Goal: Task Accomplishment & Management: Manage account settings

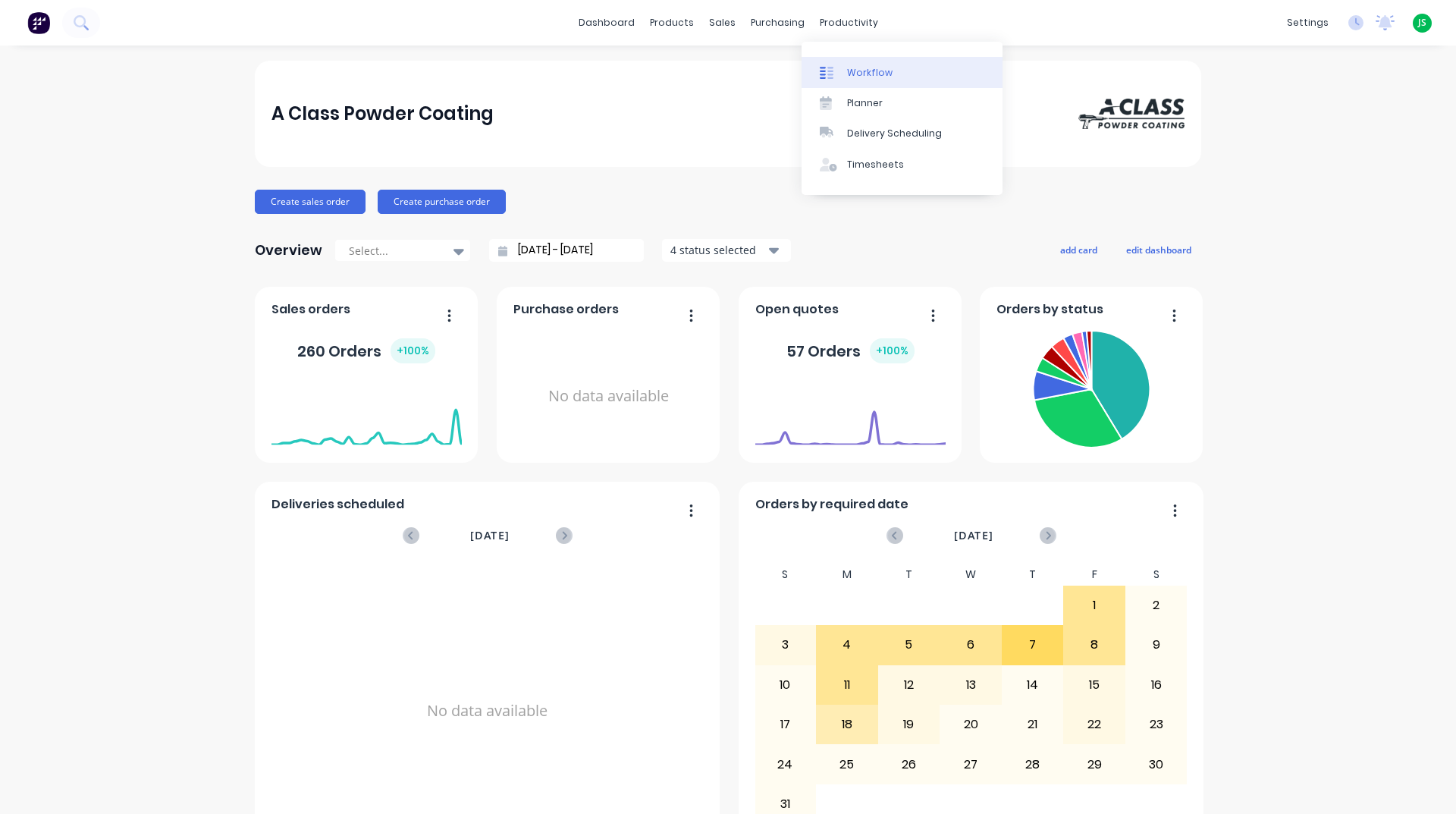
click at [836, 60] on link "Workflow" at bounding box center [903, 72] width 201 height 30
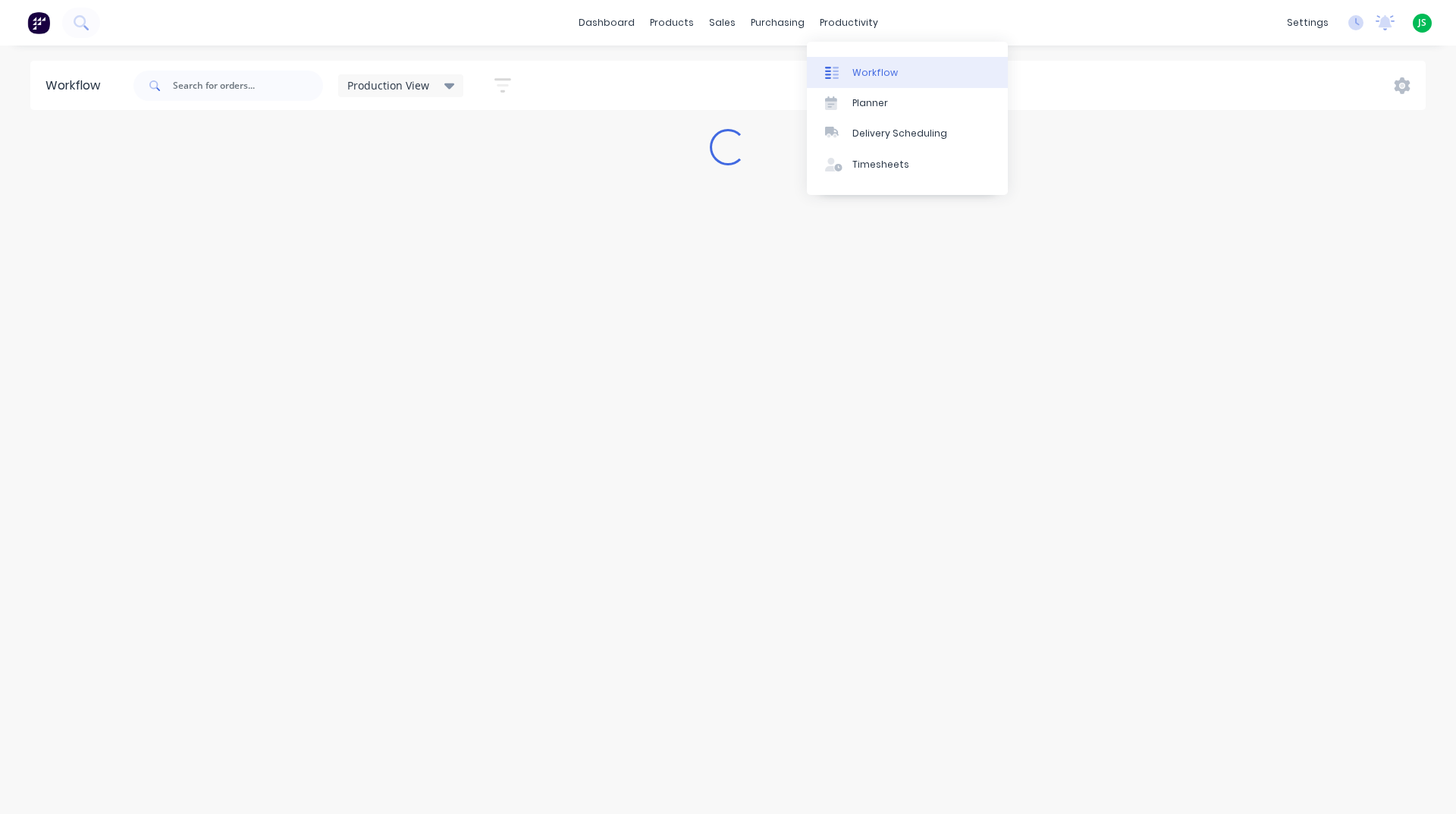
click at [843, 61] on link "Workflow" at bounding box center [908, 72] width 201 height 30
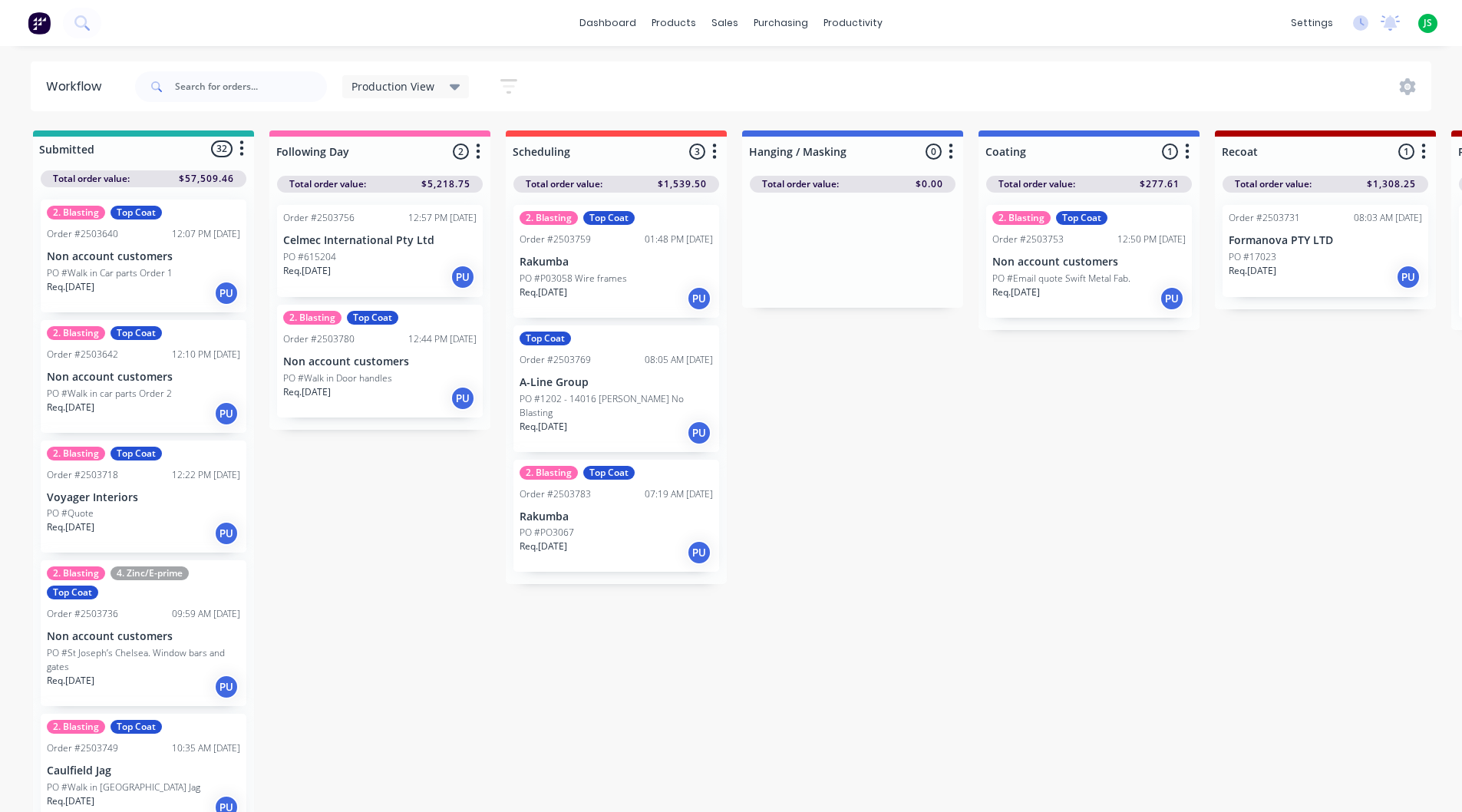
click at [679, 284] on div "PO #P03058 Wire frames" at bounding box center [616, 279] width 193 height 14
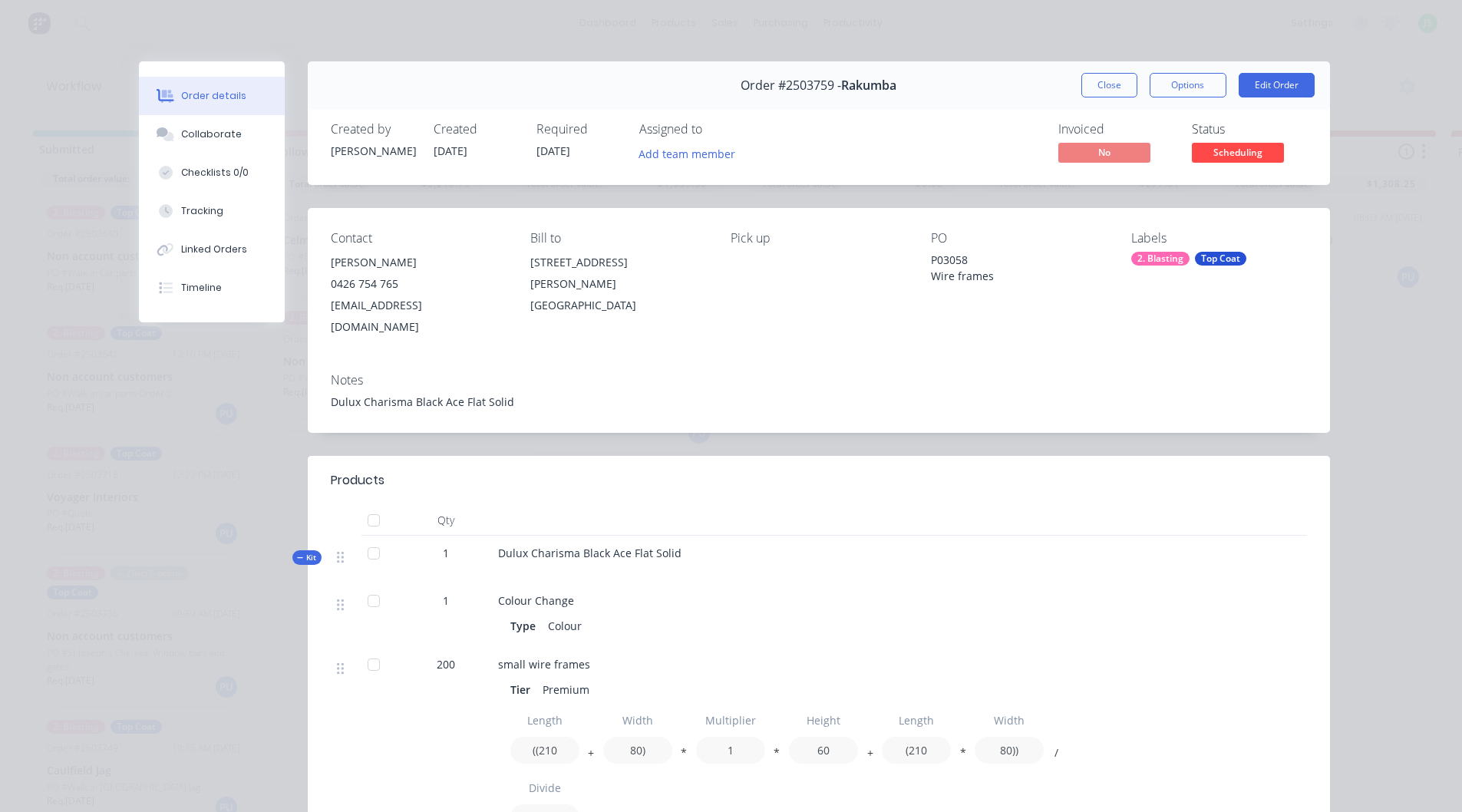
drag, startPoint x: 1111, startPoint y: 81, endPoint x: 1029, endPoint y: 110, distance: 87.0
click at [1111, 82] on button "Close" at bounding box center [1110, 85] width 56 height 25
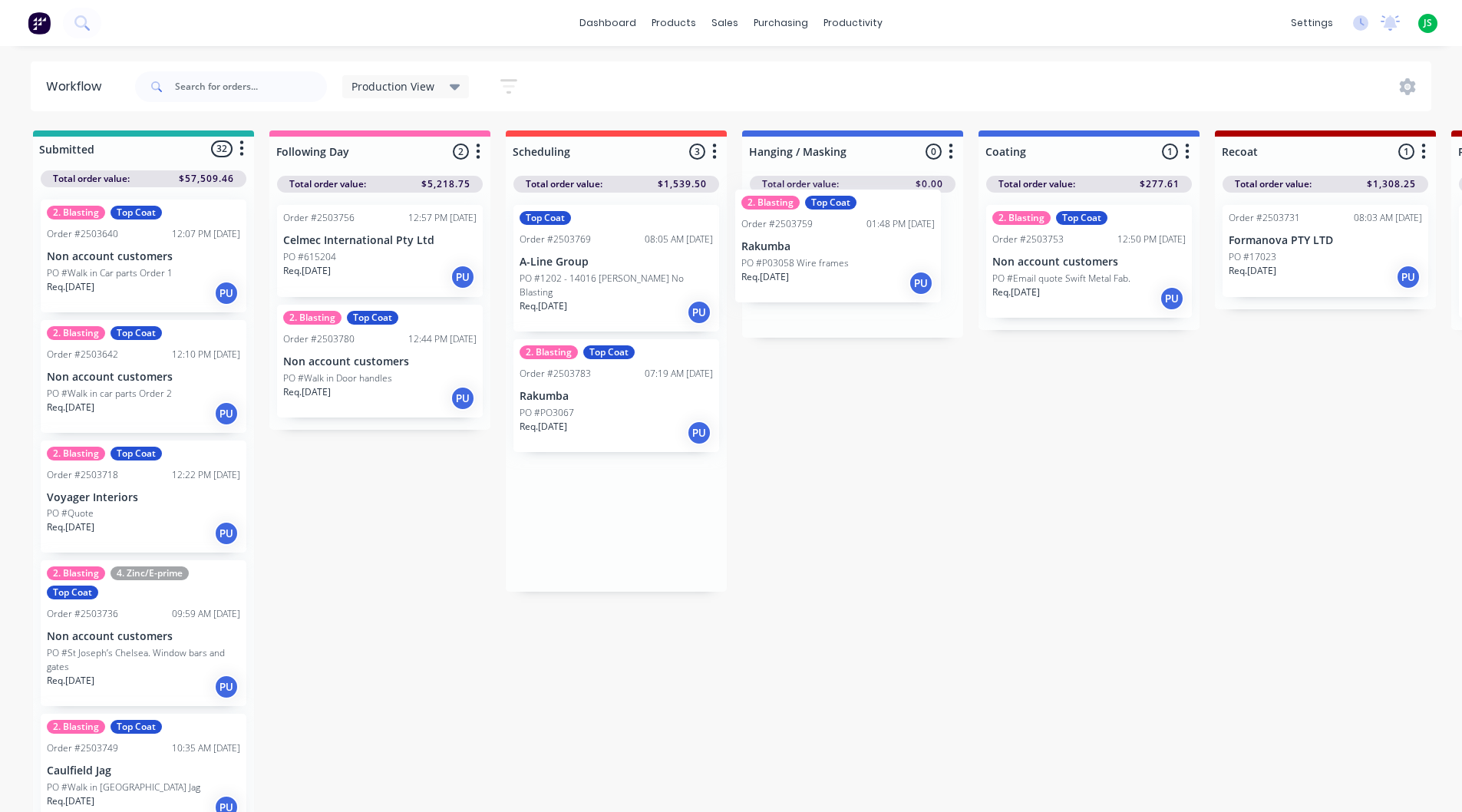
drag, startPoint x: 609, startPoint y: 251, endPoint x: 840, endPoint y: 235, distance: 231.6
click at [194, 88] on input "text" at bounding box center [251, 86] width 152 height 31
type input "jb"
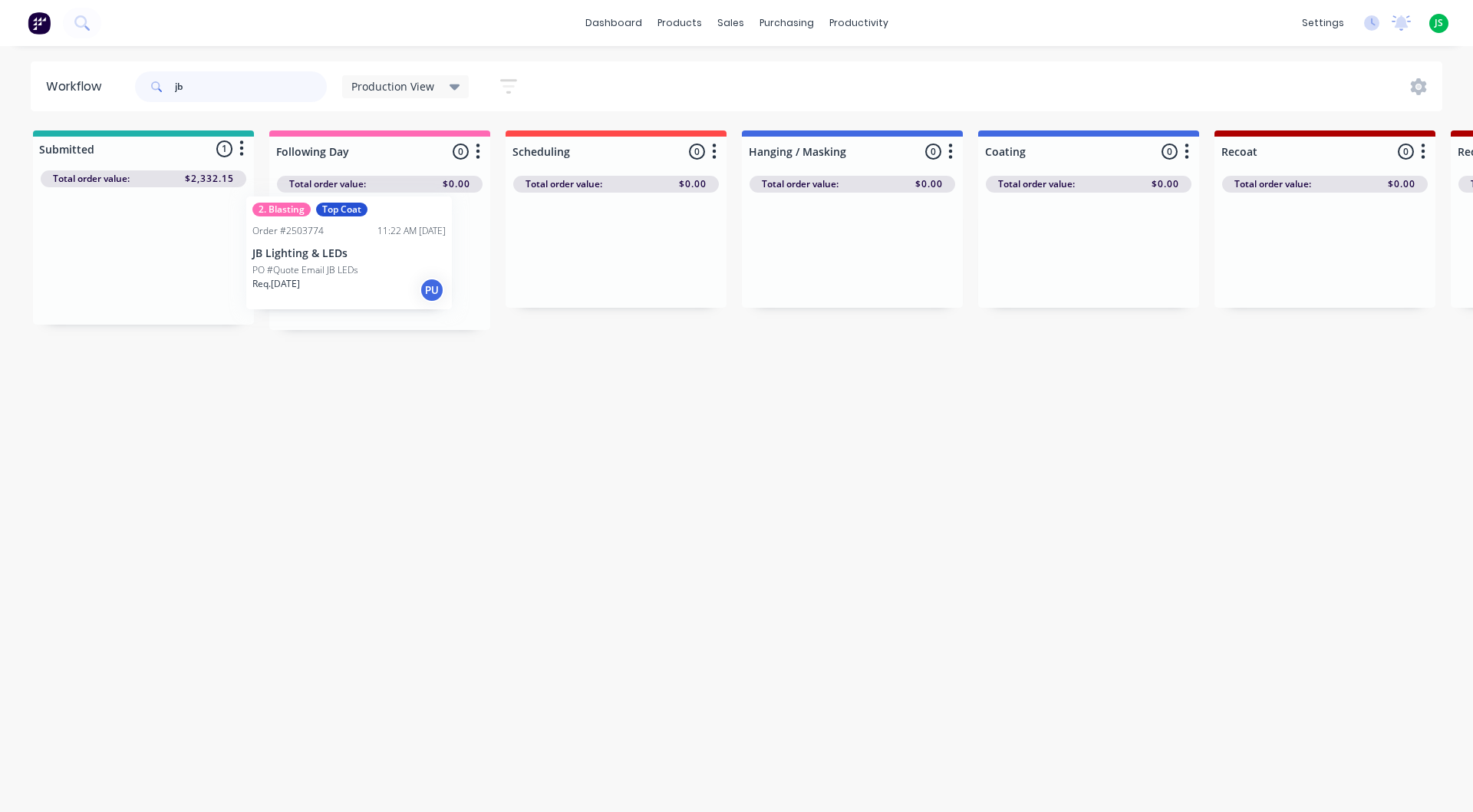
drag, startPoint x: 160, startPoint y: 274, endPoint x: 374, endPoint y: 278, distance: 214.0
drag, startPoint x: 227, startPoint y: 86, endPoint x: 87, endPoint y: 81, distance: 140.1
click at [139, 95] on div "jb" at bounding box center [231, 86] width 191 height 31
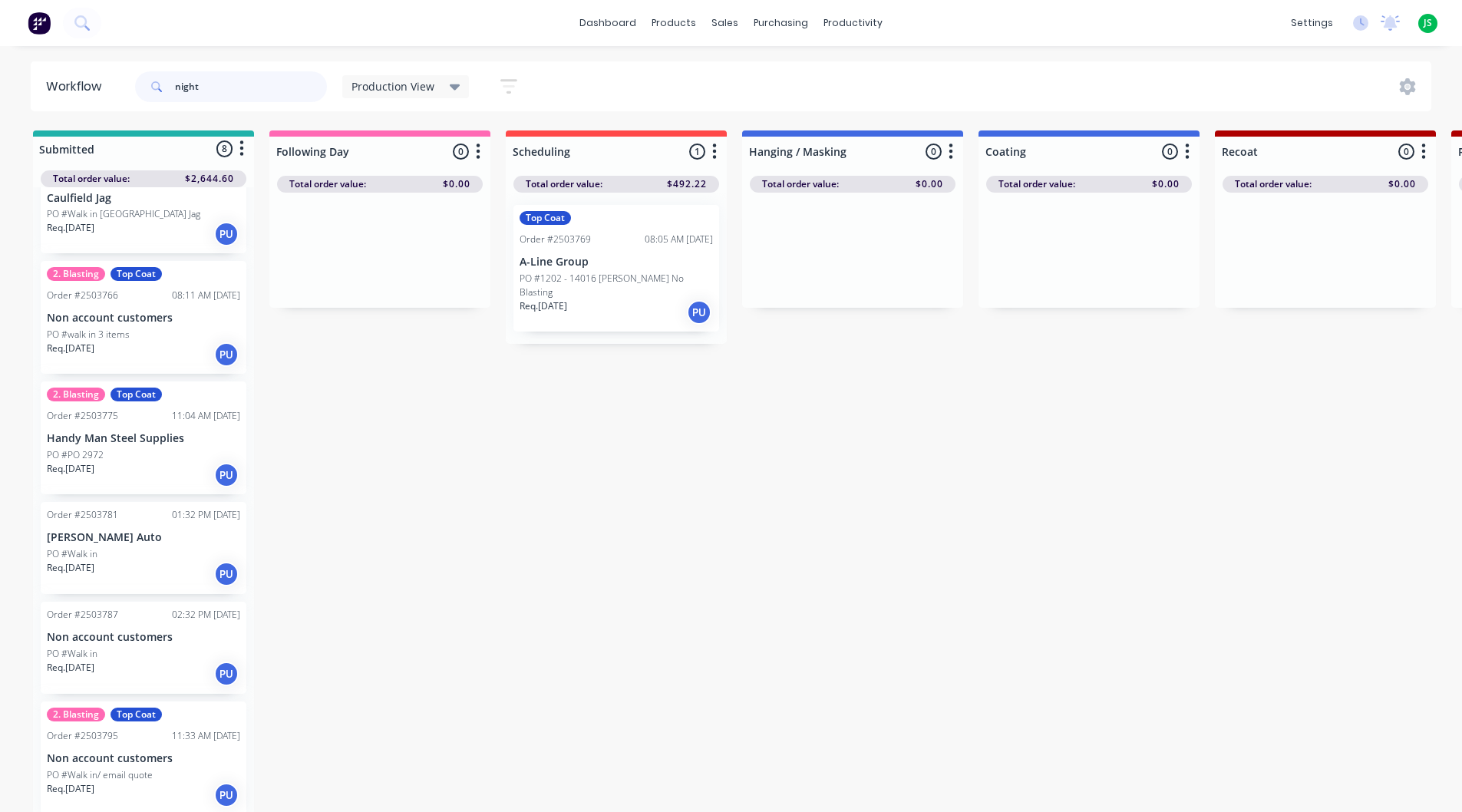
scroll to position [15, 0]
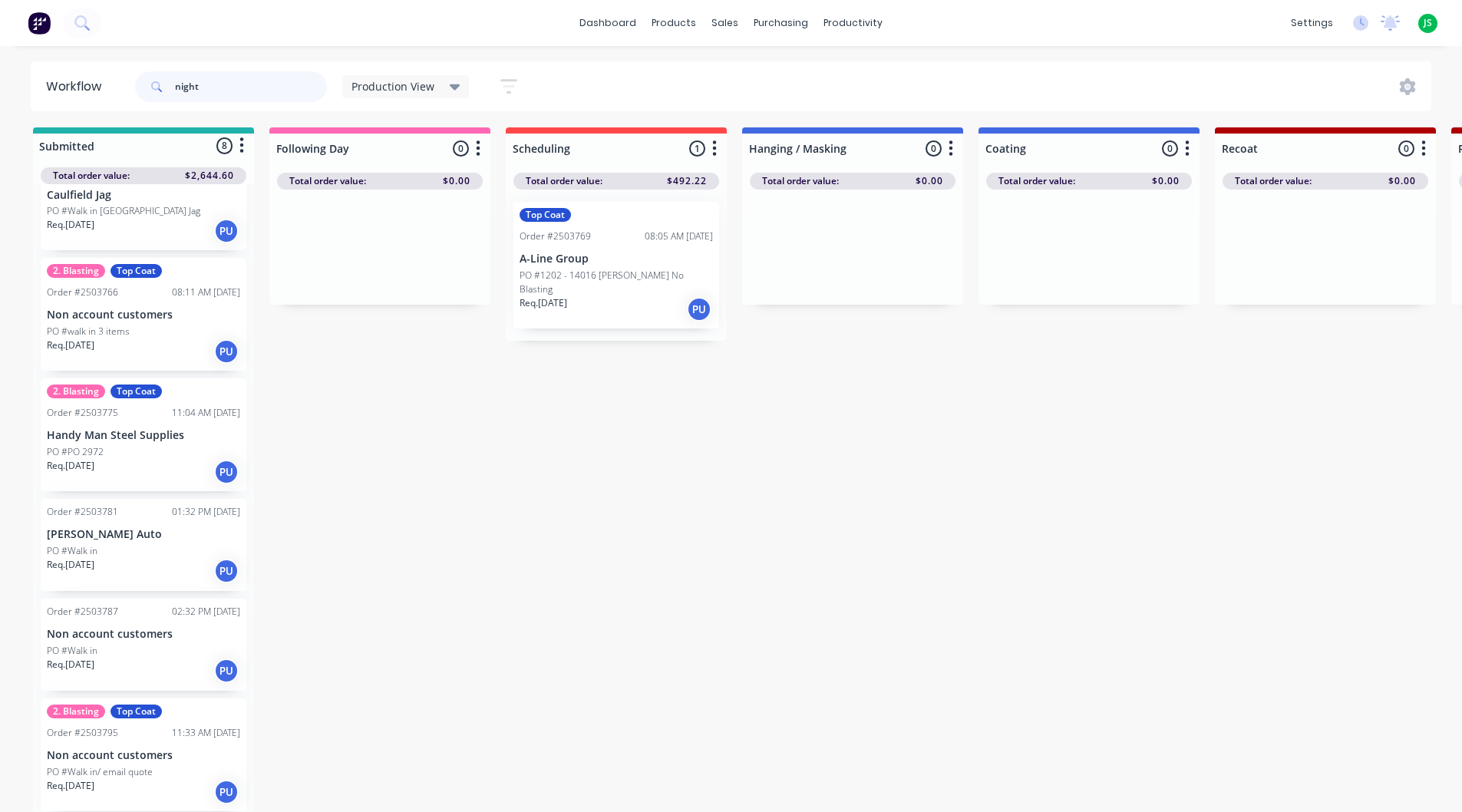
type input "night"
click at [143, 749] on p "Non account customers" at bounding box center [144, 755] width 193 height 13
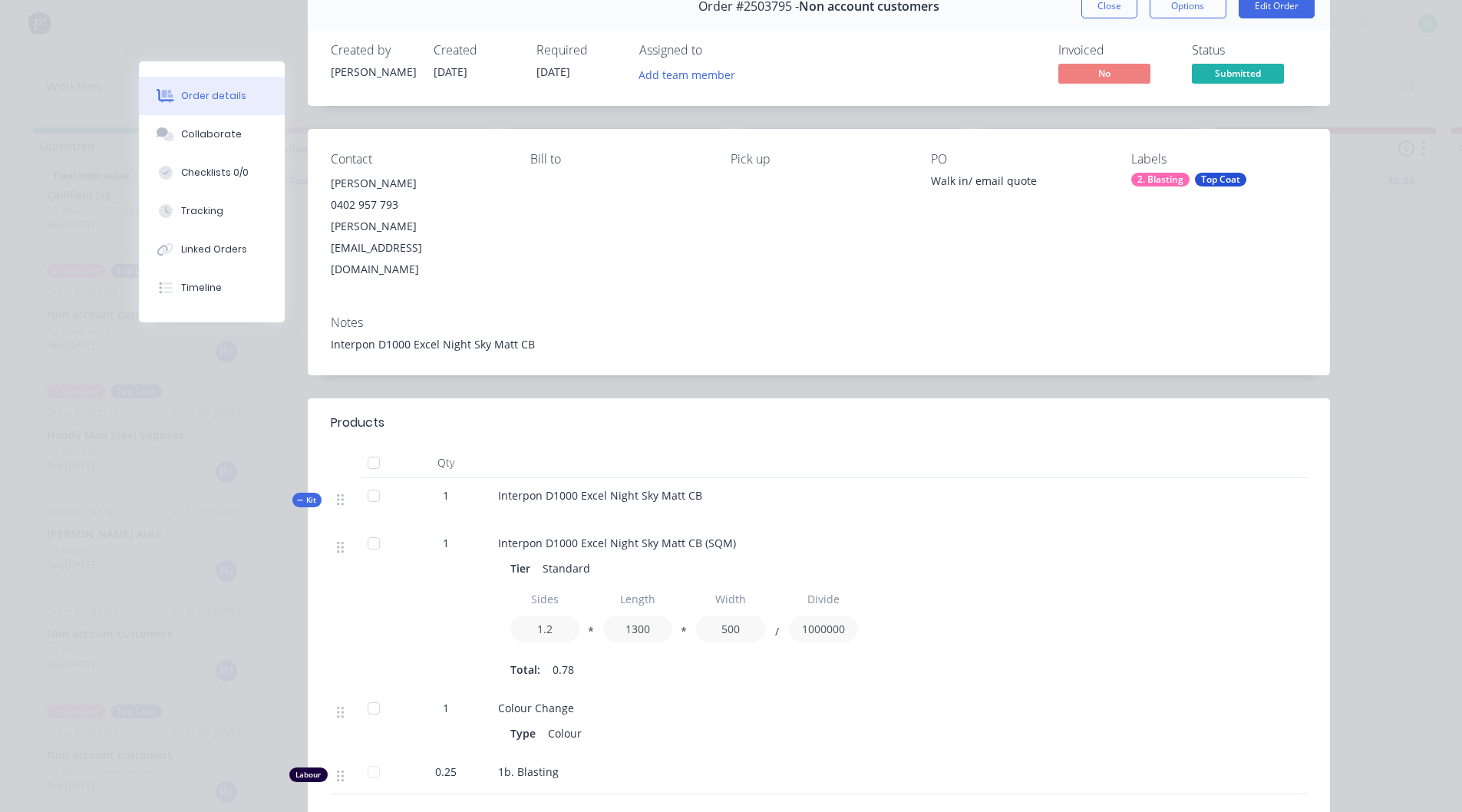
scroll to position [0, 0]
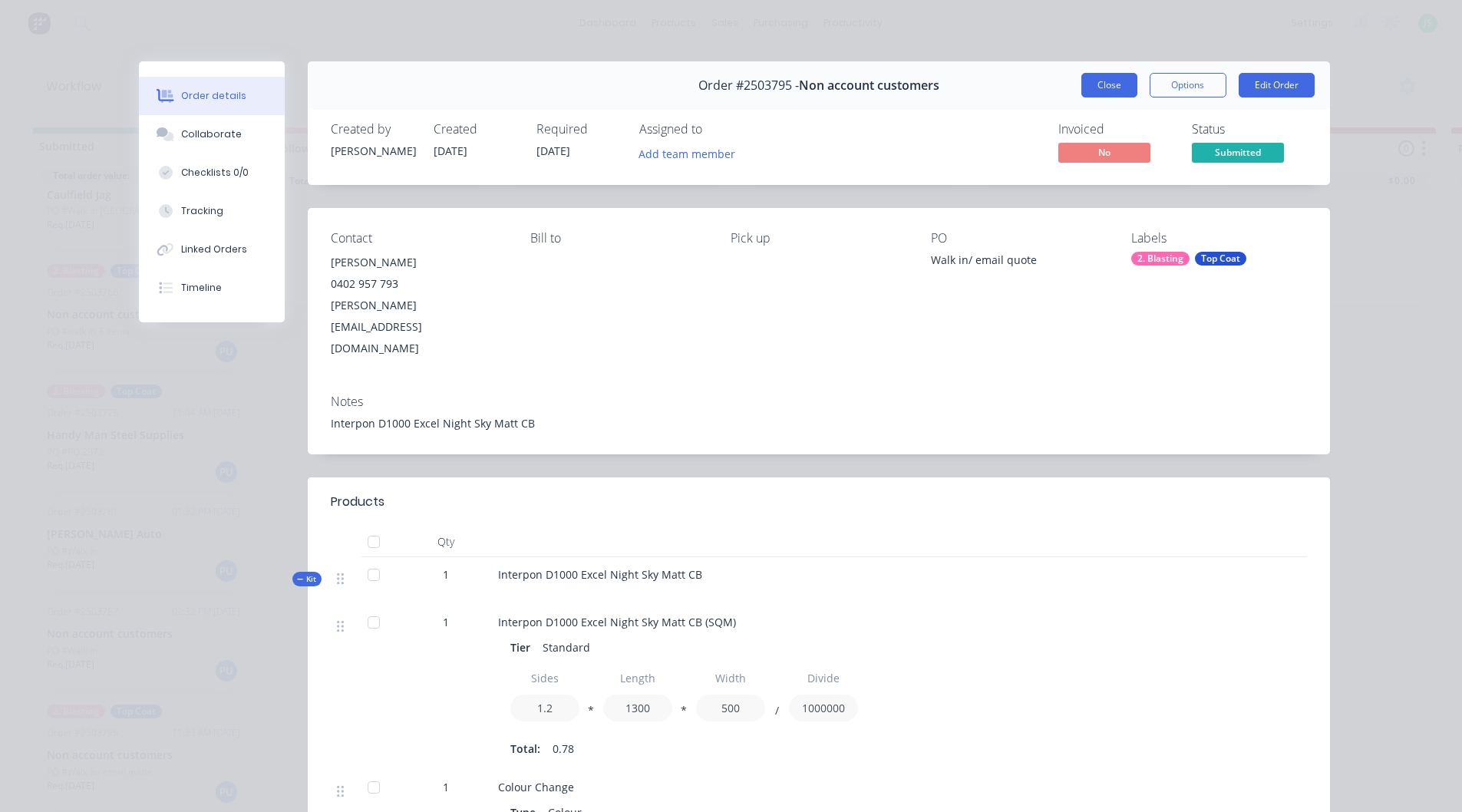
click at [1106, 93] on button "Close" at bounding box center [1110, 85] width 56 height 25
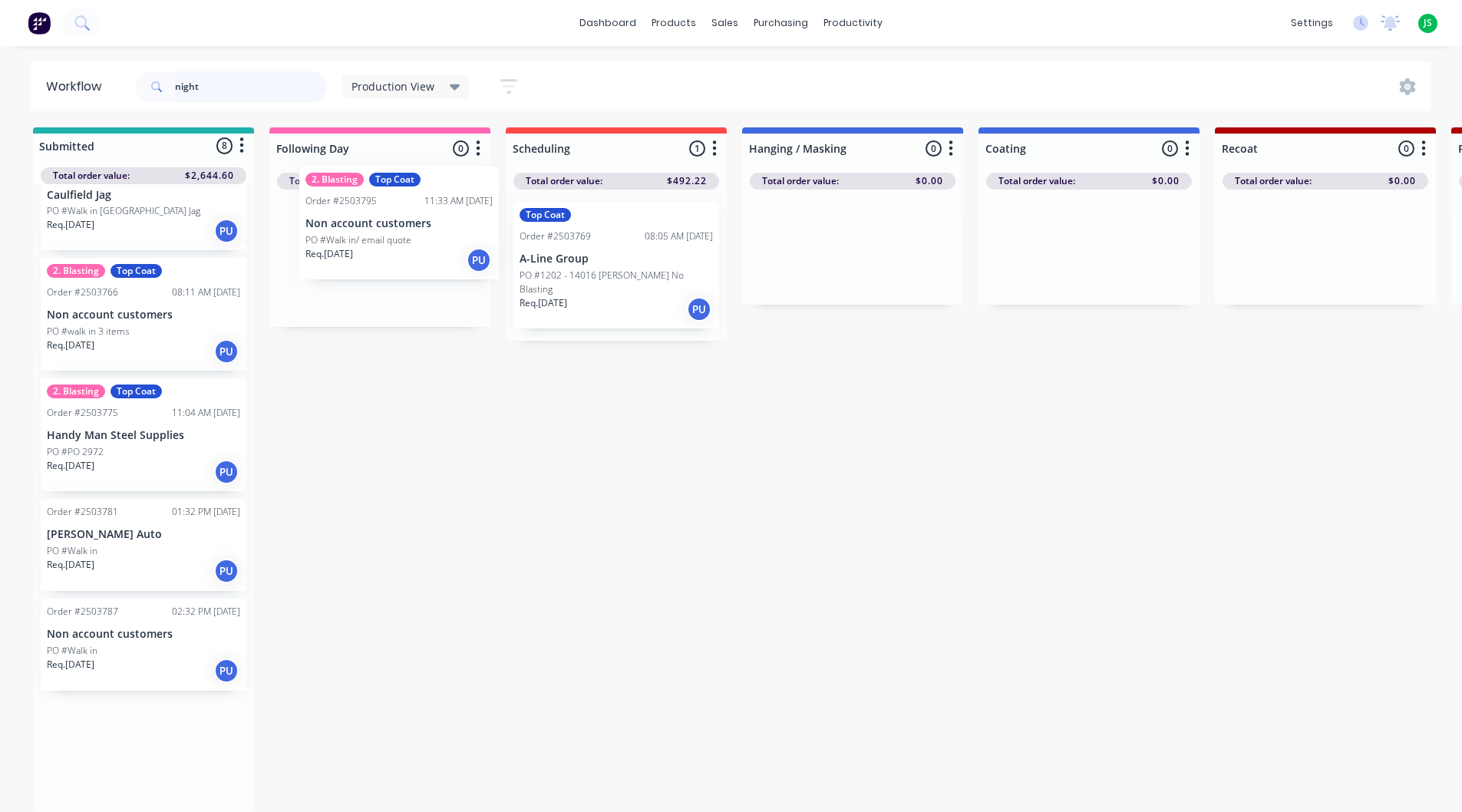
drag, startPoint x: 185, startPoint y: 716, endPoint x: 385, endPoint y: 293, distance: 467.9
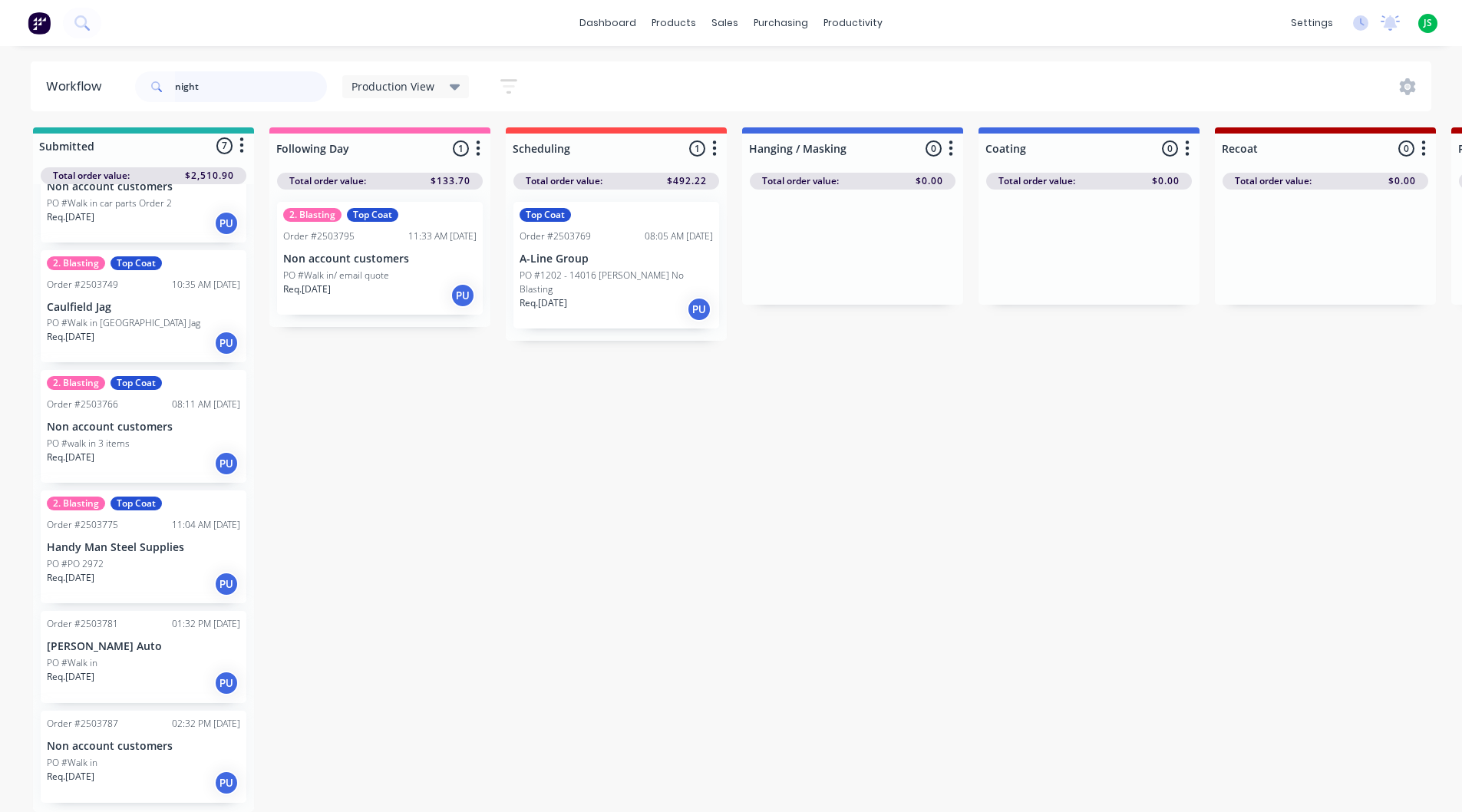
scroll to position [179, 0]
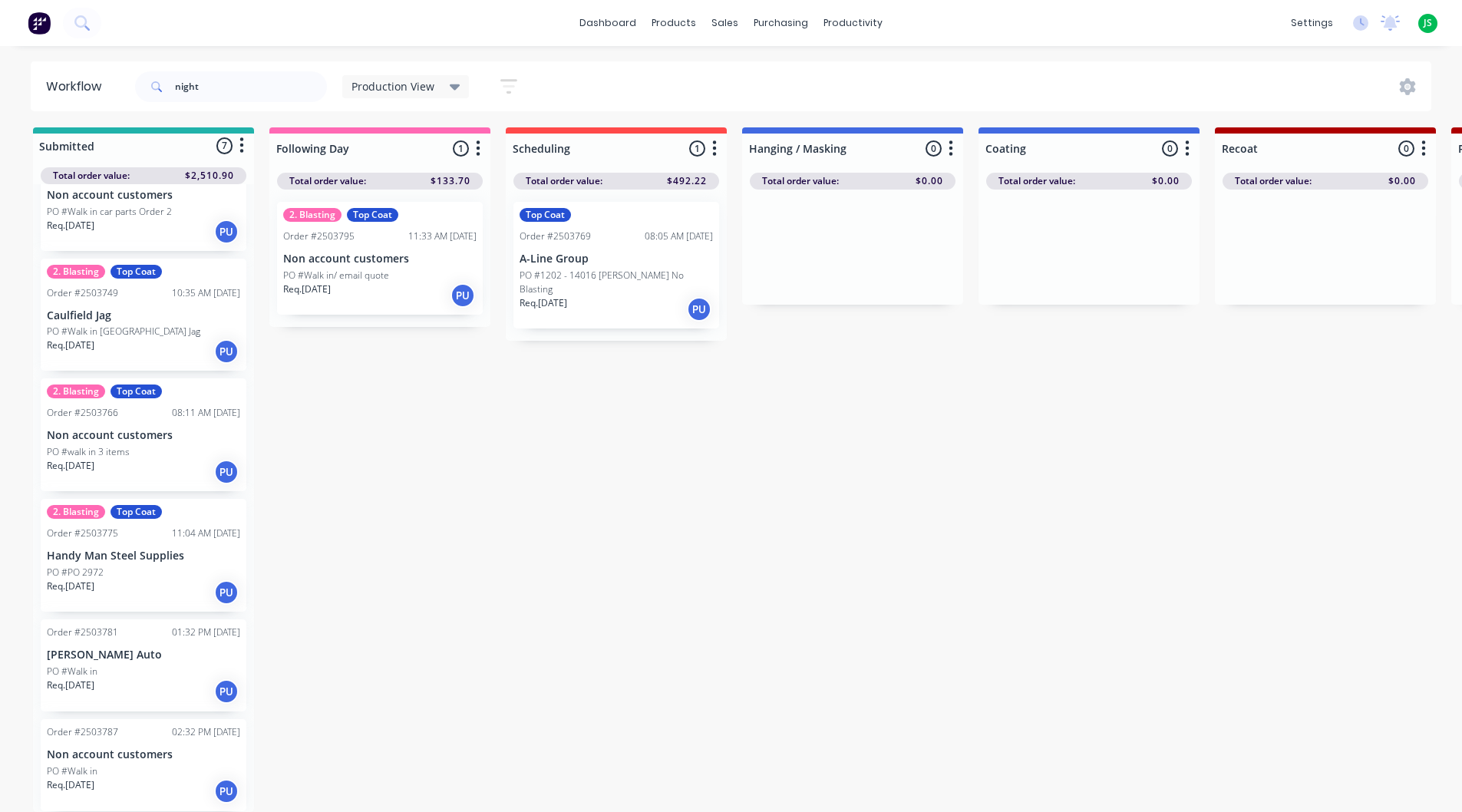
click at [185, 764] on div "PO #Walk in" at bounding box center [144, 771] width 193 height 14
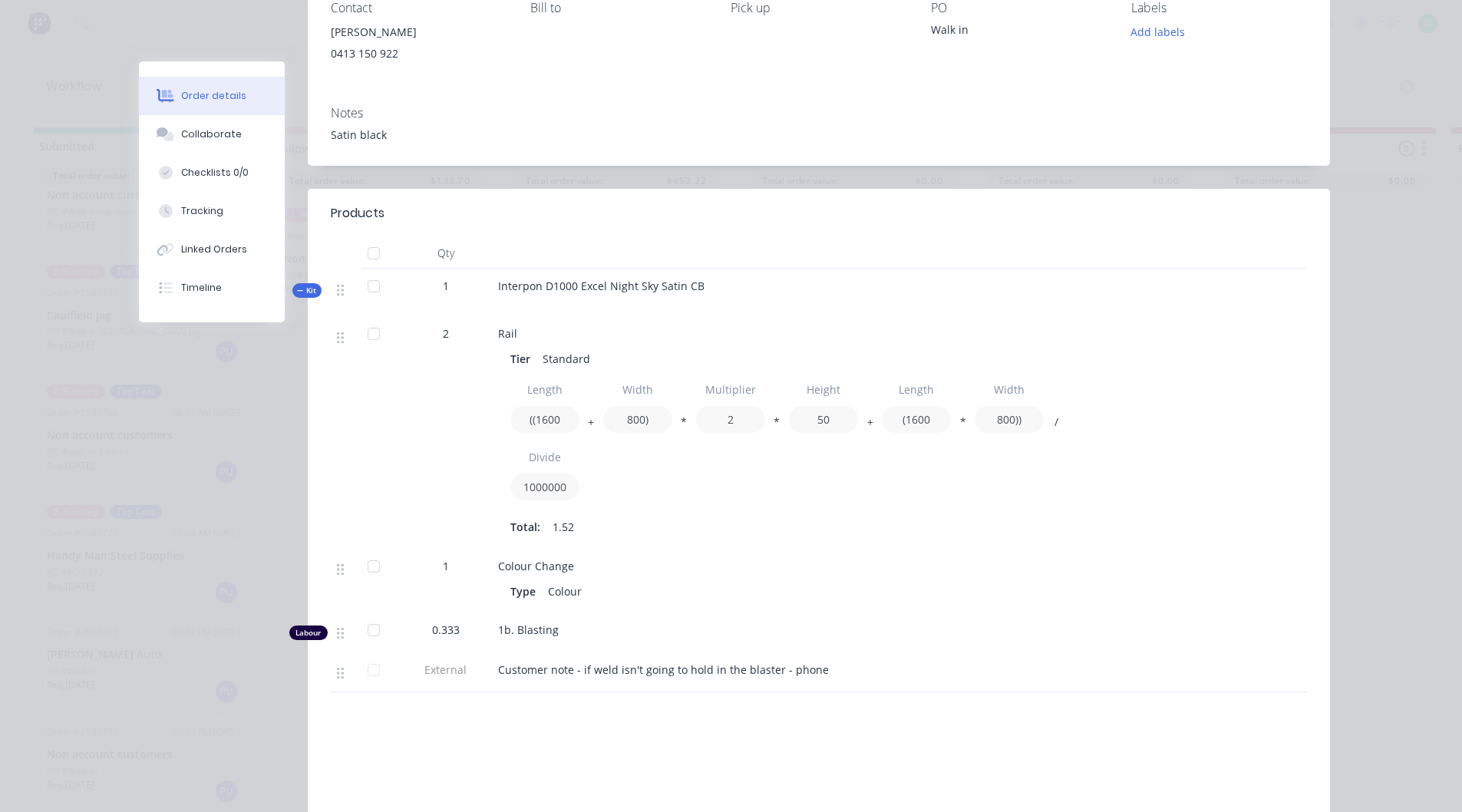
scroll to position [0, 0]
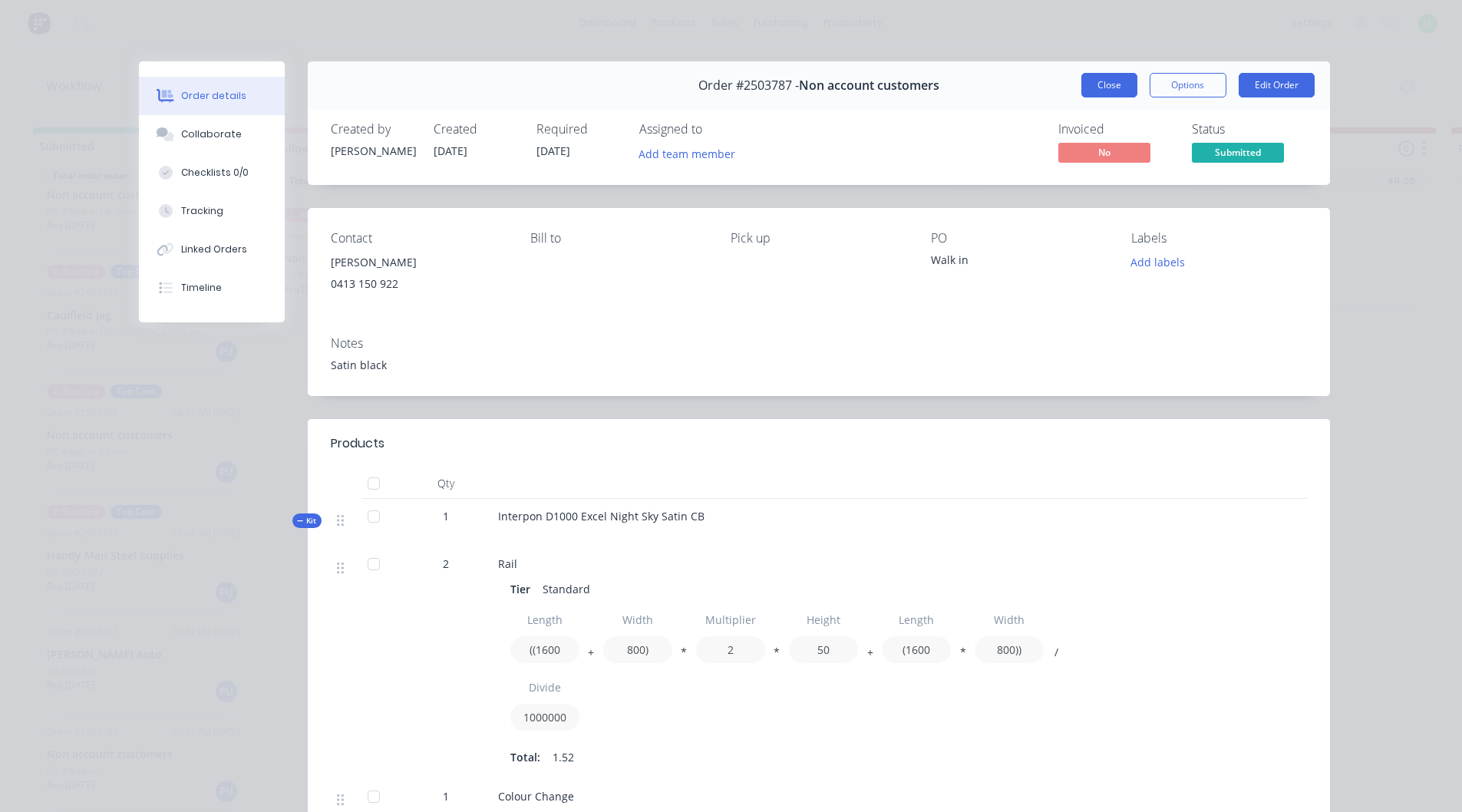
click at [1104, 79] on button "Close" at bounding box center [1110, 85] width 56 height 25
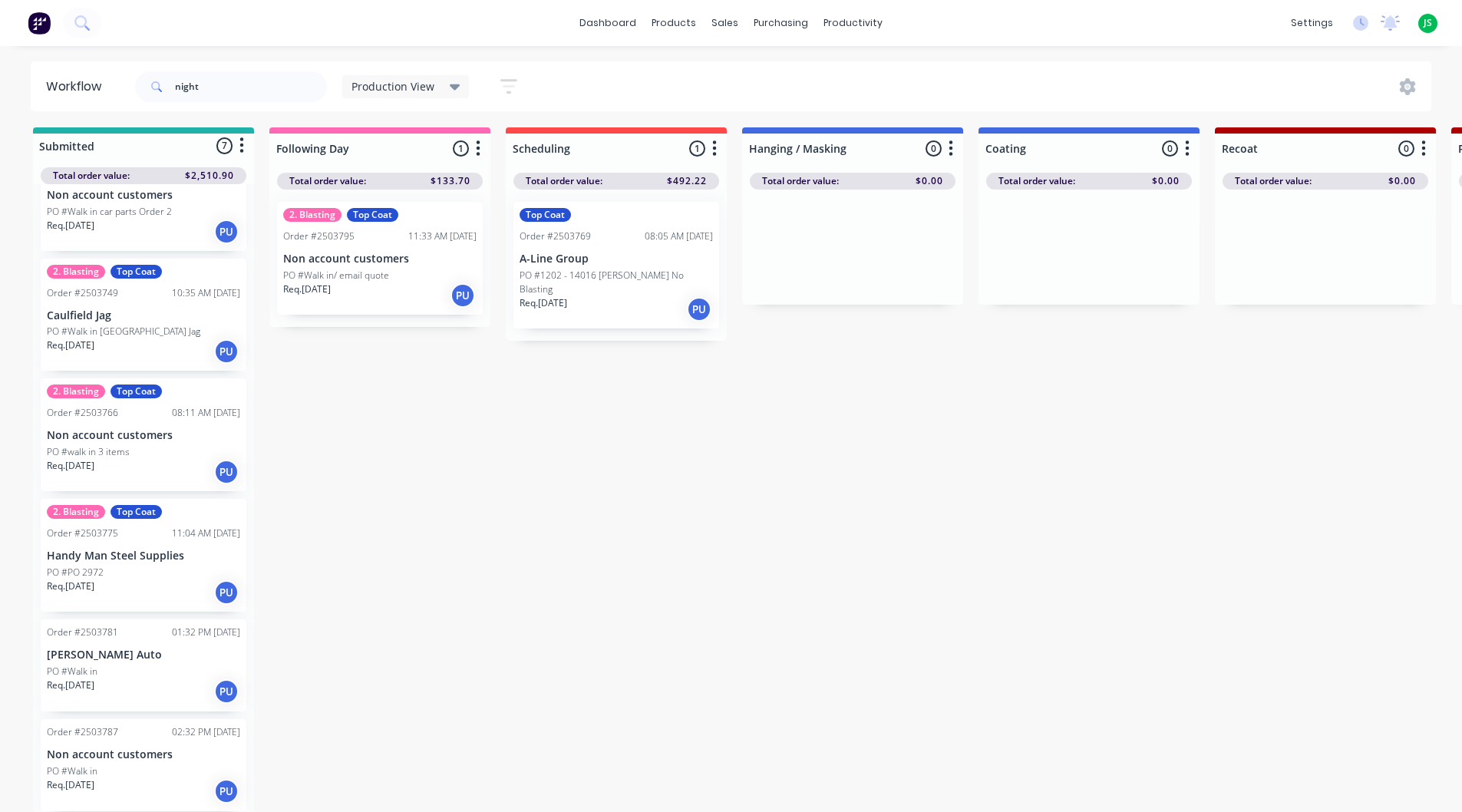
click at [166, 664] on div "PO #Walk in" at bounding box center [144, 671] width 193 height 14
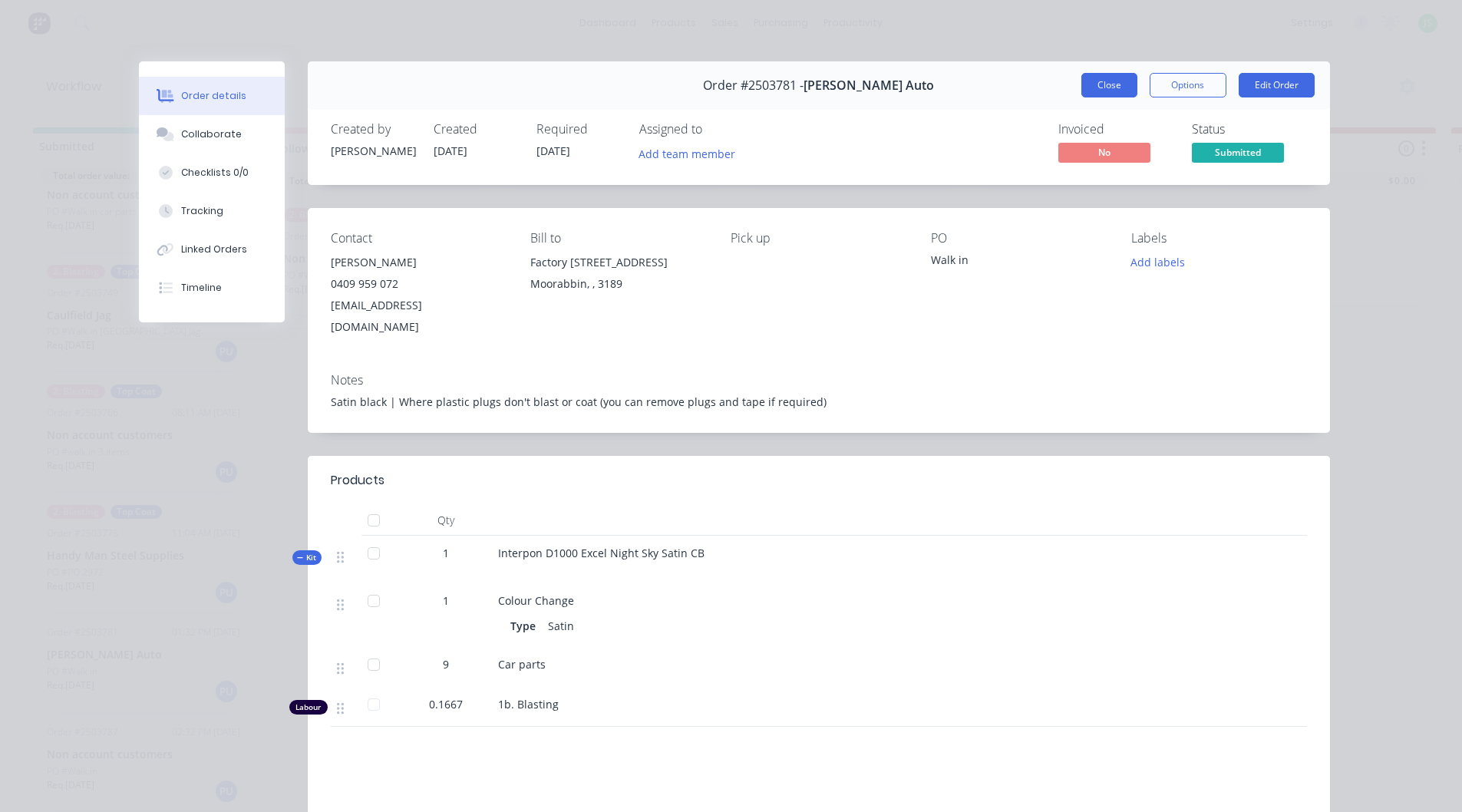
click at [1119, 80] on button "Close" at bounding box center [1110, 85] width 56 height 25
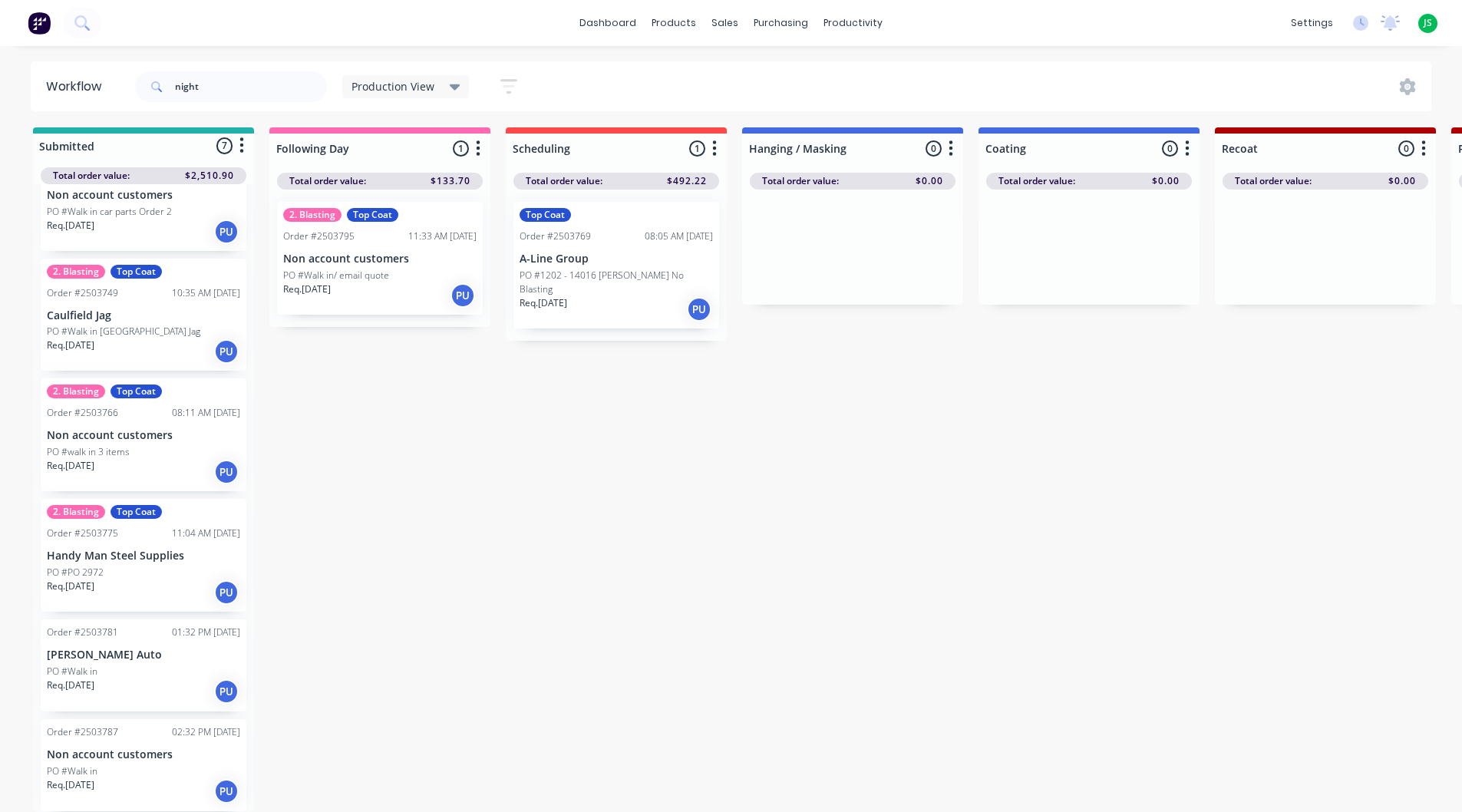
click at [174, 580] on div "Req. [DATE] PU" at bounding box center [144, 592] width 193 height 26
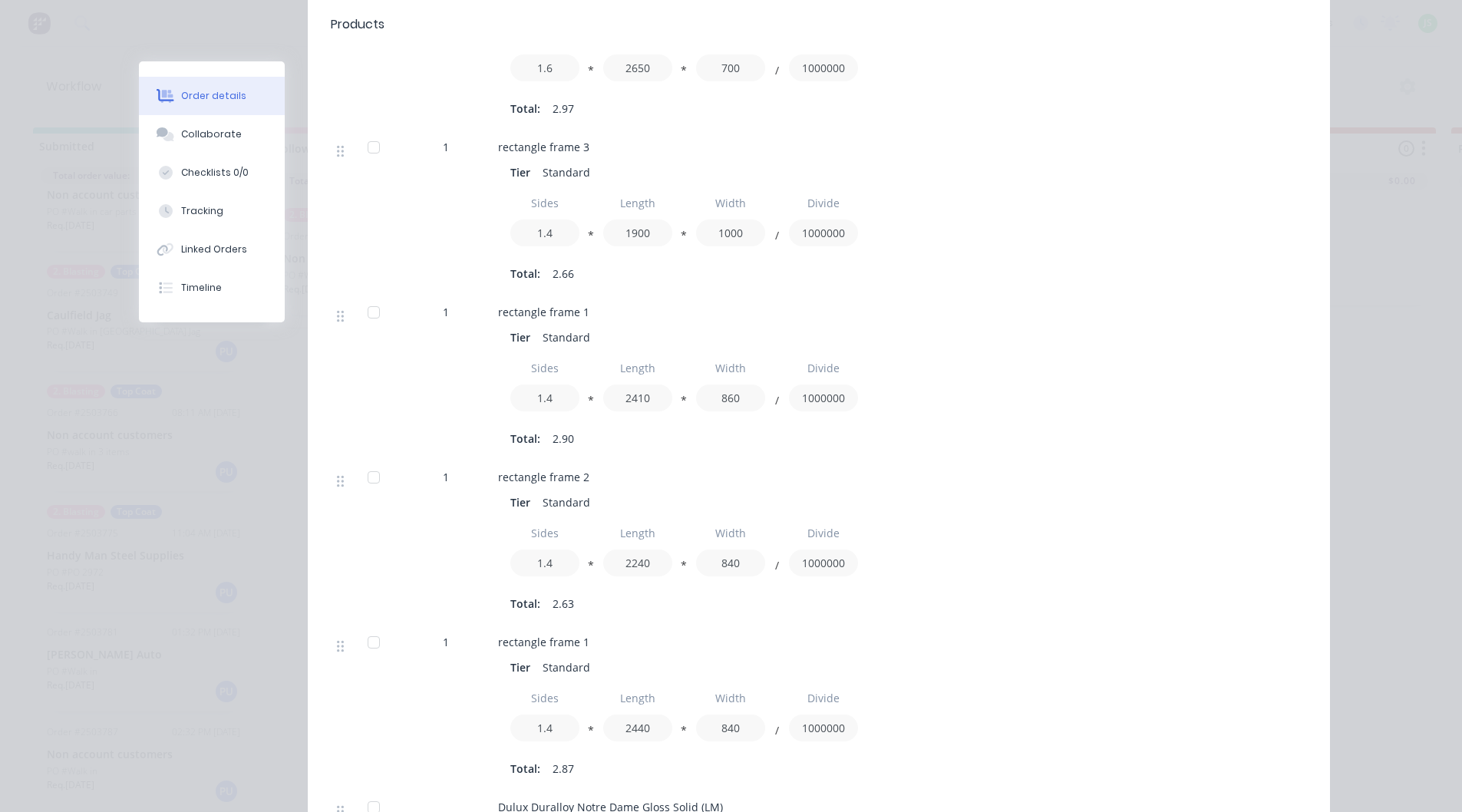
scroll to position [1227, 0]
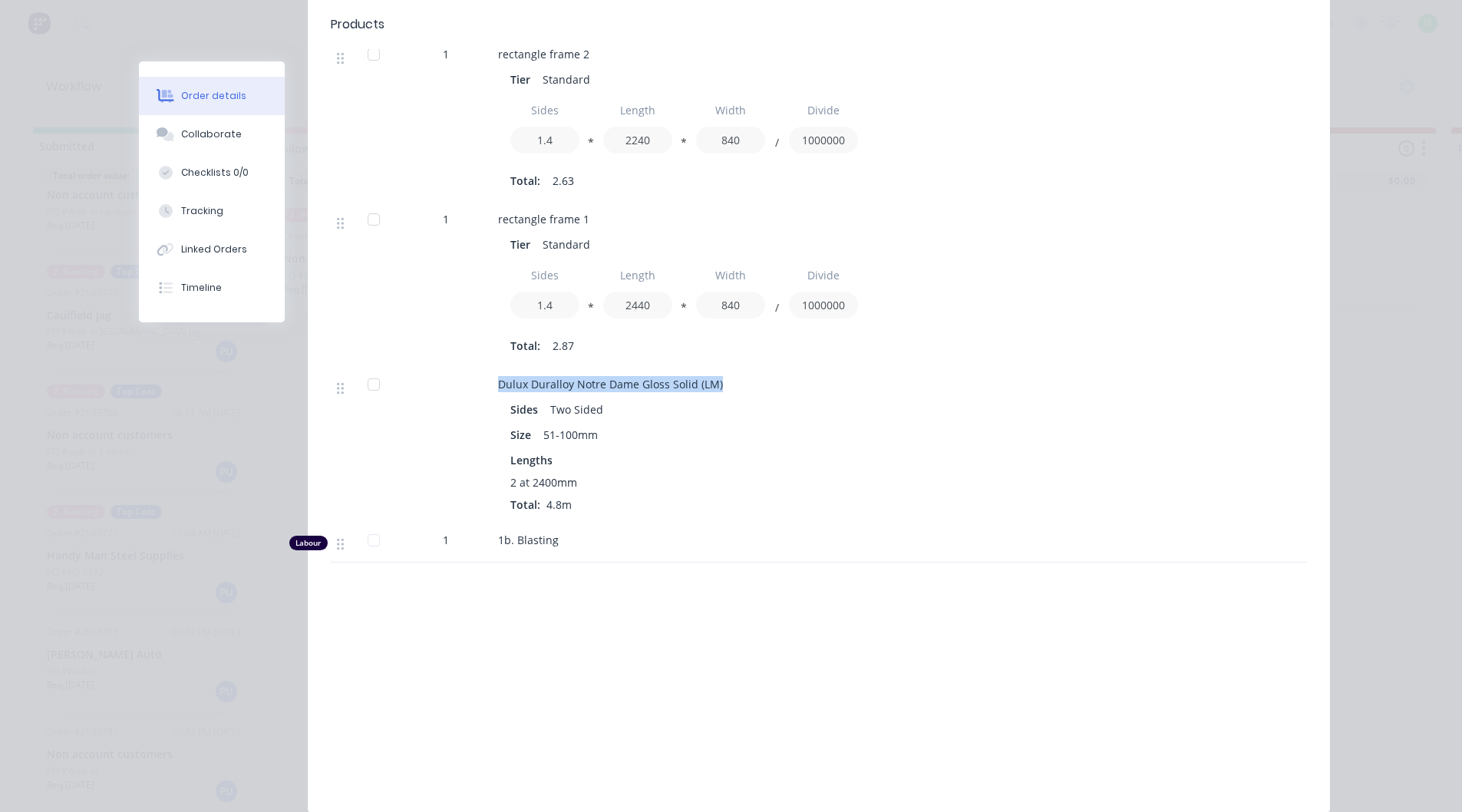
drag, startPoint x: 476, startPoint y: 343, endPoint x: 722, endPoint y: 327, distance: 246.5
click at [712, 367] on div "Dulux Duralloy Notre Dame Gloss Solid (LM) Sides Two Sided Size 51-100mm Length…" at bounding box center [819, 444] width 976 height 156
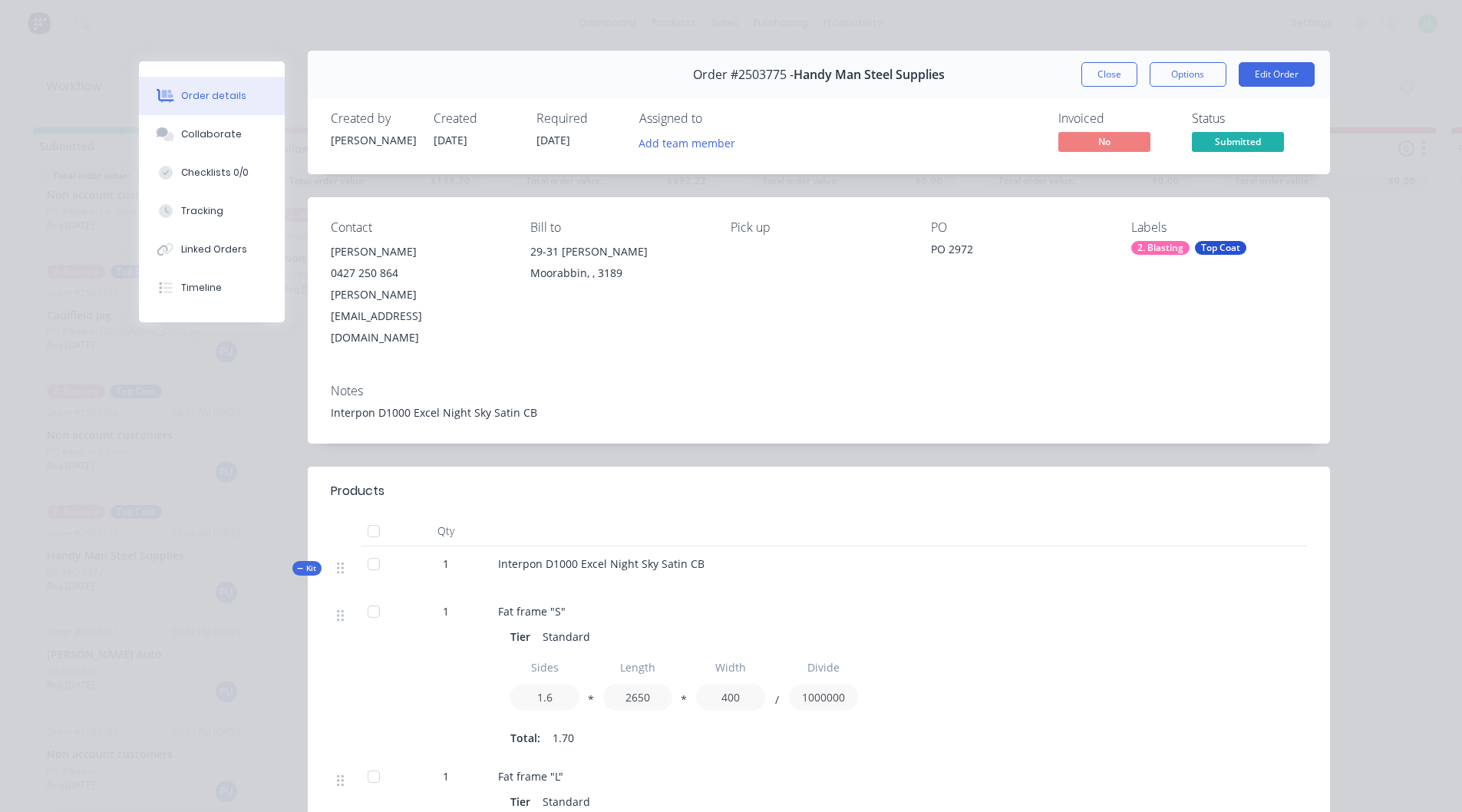
scroll to position [0, 0]
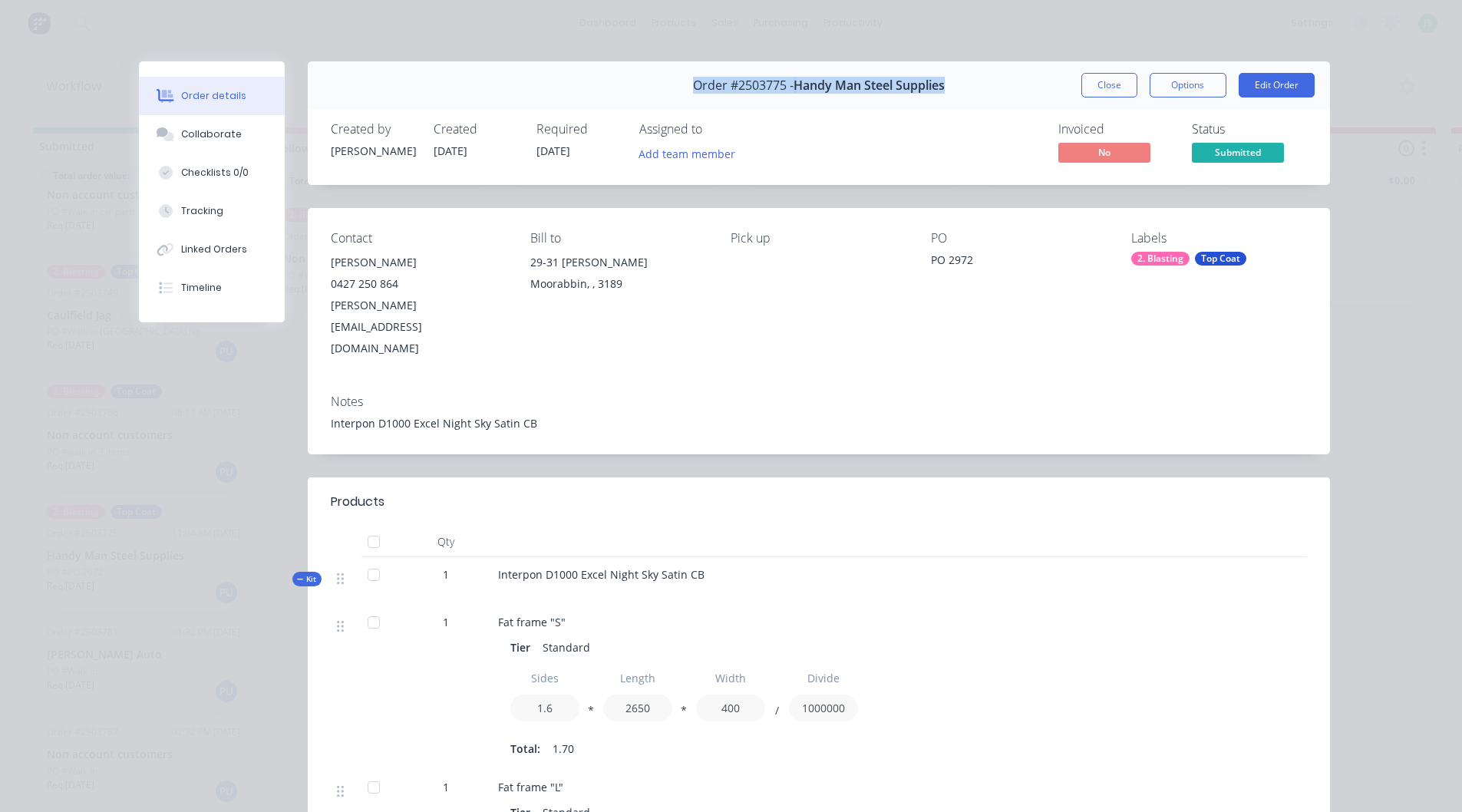
drag, startPoint x: 952, startPoint y: 86, endPoint x: 637, endPoint y: 83, distance: 315.0
click at [640, 85] on div "Order #[PHONE_NUMBER] - Handy Man Steel Supplies Close Options Edit Order" at bounding box center [819, 85] width 1023 height 49
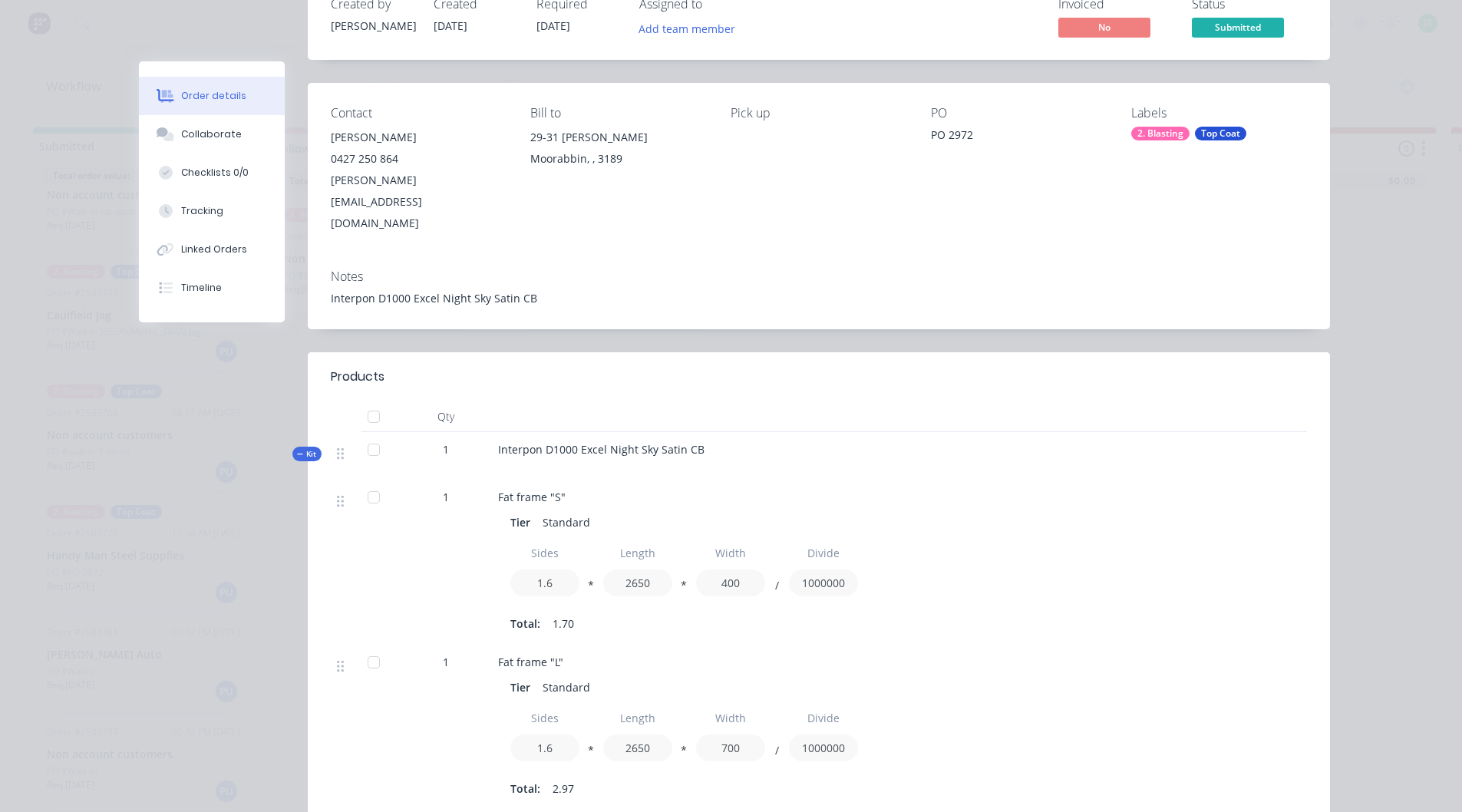
scroll to position [154, 0]
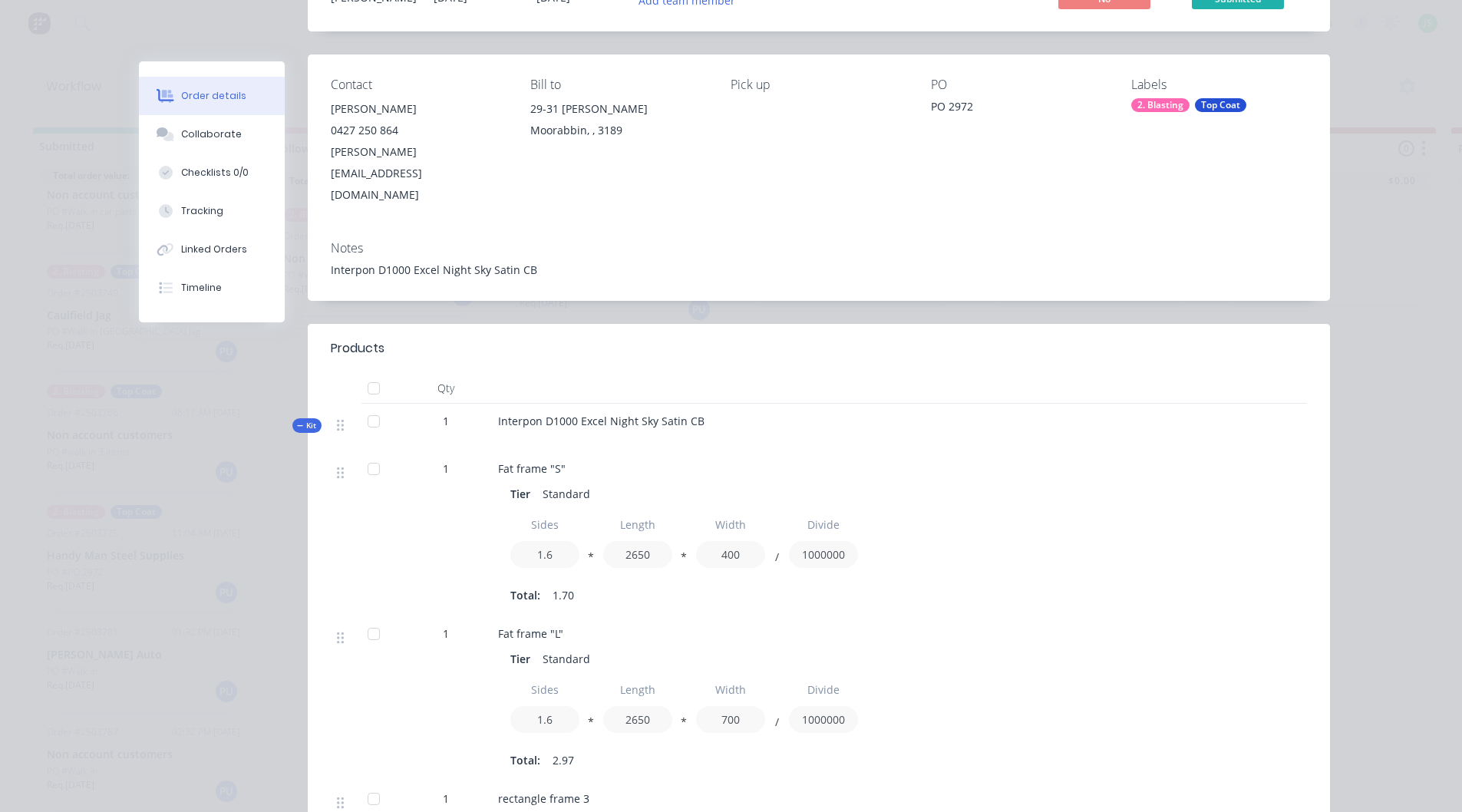
click at [626, 236] on div "Notes Interpon D1000 Excel Night Sky Satin CB" at bounding box center [819, 264] width 1023 height 72
drag, startPoint x: 331, startPoint y: 225, endPoint x: 564, endPoint y: 231, distance: 233.1
click at [564, 262] on div "Interpon D1000 Excel Night Sky Satin CB" at bounding box center [819, 269] width 976 height 16
click at [627, 241] on div "Notes" at bounding box center [819, 248] width 976 height 15
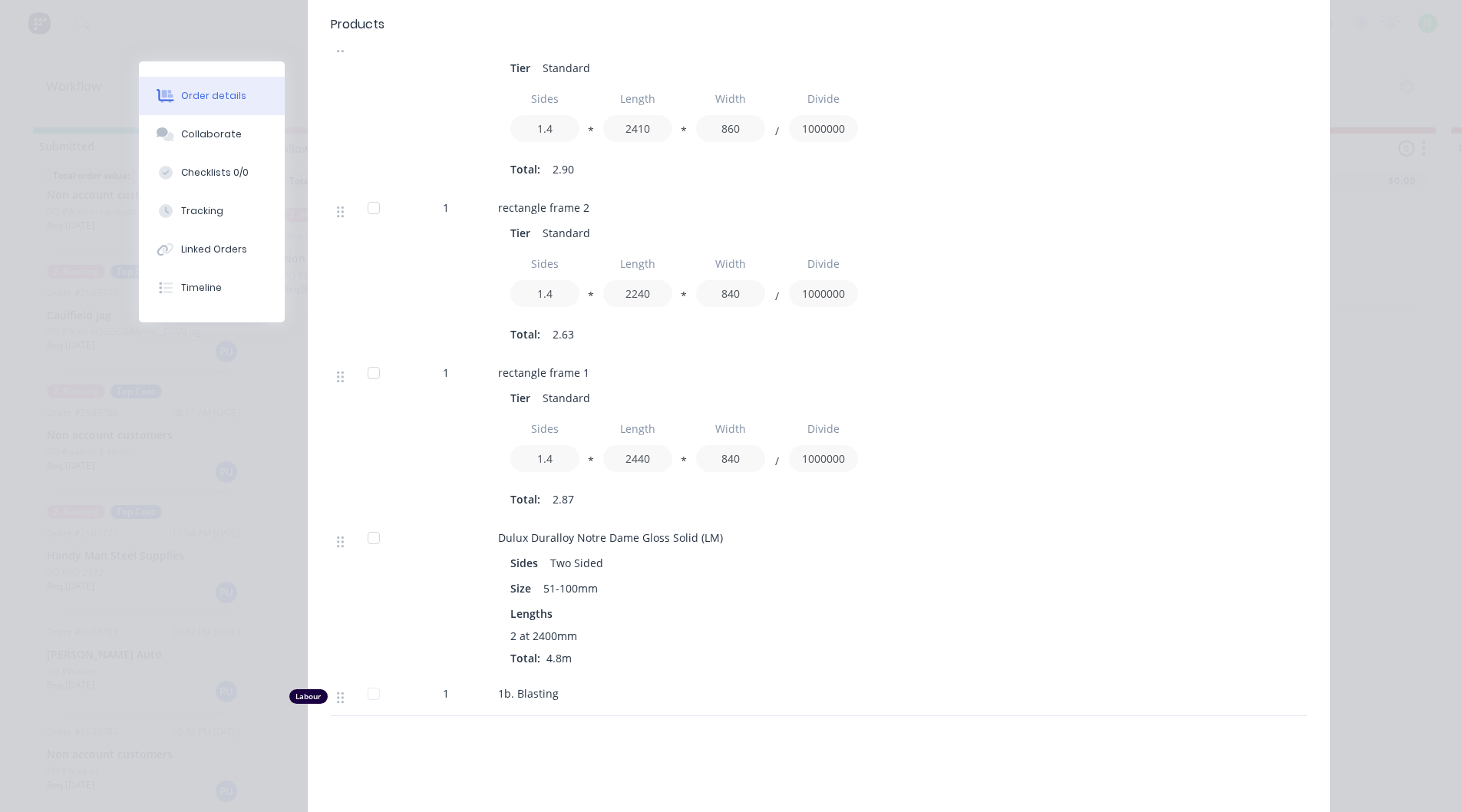
scroll to position [1150, 0]
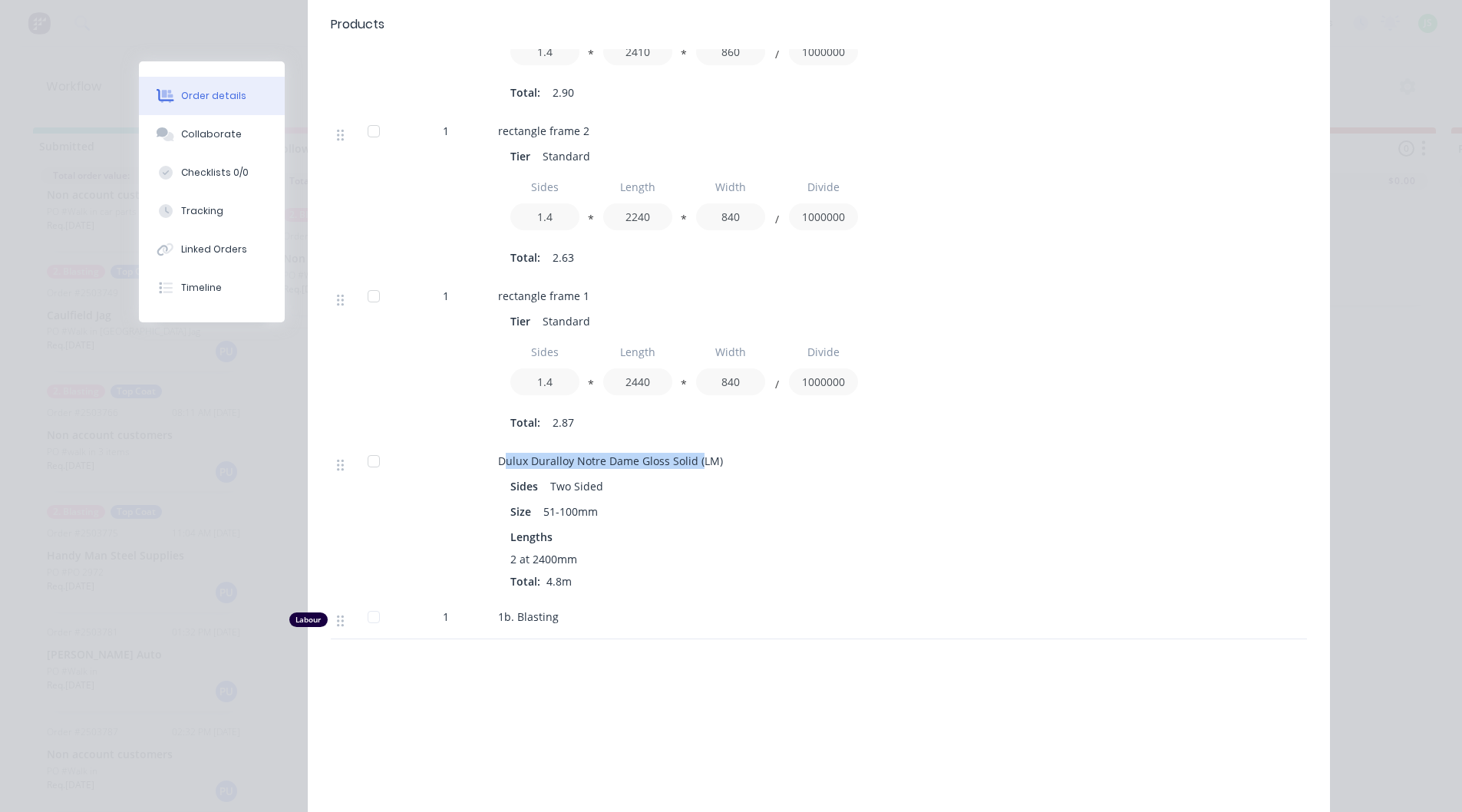
drag, startPoint x: 498, startPoint y: 411, endPoint x: 699, endPoint y: 414, distance: 201.0
click at [694, 454] on span "Dulux Duralloy Notre Dame Gloss Solid (LM)" at bounding box center [610, 461] width 225 height 15
click at [659, 632] on div "Products Qty Kit 1 Interpon D1000 Excel Night Sky Satin CB 1 Fat frame "S" Tier…" at bounding box center [819, 108] width 1023 height 1563
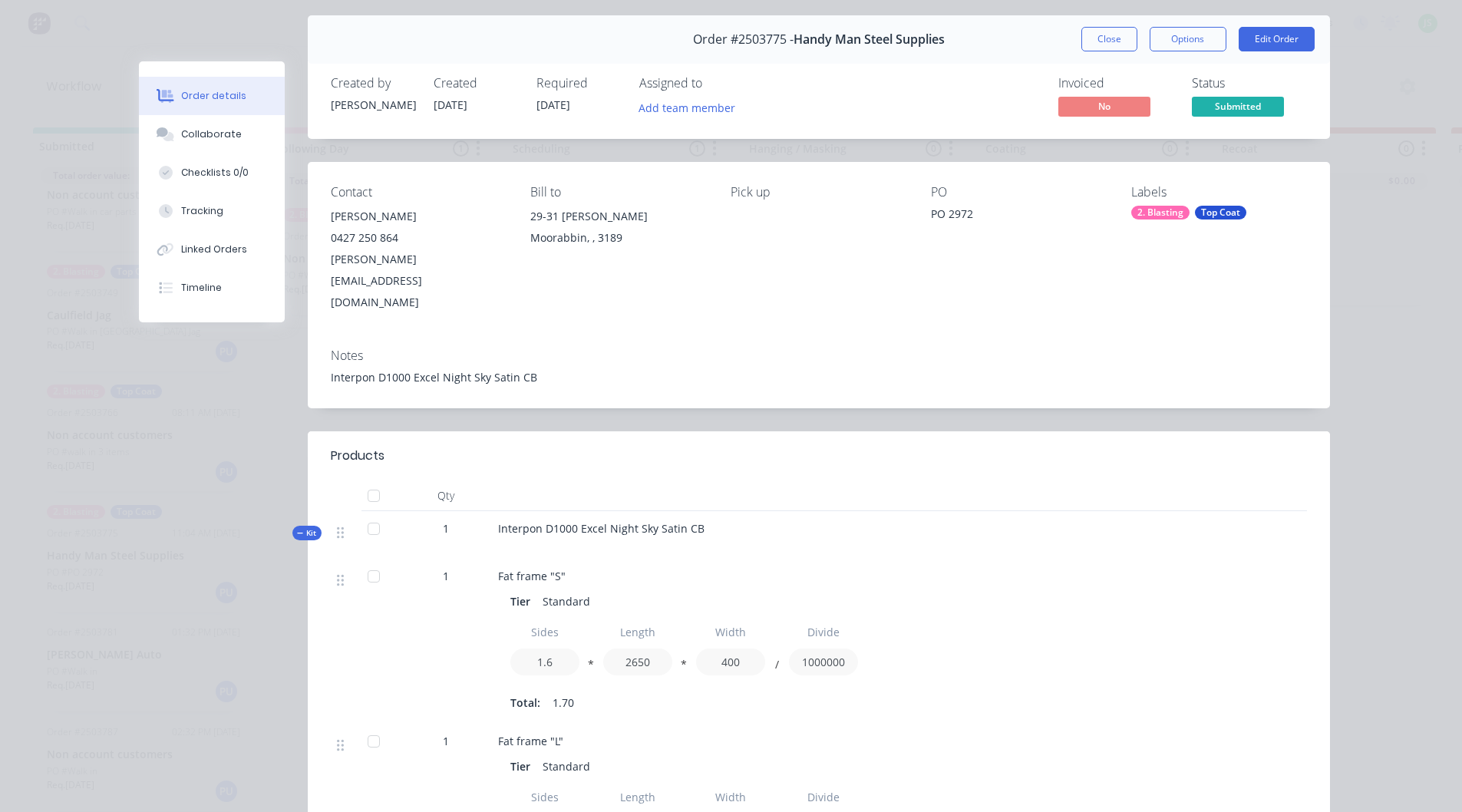
scroll to position [0, 0]
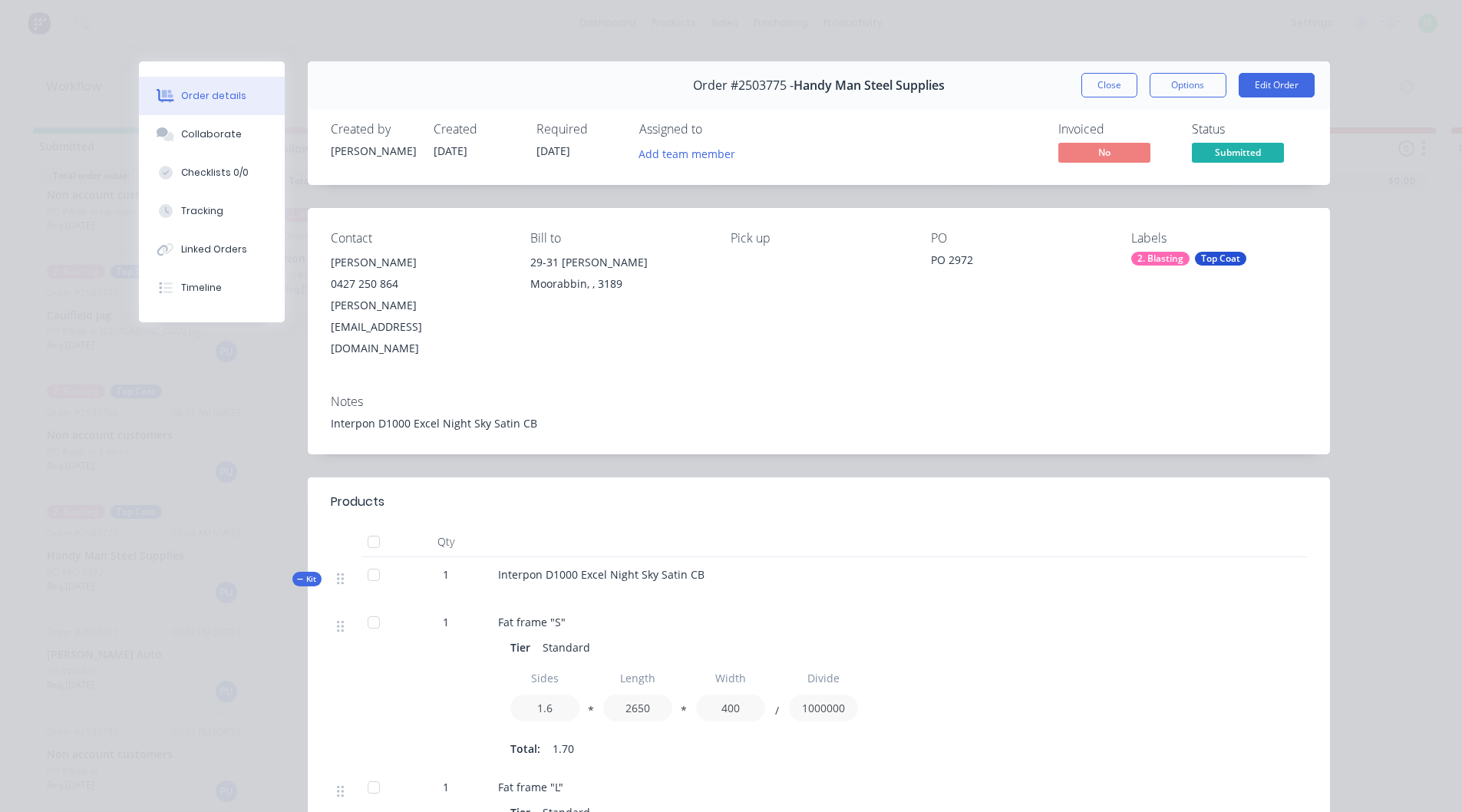
click at [1111, 89] on button "Close" at bounding box center [1110, 85] width 56 height 25
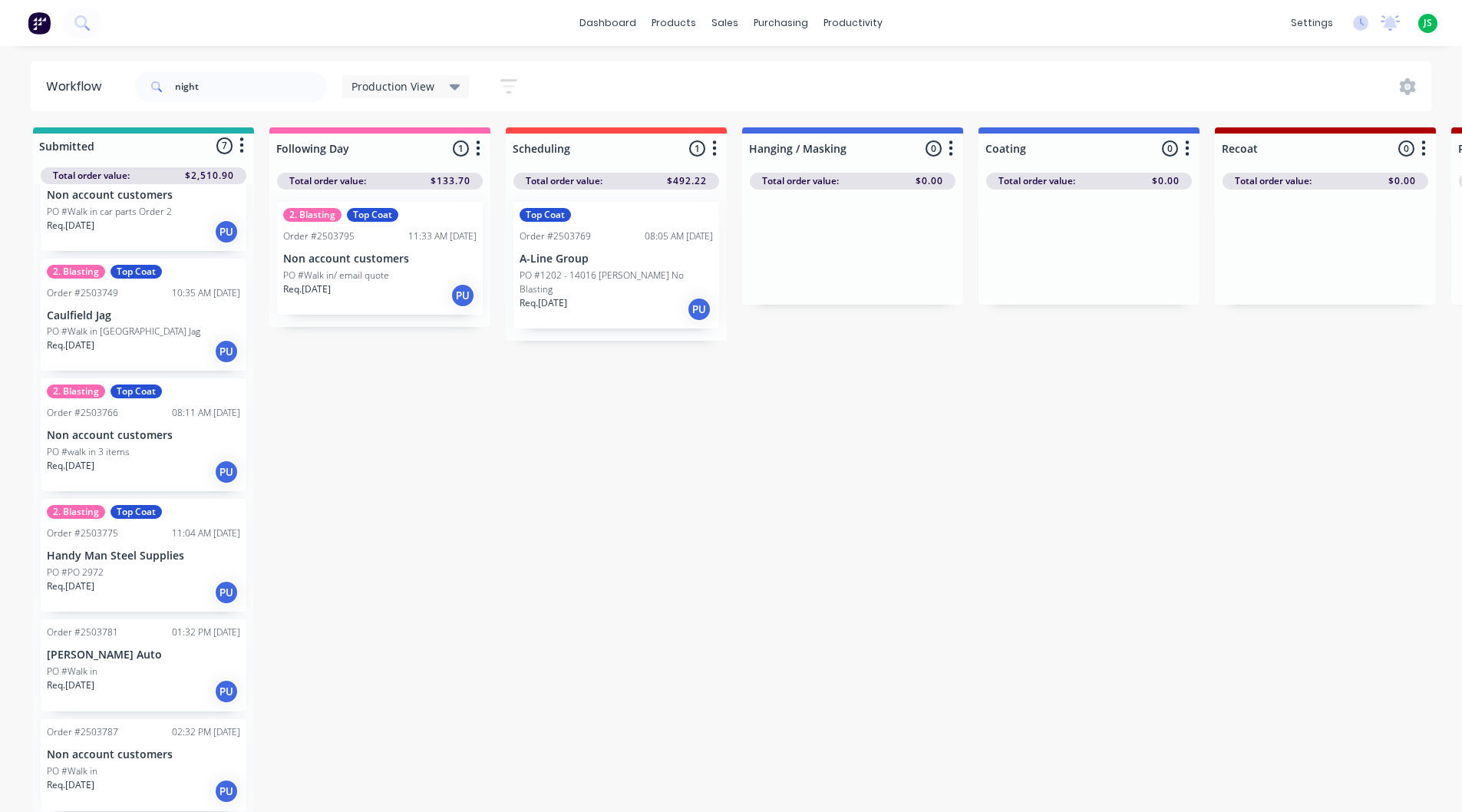
click at [176, 748] on p "Non account customers" at bounding box center [144, 754] width 193 height 13
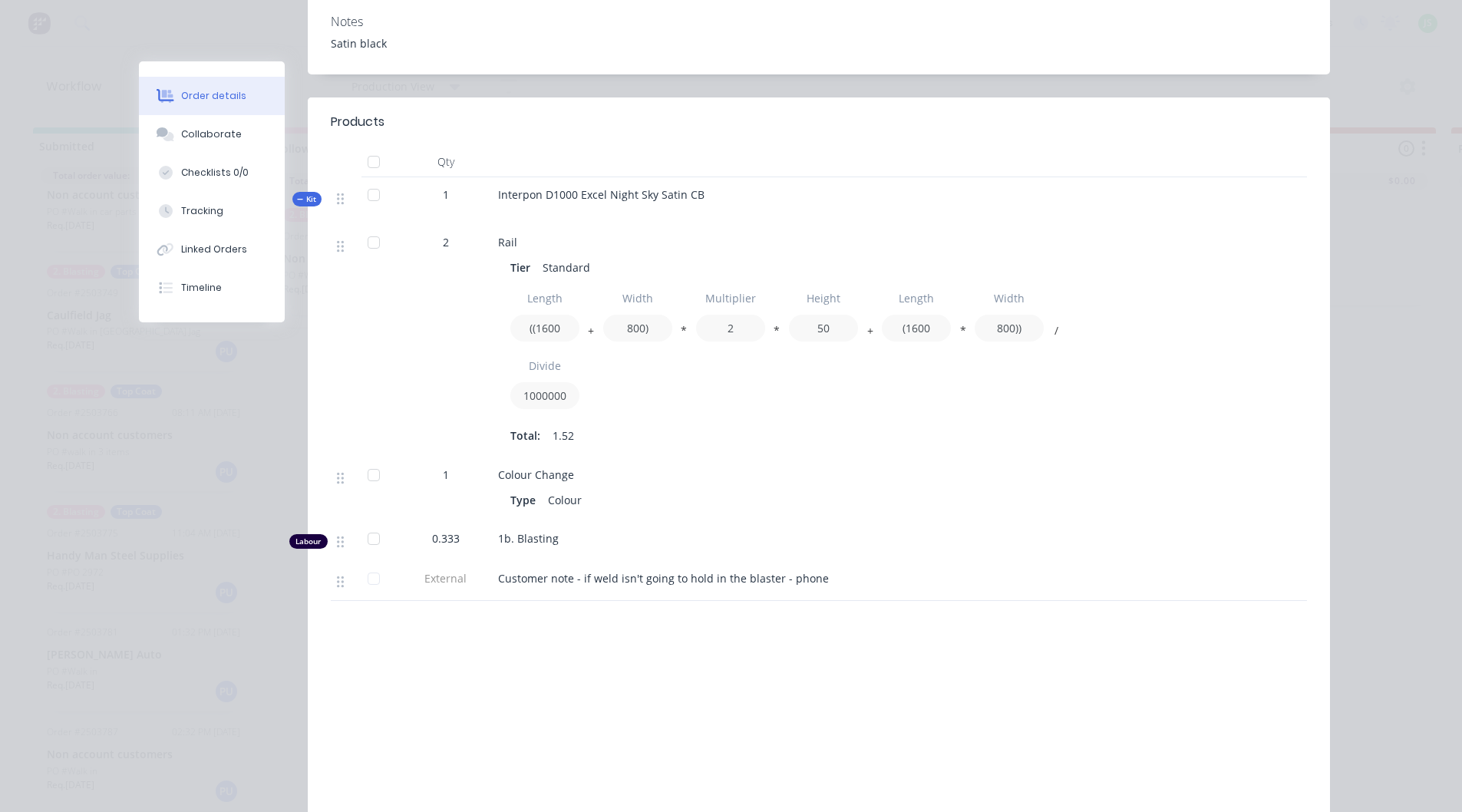
scroll to position [230, 0]
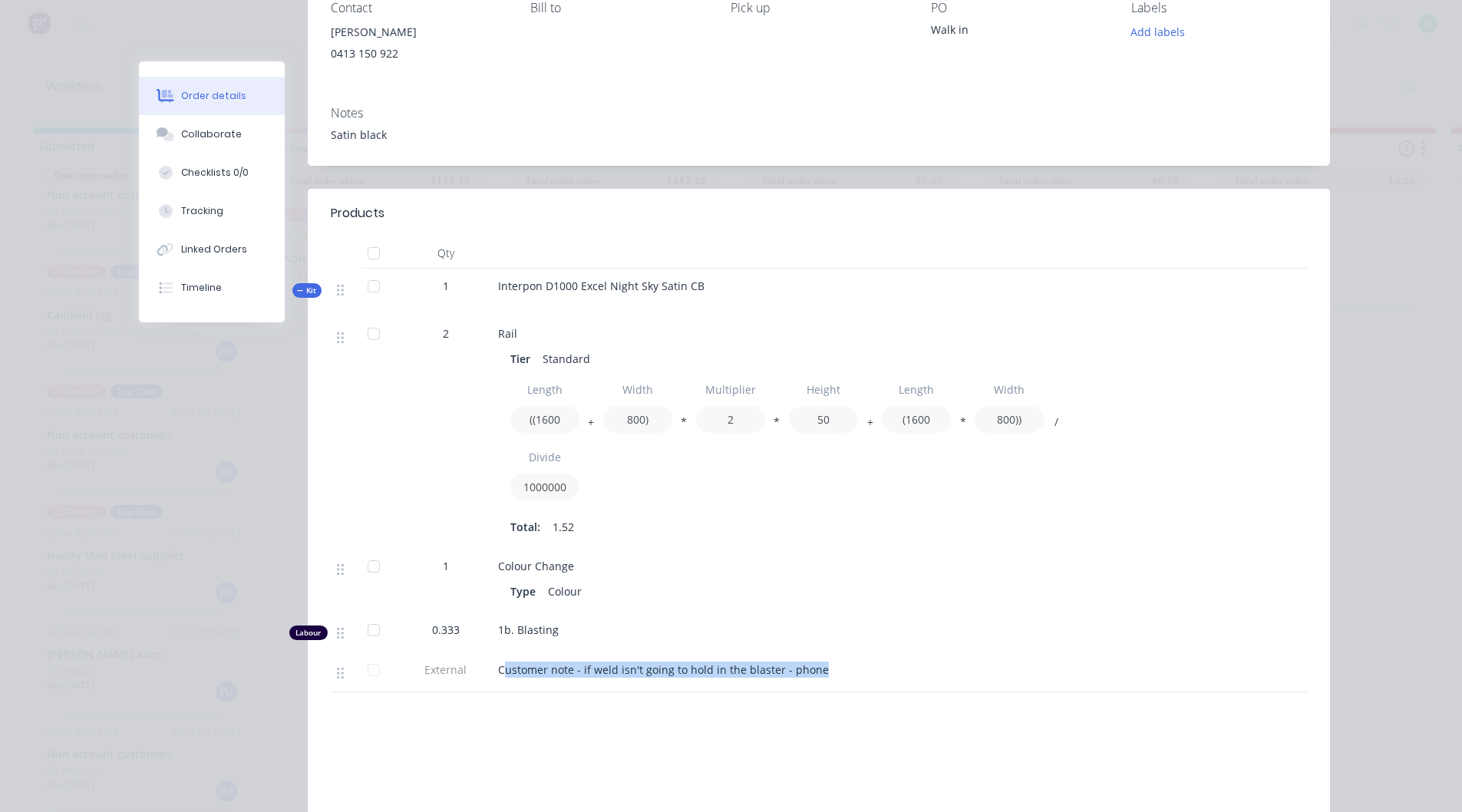
drag, startPoint x: 498, startPoint y: 672, endPoint x: 807, endPoint y: 663, distance: 309.1
click at [814, 662] on div "Customer note - if weld isn't going to hold in the blaster - phone" at bounding box center [799, 669] width 602 height 16
click at [875, 544] on div "Rail Tier Standard Length ((1600 + Width 800) * Multiplier 2 * Height 50 + Leng…" at bounding box center [799, 432] width 614 height 232
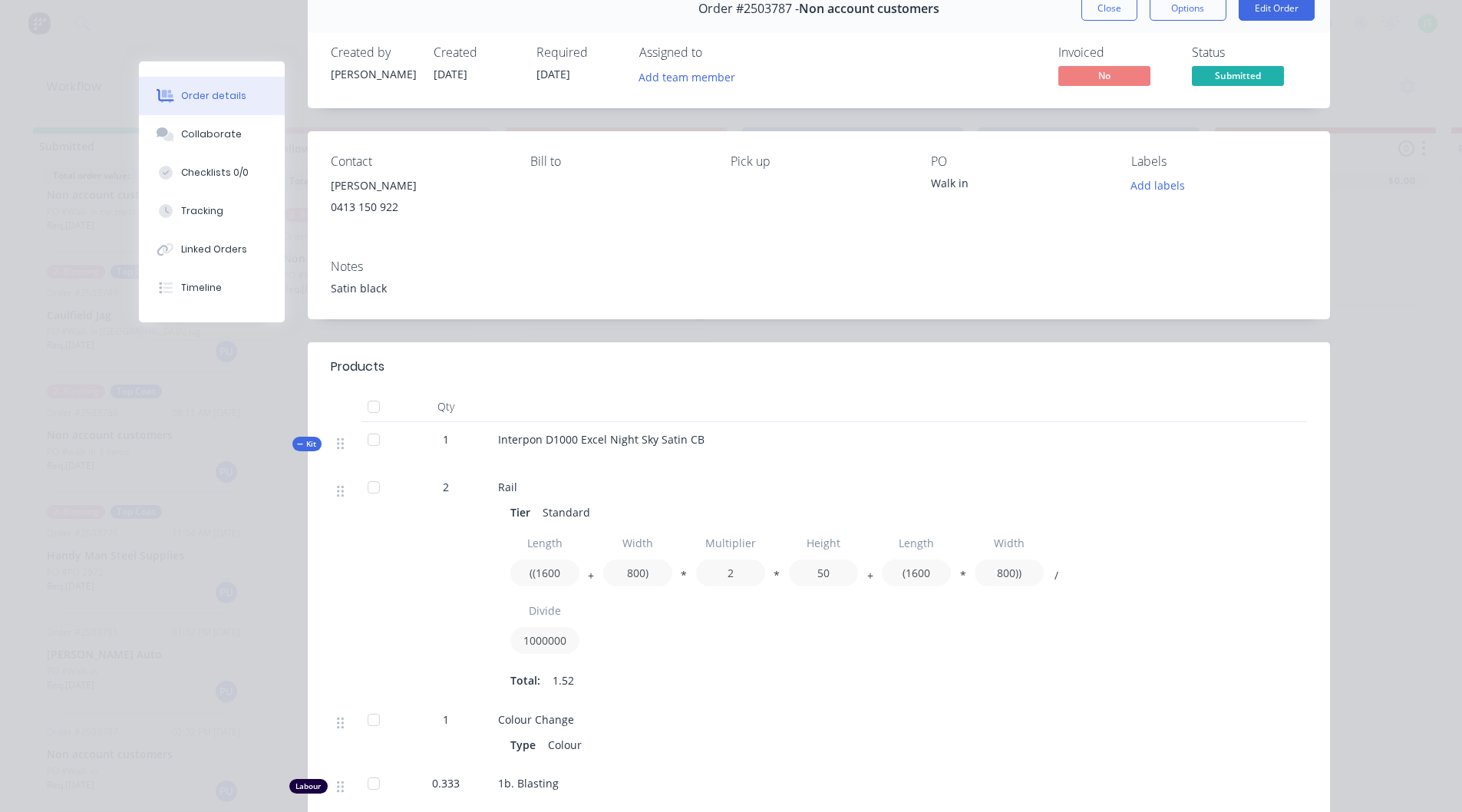
scroll to position [0, 0]
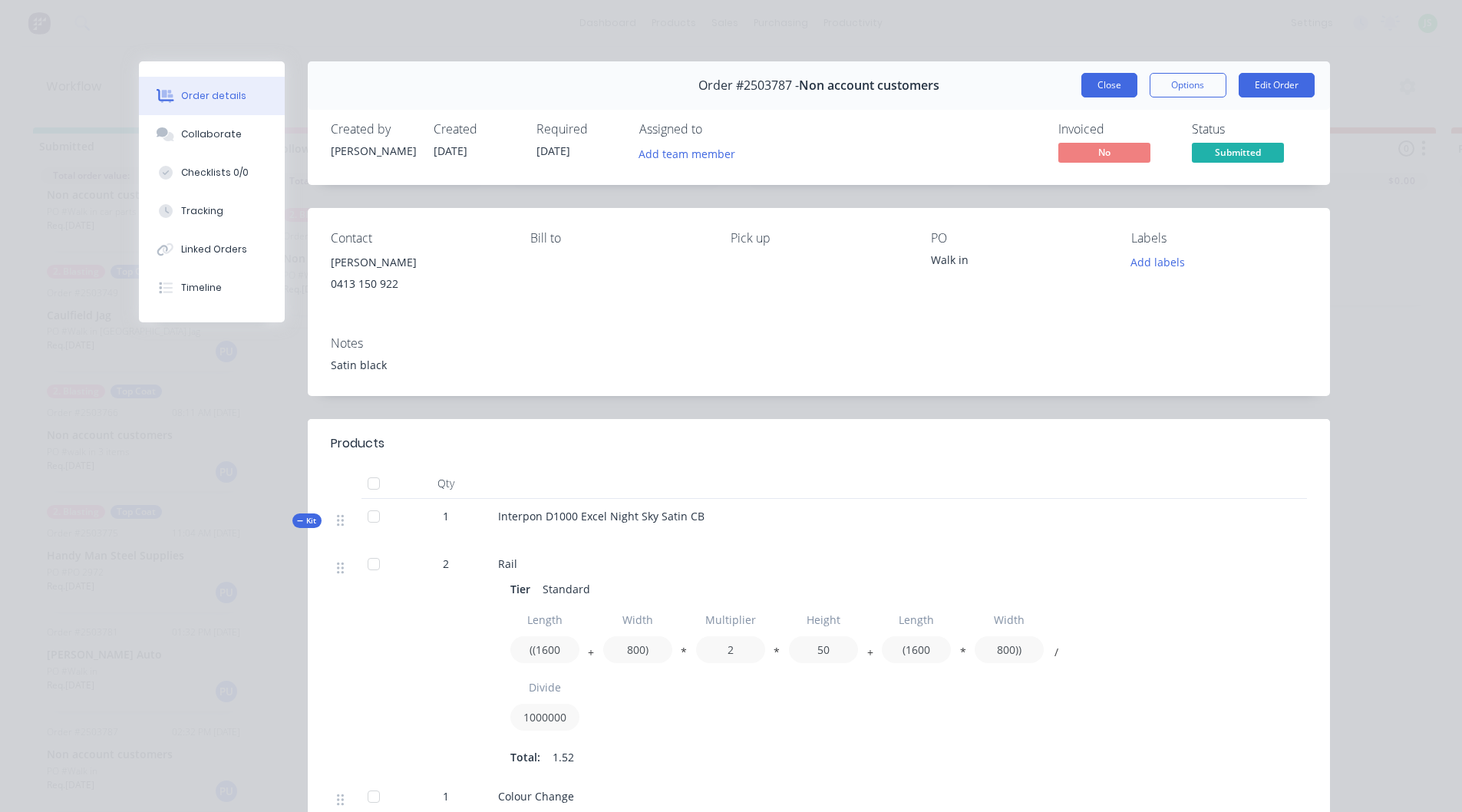
click at [1110, 94] on button "Close" at bounding box center [1110, 85] width 56 height 25
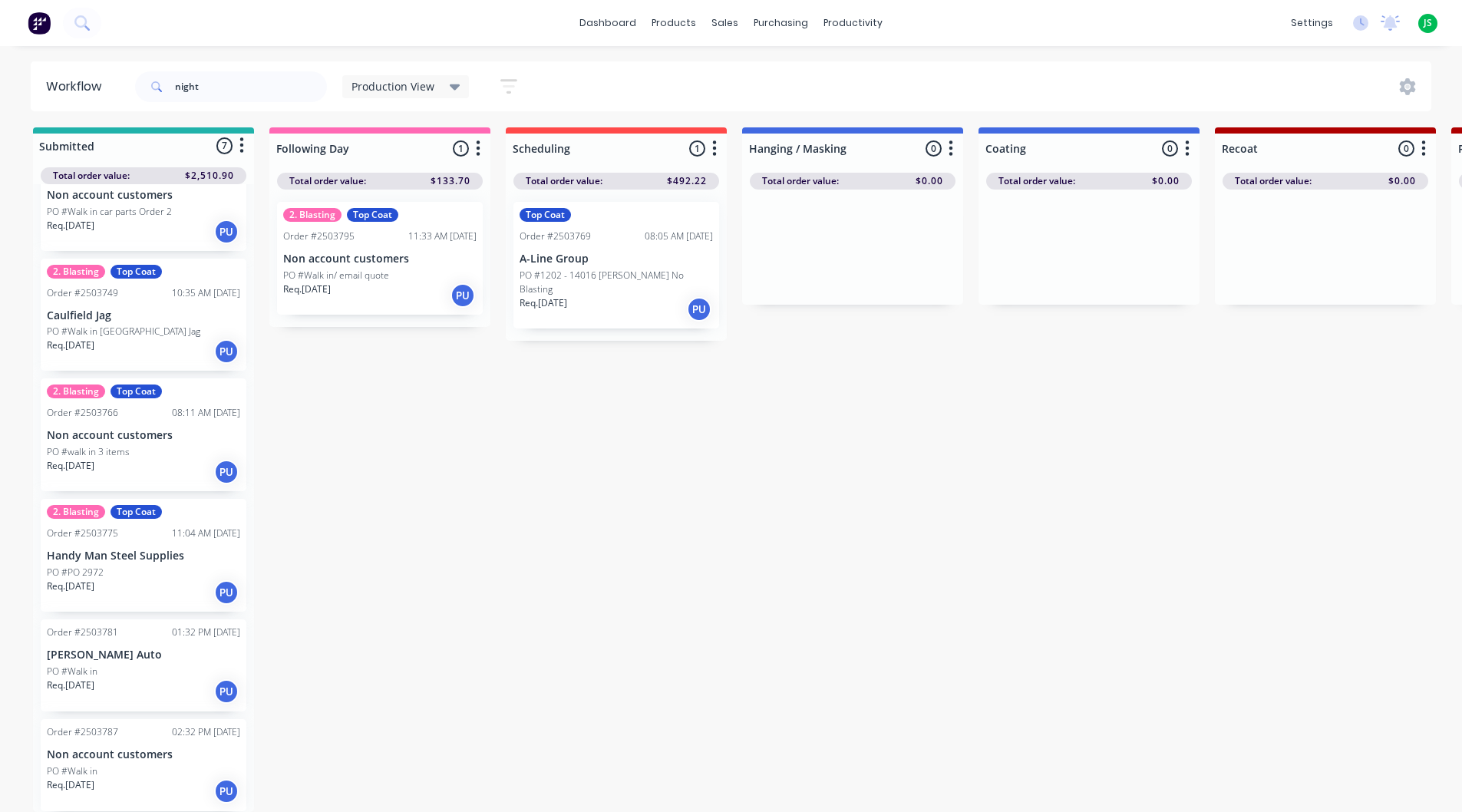
click at [351, 233] on div "2. Blasting Top Coat Order #2503795 11:33 AM [DATE] Non account customers PO #W…" at bounding box center [380, 258] width 206 height 113
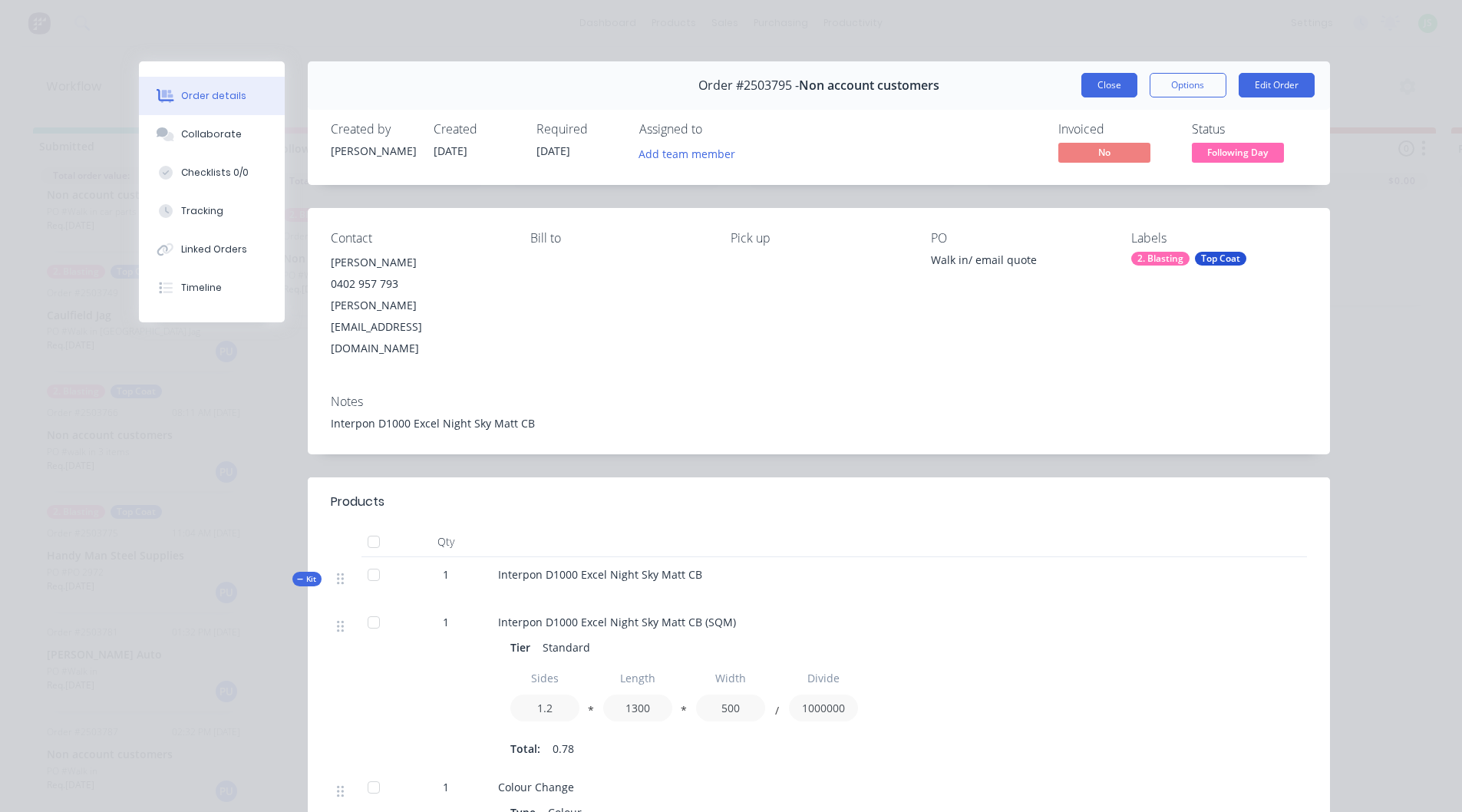
click at [1106, 86] on button "Close" at bounding box center [1110, 85] width 56 height 25
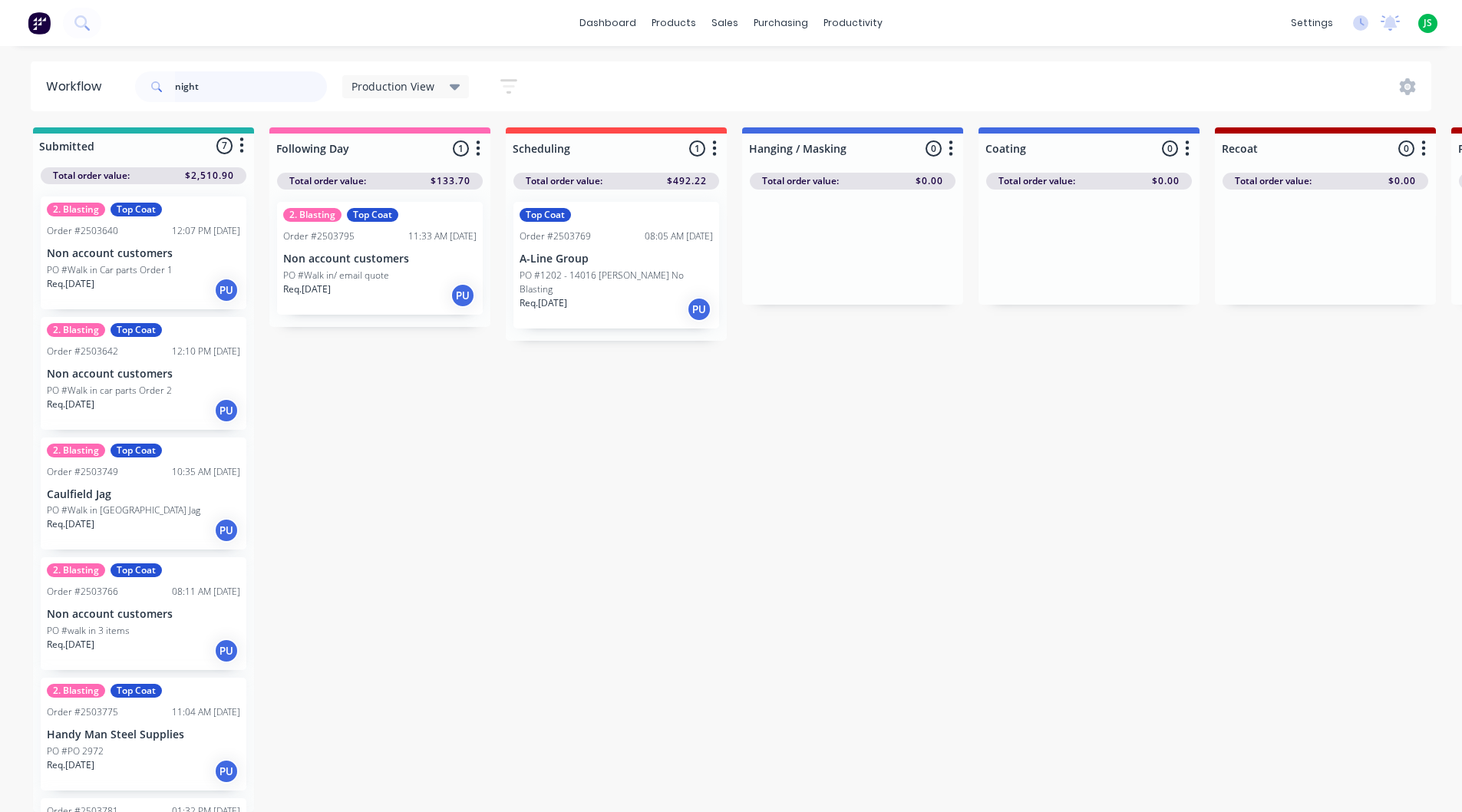
drag, startPoint x: 234, startPoint y: 84, endPoint x: 157, endPoint y: 85, distance: 77.0
click at [157, 85] on div "night" at bounding box center [231, 86] width 192 height 31
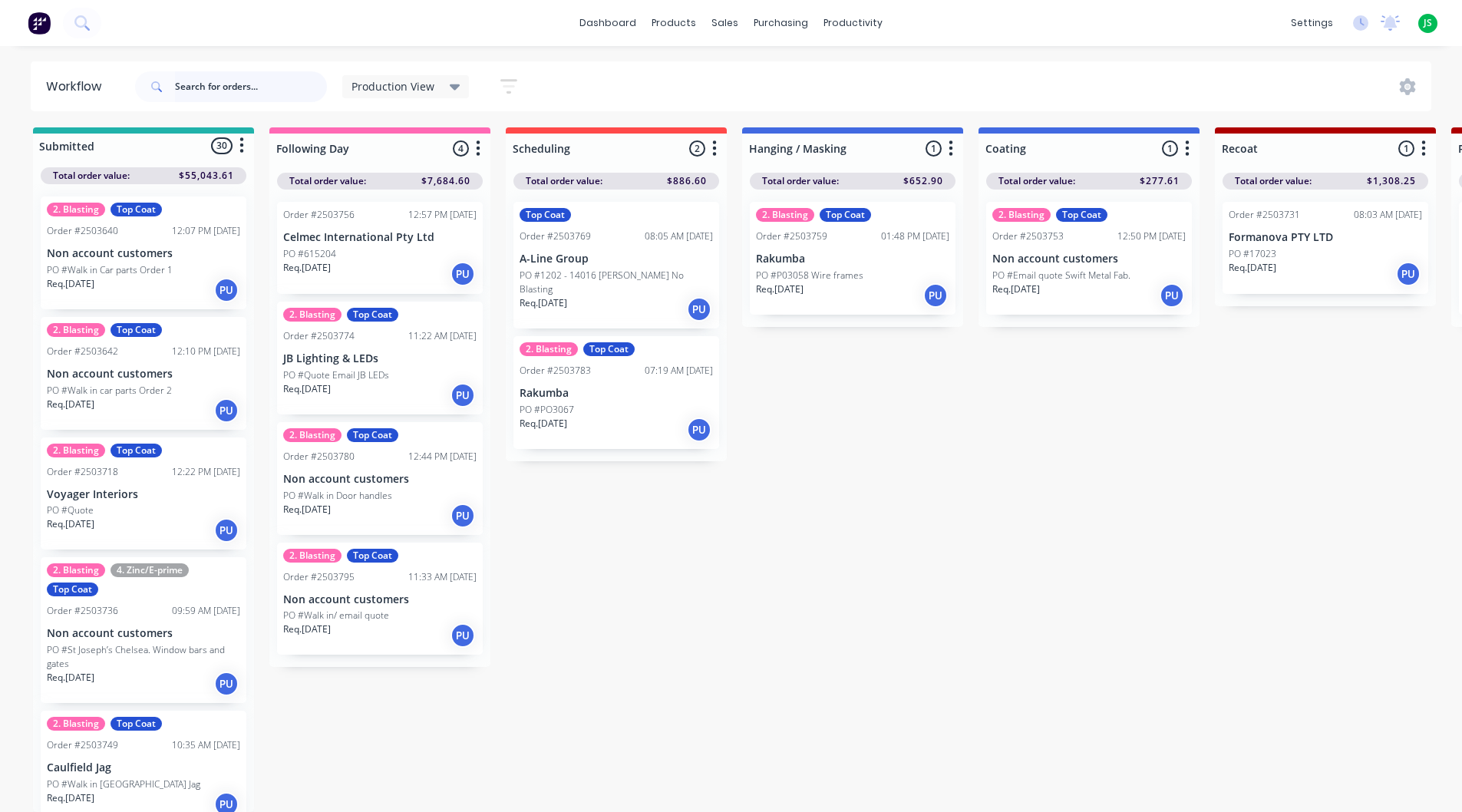
scroll to position [15, 0]
click at [572, 403] on p "PO #PO3067" at bounding box center [547, 409] width 55 height 14
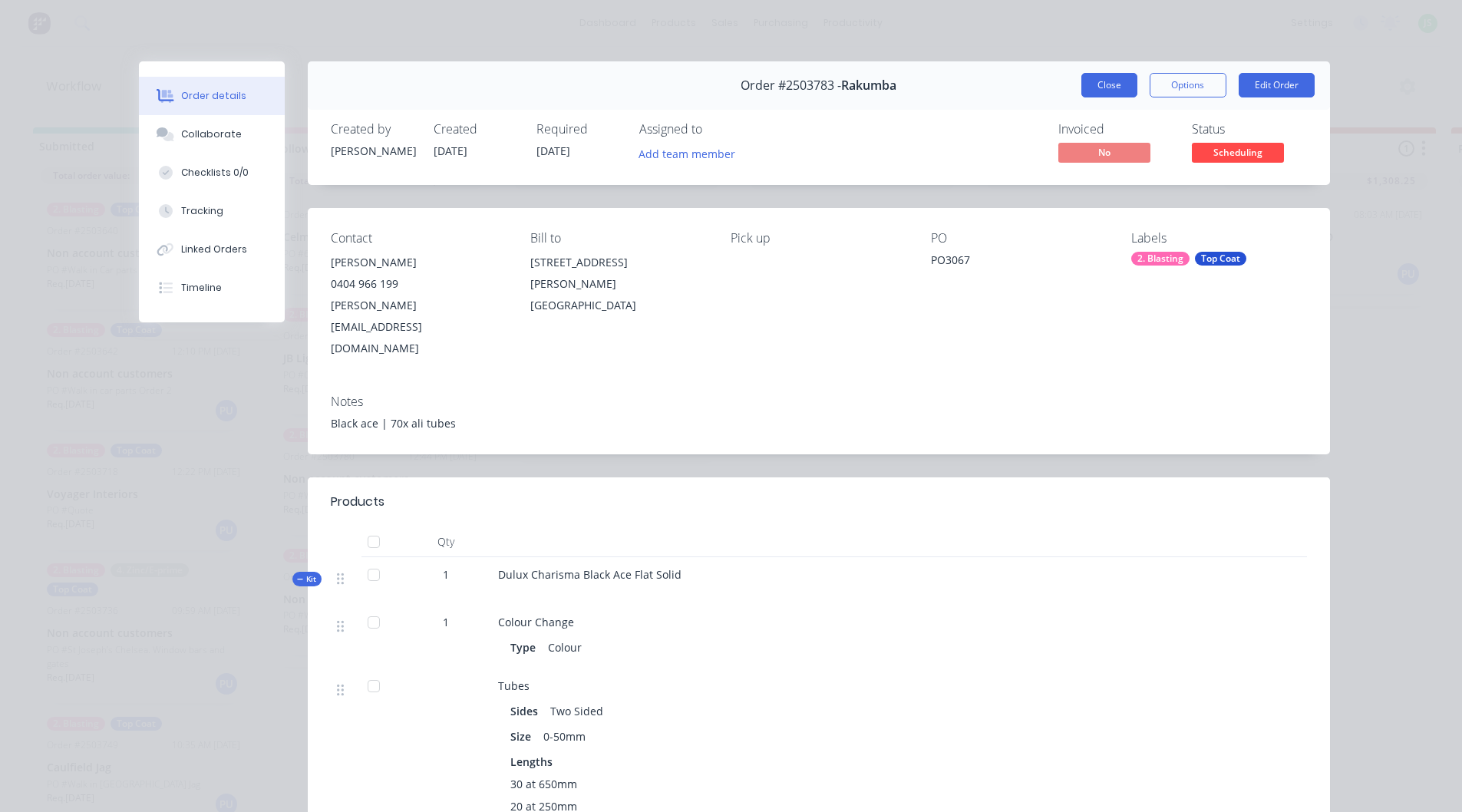
click at [1094, 82] on button "Close" at bounding box center [1110, 85] width 56 height 25
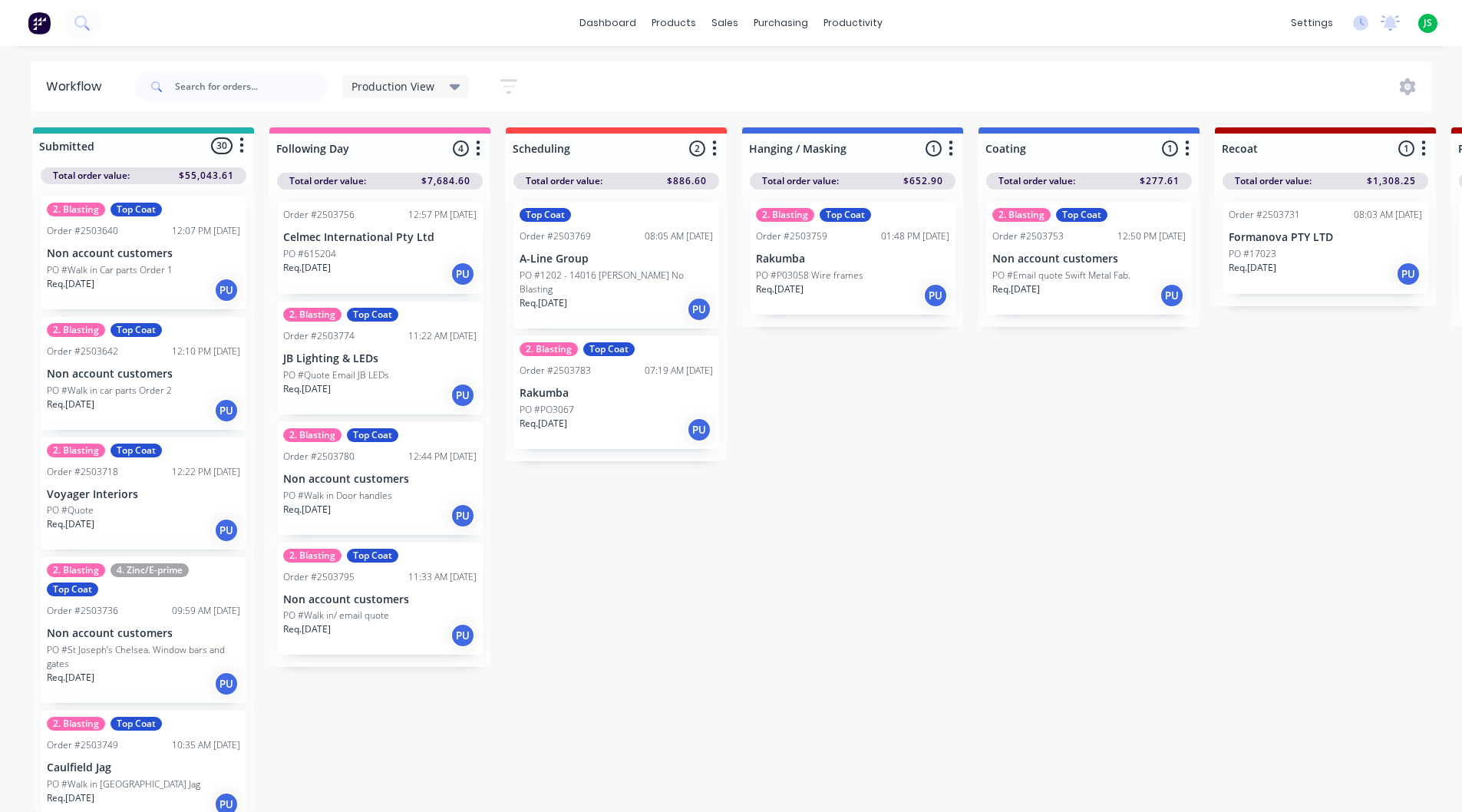
click at [166, 517] on div "Req. [DATE] PU" at bounding box center [144, 530] width 193 height 26
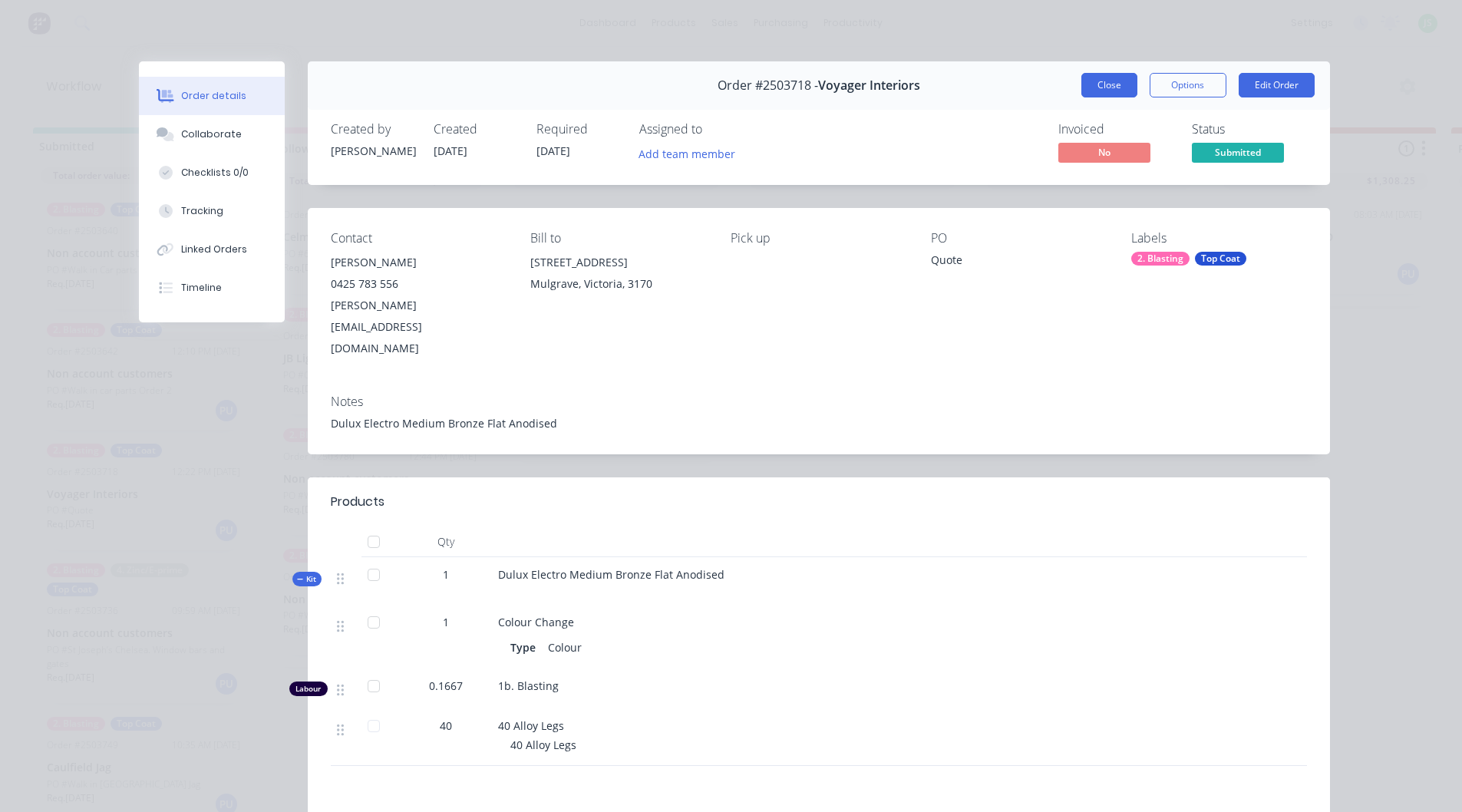
click at [1099, 79] on button "Close" at bounding box center [1110, 85] width 56 height 25
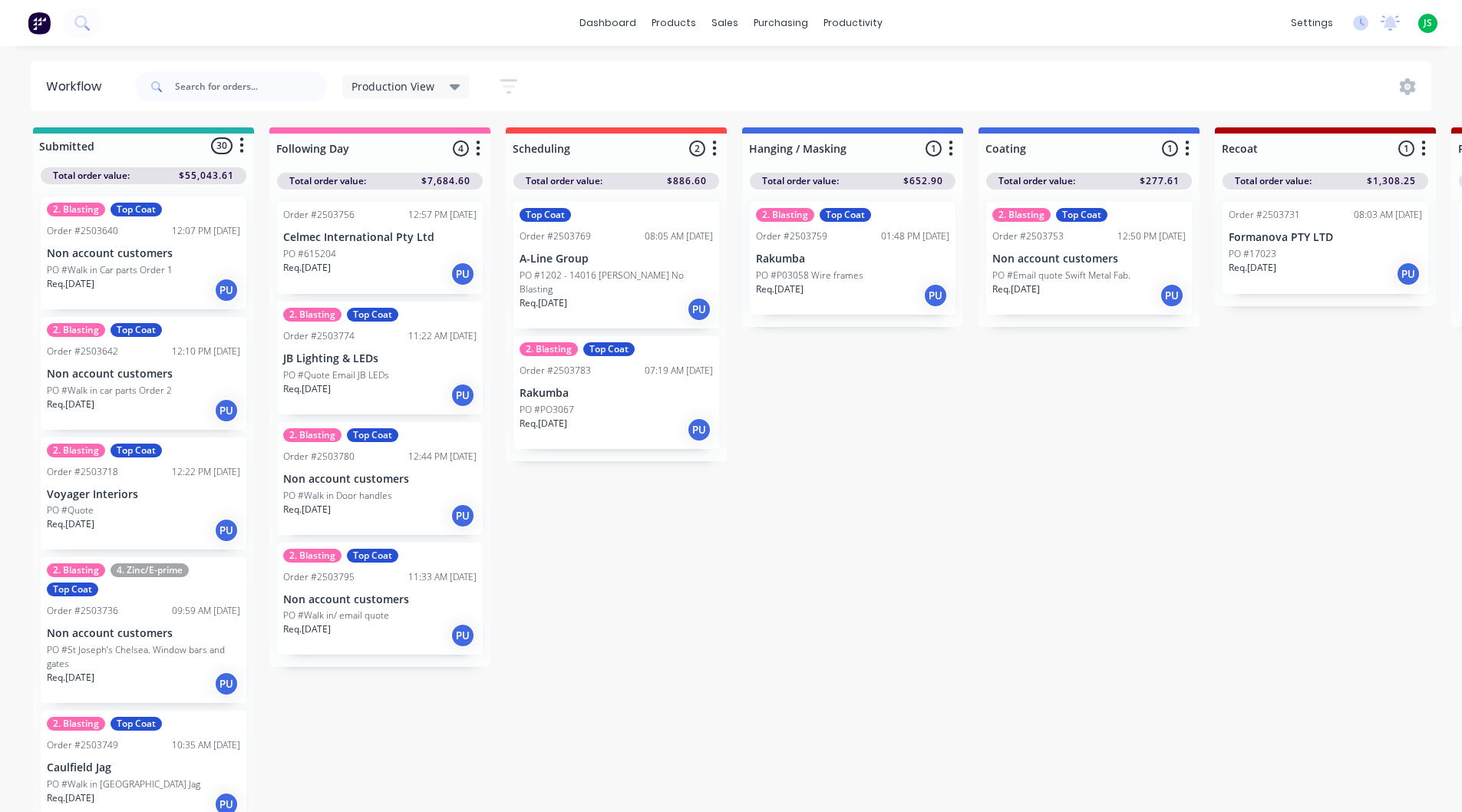
click at [1034, 255] on div "2. Blasting Top Coat Order #2503753 12:50 PM [DATE] Non account customers PO #E…" at bounding box center [1088, 258] width 206 height 113
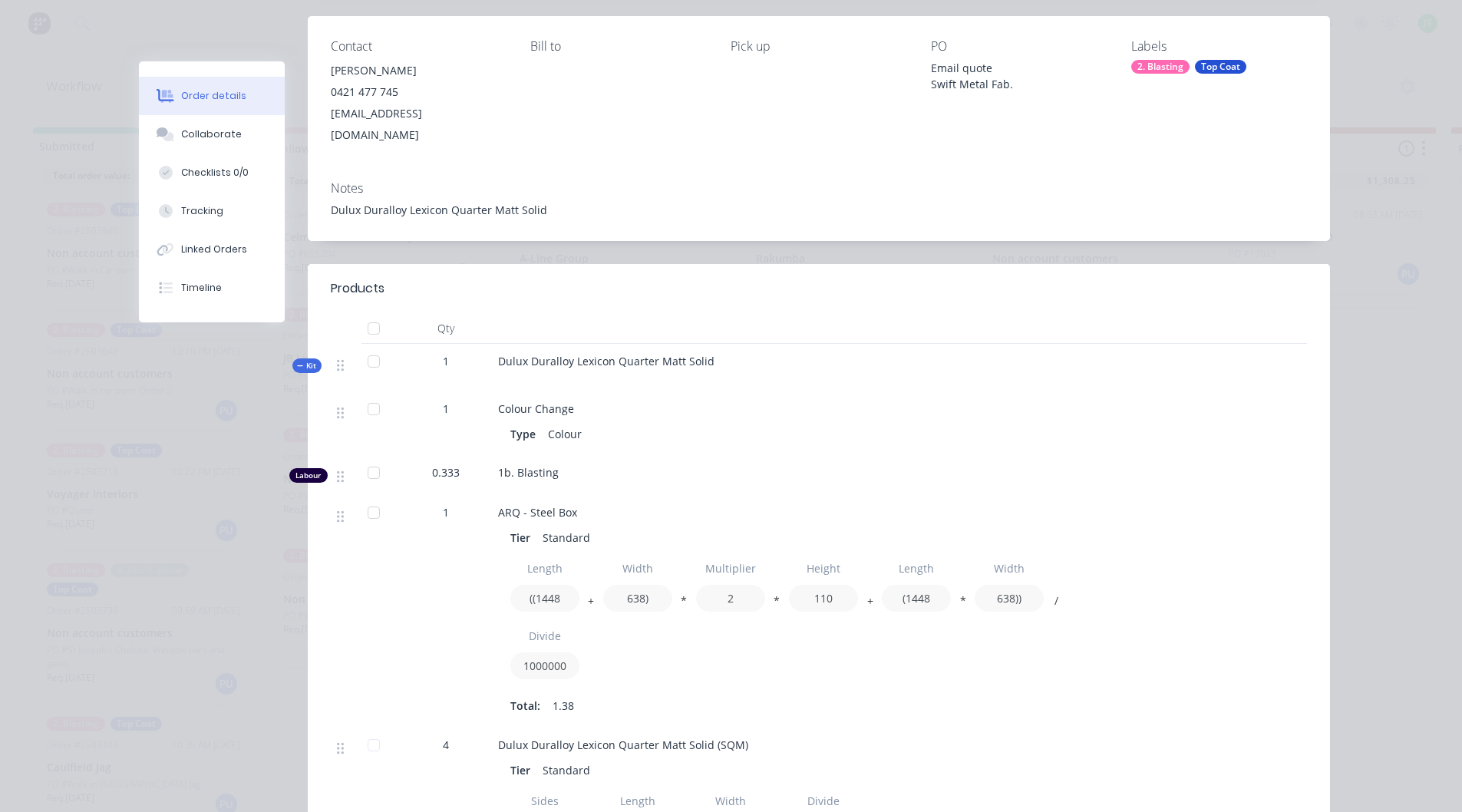
scroll to position [0, 0]
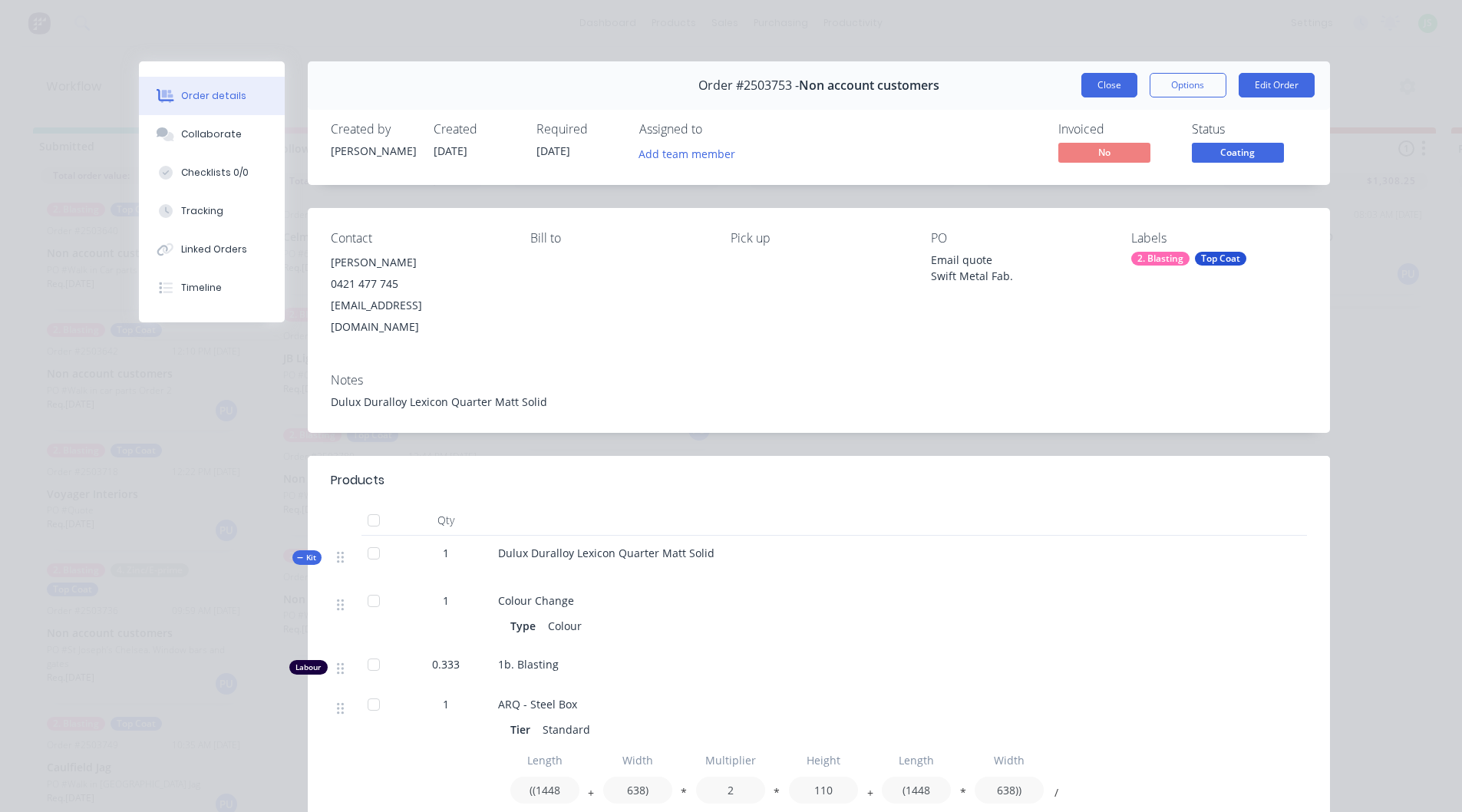
click at [1114, 80] on button "Close" at bounding box center [1110, 85] width 56 height 25
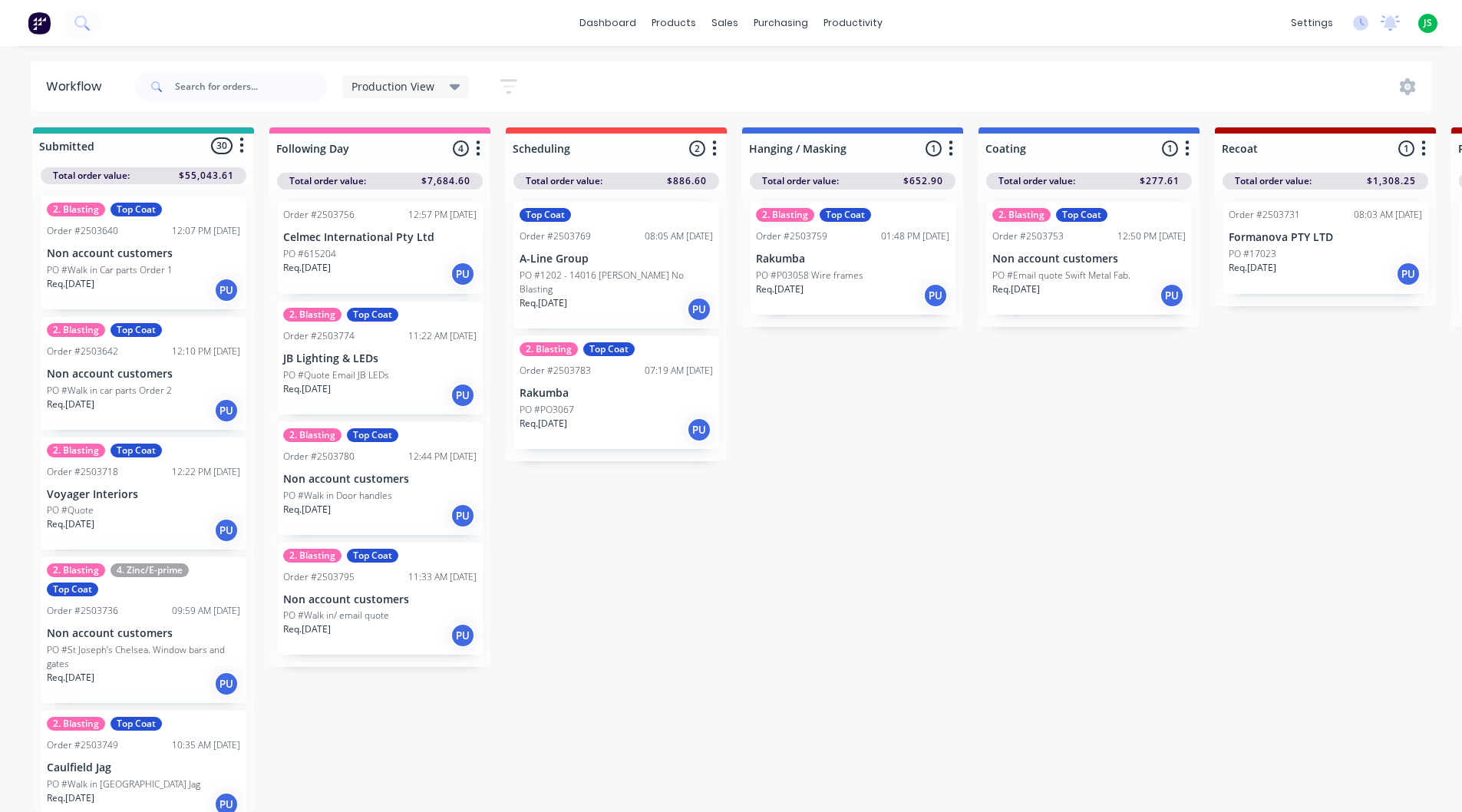
click at [1102, 282] on div "Req. [DATE] PU" at bounding box center [1089, 295] width 193 height 26
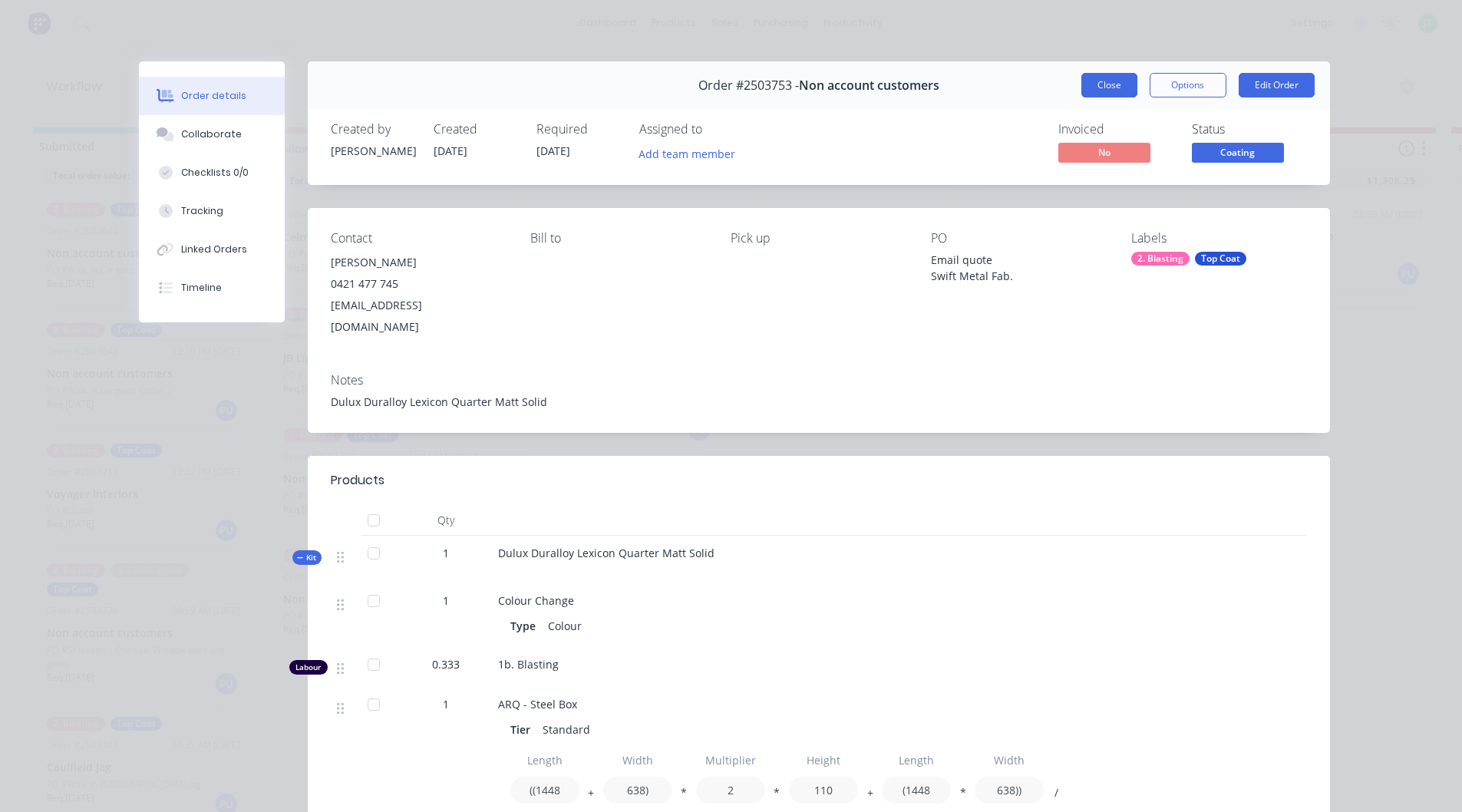
click at [1106, 90] on button "Close" at bounding box center [1110, 85] width 56 height 25
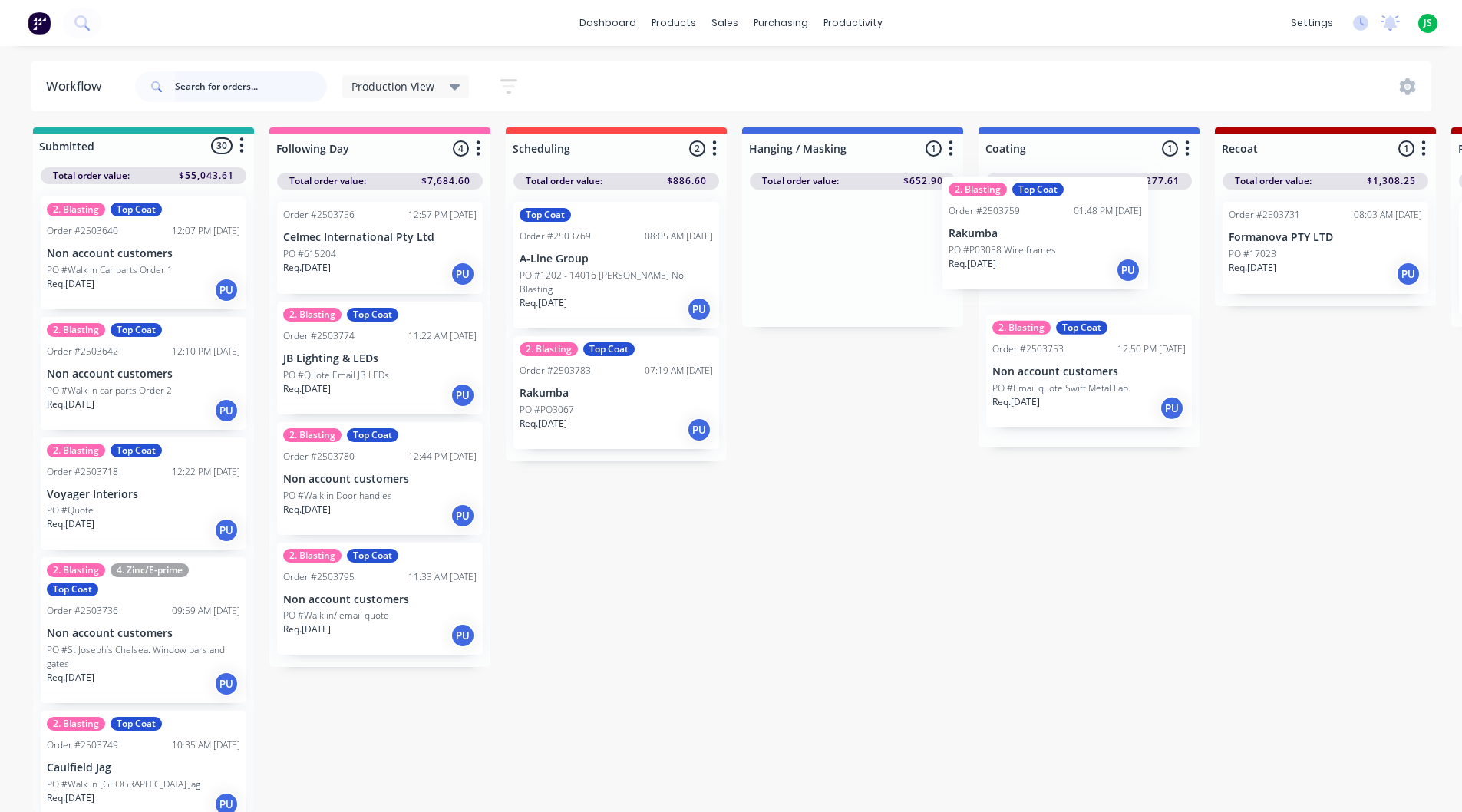
drag, startPoint x: 860, startPoint y: 281, endPoint x: 1058, endPoint y: 270, distance: 198.3
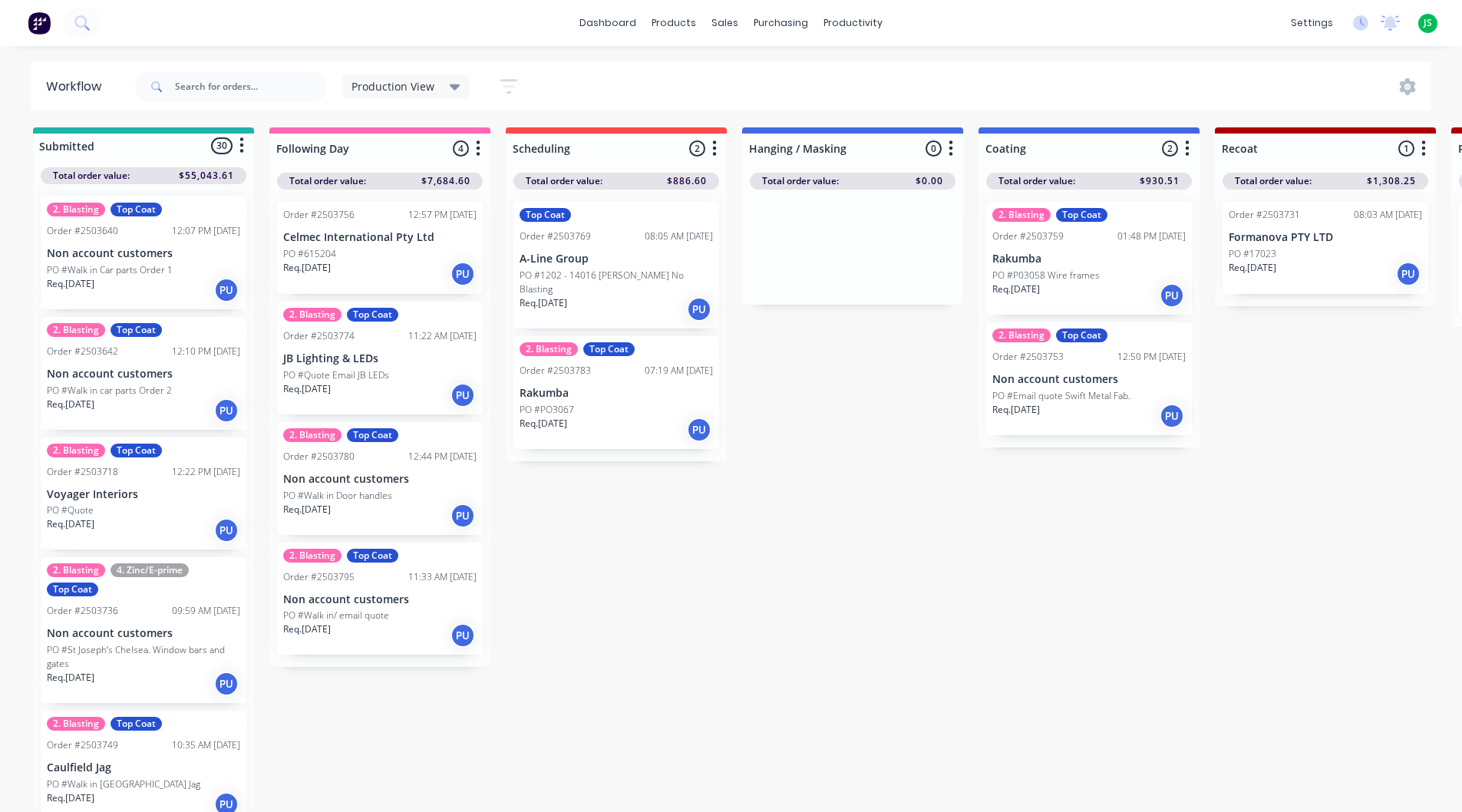
click at [1270, 261] on p "Req. [DATE]" at bounding box center [1253, 268] width 48 height 14
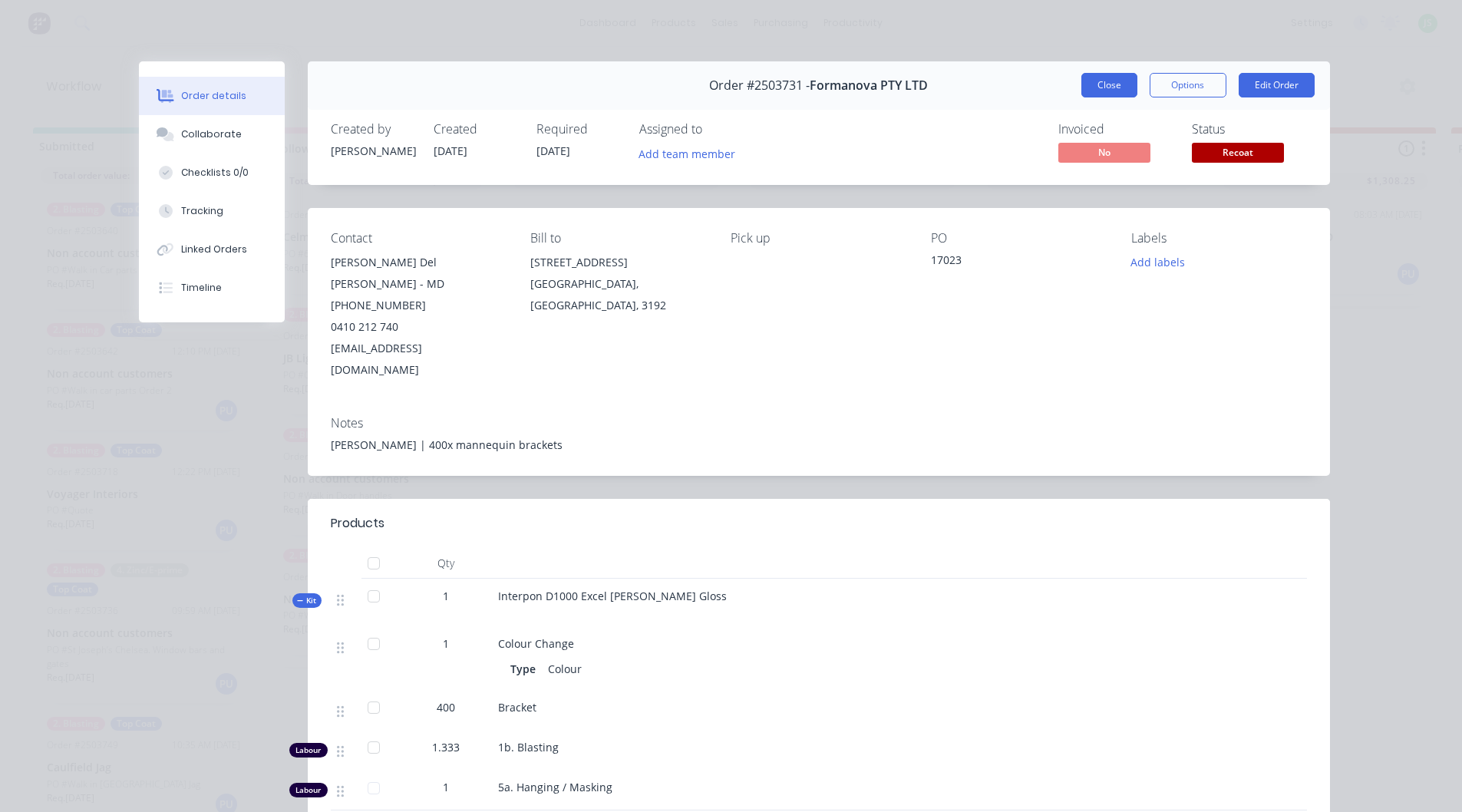
click at [1083, 83] on button "Close" at bounding box center [1110, 85] width 56 height 25
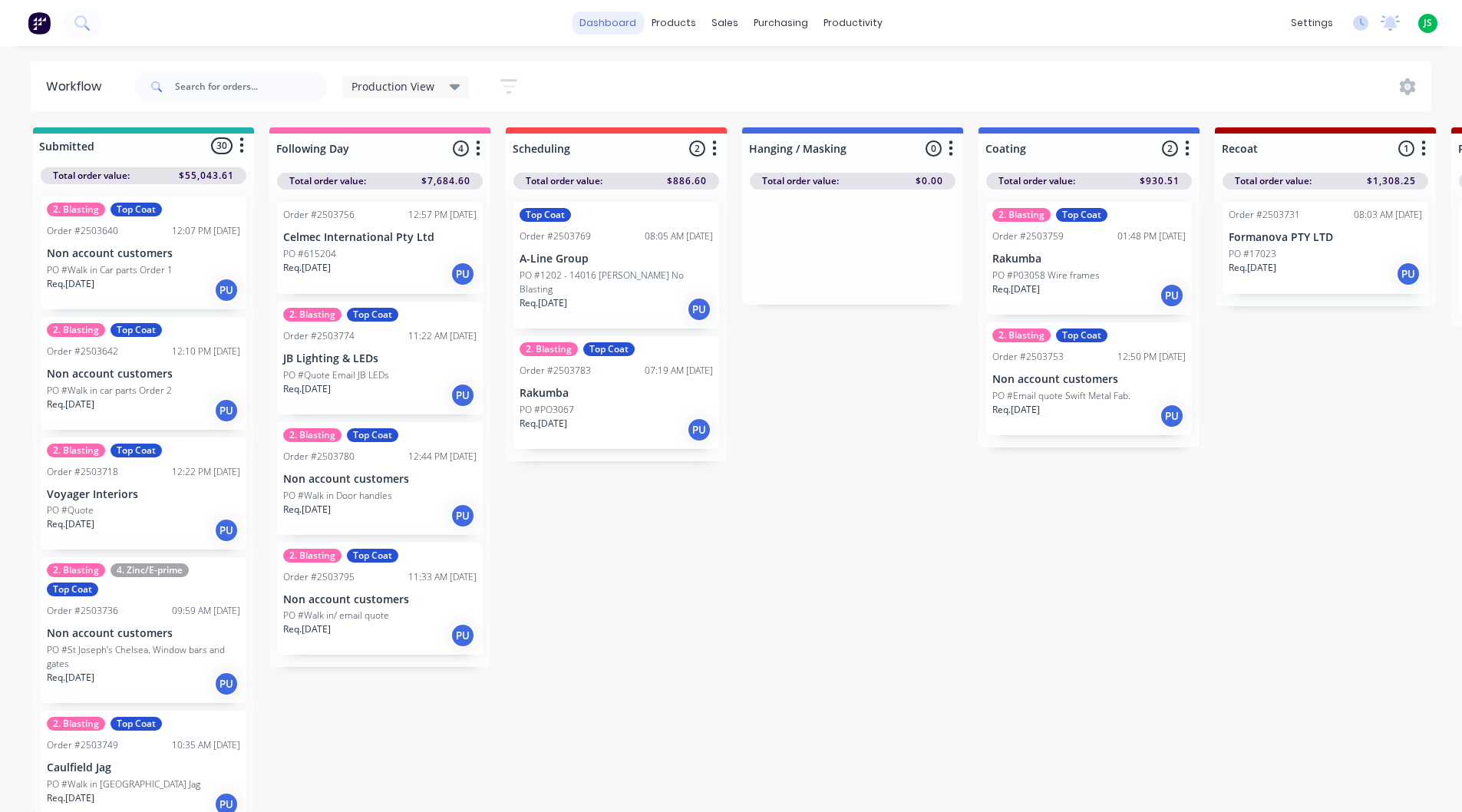
click at [611, 14] on link "dashboard" at bounding box center [608, 22] width 72 height 23
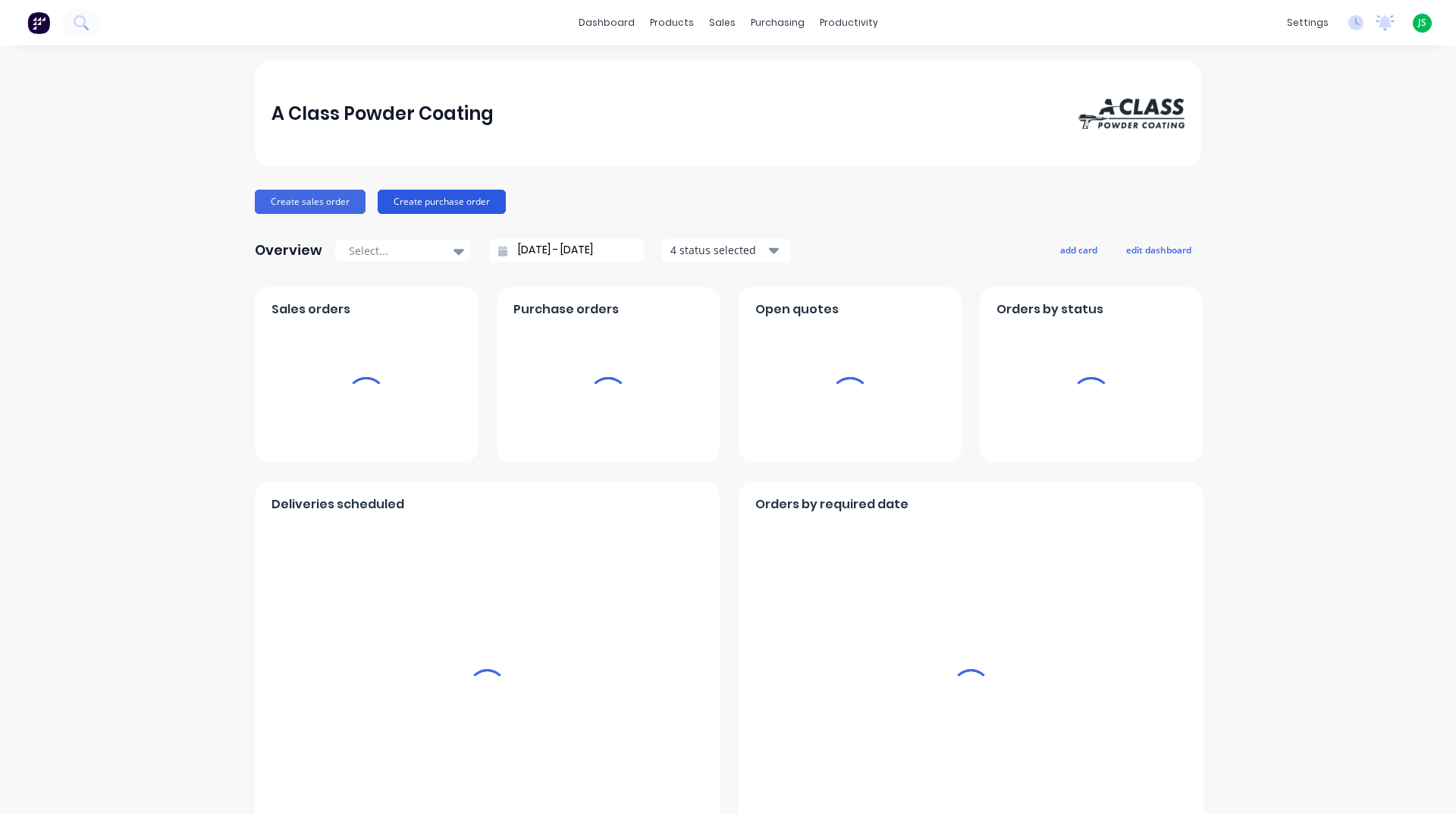
scroll to position [531, 0]
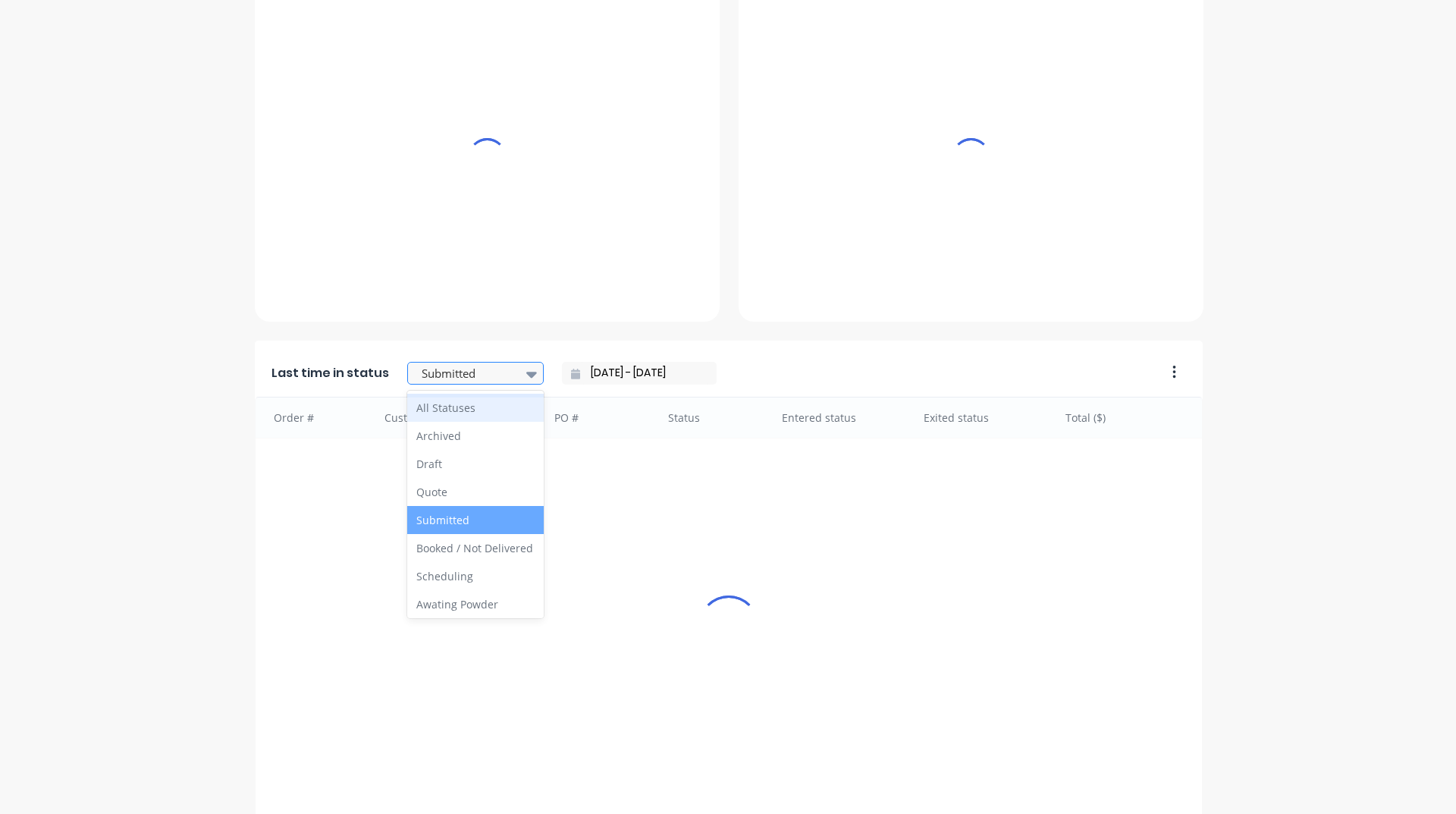
click at [487, 383] on div at bounding box center [467, 374] width 95 height 19
click at [606, 374] on input "[DATE] - [DATE]" at bounding box center [646, 373] width 130 height 23
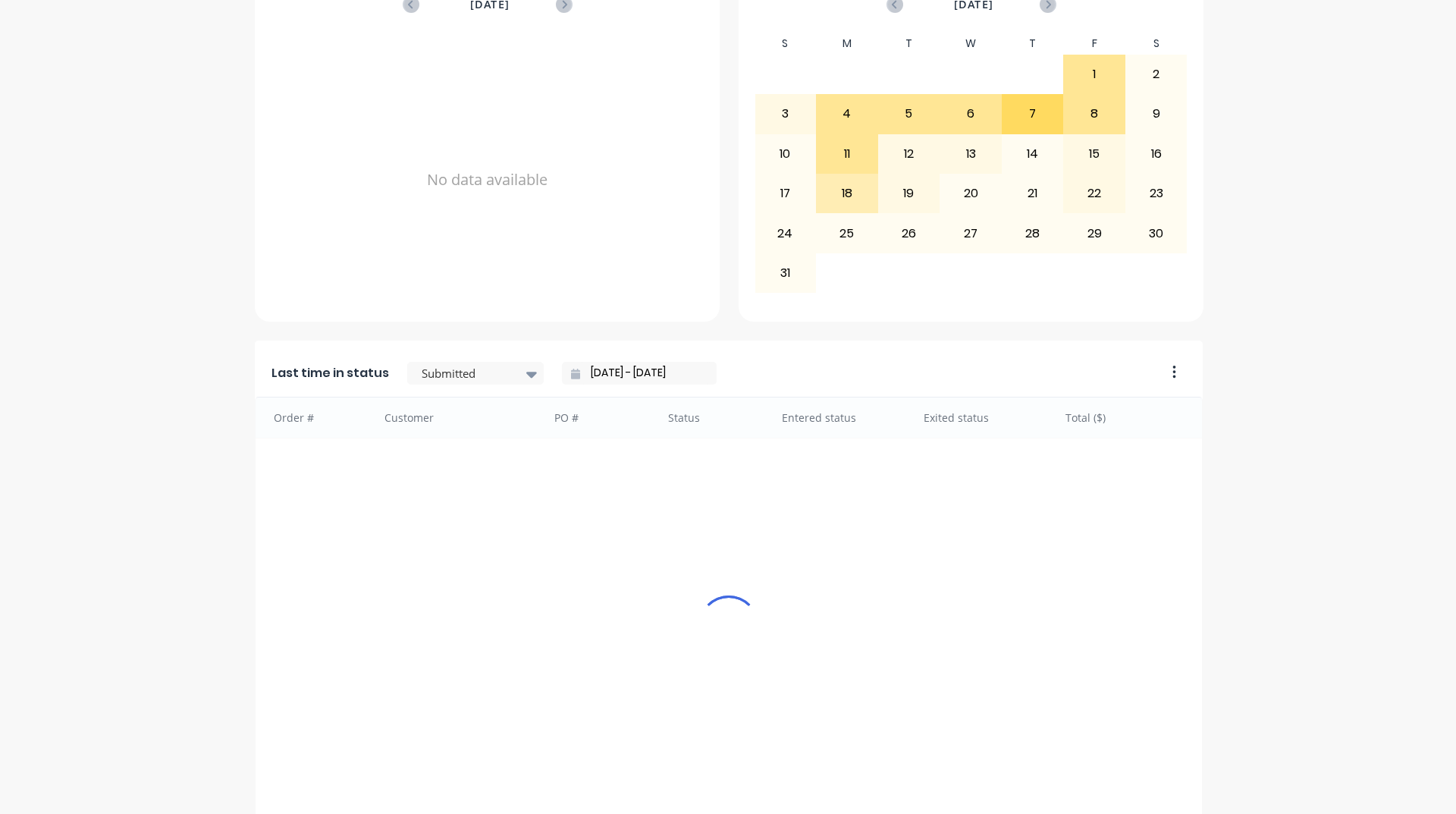
click at [620, 372] on input "[DATE] - [DATE]" at bounding box center [646, 373] width 130 height 23
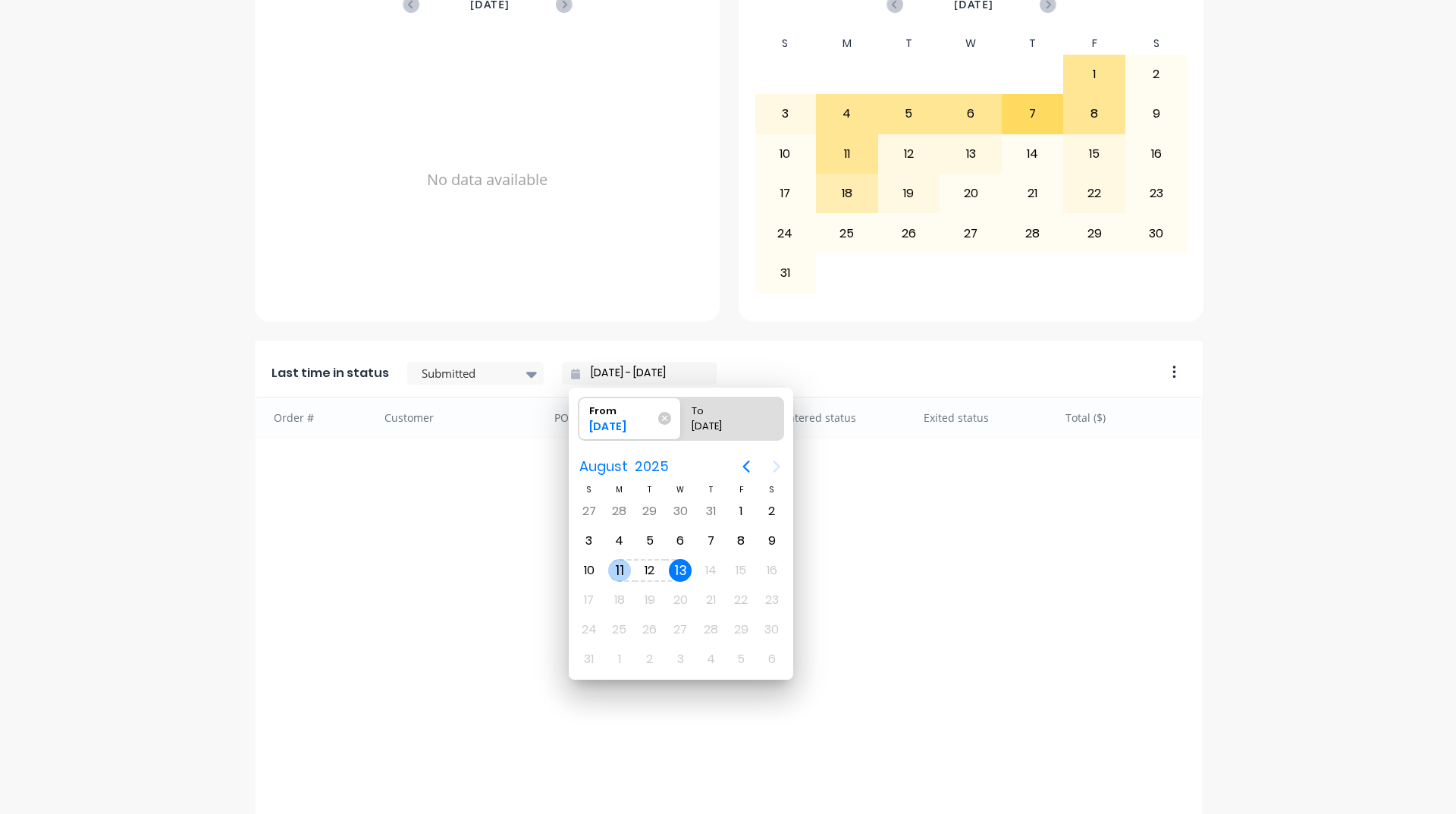
click at [626, 575] on div "11" at bounding box center [619, 571] width 23 height 23
type input "[DATE] - [DATE]"
radio input "false"
radio input "true"
click at [686, 572] on div "13" at bounding box center [680, 571] width 23 height 23
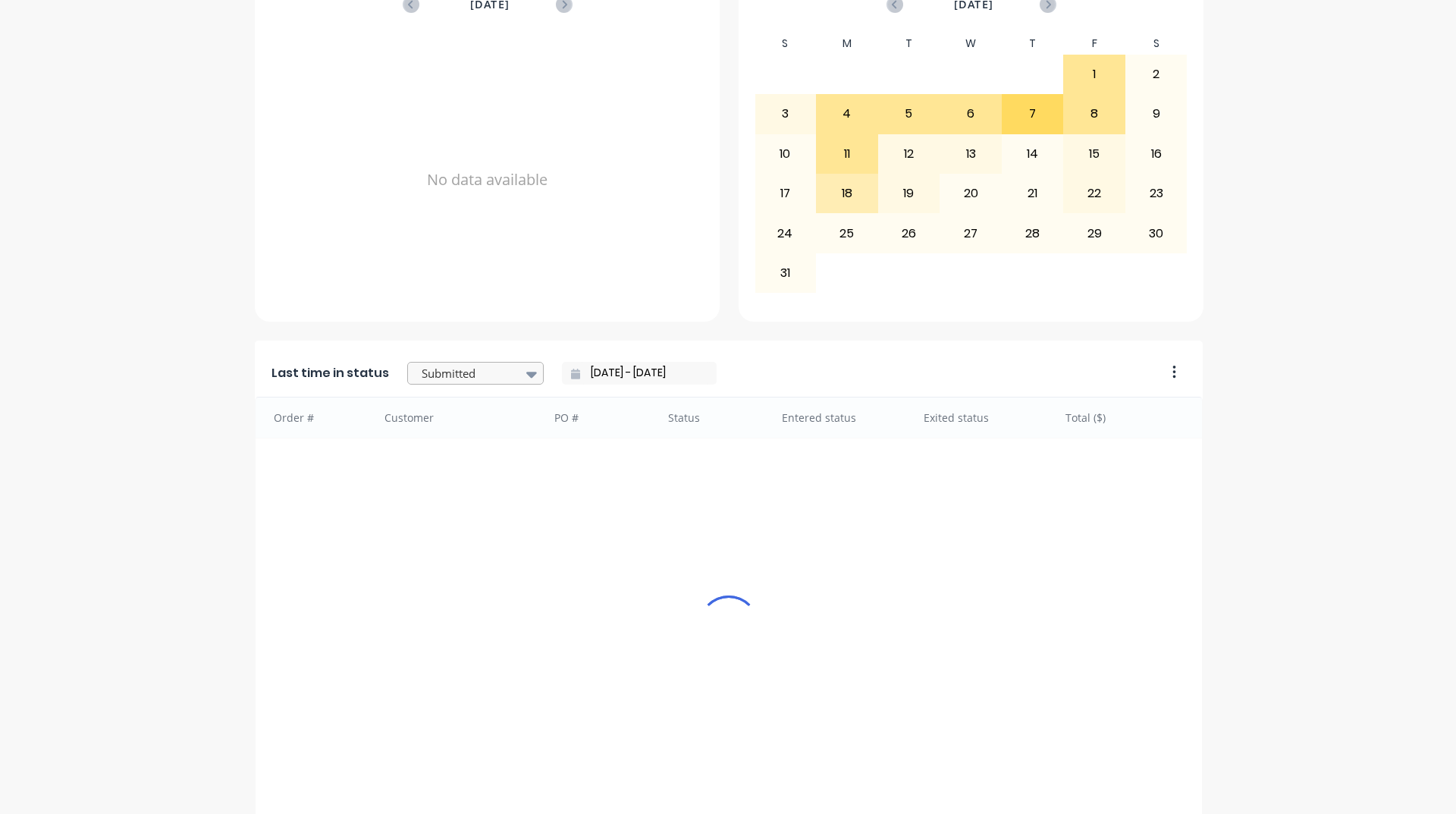
click at [494, 372] on div at bounding box center [467, 374] width 95 height 19
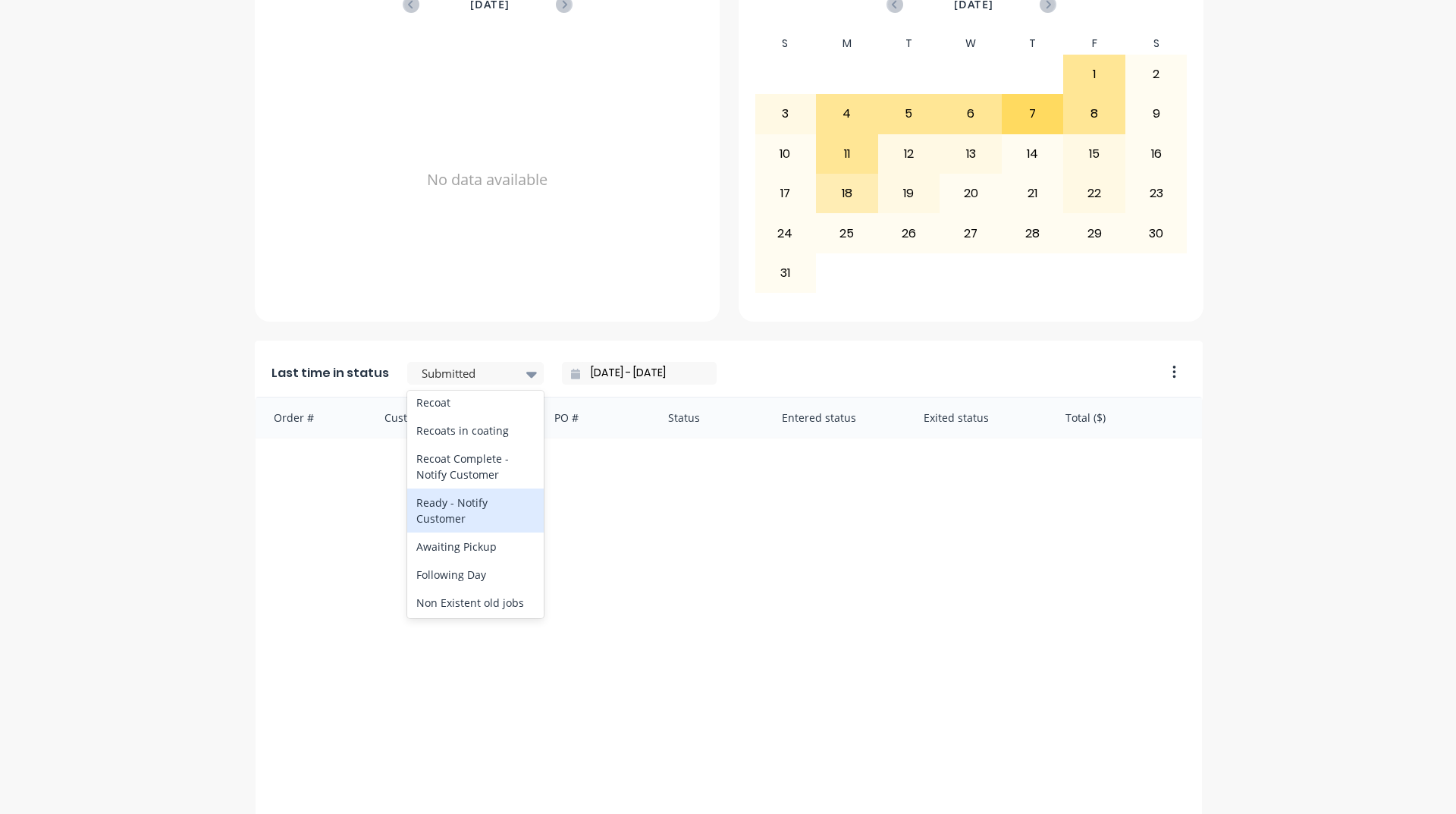
click at [488, 533] on div "Ready - Notify Customer" at bounding box center [476, 511] width 137 height 44
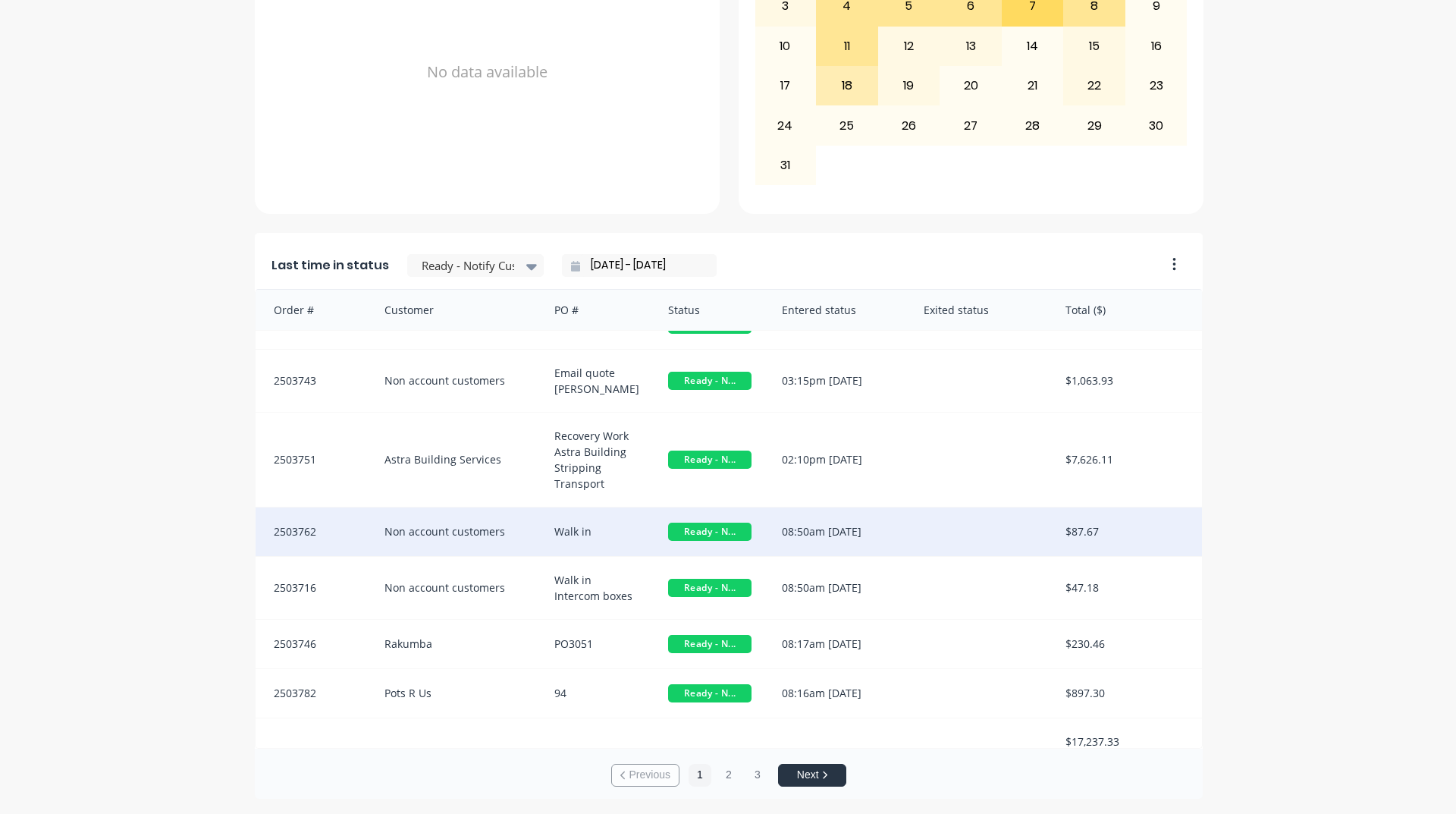
scroll to position [47, 0]
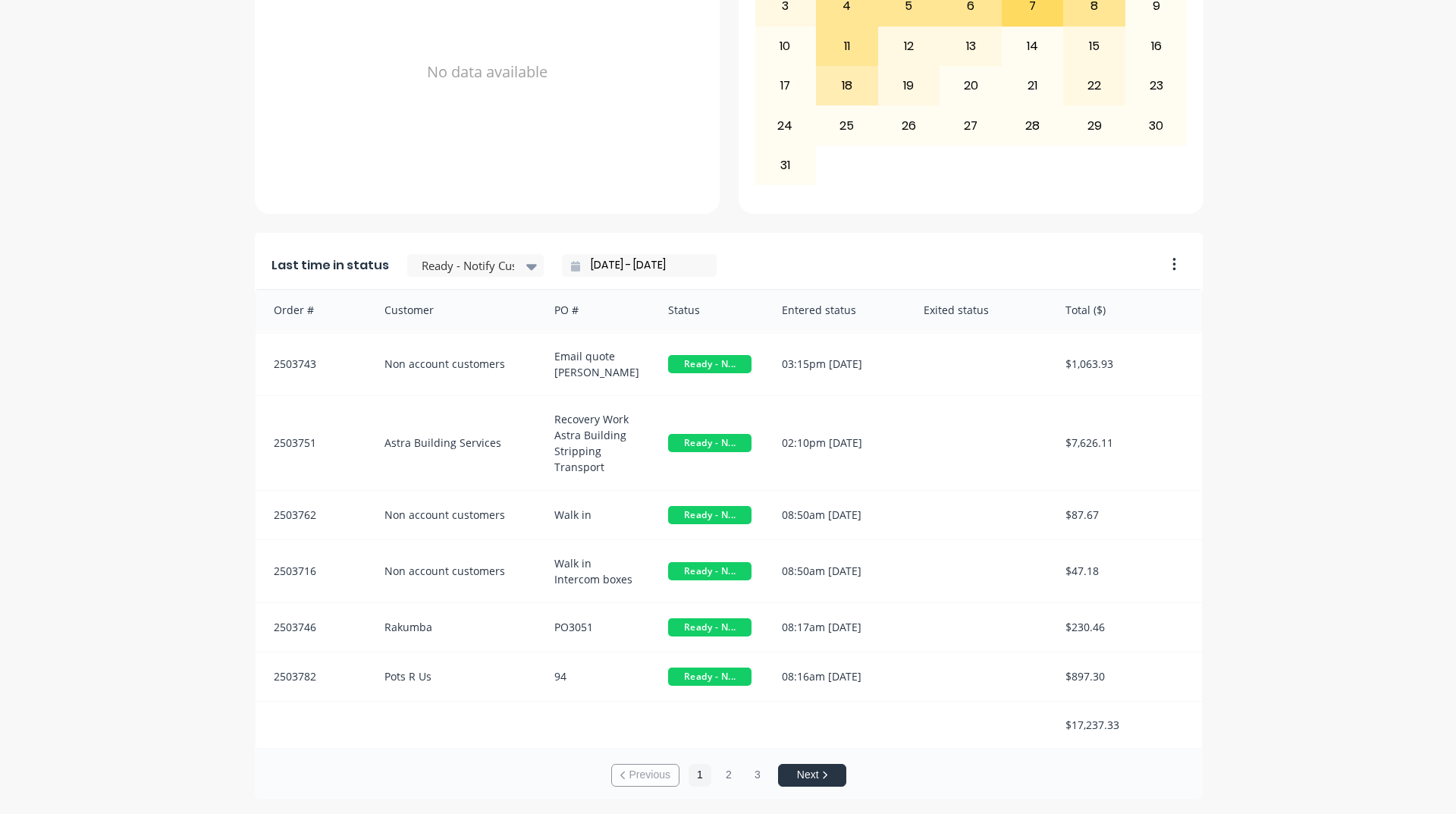
click at [789, 778] on button "Next" at bounding box center [812, 775] width 68 height 23
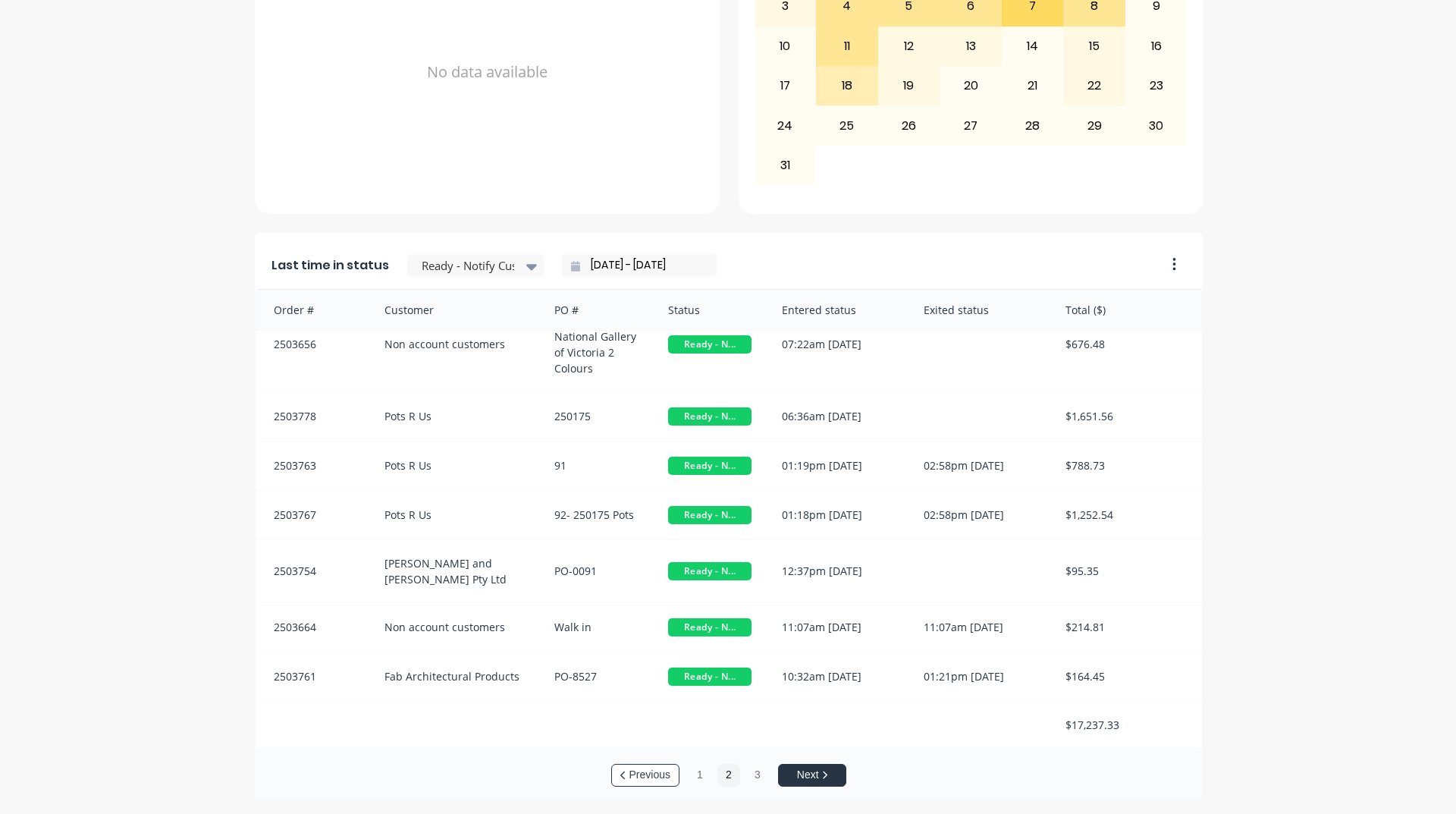
scroll to position [19, 0]
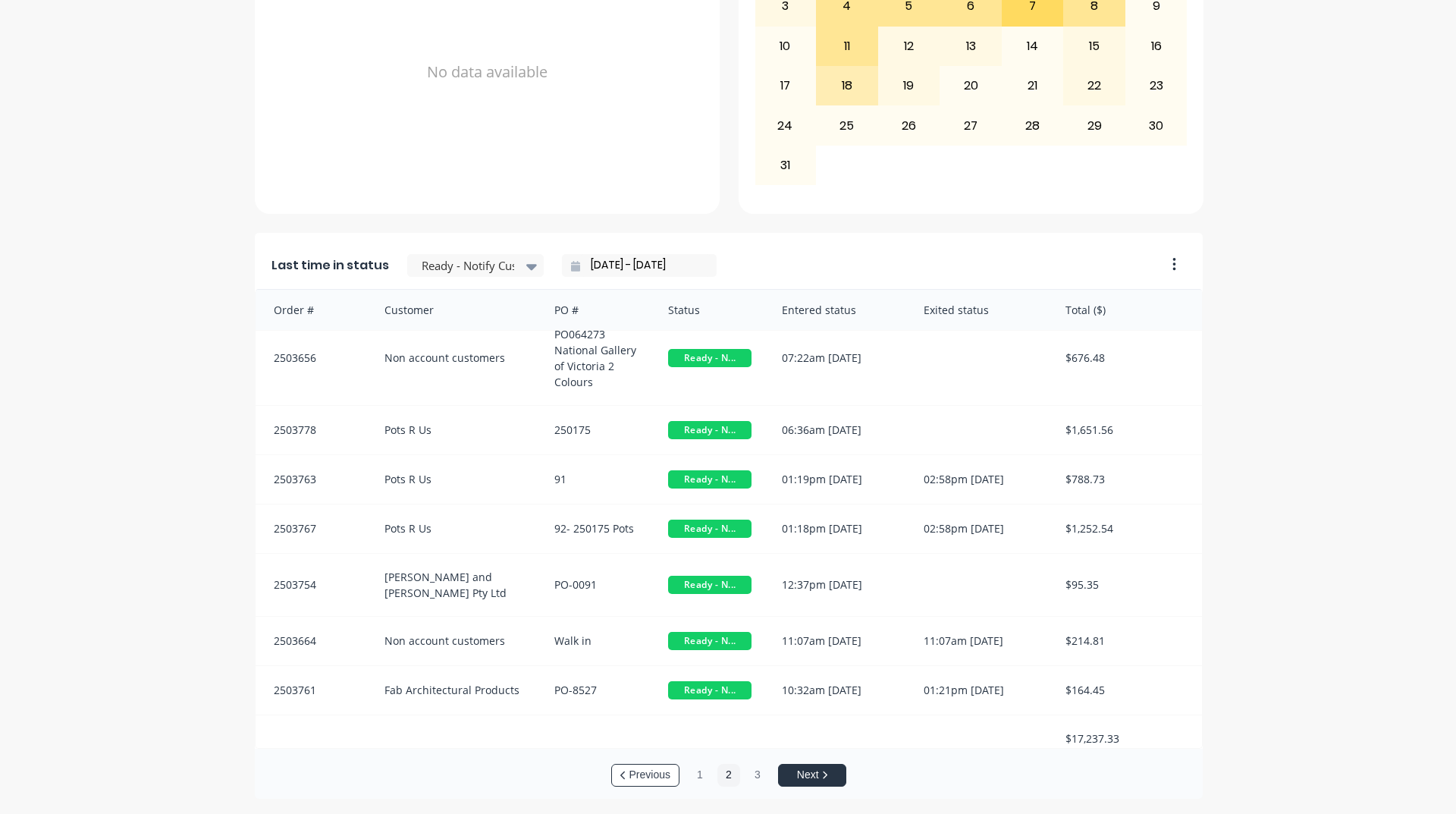
click at [794, 774] on button "Next" at bounding box center [812, 775] width 68 height 23
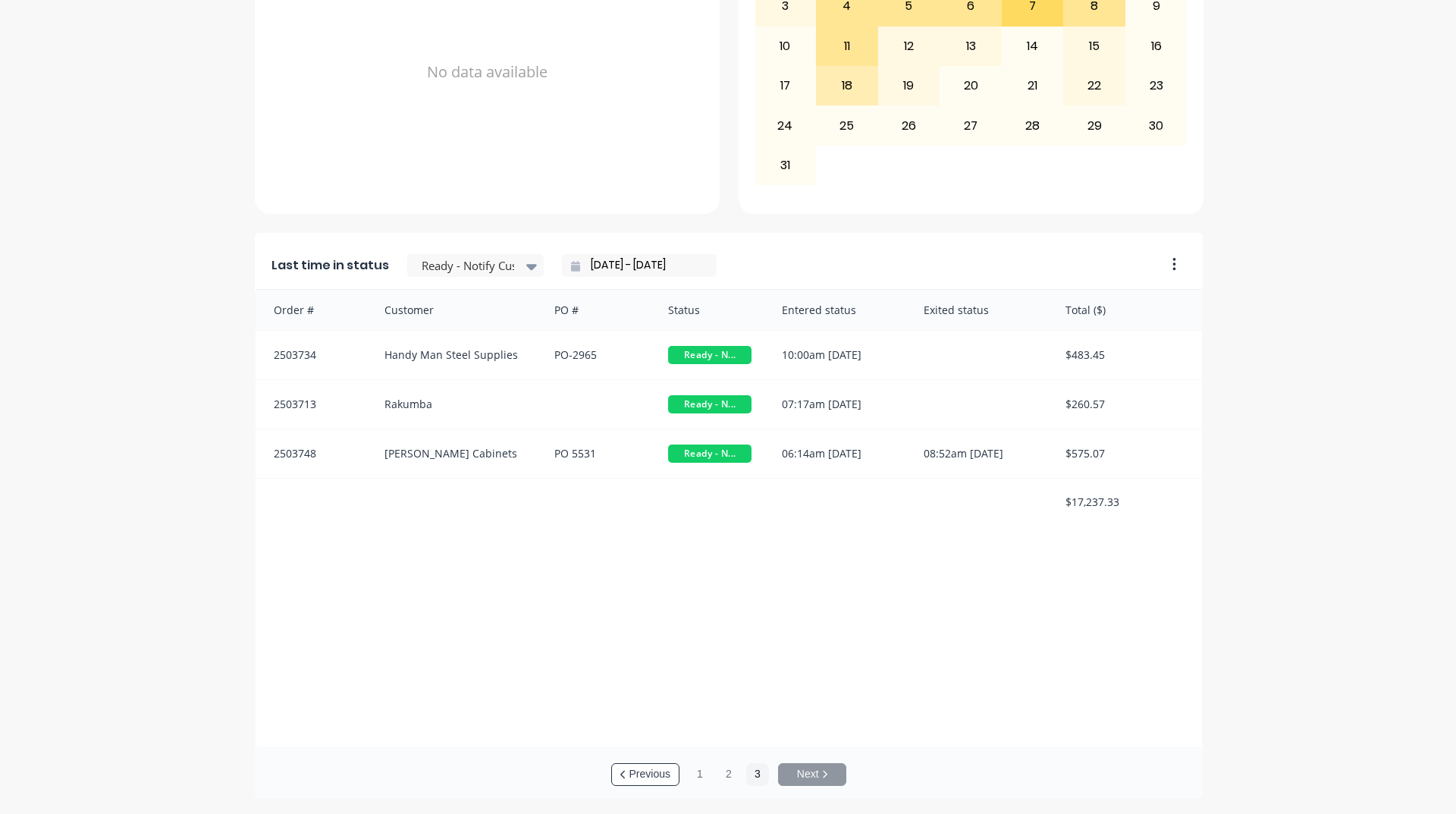
scroll to position [0, 0]
drag, startPoint x: 650, startPoint y: 778, endPoint x: 450, endPoint y: 715, distance: 209.7
click at [450, 715] on div "Order # Customer PO # Status Entered status Exited status Total ($) 2503734 Han…" at bounding box center [729, 518] width 948 height 459
click at [649, 775] on button "Previous" at bounding box center [646, 774] width 68 height 23
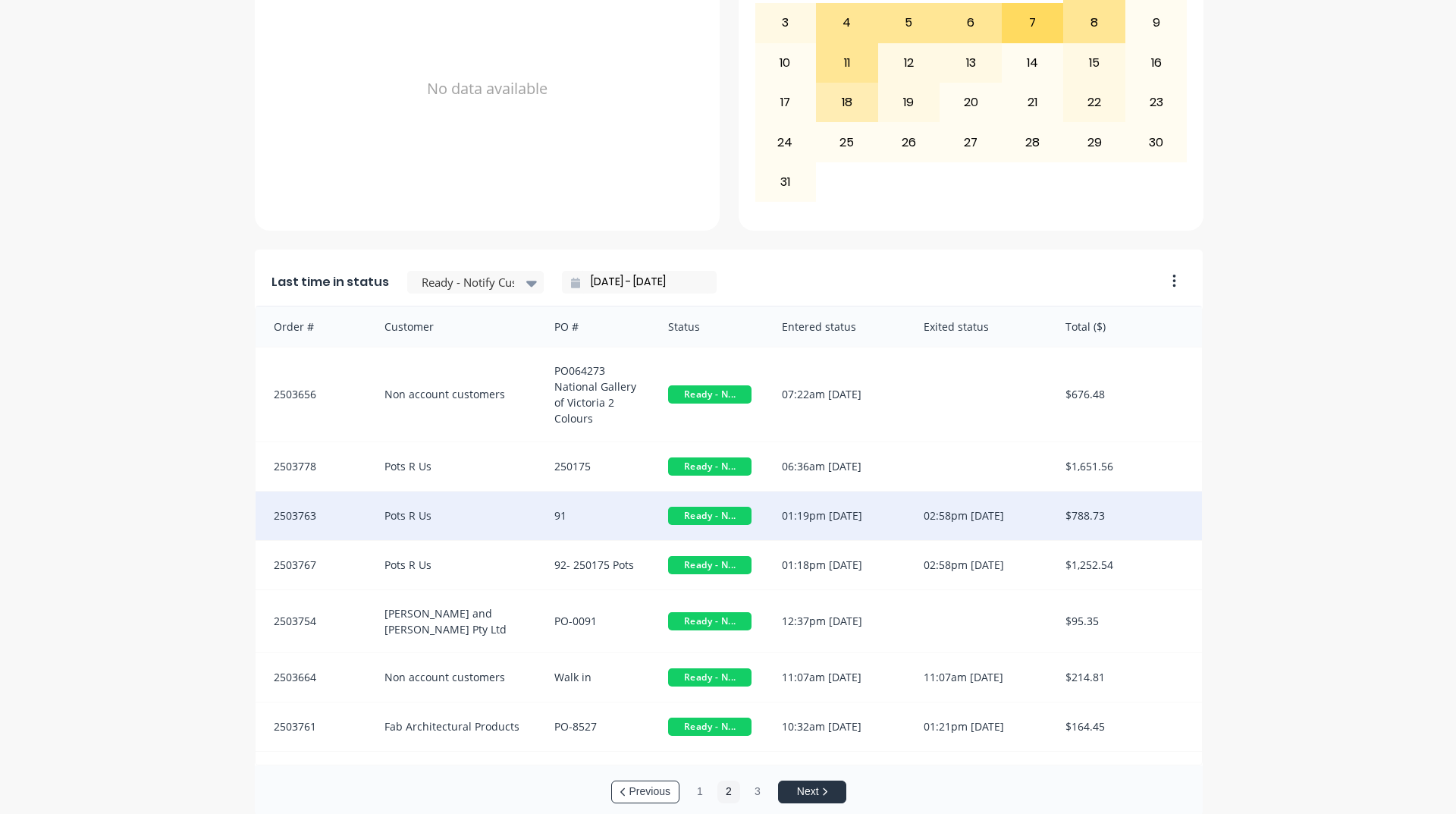
scroll to position [639, 0]
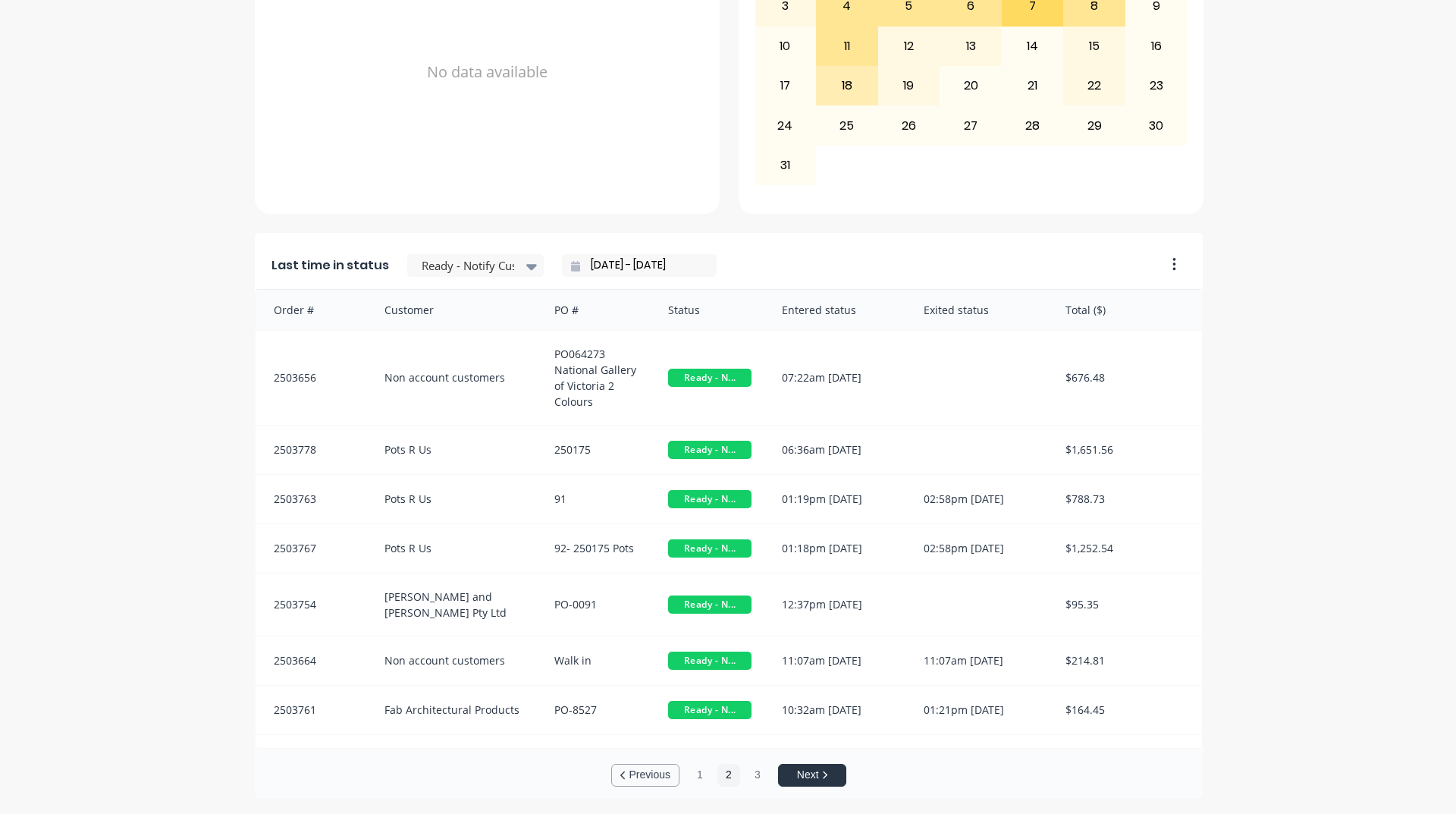
click at [630, 774] on button "Previous" at bounding box center [646, 775] width 68 height 23
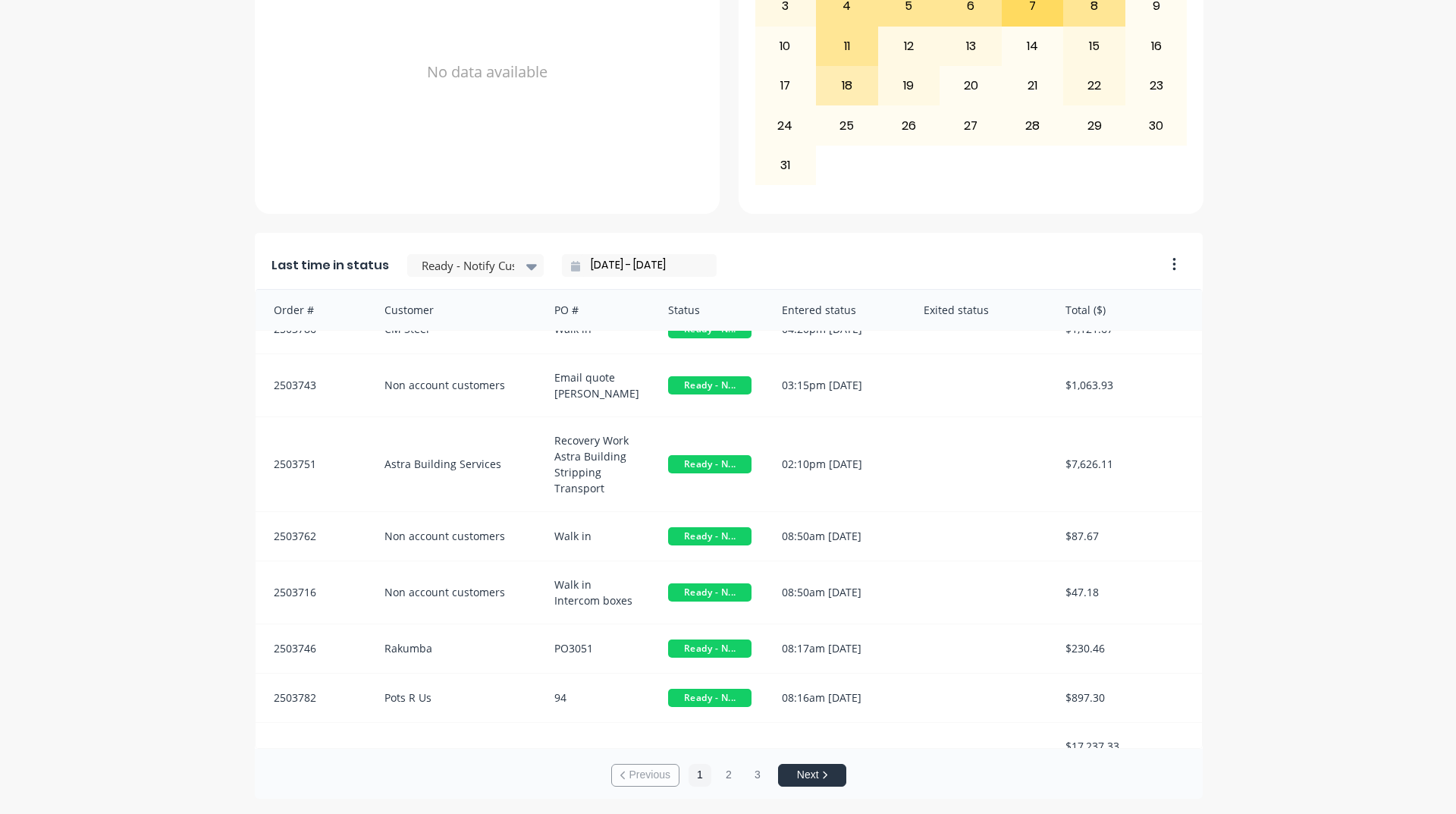
scroll to position [47, 0]
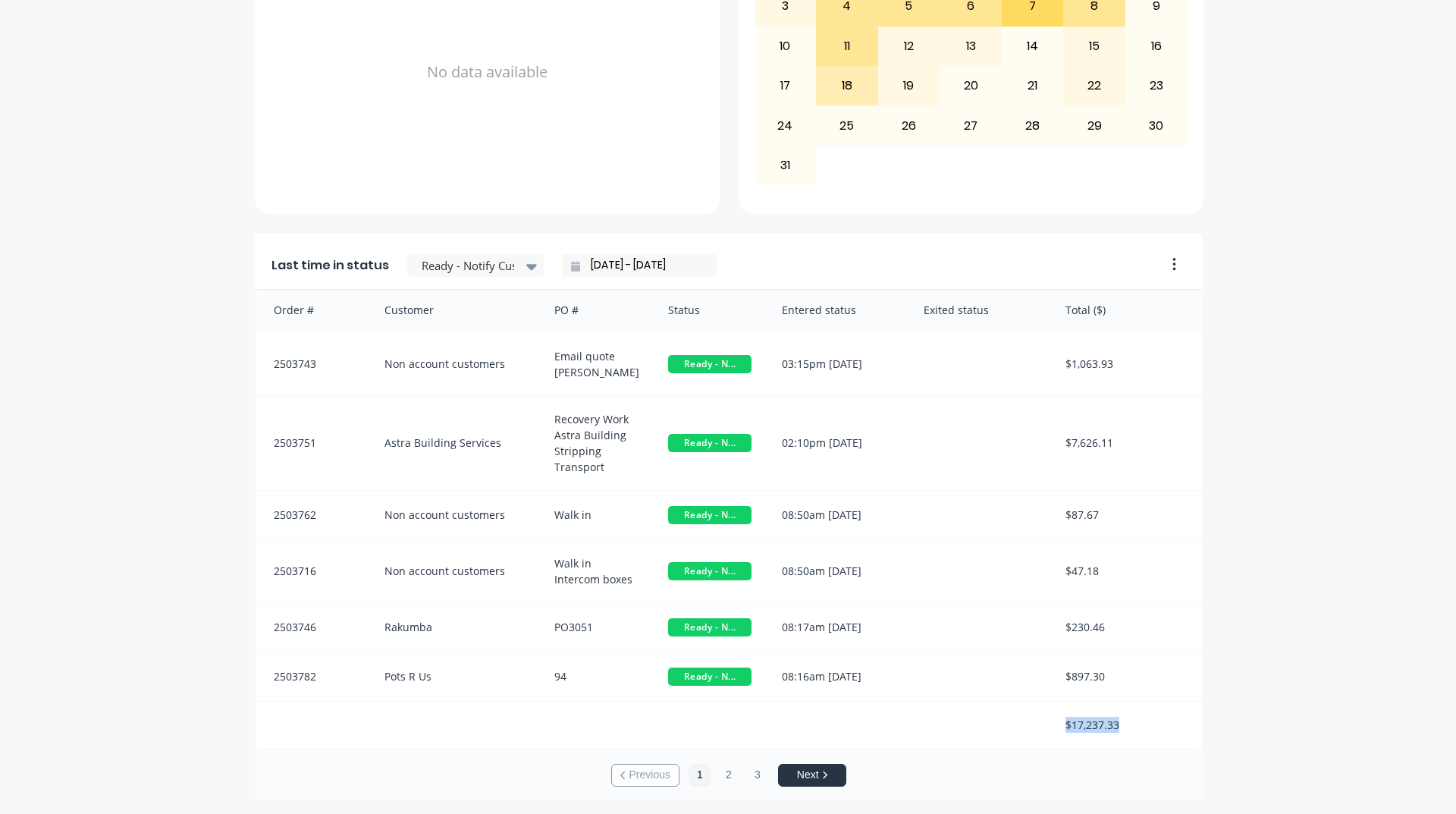
drag, startPoint x: 1038, startPoint y: 727, endPoint x: 1121, endPoint y: 722, distance: 83.2
click at [1121, 722] on div "$17,237.33" at bounding box center [729, 724] width 946 height 46
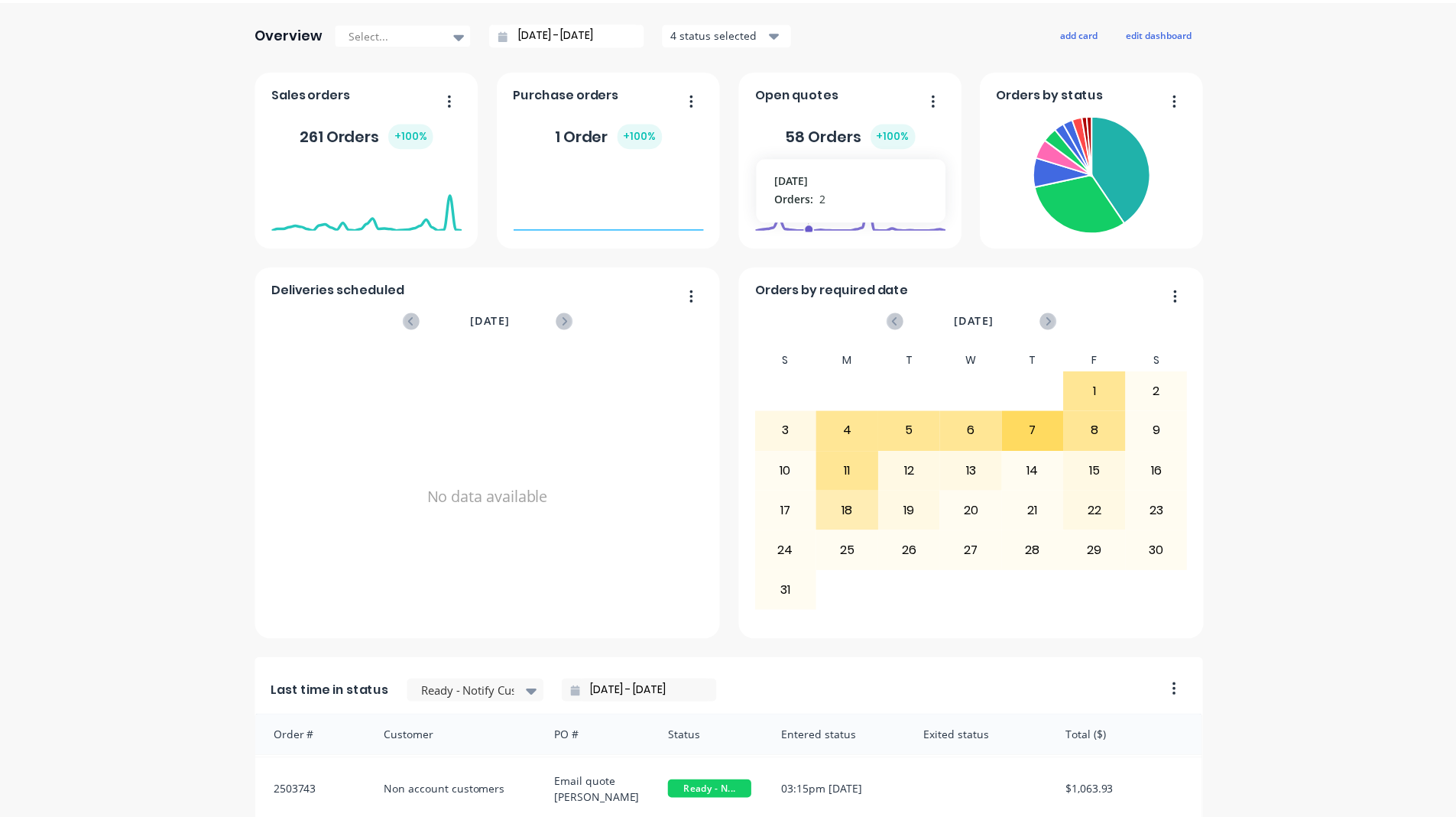
scroll to position [0, 0]
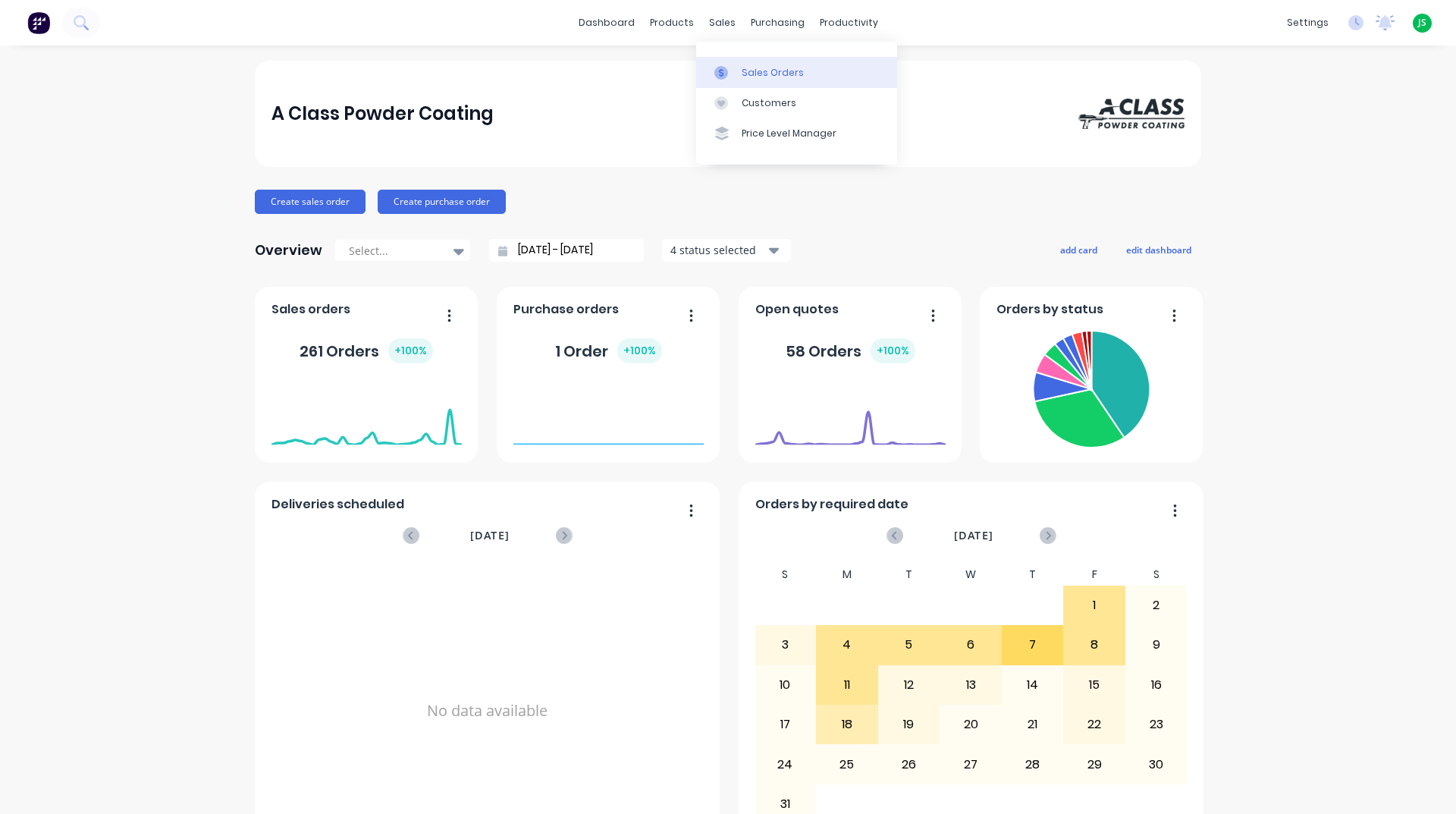
click at [750, 66] on div "Sales Orders" at bounding box center [773, 73] width 63 height 14
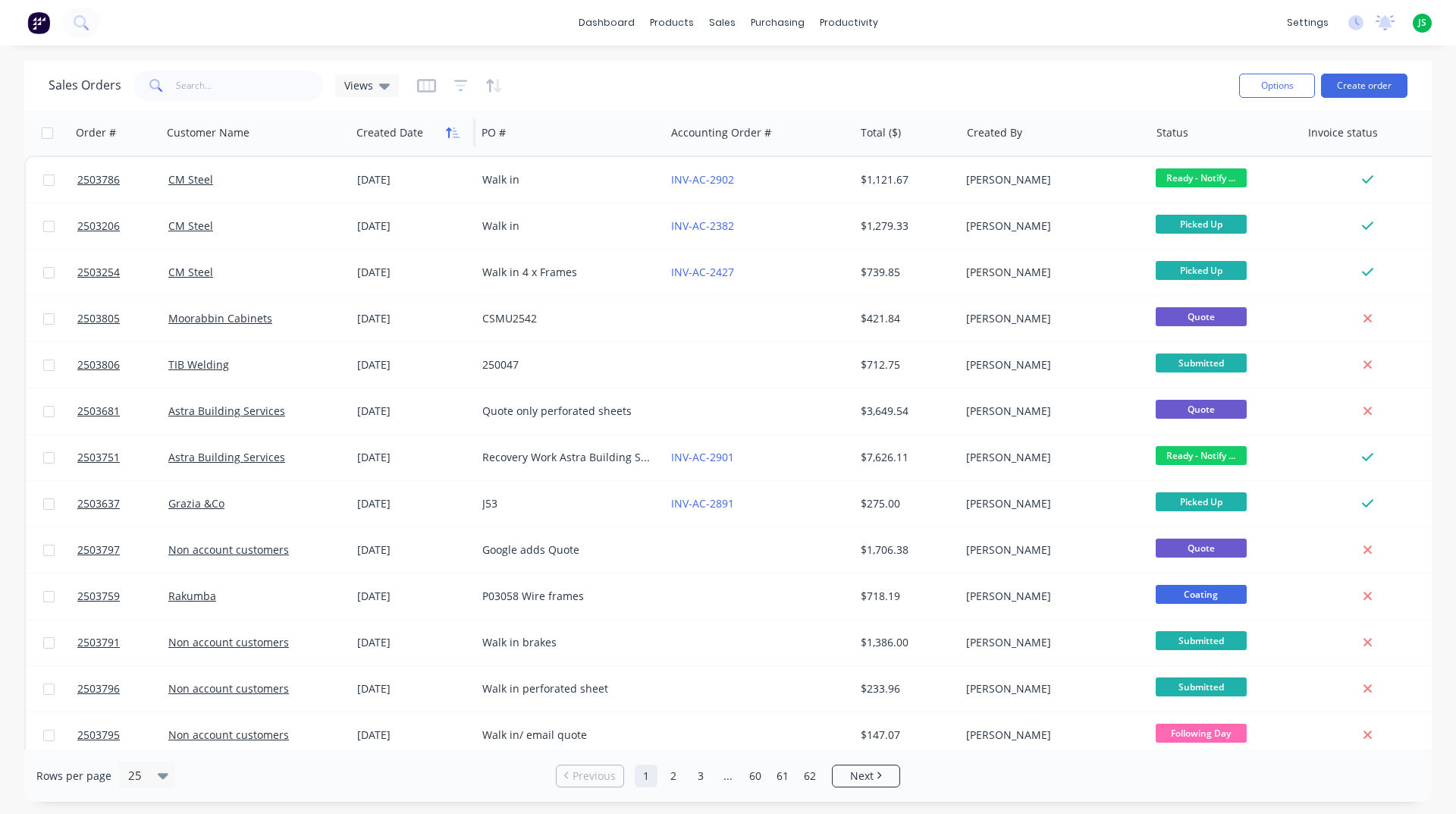
click at [455, 133] on icon "button" at bounding box center [453, 133] width 14 height 12
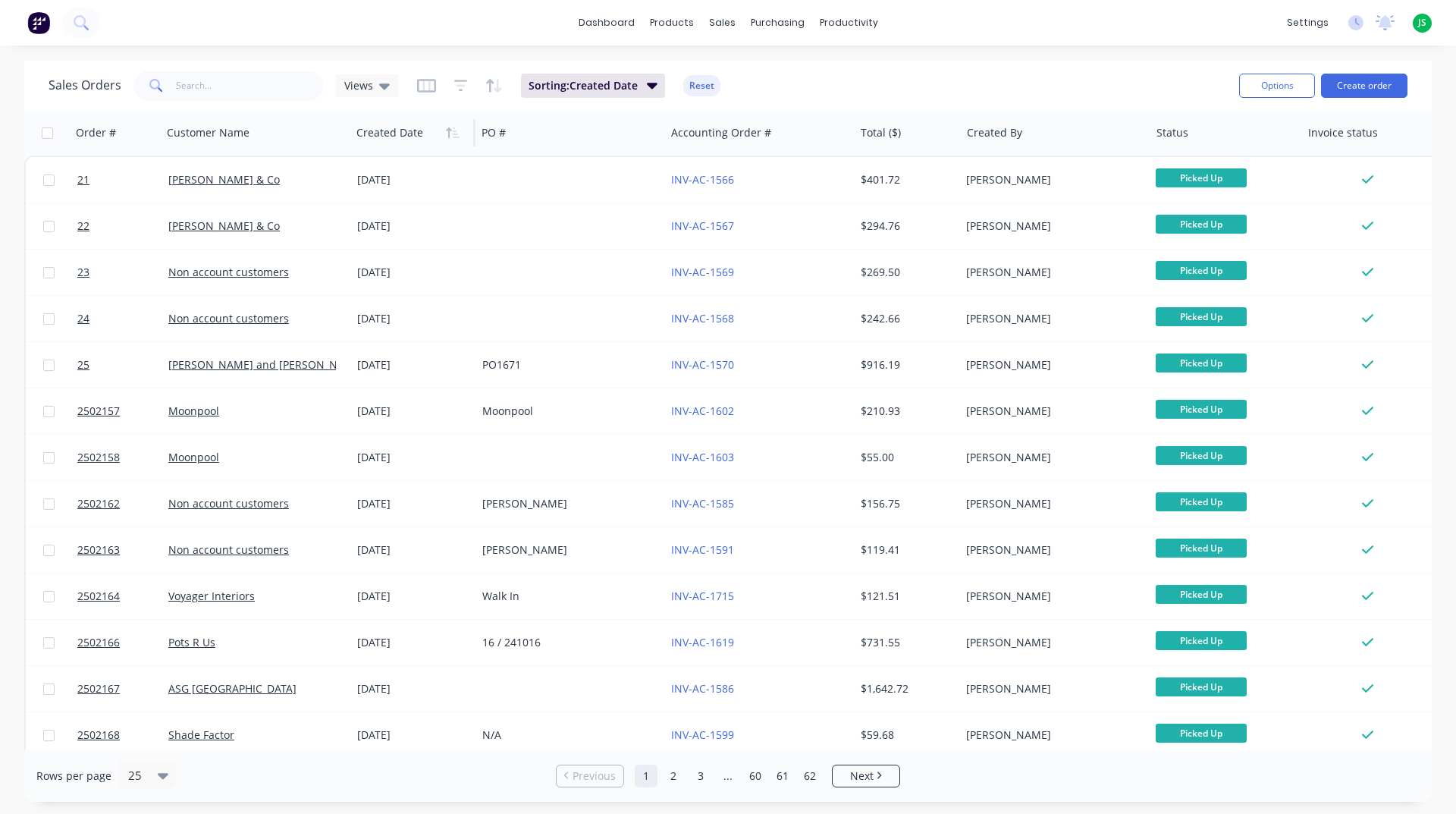
click at [455, 133] on icon "button" at bounding box center [453, 133] width 14 height 12
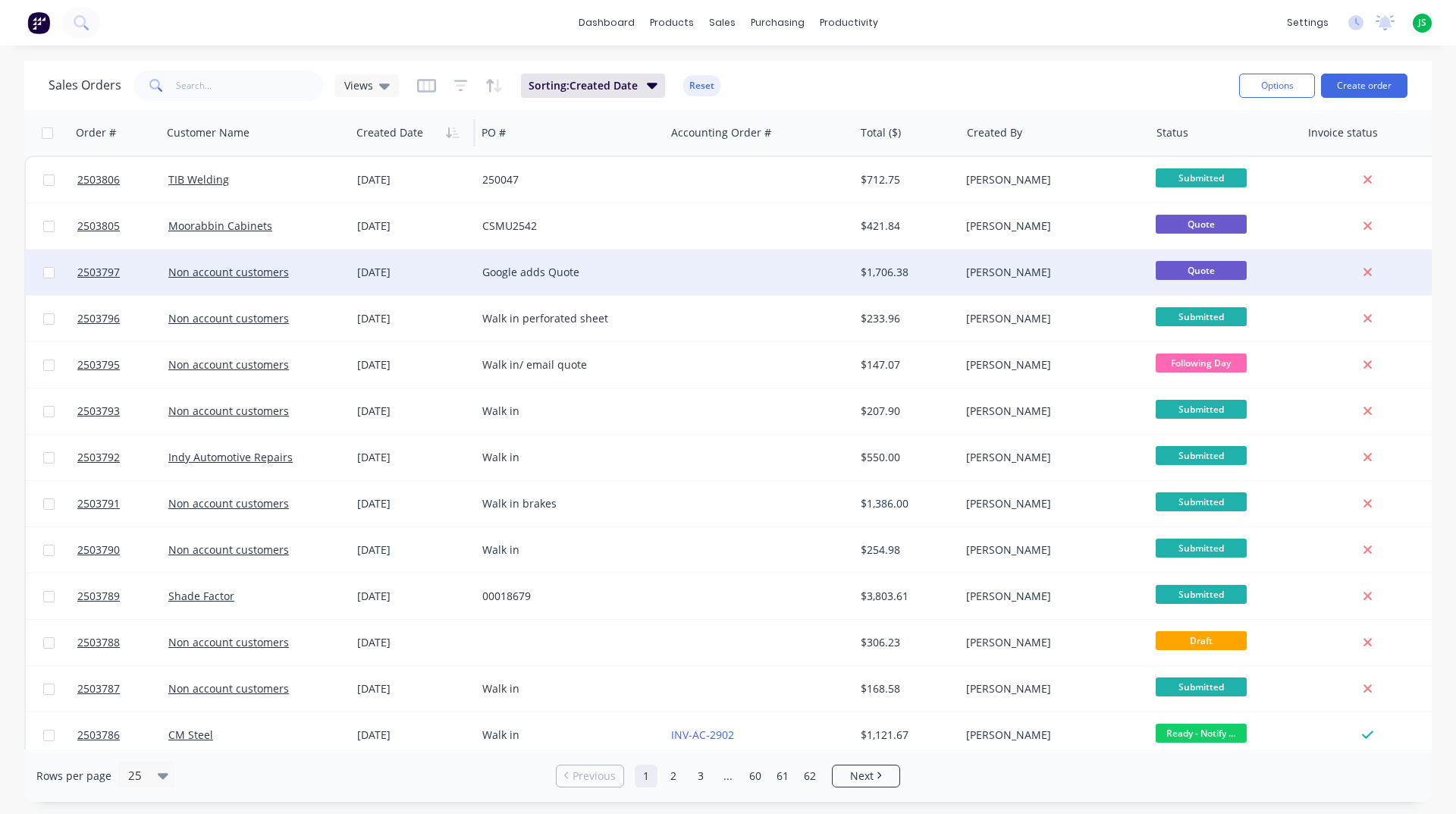
click at [620, 268] on div "Google adds Quote" at bounding box center [566, 272] width 168 height 15
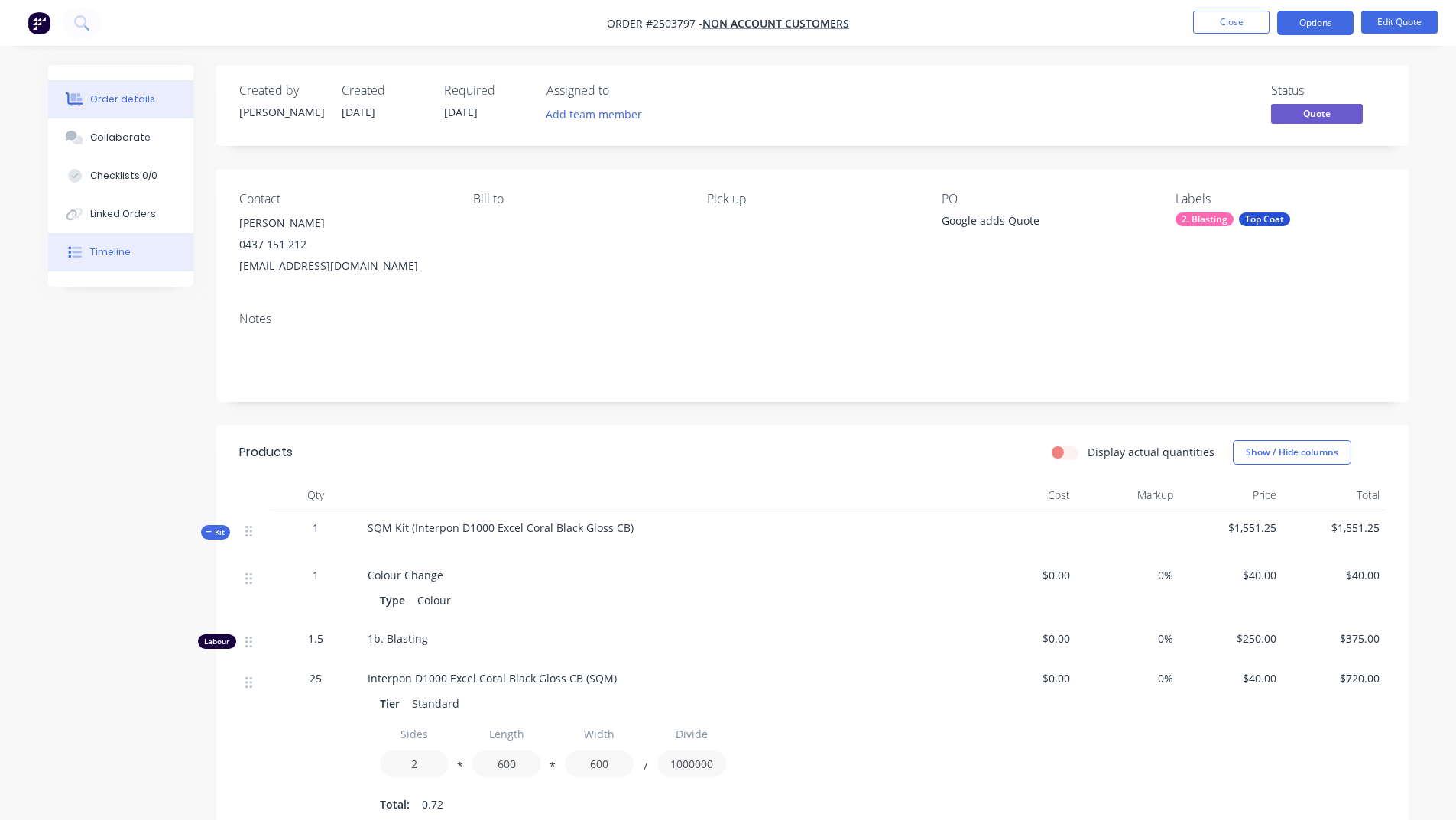
click at [162, 254] on button "Timeline" at bounding box center [121, 252] width 146 height 38
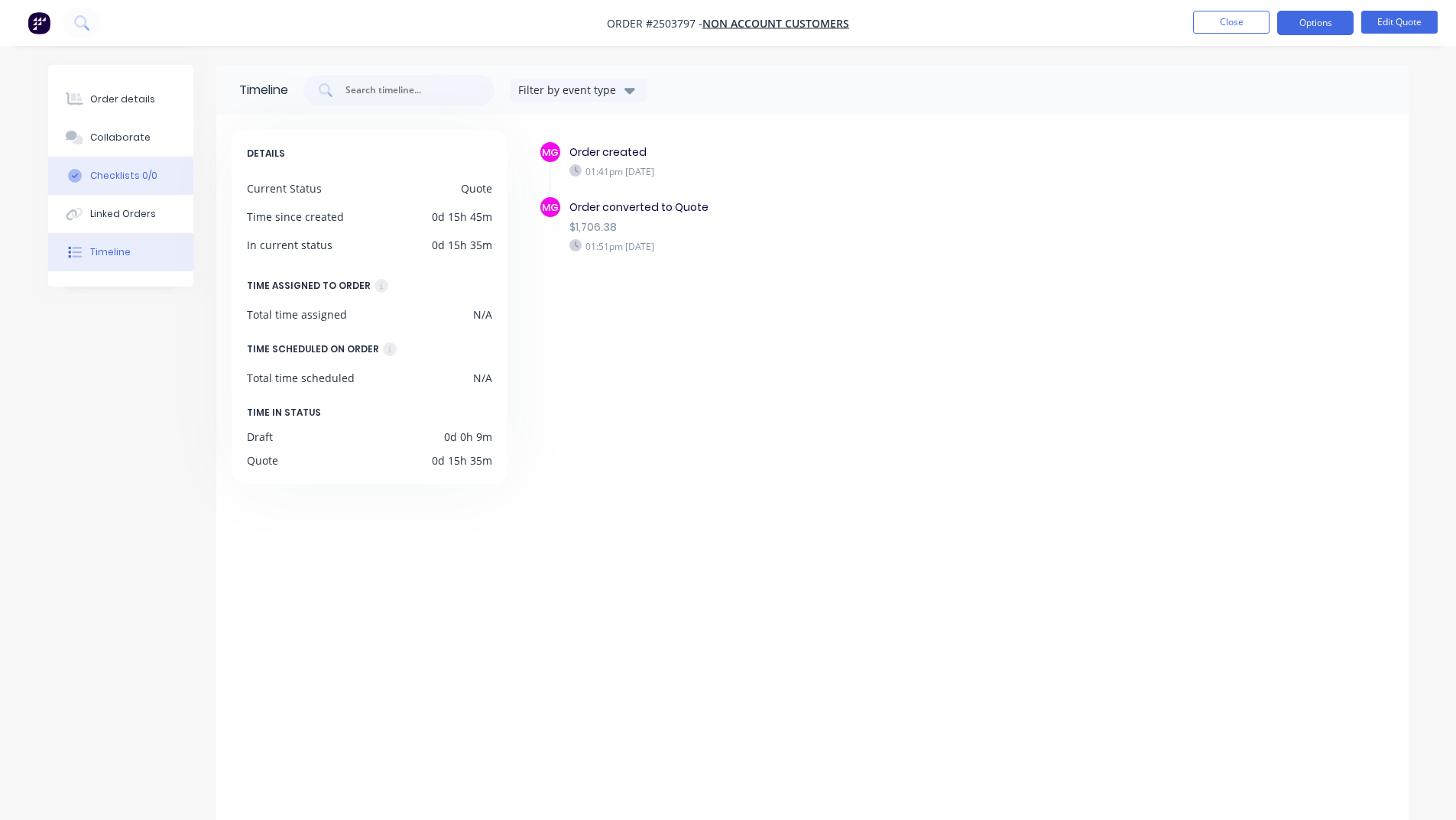
click at [162, 182] on button "Checklists 0/0" at bounding box center [121, 175] width 146 height 38
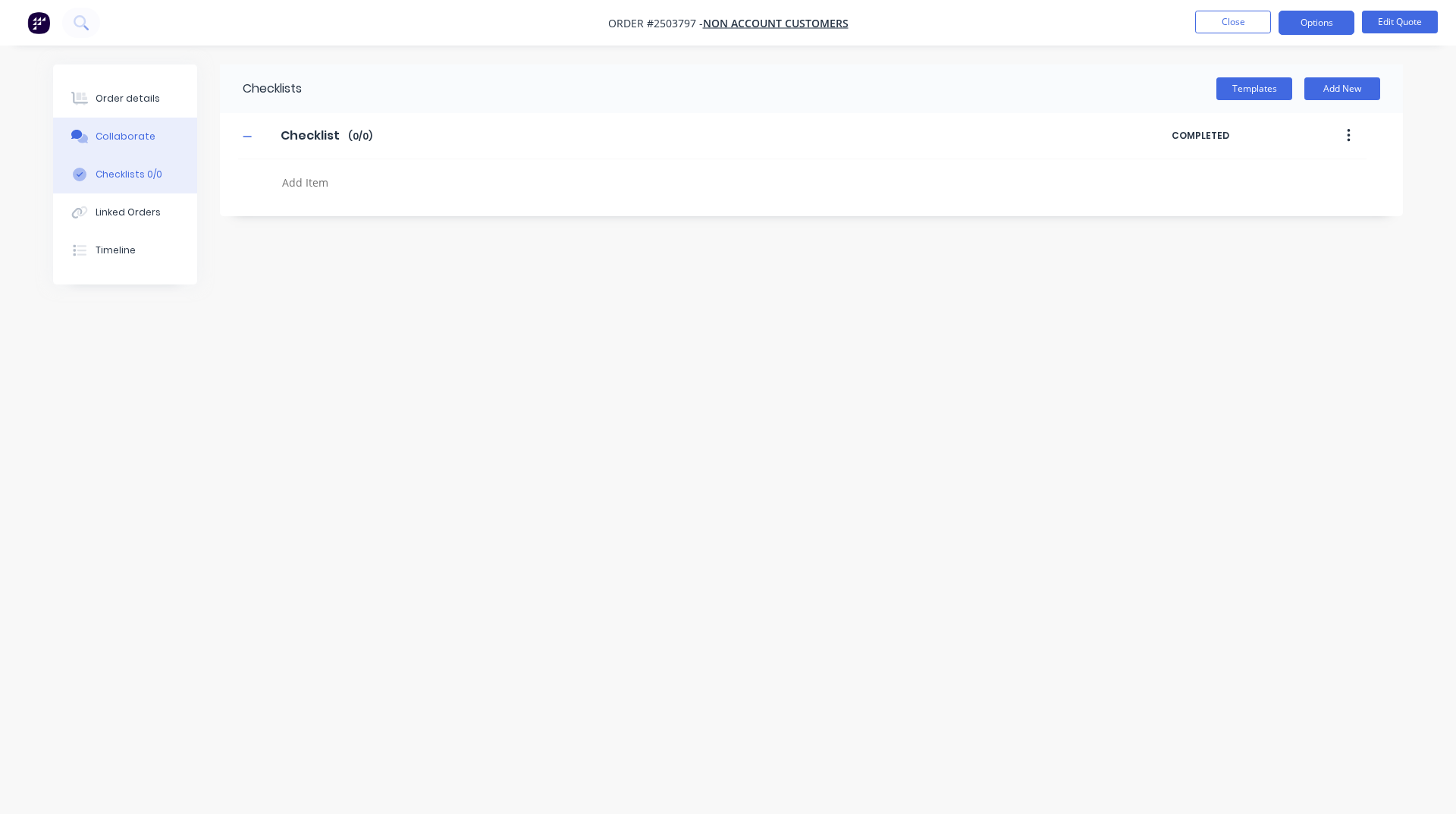
click at [160, 145] on button "Collaborate" at bounding box center [125, 136] width 145 height 38
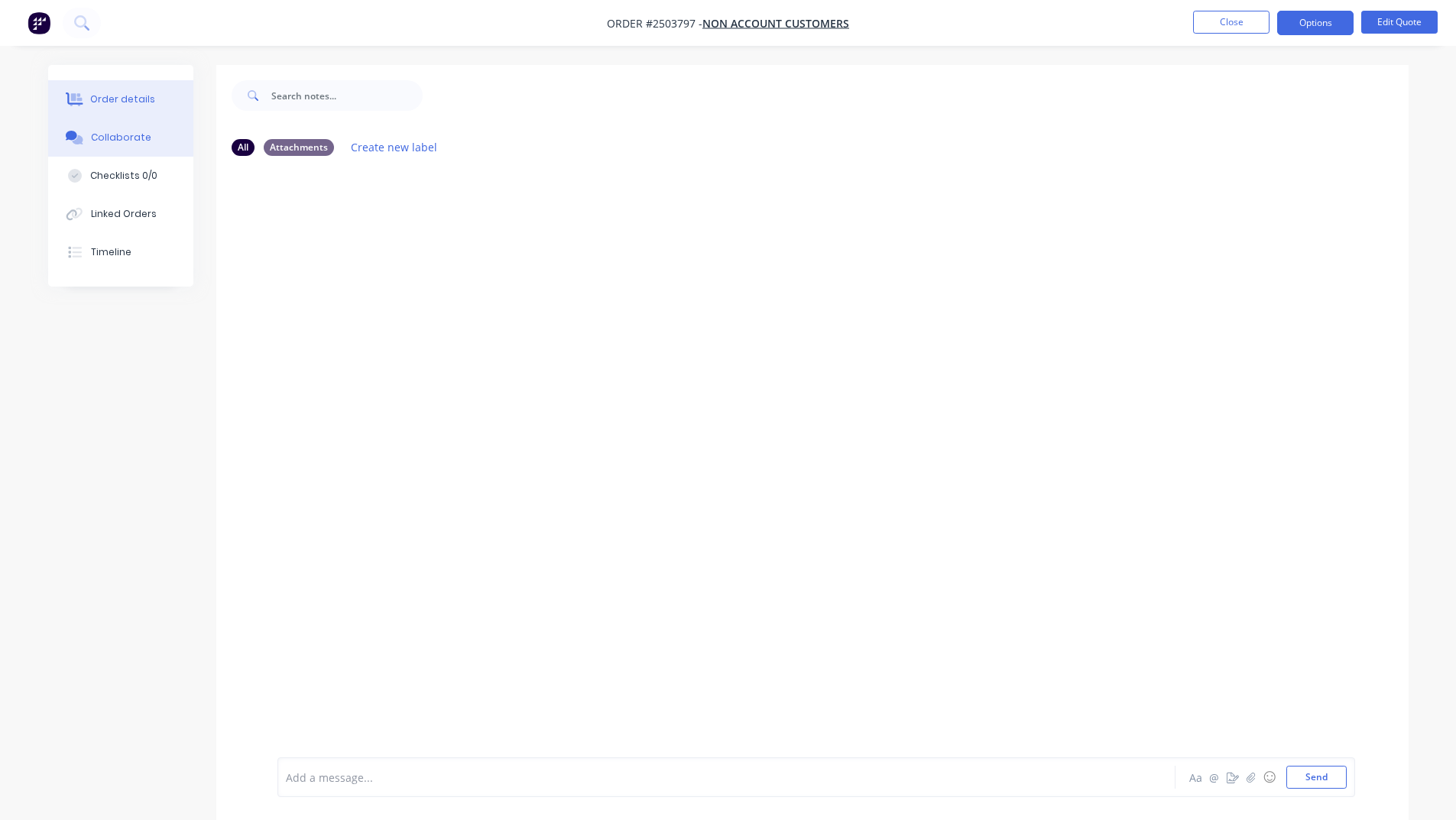
click at [163, 102] on button "Order details" at bounding box center [121, 99] width 146 height 38
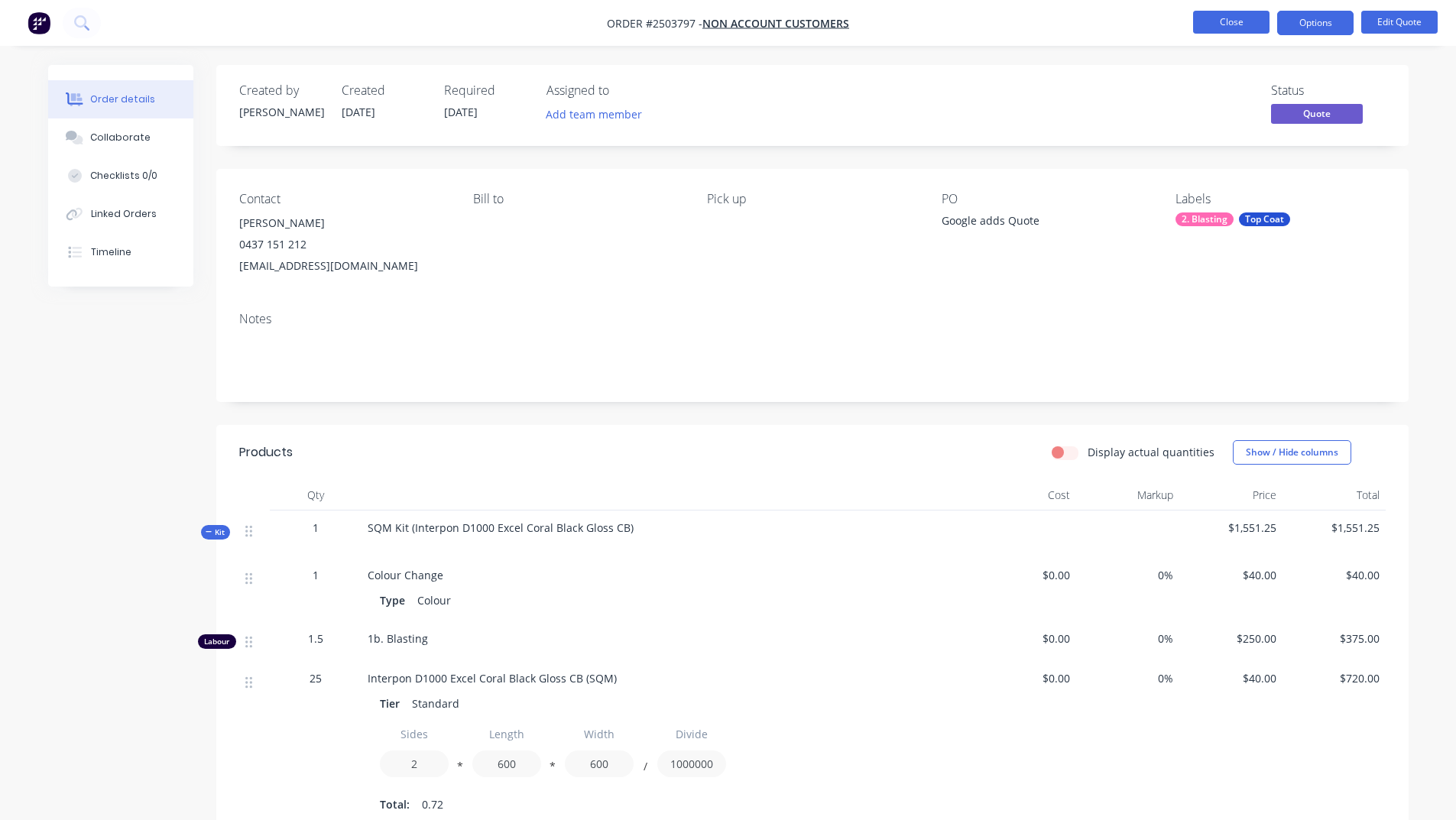
click at [1212, 14] on button "Close" at bounding box center [1231, 22] width 77 height 23
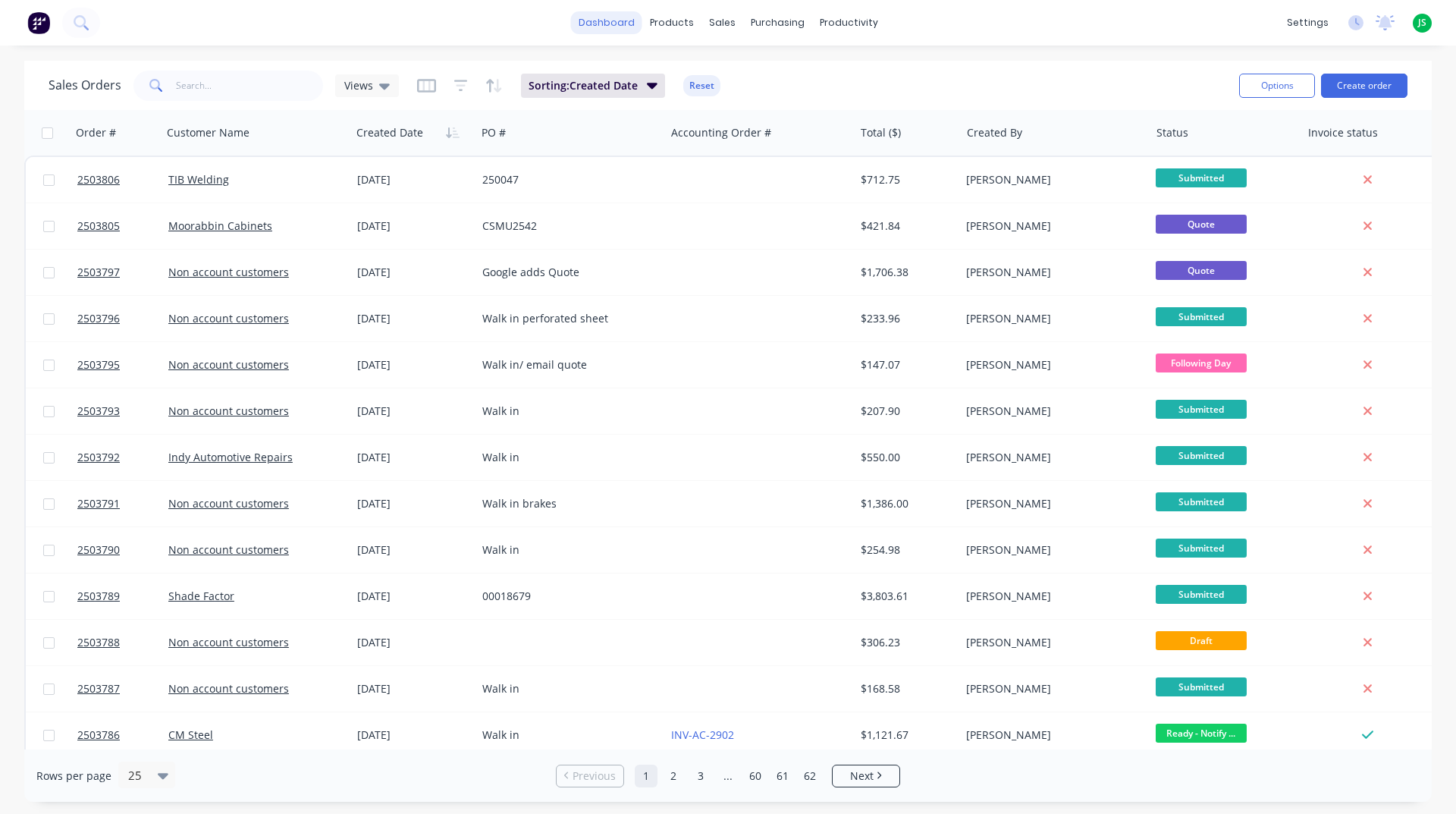
click at [590, 15] on link "dashboard" at bounding box center [607, 22] width 71 height 23
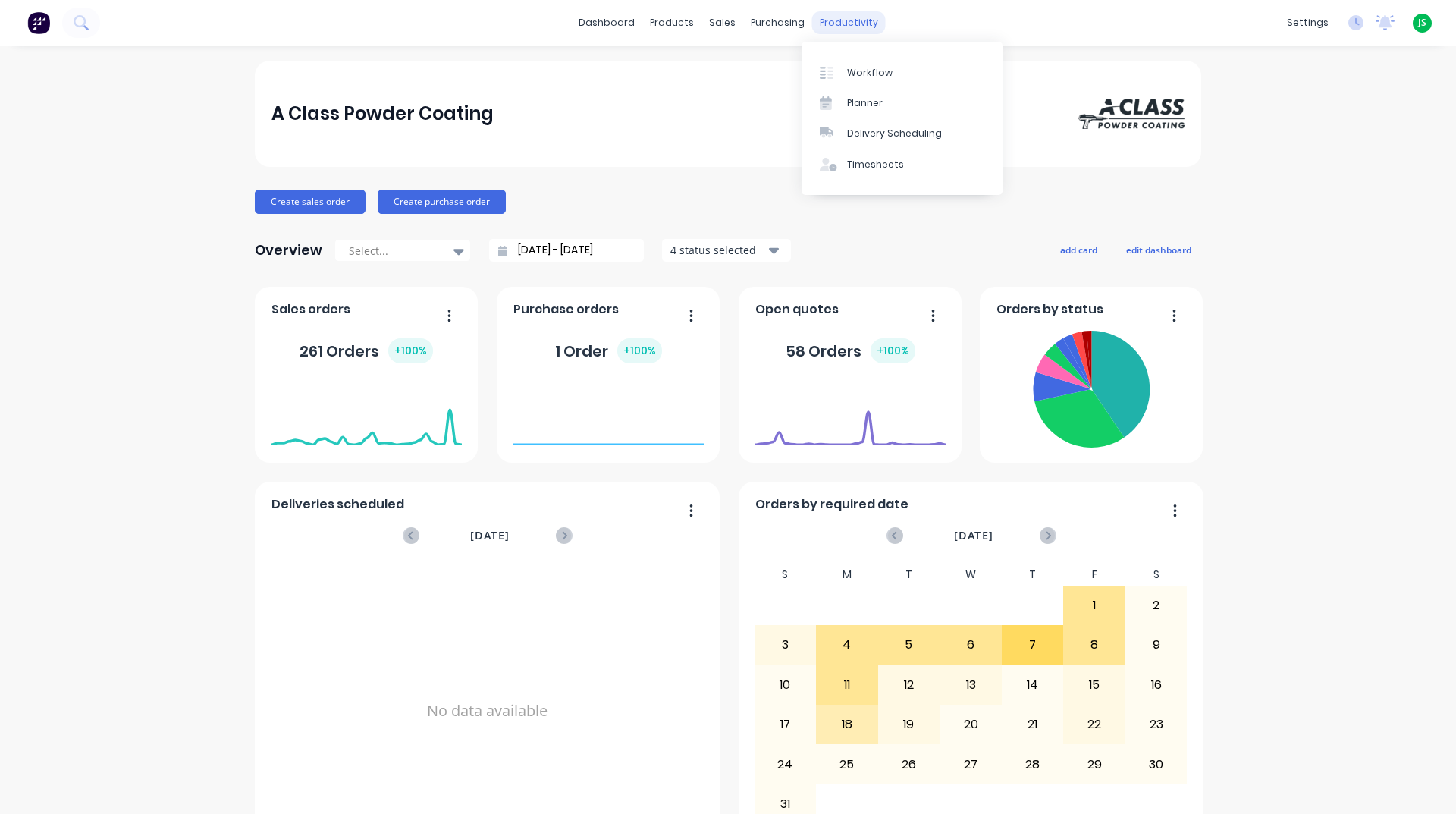
click at [824, 30] on div "productivity" at bounding box center [848, 22] width 74 height 23
click at [835, 67] on div at bounding box center [831, 73] width 23 height 14
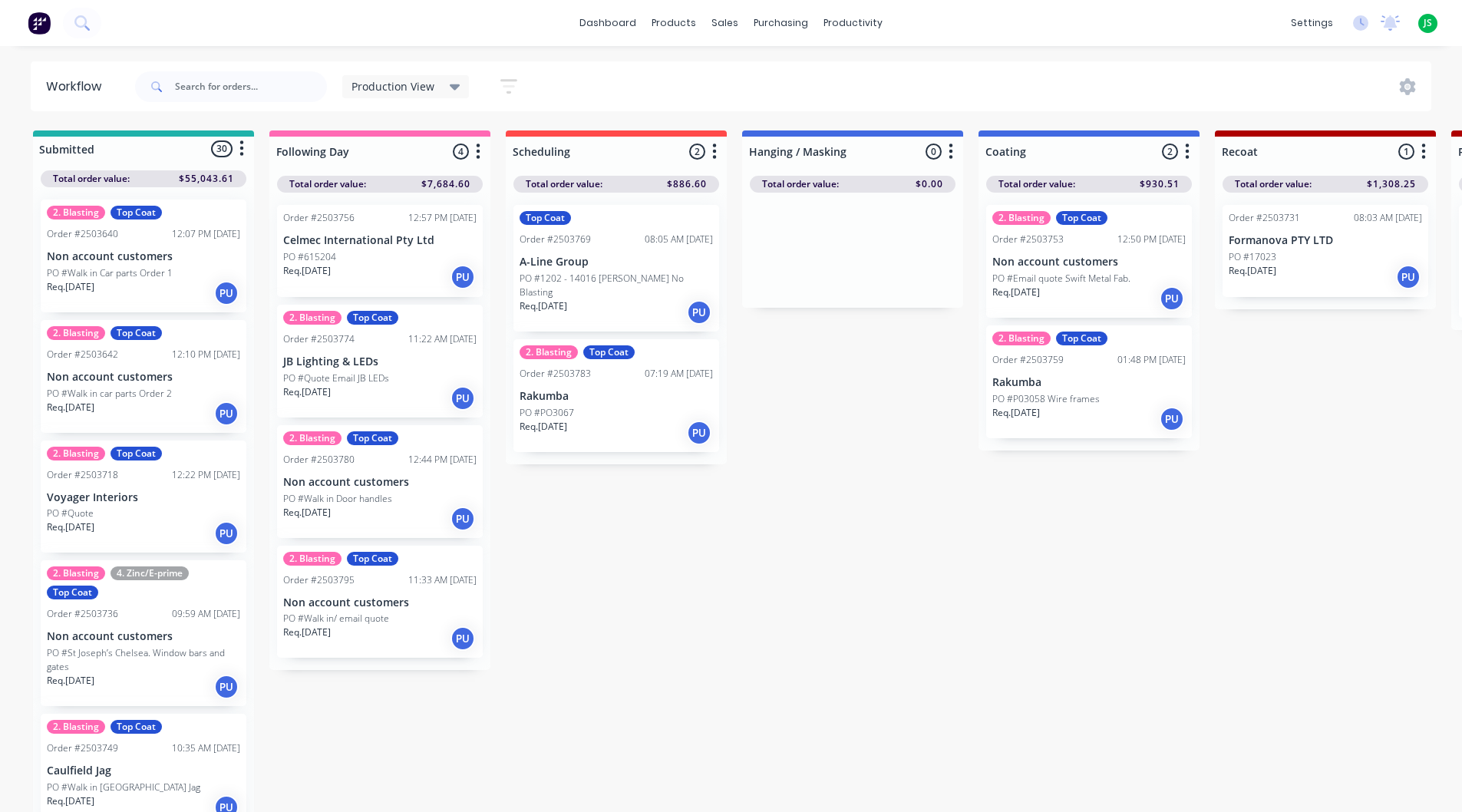
click at [594, 420] on div "Req. [DATE] PU" at bounding box center [616, 432] width 193 height 26
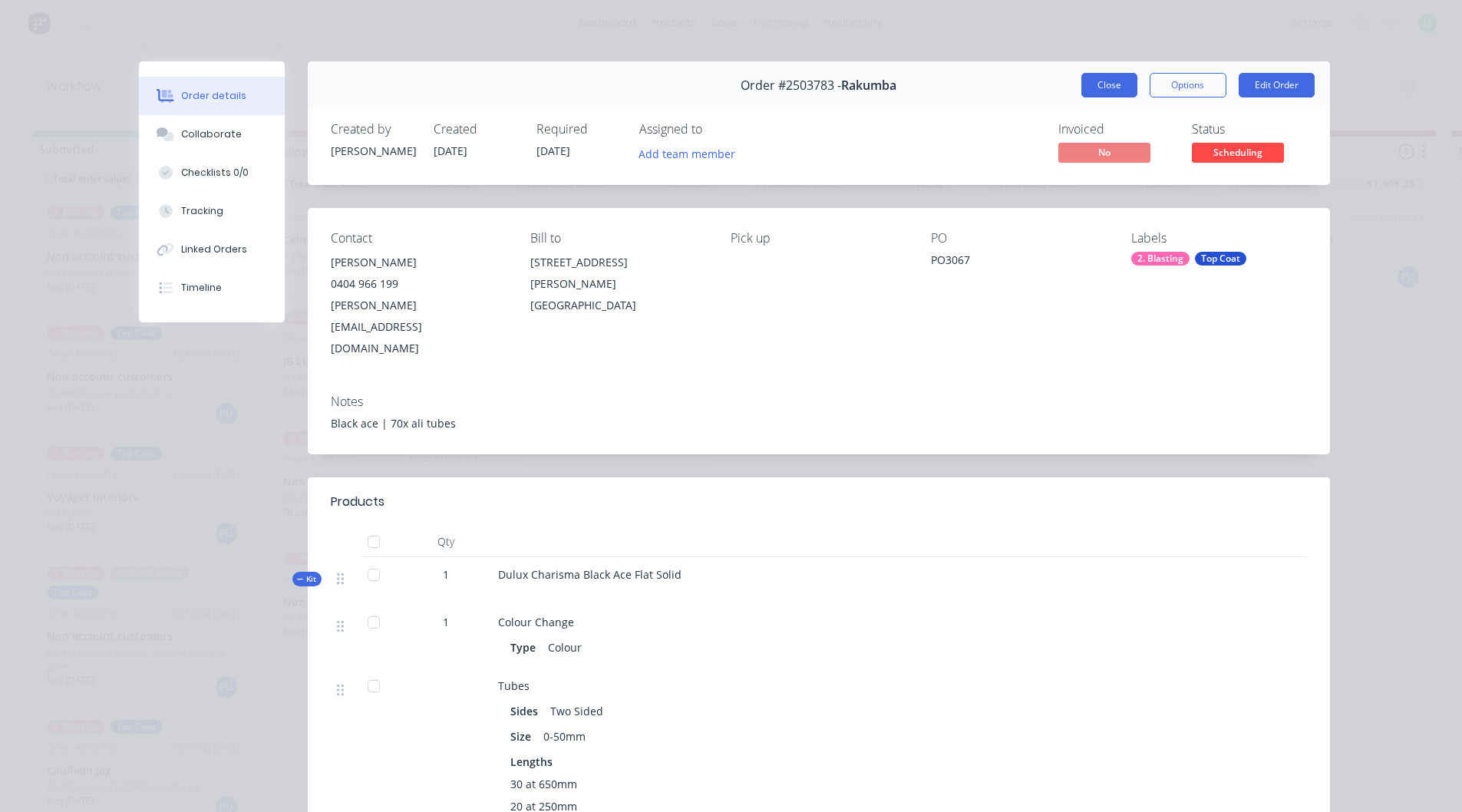
click at [1097, 90] on button "Close" at bounding box center [1110, 85] width 56 height 25
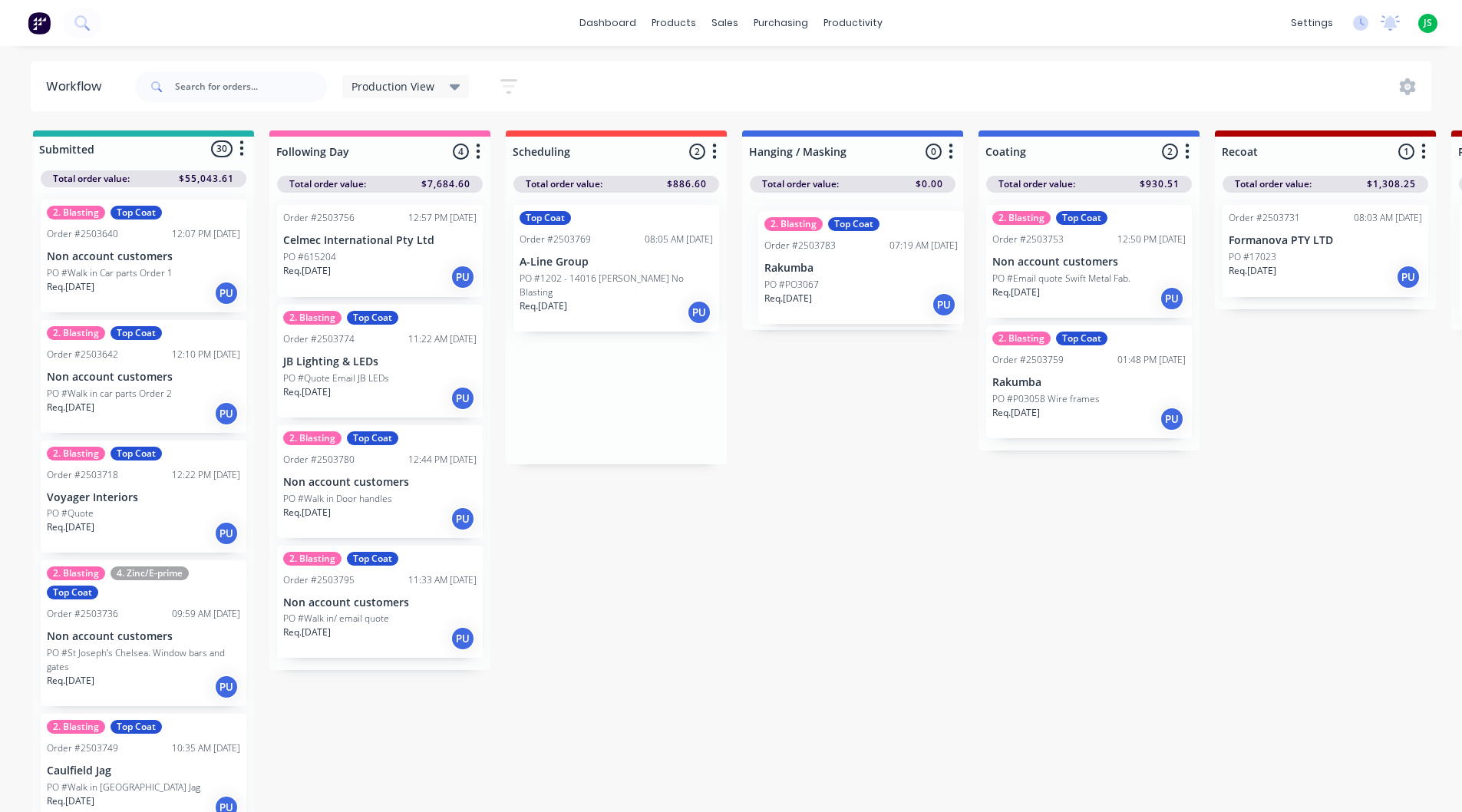
drag, startPoint x: 617, startPoint y: 394, endPoint x: 874, endPoint y: 270, distance: 285.4
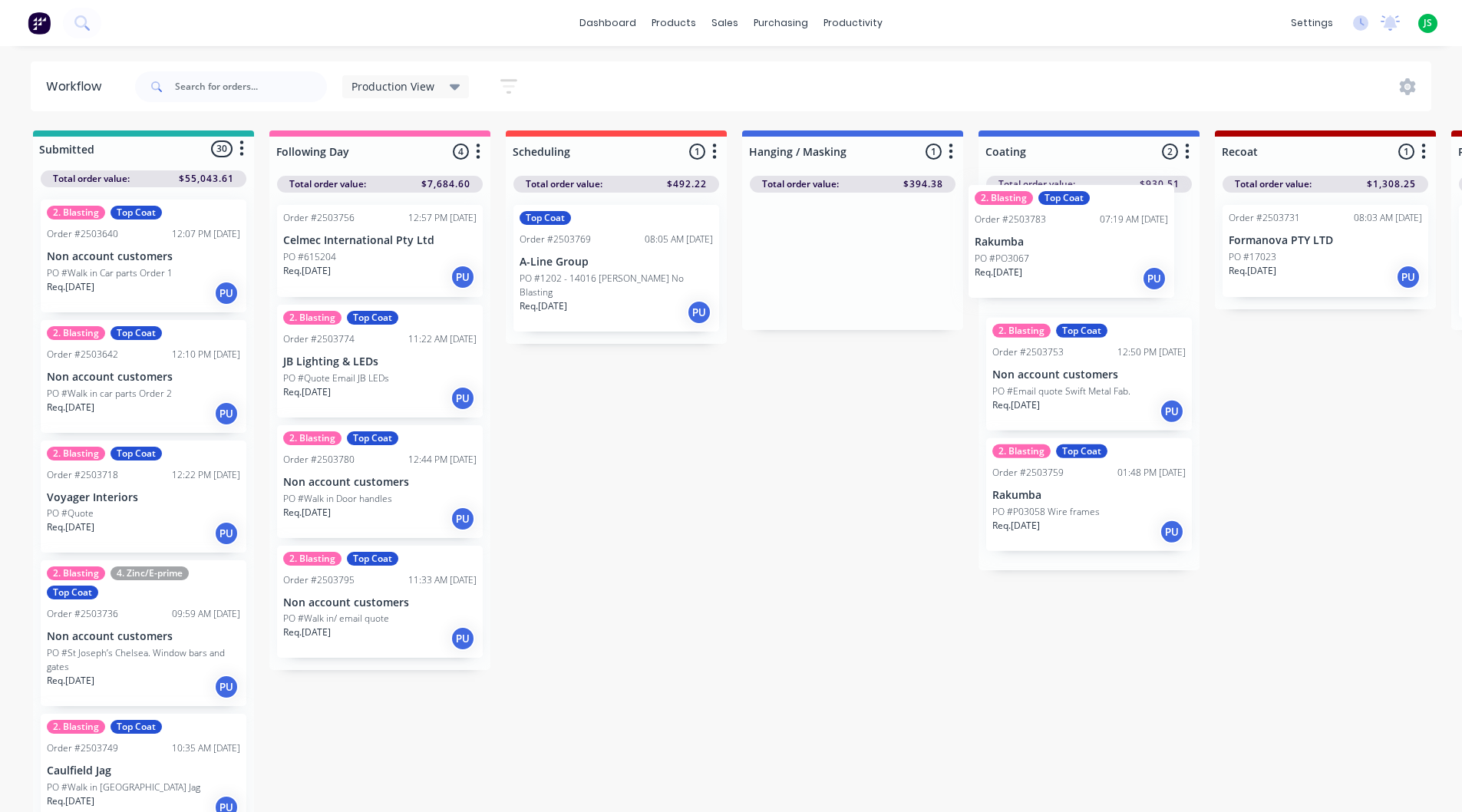
drag, startPoint x: 873, startPoint y: 279, endPoint x: 1099, endPoint y: 257, distance: 227.1
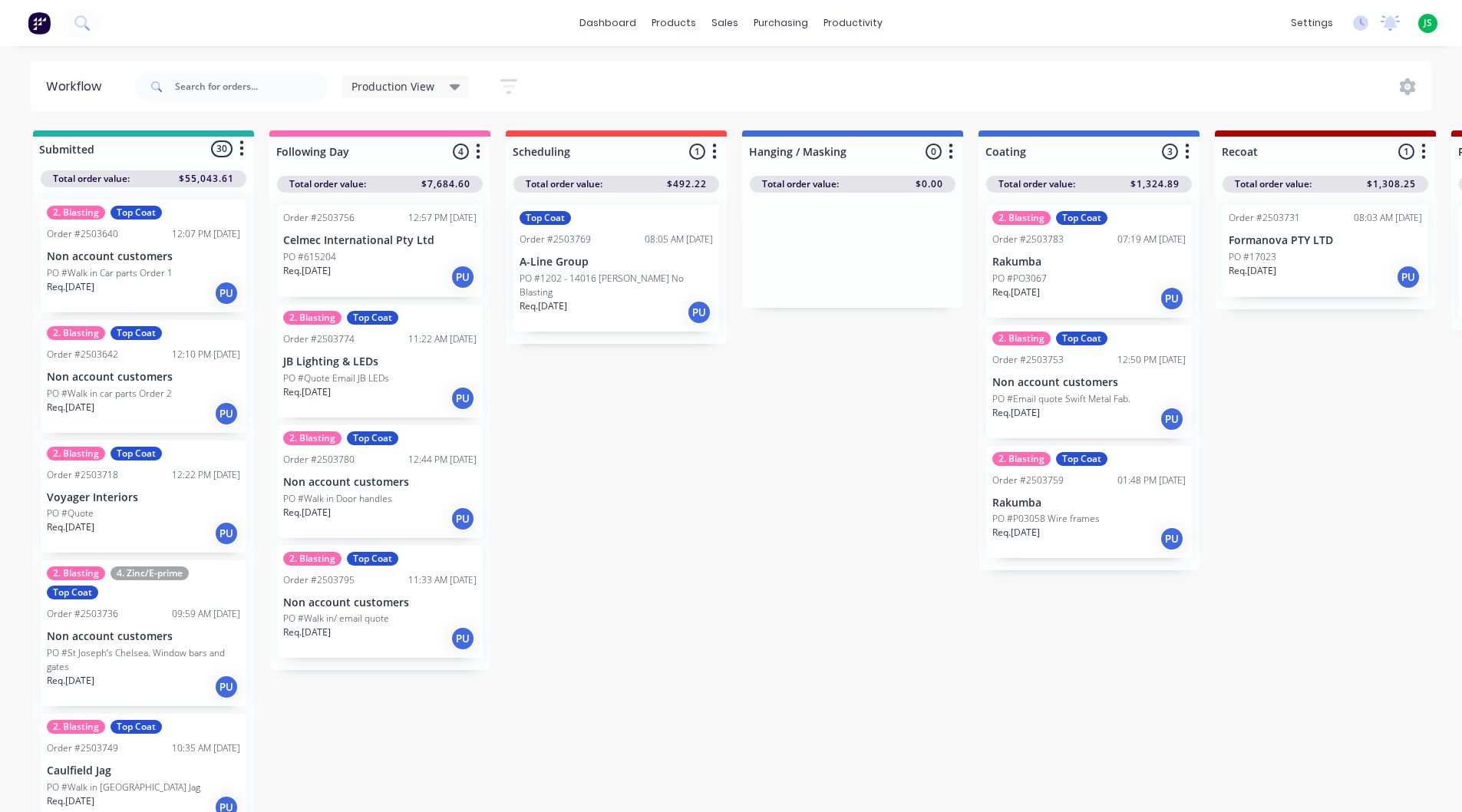
scroll to position [1, 0]
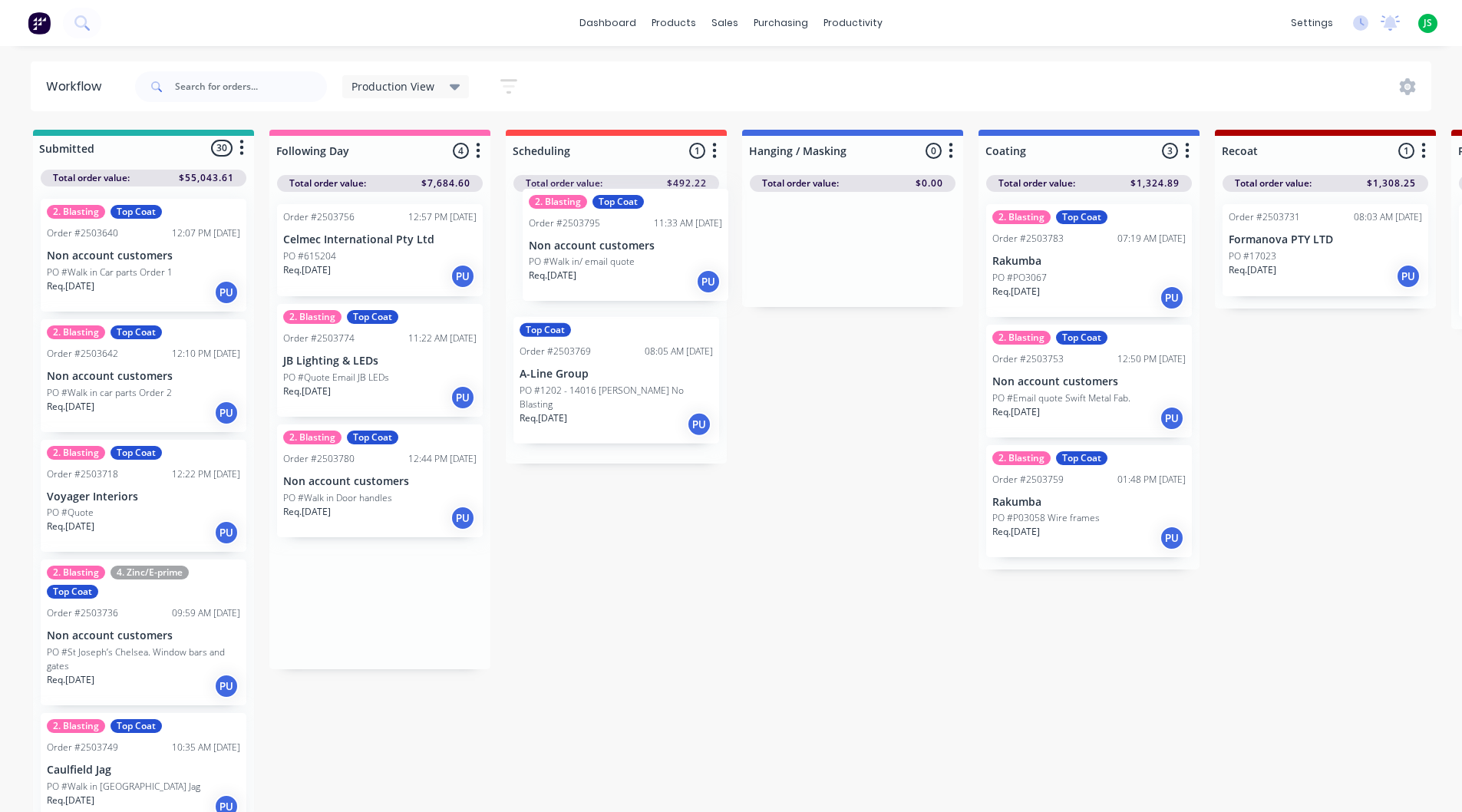
drag, startPoint x: 359, startPoint y: 616, endPoint x: 618, endPoint y: 252, distance: 446.7
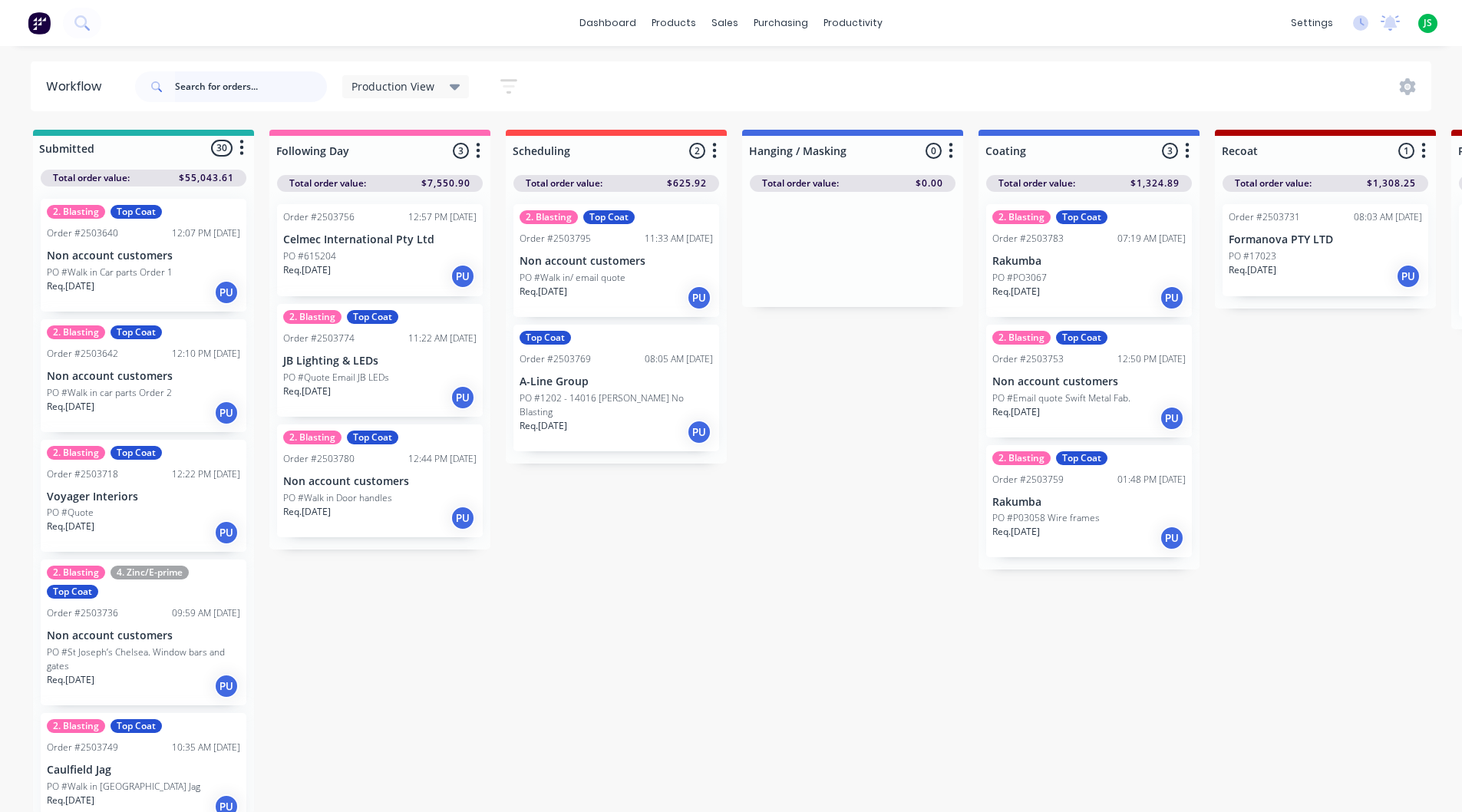
click at [244, 97] on input "text" at bounding box center [251, 86] width 152 height 31
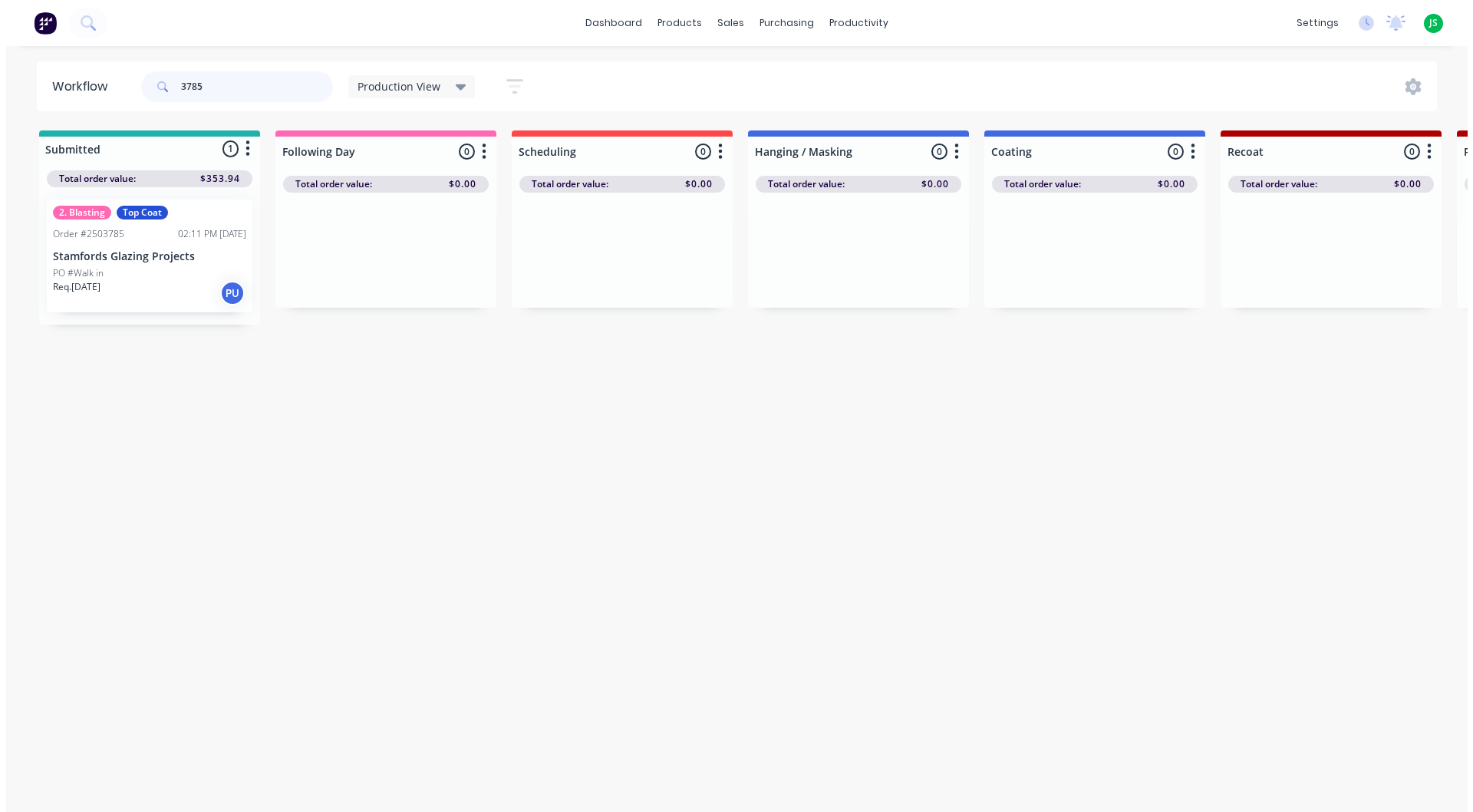
scroll to position [0, 0]
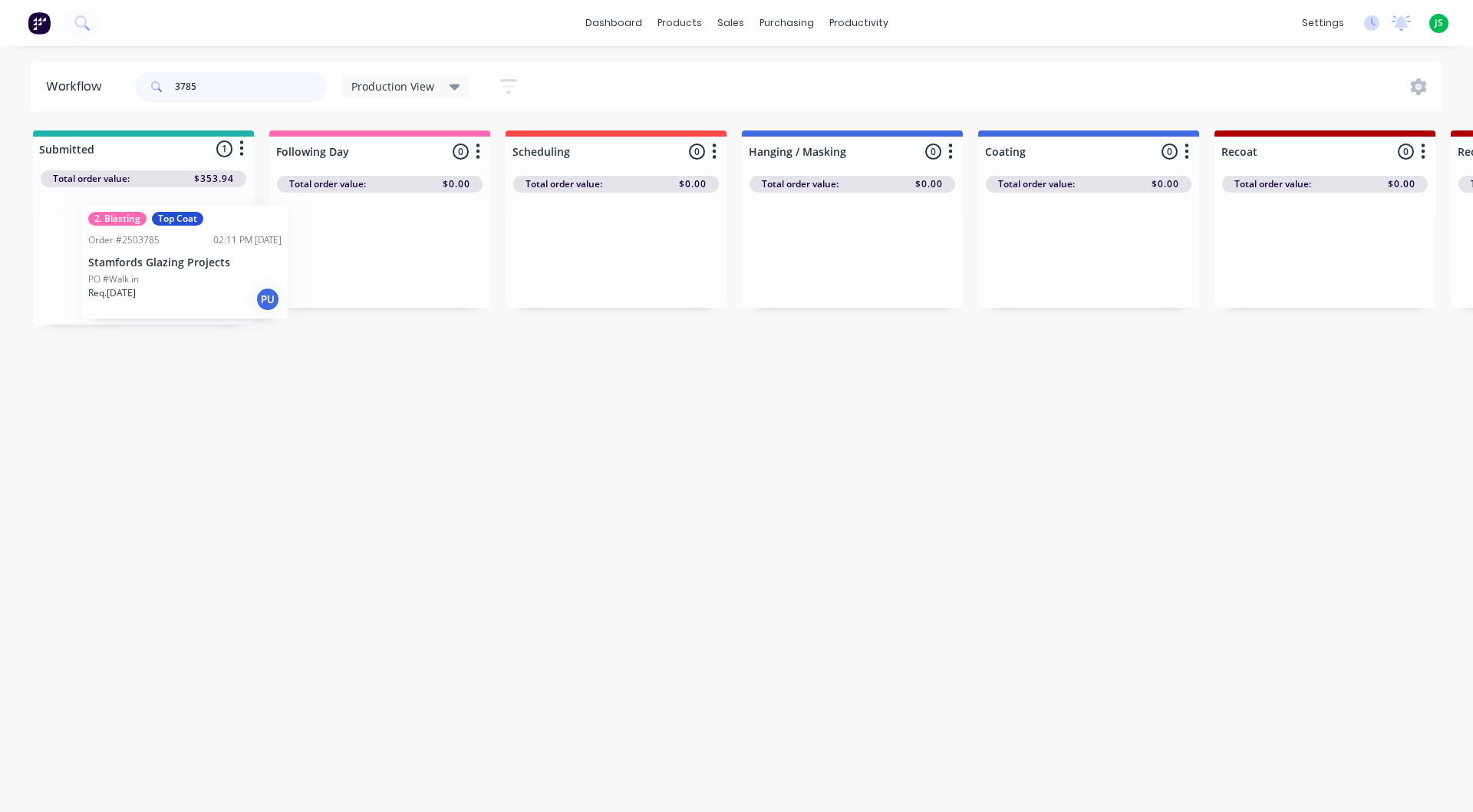
drag, startPoint x: 148, startPoint y: 268, endPoint x: 194, endPoint y: 274, distance: 46.4
click at [194, 274] on div "2. Blasting Top Coat Order #2503785 02:11 PM [DATE] Stamfords Glazing Projects …" at bounding box center [144, 256] width 221 height 138
click at [194, 268] on div "PO #Walk in" at bounding box center [144, 273] width 193 height 14
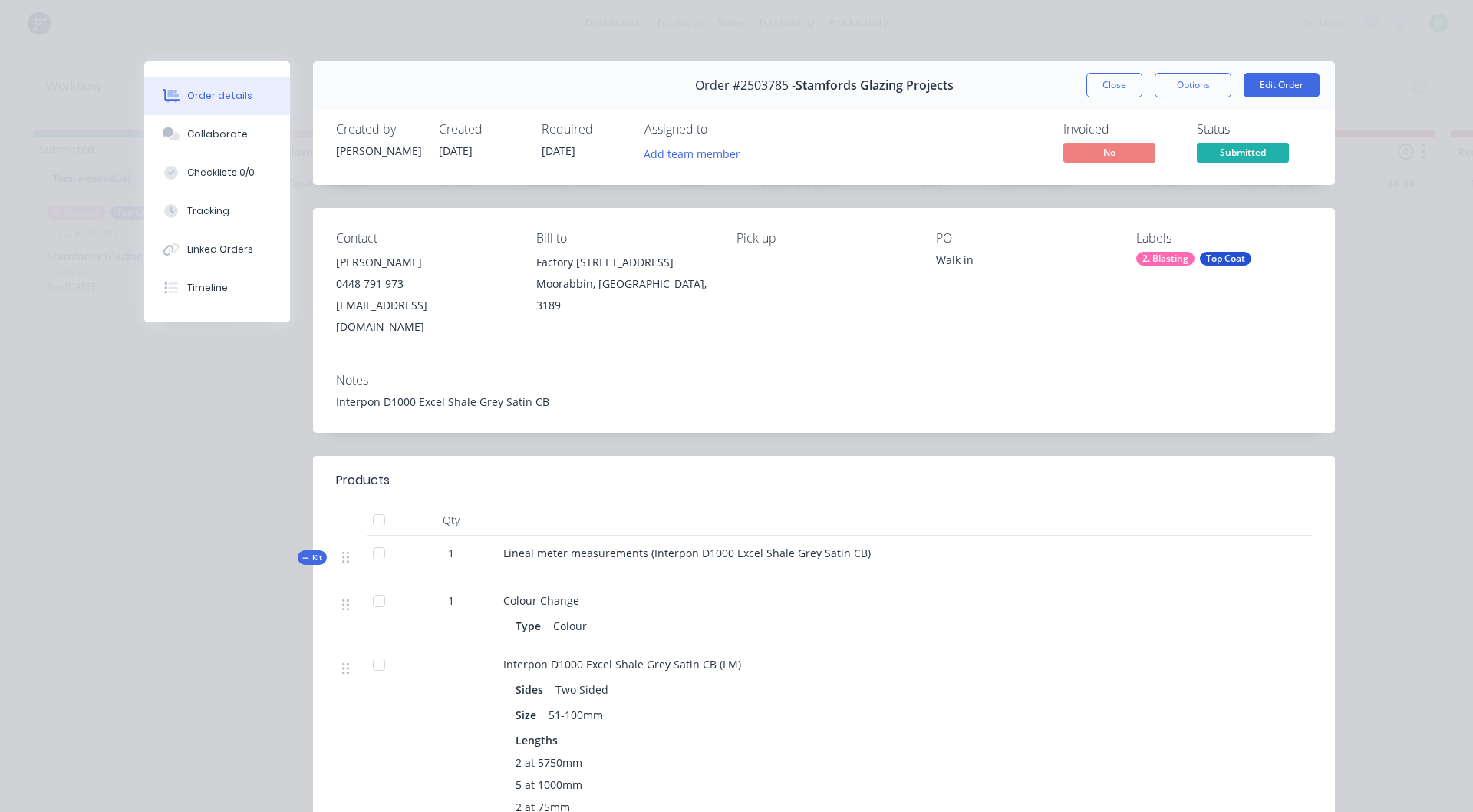
click at [1099, 85] on button "Close" at bounding box center [1115, 85] width 56 height 25
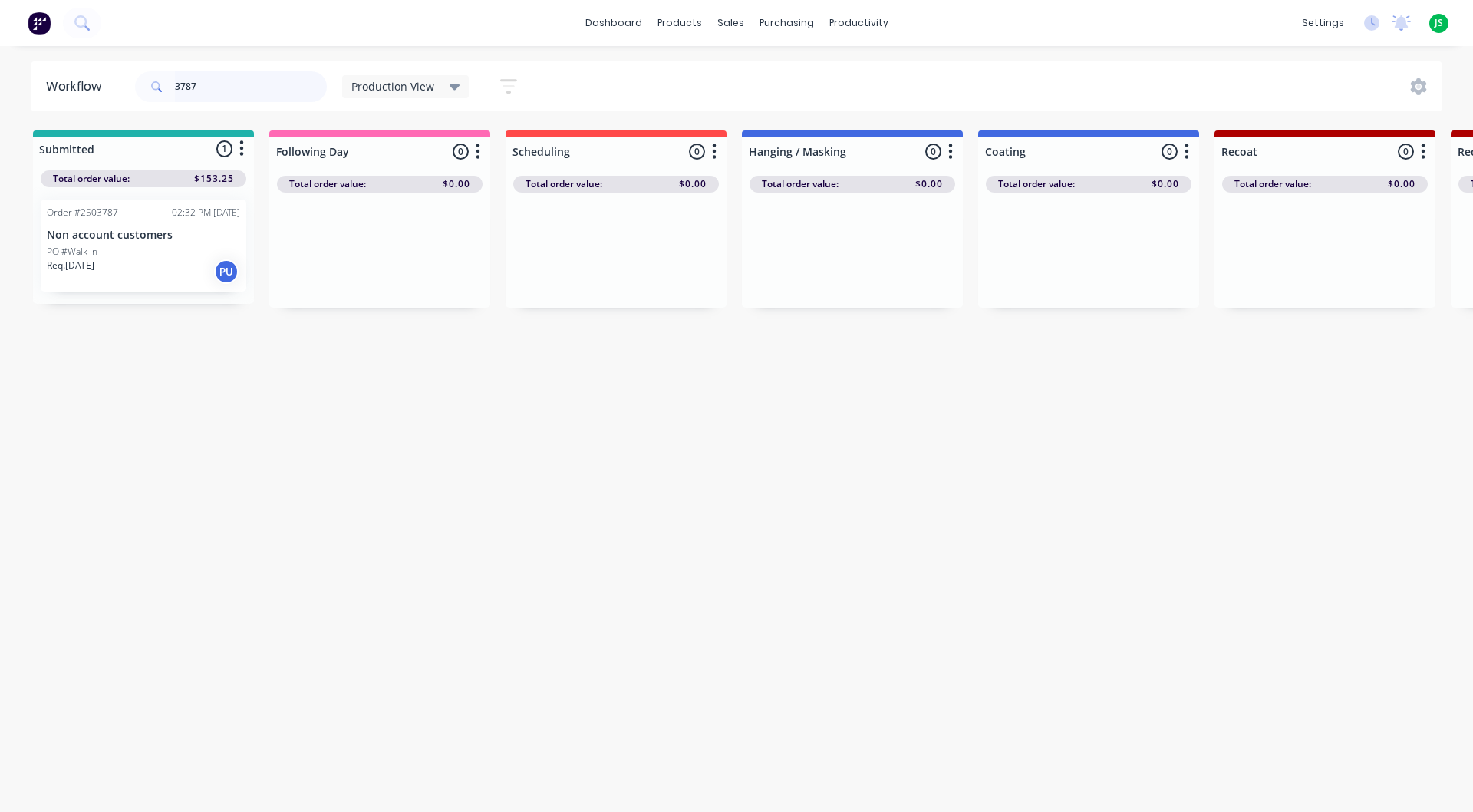
type input "3787"
click at [171, 267] on div "Req. [DATE] PU" at bounding box center [144, 272] width 193 height 26
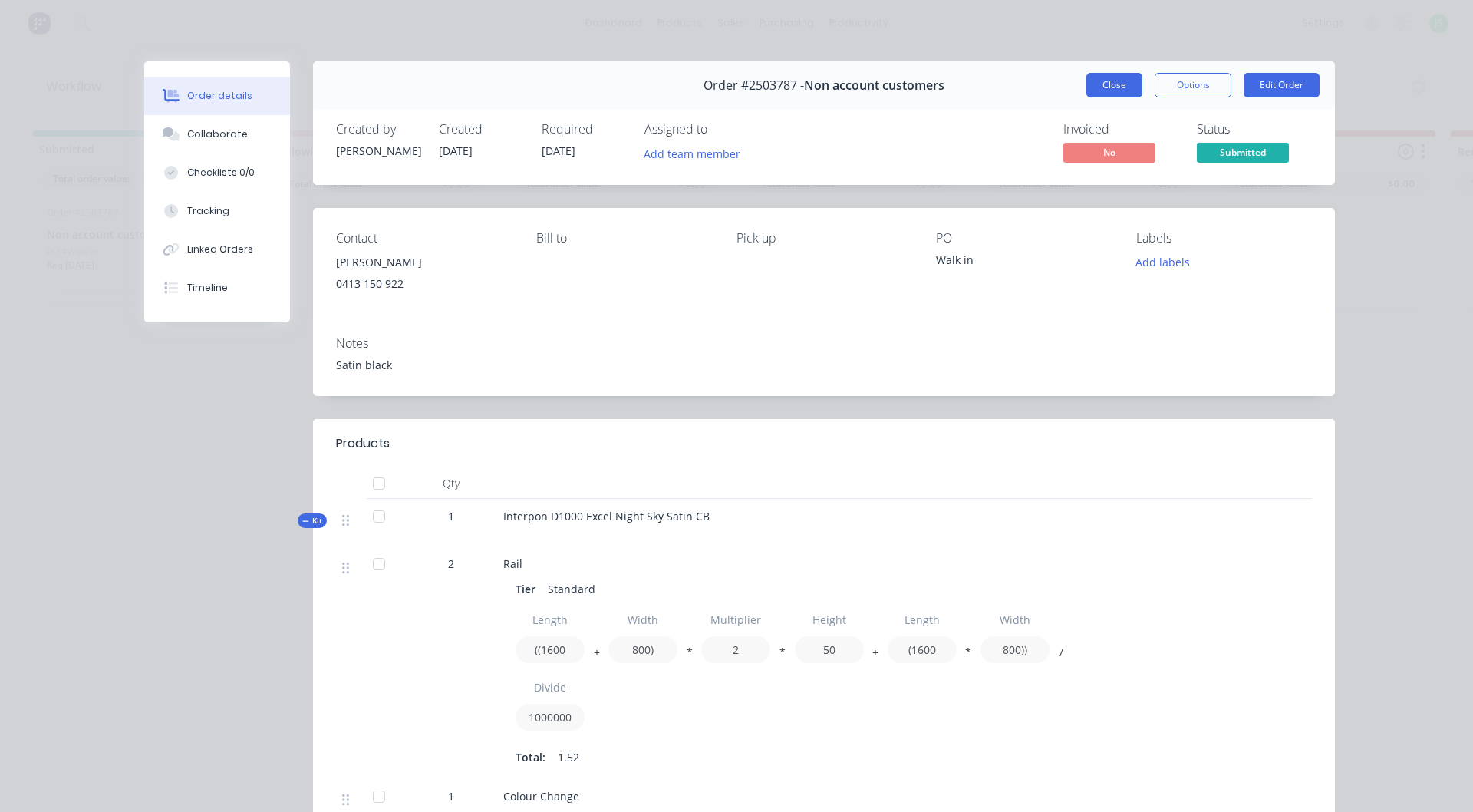
click at [1098, 85] on button "Close" at bounding box center [1115, 85] width 56 height 25
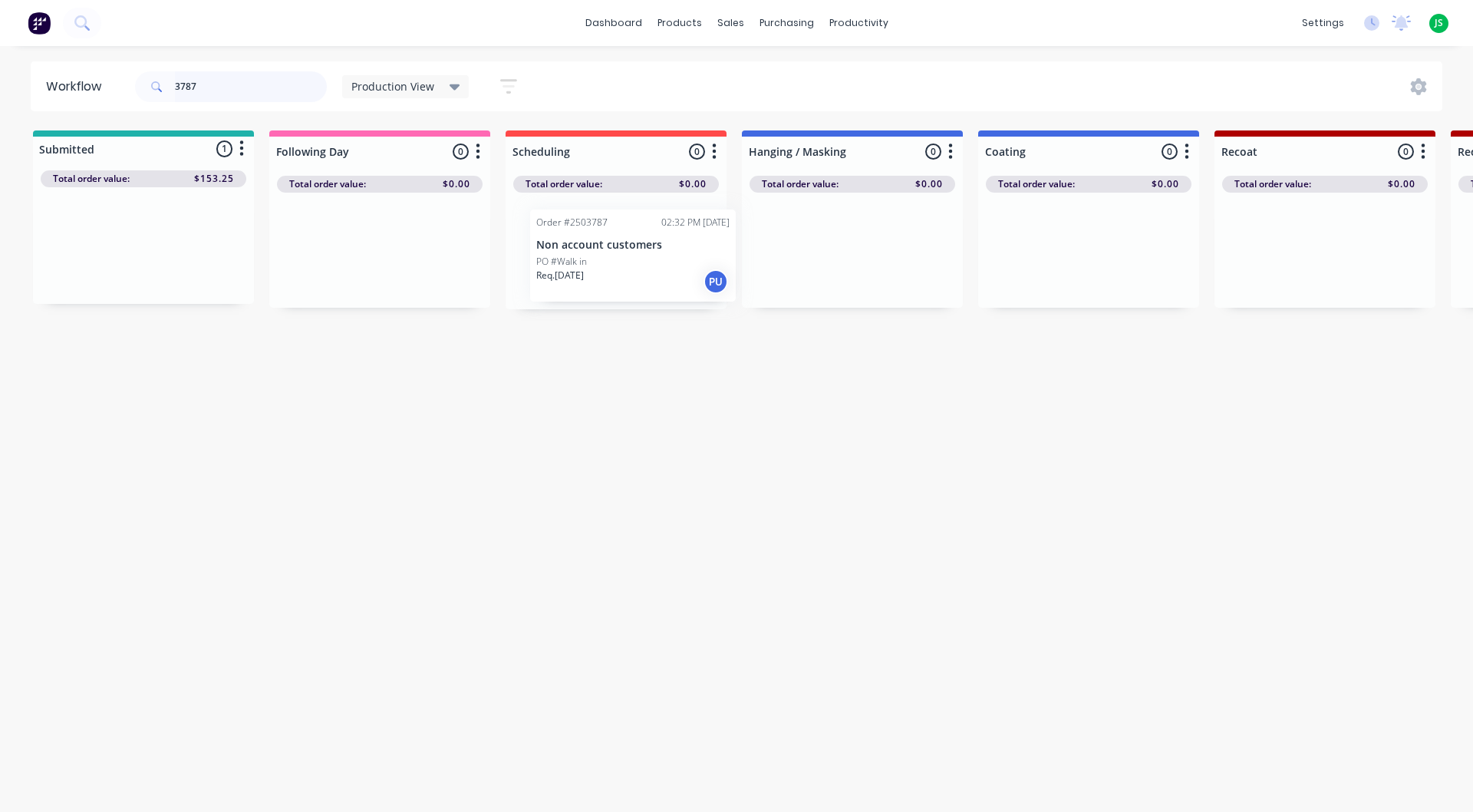
drag, startPoint x: 119, startPoint y: 233, endPoint x: 606, endPoint y: 240, distance: 487.1
drag, startPoint x: 234, startPoint y: 79, endPoint x: 79, endPoint y: 51, distance: 157.5
click at [79, 51] on div "dashboard products sales purchasing productivity dashboard products Product Cat…" at bounding box center [736, 360] width 1473 height 720
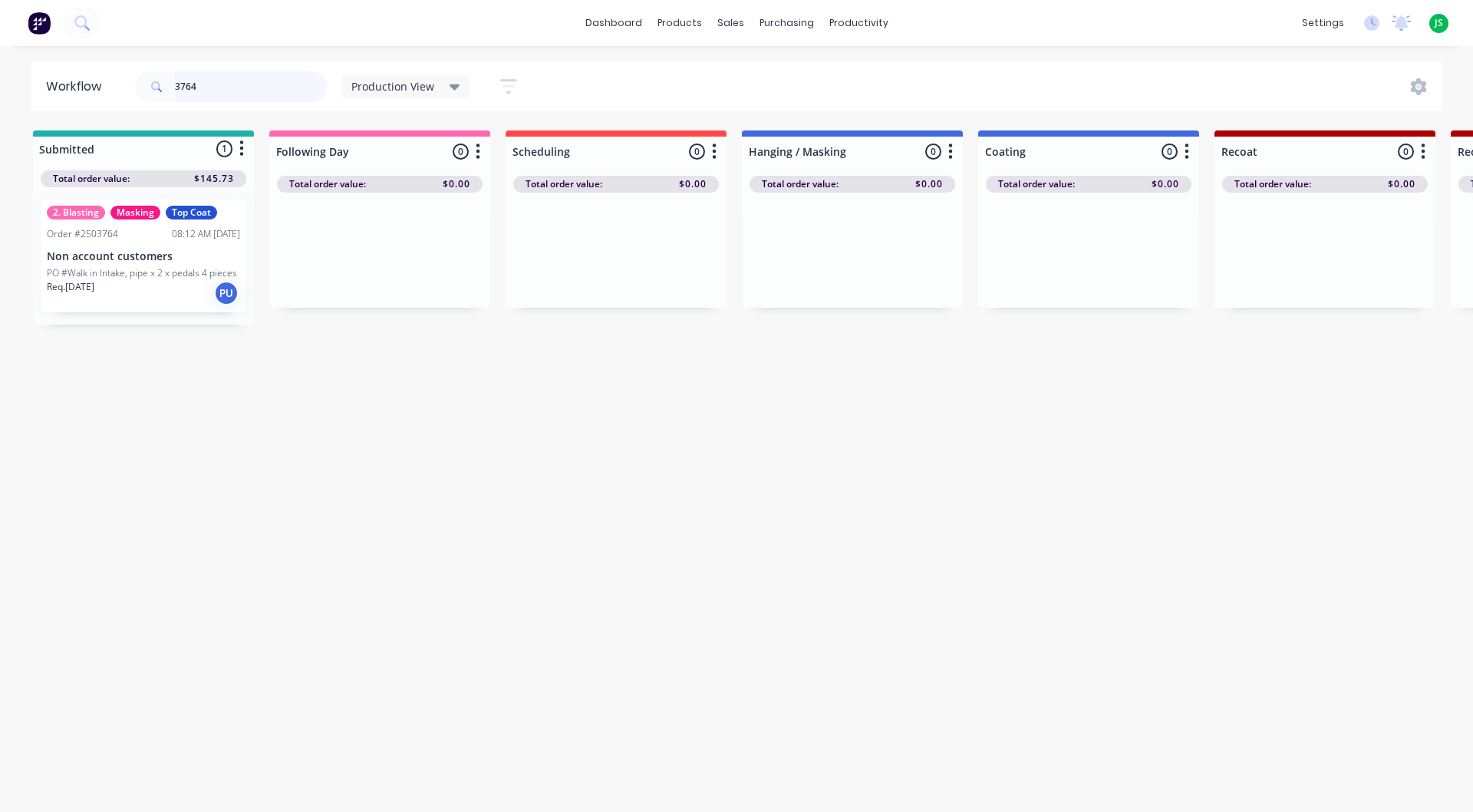
type input "3764"
click at [136, 292] on div "Req. [DATE] PU" at bounding box center [144, 293] width 193 height 26
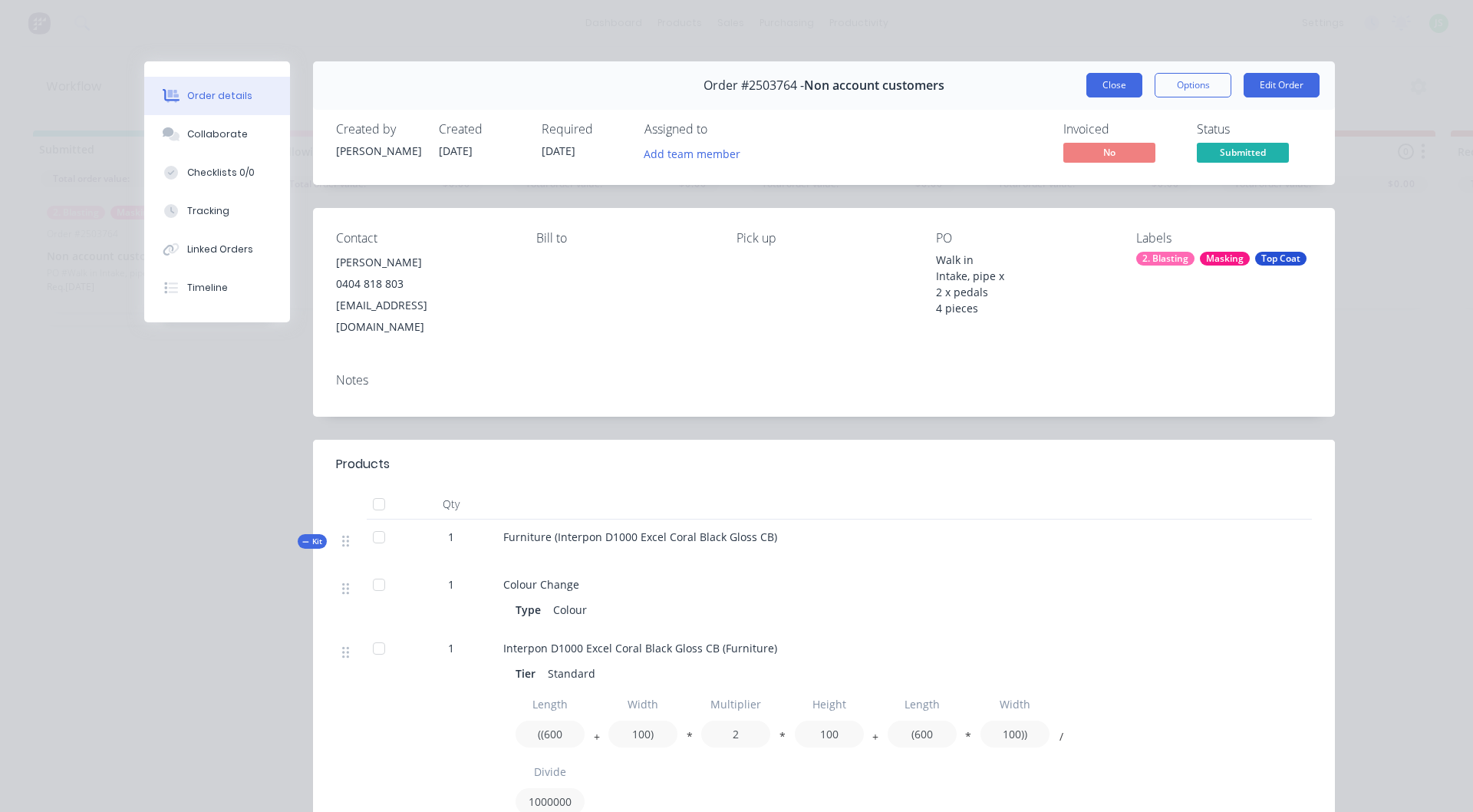
click at [1102, 89] on button "Close" at bounding box center [1115, 85] width 56 height 25
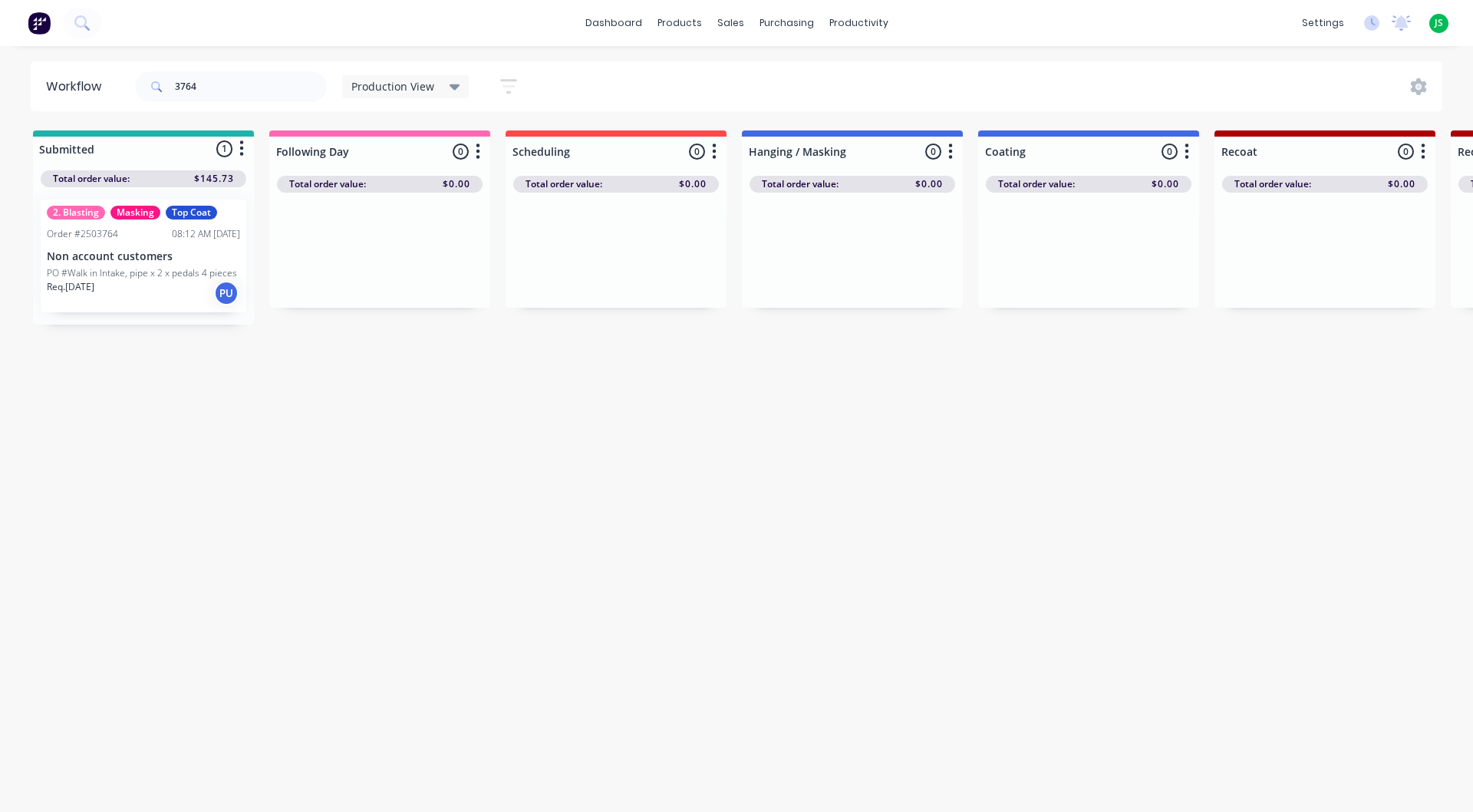
click at [121, 277] on p "PO #Walk in Intake, pipe x 2 x pedals 4 pieces" at bounding box center [142, 273] width 191 height 14
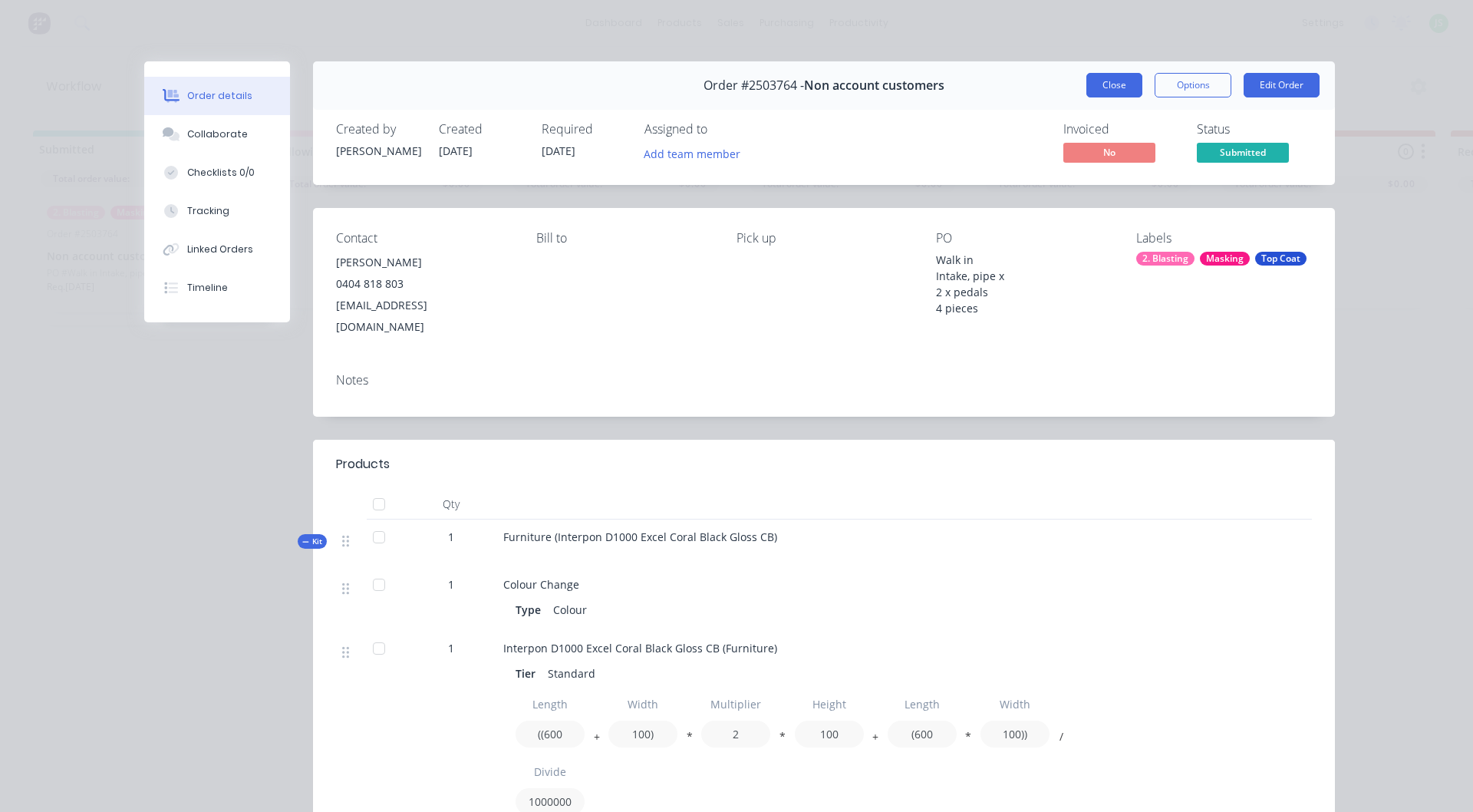
click at [1087, 86] on button "Close" at bounding box center [1115, 85] width 56 height 25
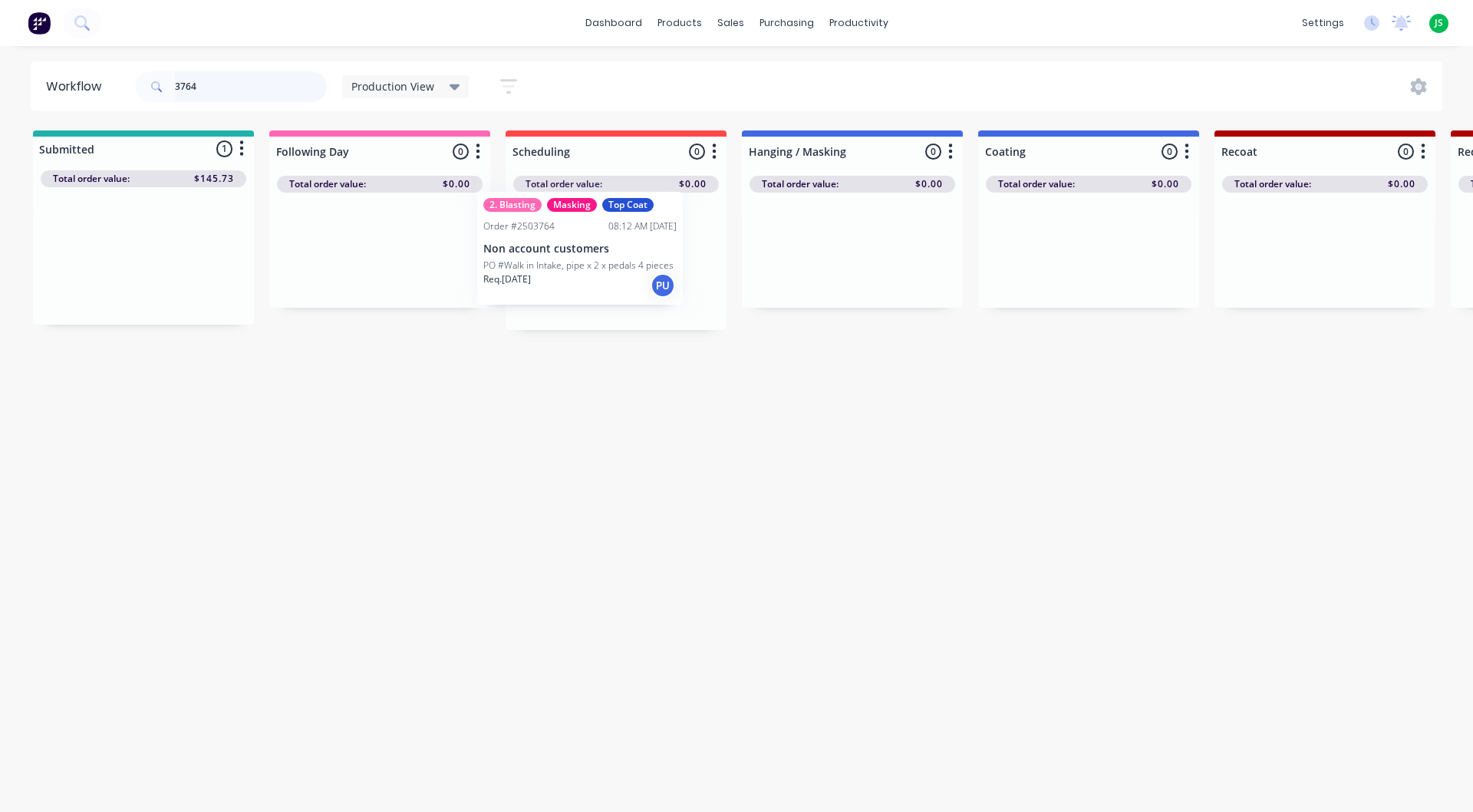
drag, startPoint x: 179, startPoint y: 285, endPoint x: 619, endPoint y: 277, distance: 440.1
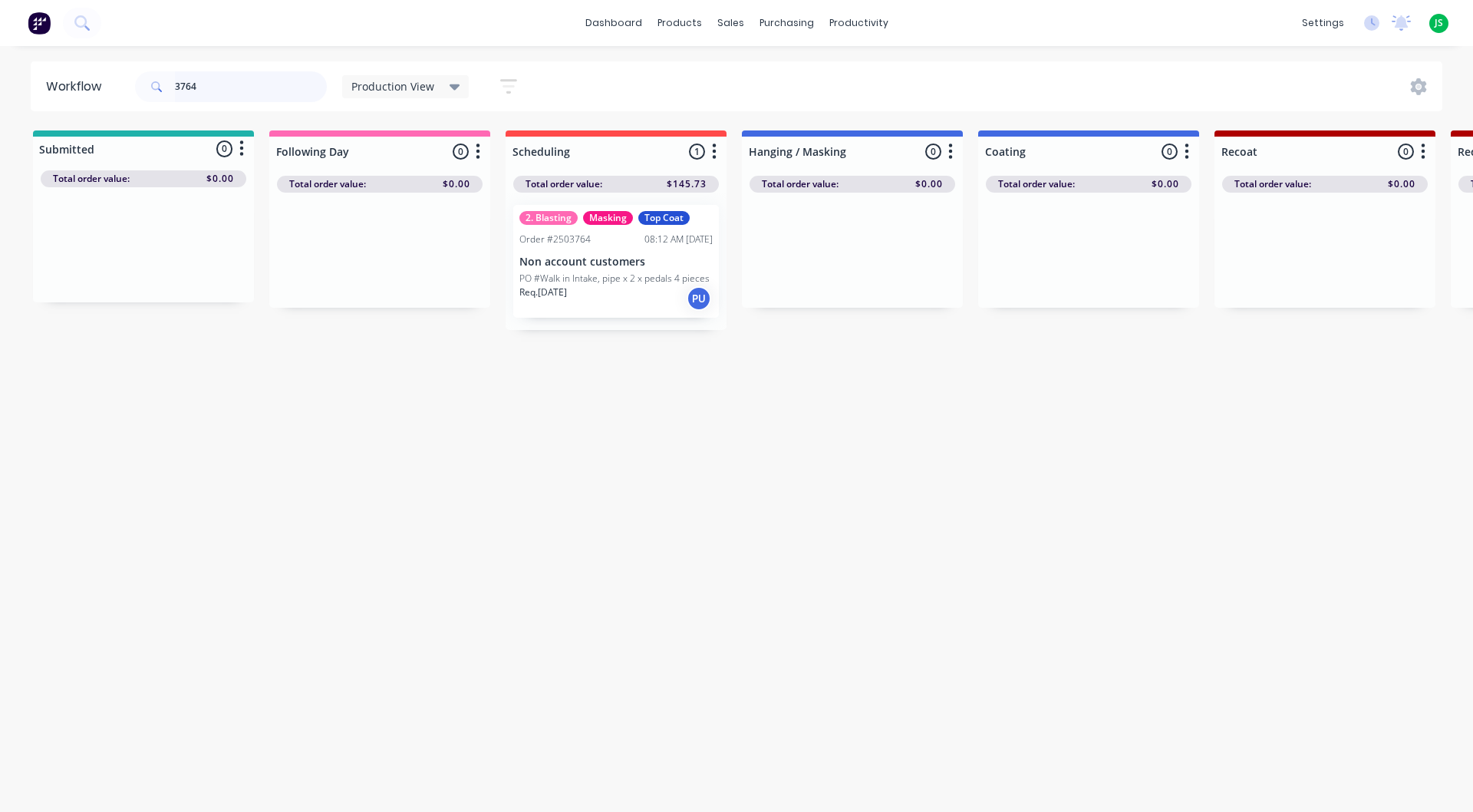
drag, startPoint x: 0, startPoint y: 124, endPoint x: 0, endPoint y: 132, distance: 8.0
click at [0, 132] on div "Workflow 3764 Production View Save new view None edit Production View (Default)…" at bounding box center [736, 421] width 1473 height 720
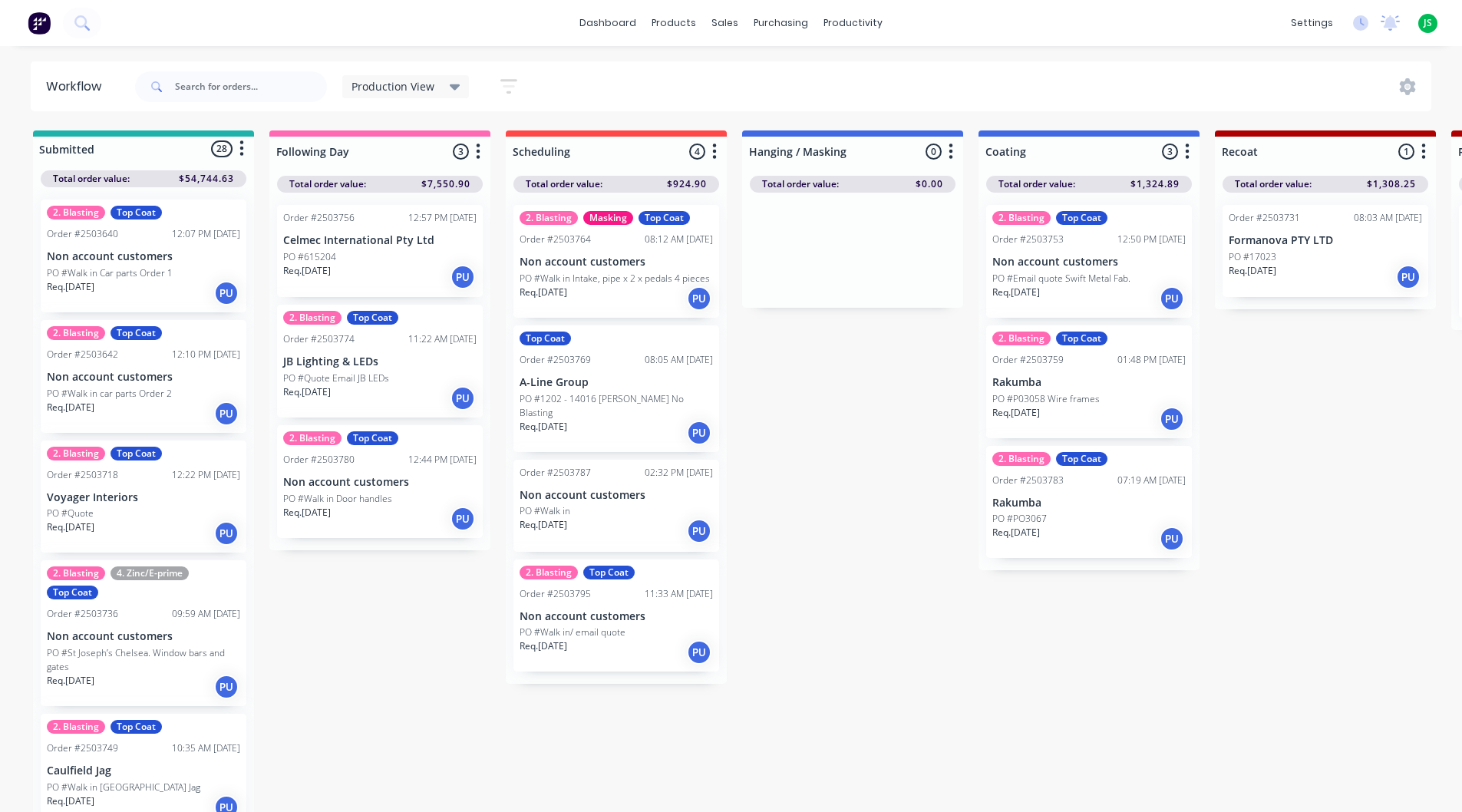
click at [583, 376] on p "A-Line Group" at bounding box center [616, 382] width 193 height 13
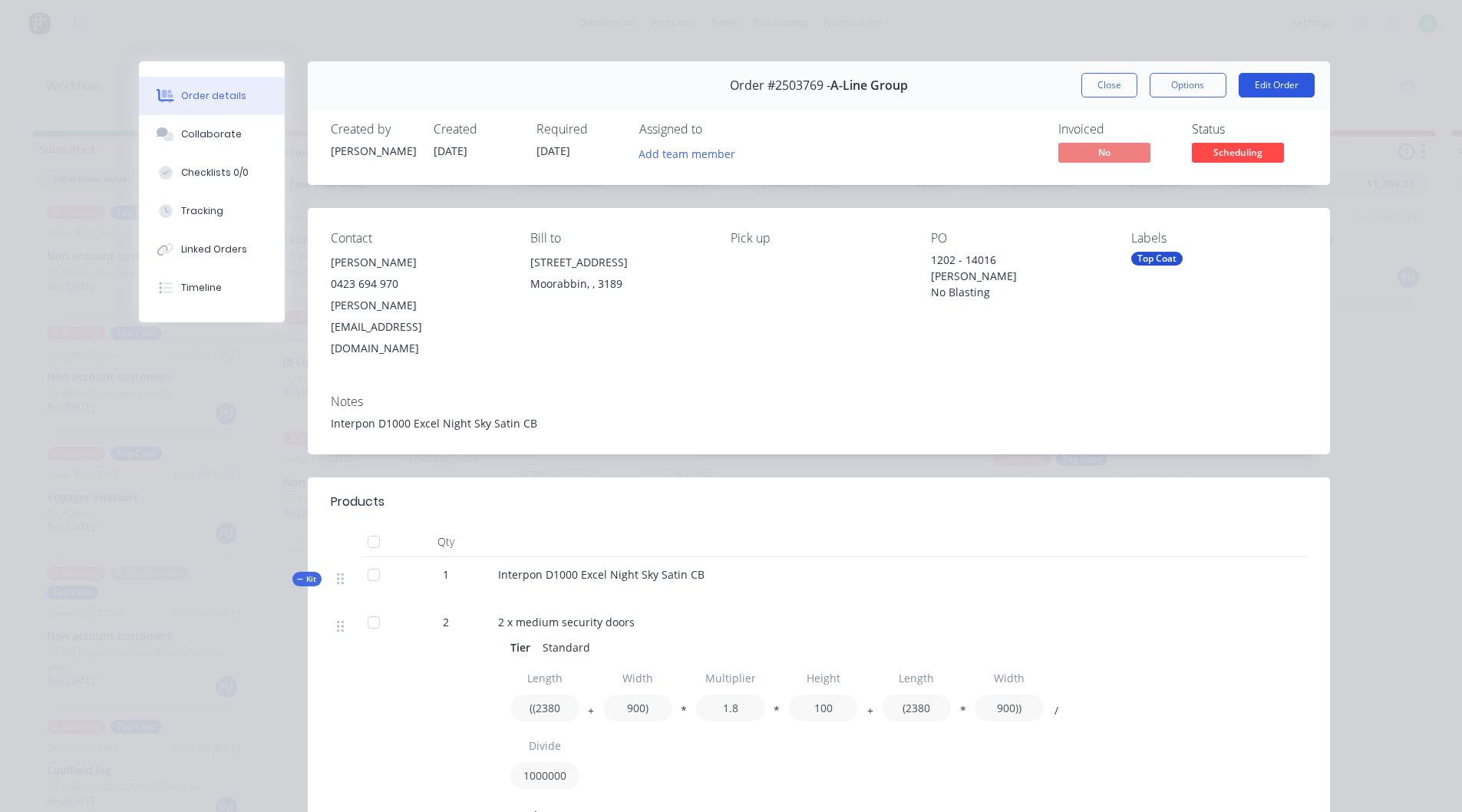
click at [1278, 86] on button "Edit Order" at bounding box center [1276, 85] width 76 height 25
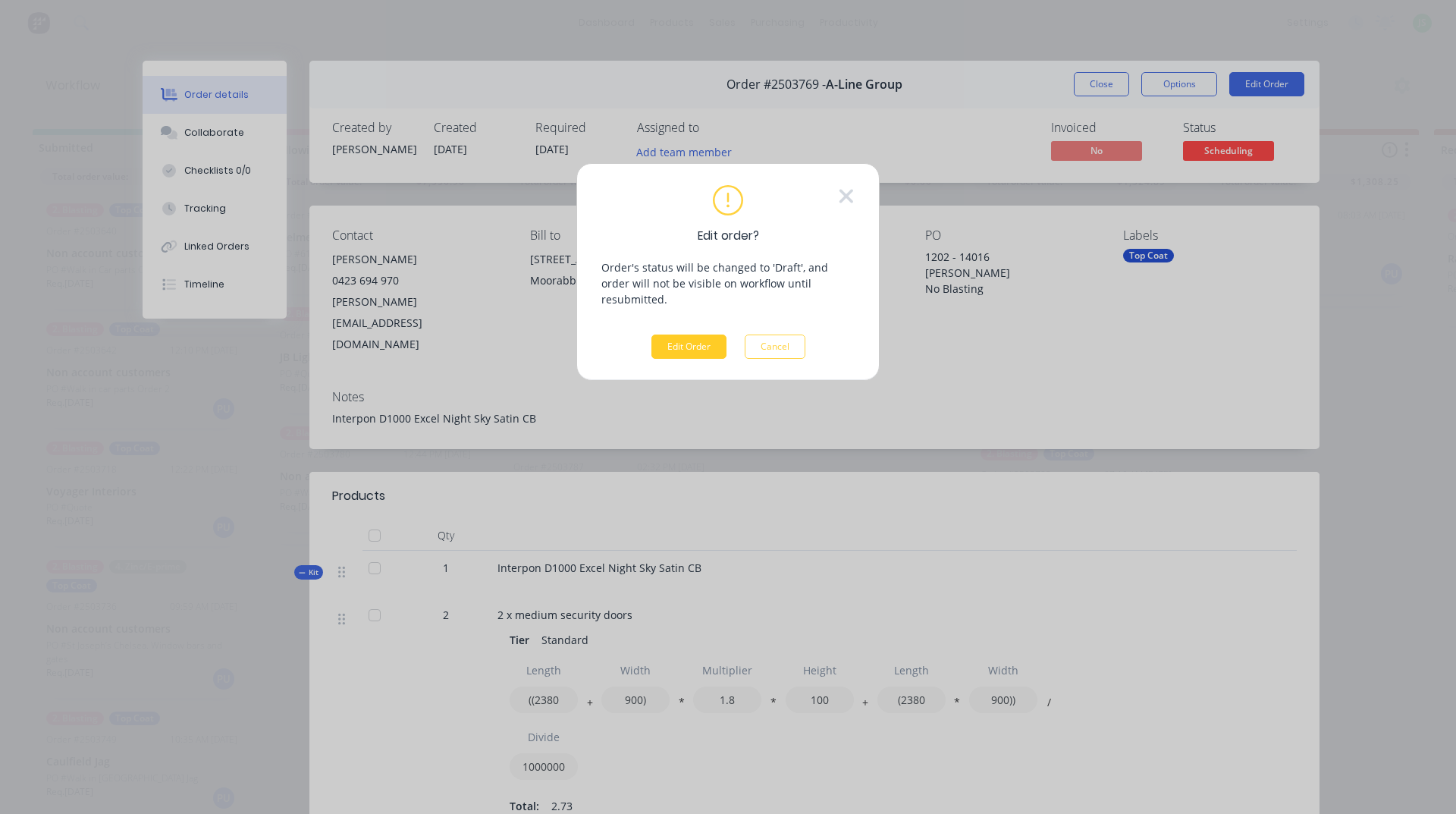
click at [698, 341] on button "Edit Order" at bounding box center [689, 347] width 75 height 25
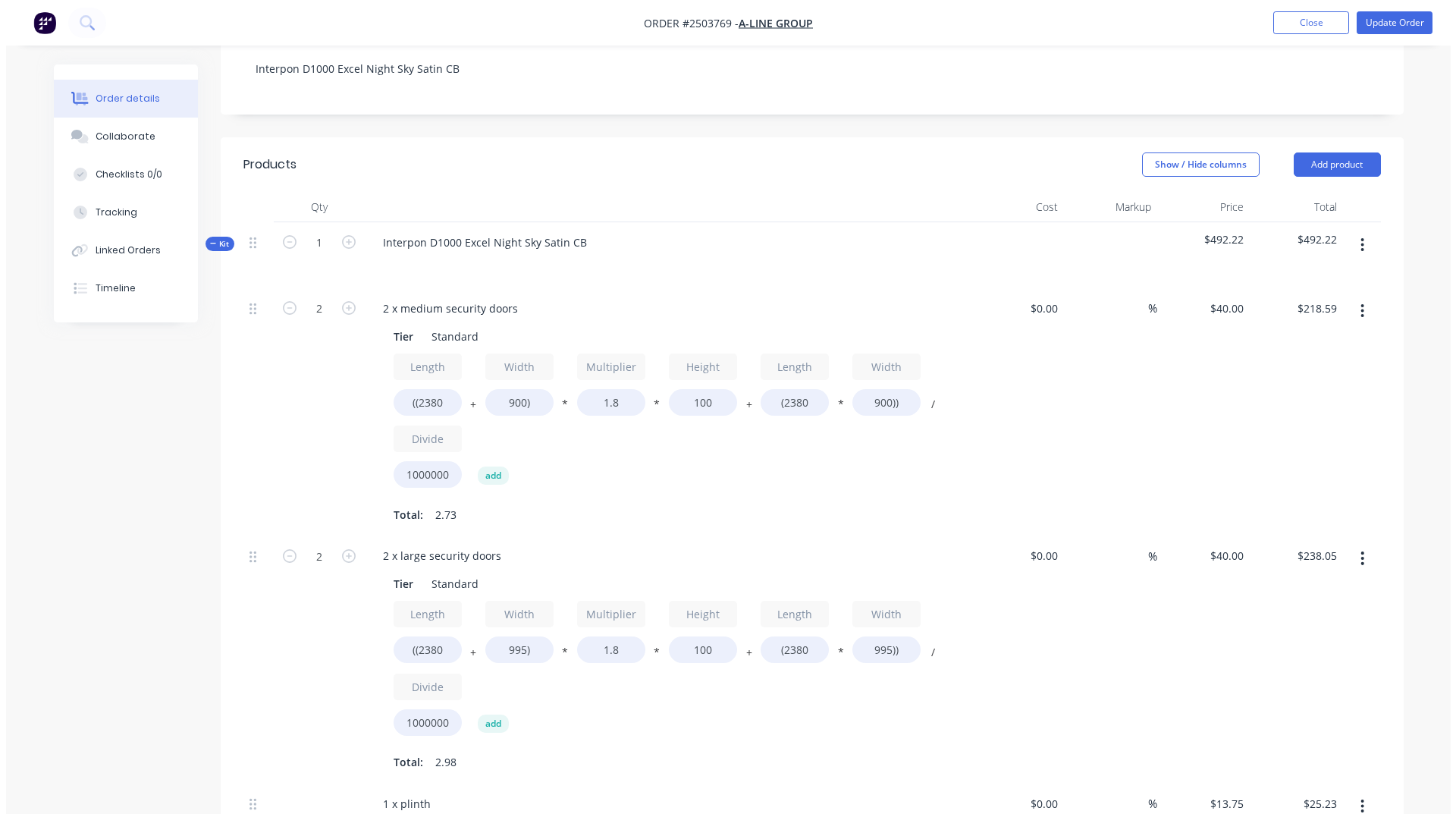
scroll to position [303, 0]
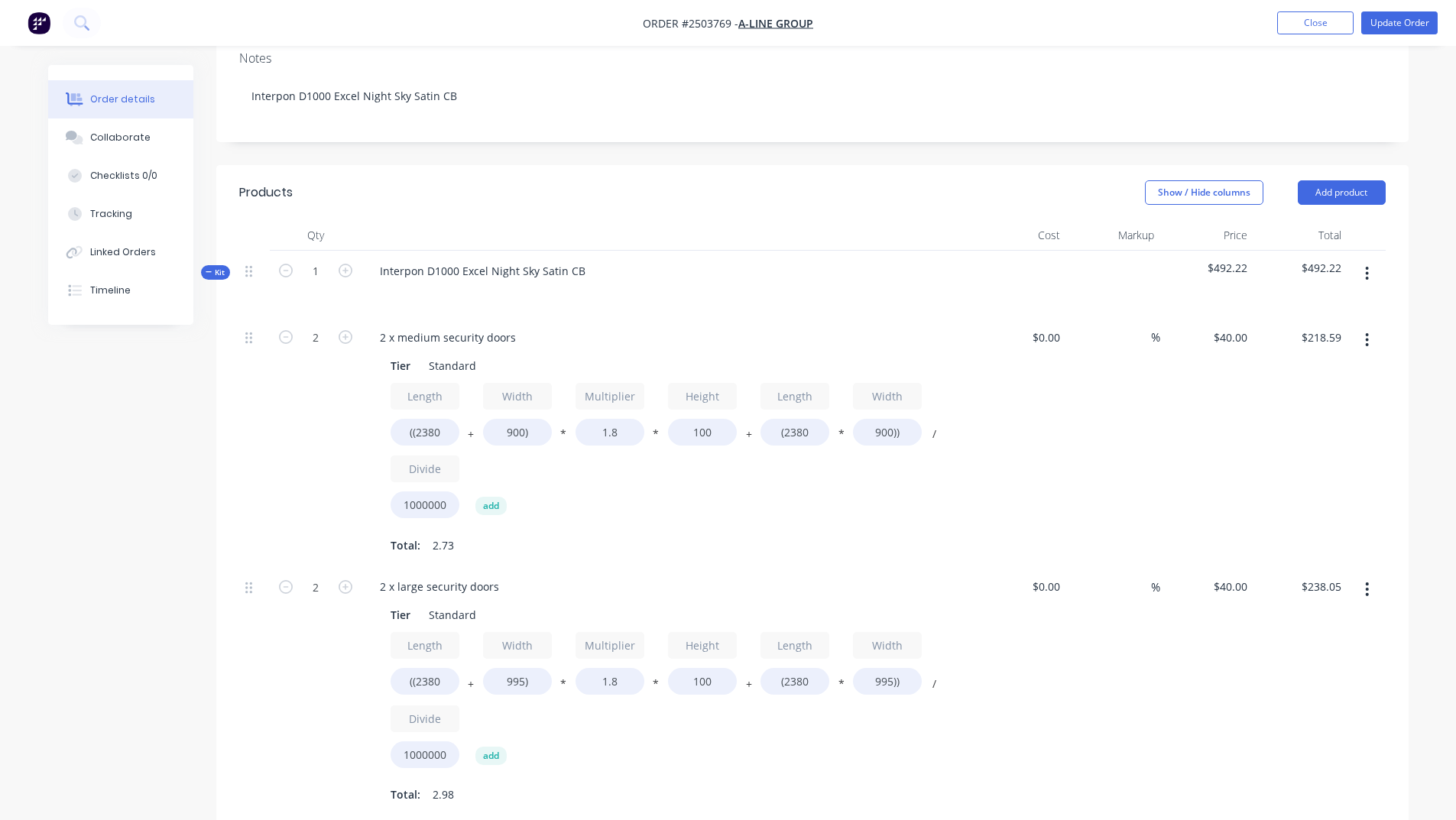
click at [1370, 260] on button "button" at bounding box center [1367, 273] width 36 height 27
click at [1321, 302] on div "Add product to kit" at bounding box center [1313, 313] width 118 height 22
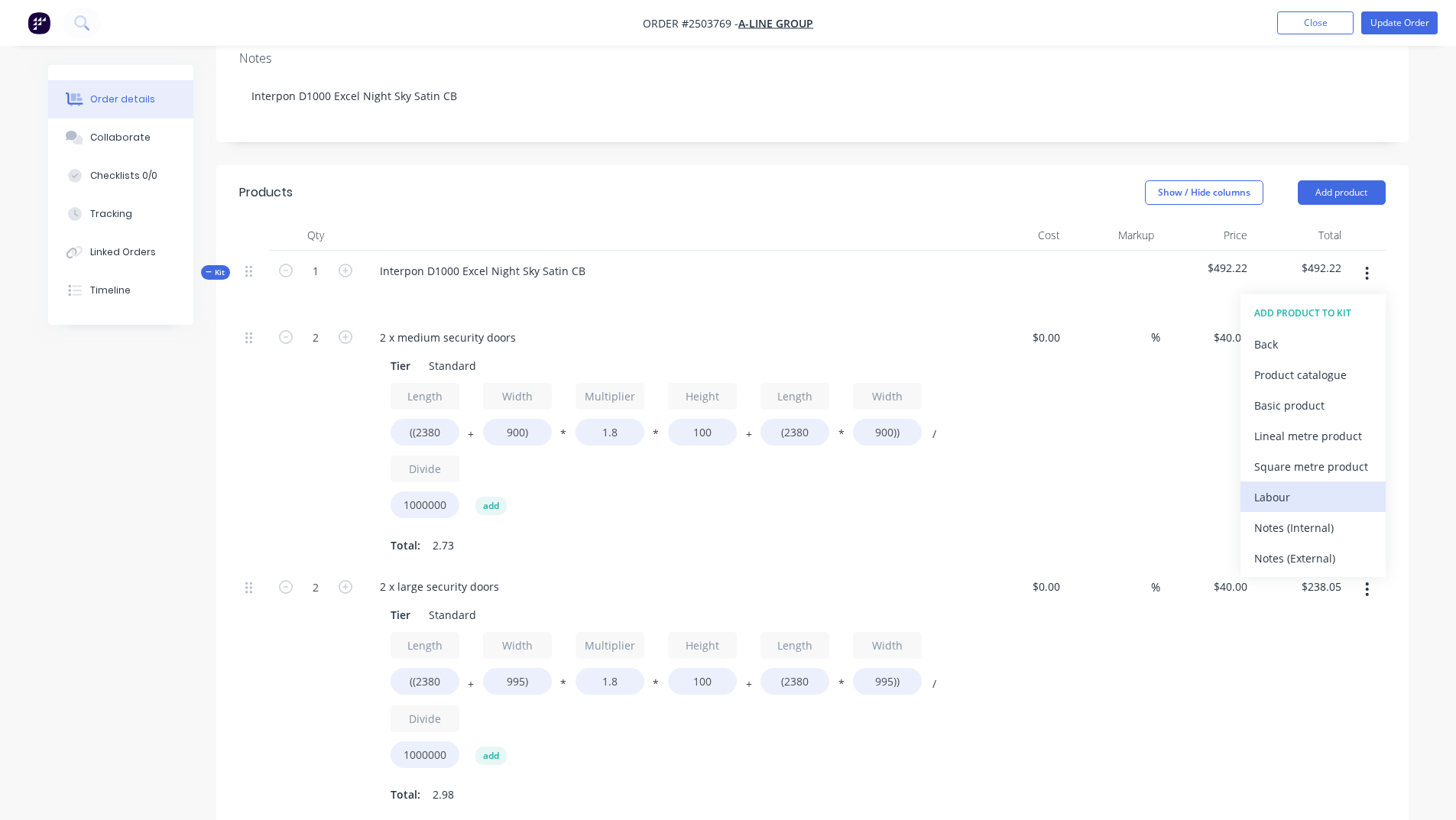
click at [1282, 486] on div "Labour" at bounding box center [1313, 497] width 118 height 22
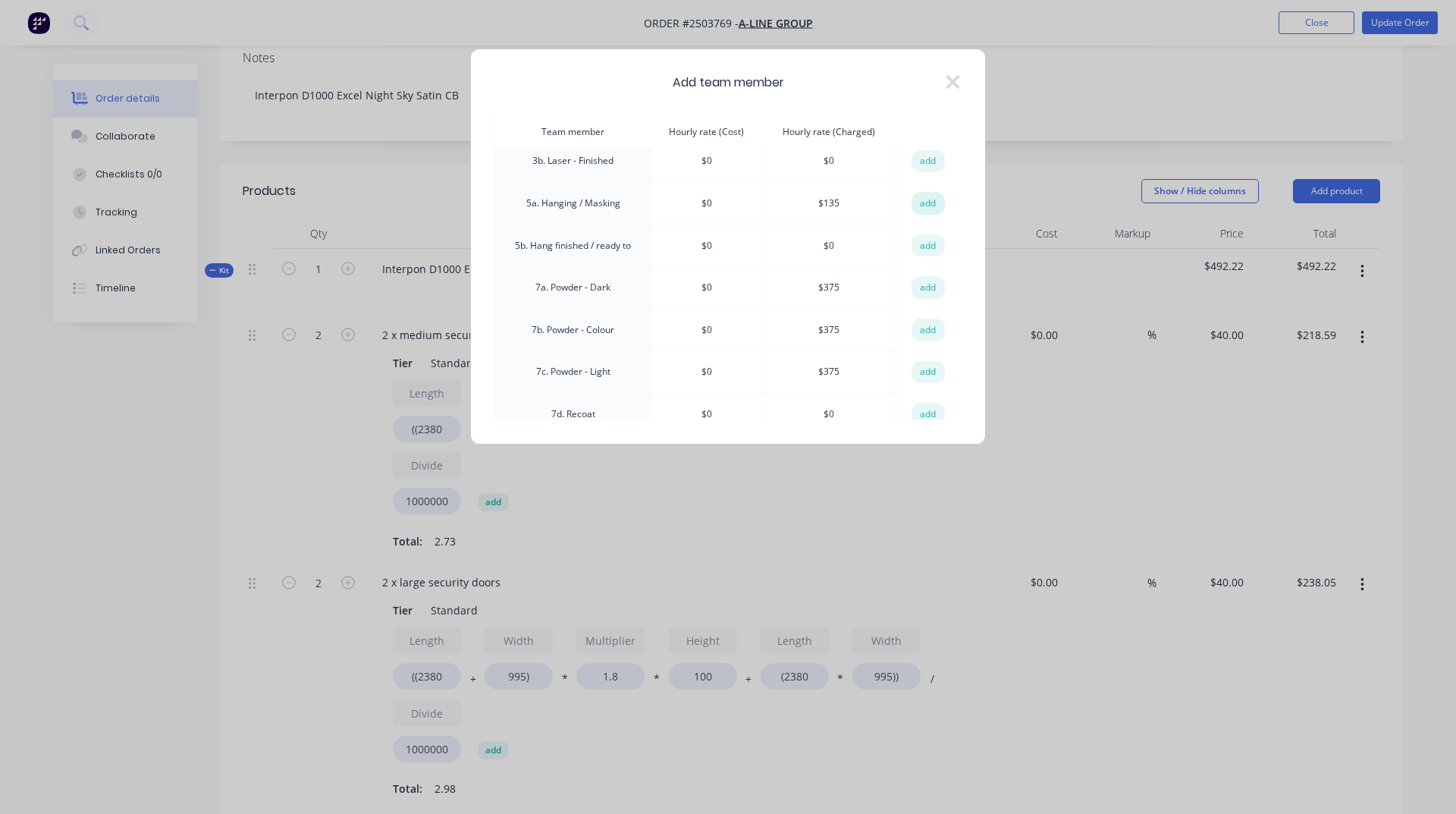
click at [927, 199] on button "add" at bounding box center [928, 203] width 33 height 23
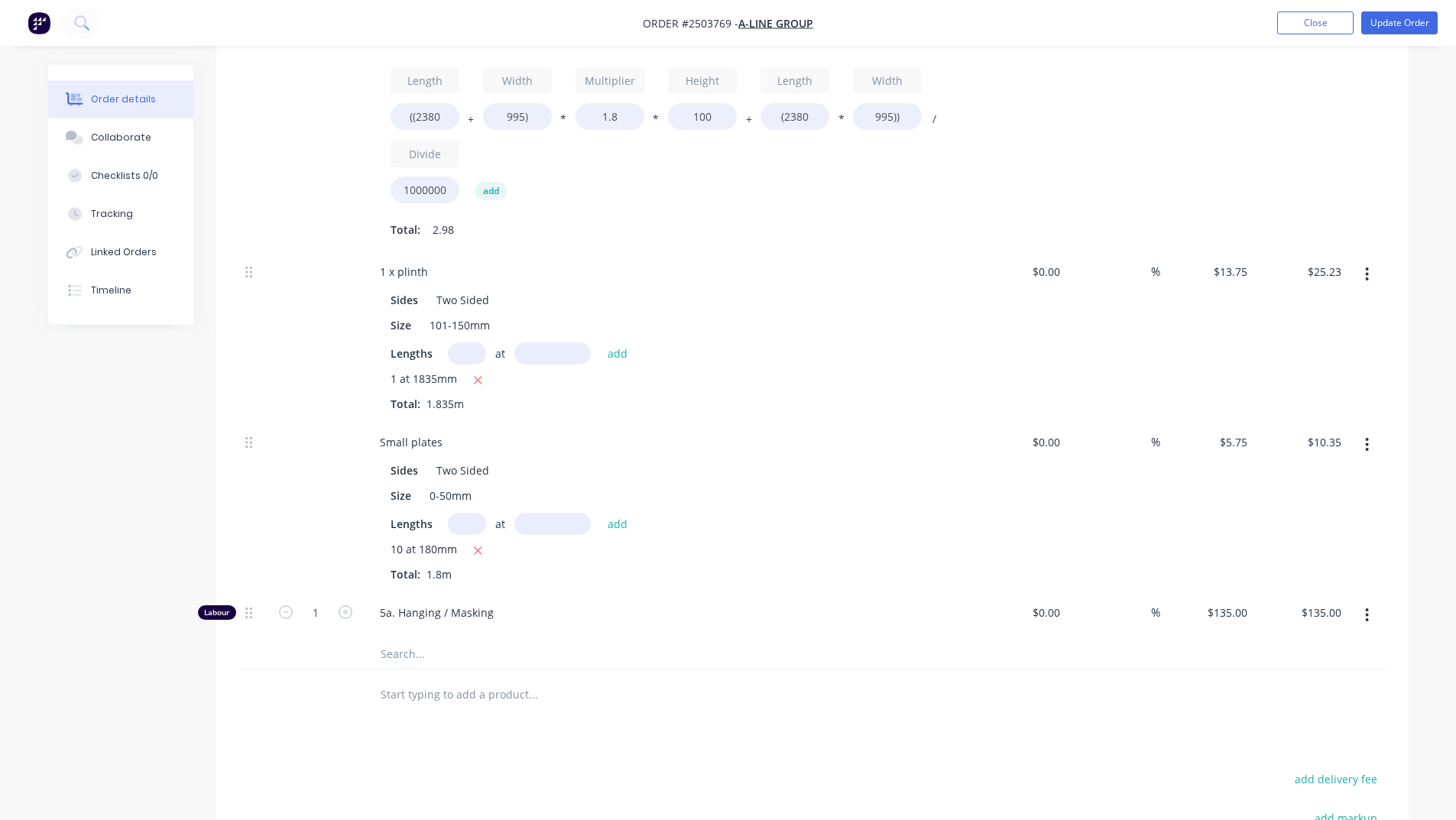
scroll to position [917, 0]
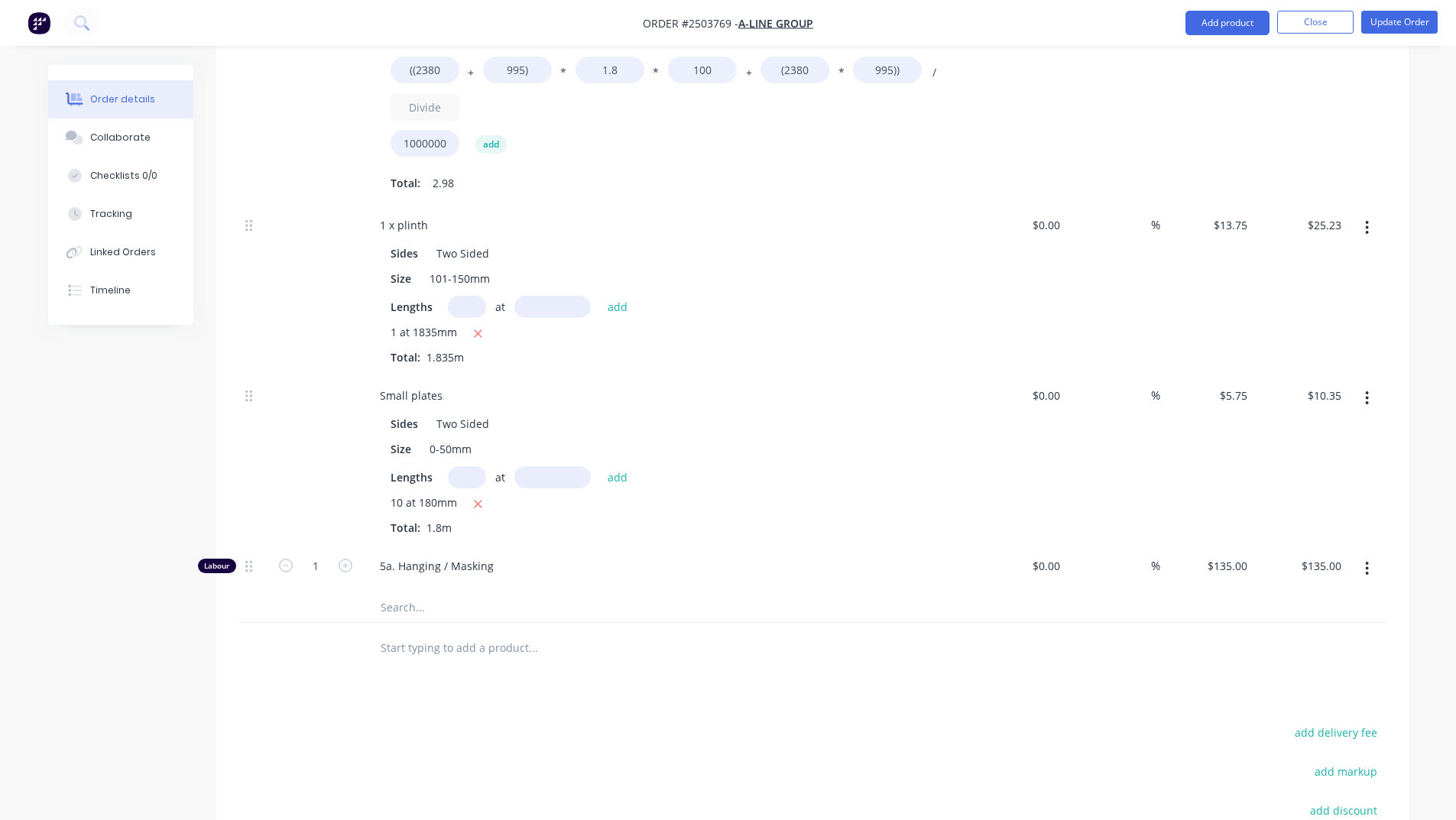
click at [488, 558] on span "5a. Hanging / Masking" at bounding box center [673, 565] width 587 height 16
click at [1361, 555] on button "button" at bounding box center [1367, 569] width 36 height 27
click at [1293, 659] on div "Delete" at bounding box center [1313, 670] width 118 height 22
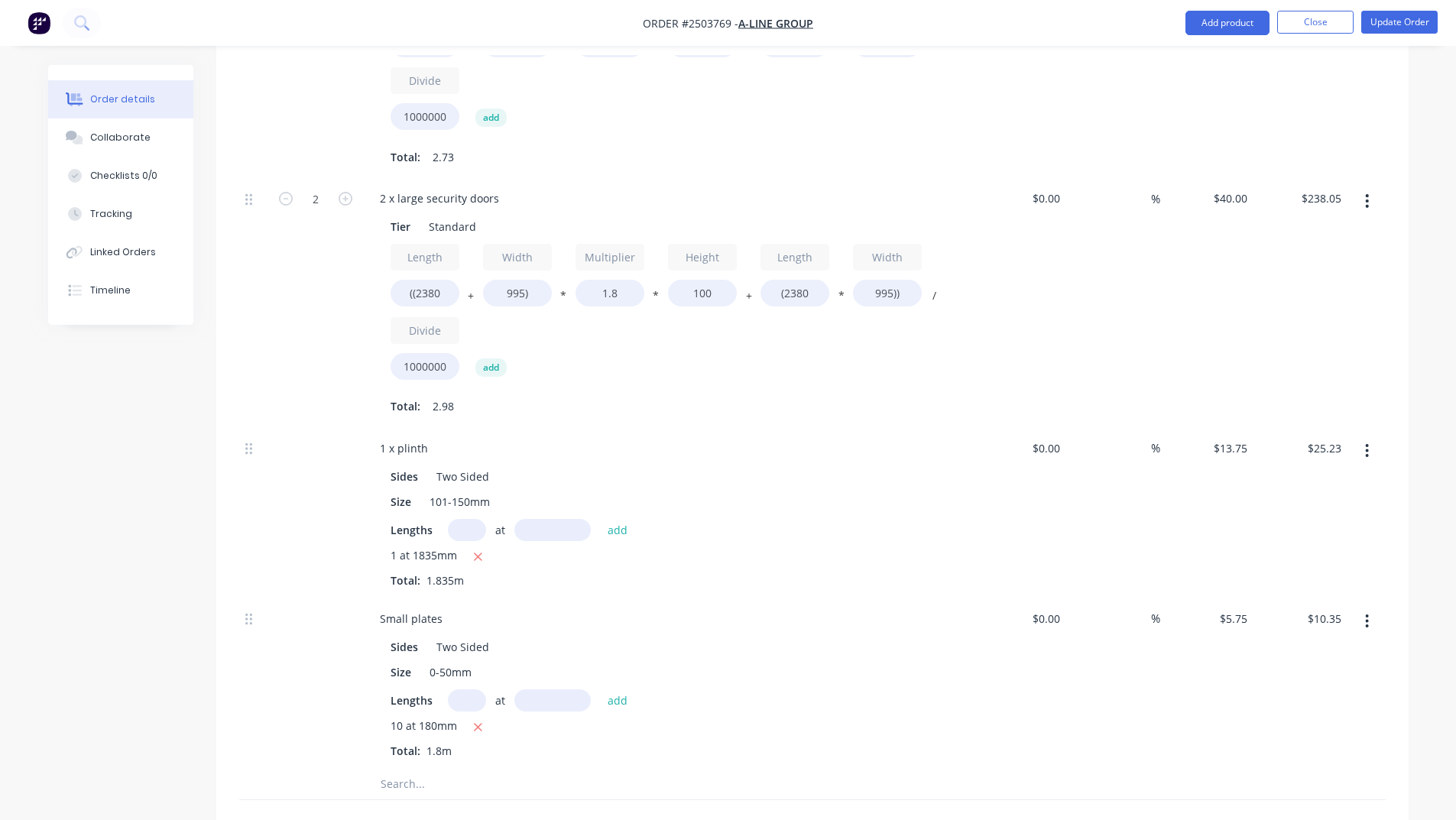
scroll to position [382, 0]
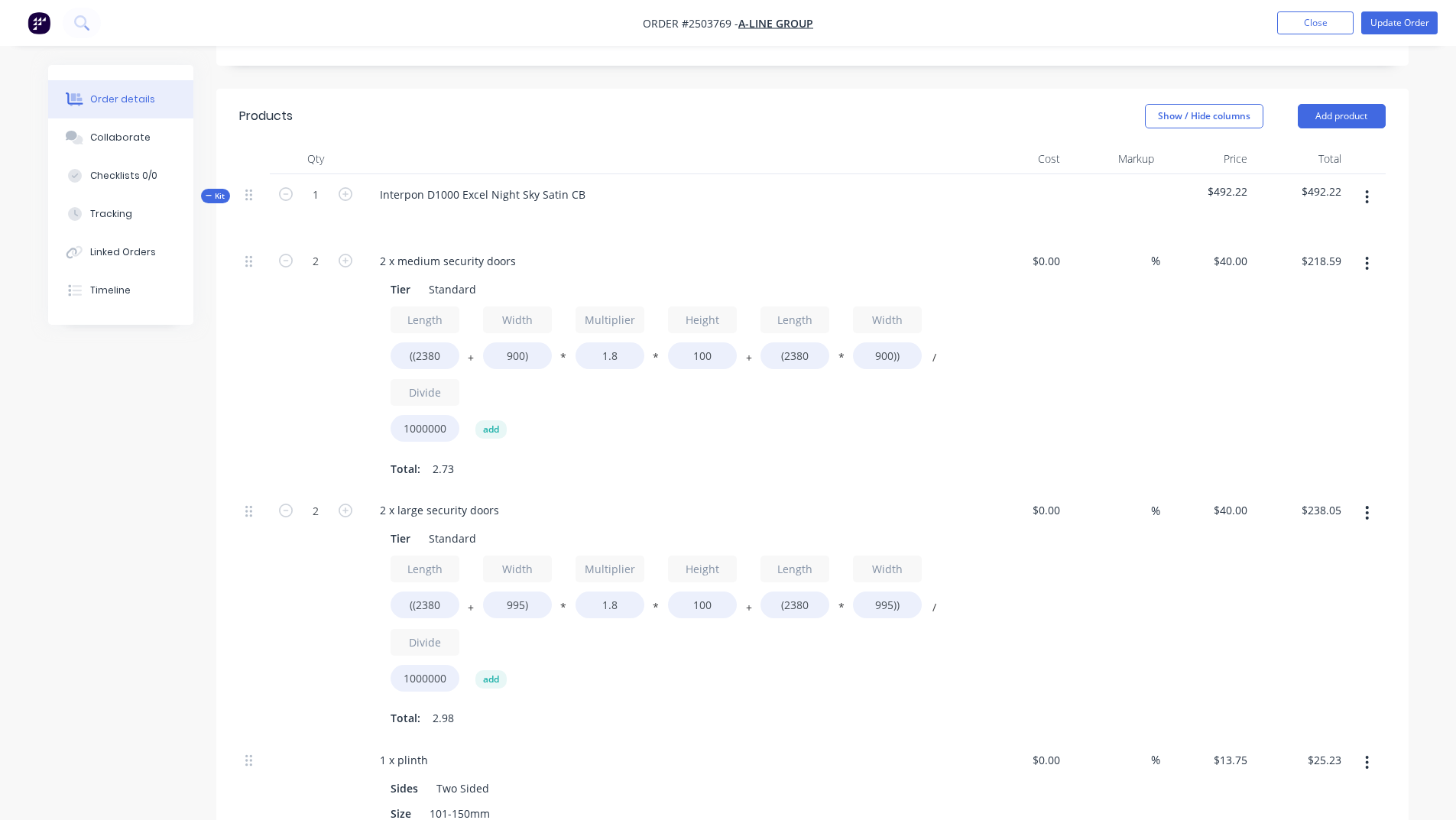
click at [1369, 189] on icon "button" at bounding box center [1367, 198] width 3 height 17
click at [1293, 227] on div "Add product to kit" at bounding box center [1313, 238] width 118 height 22
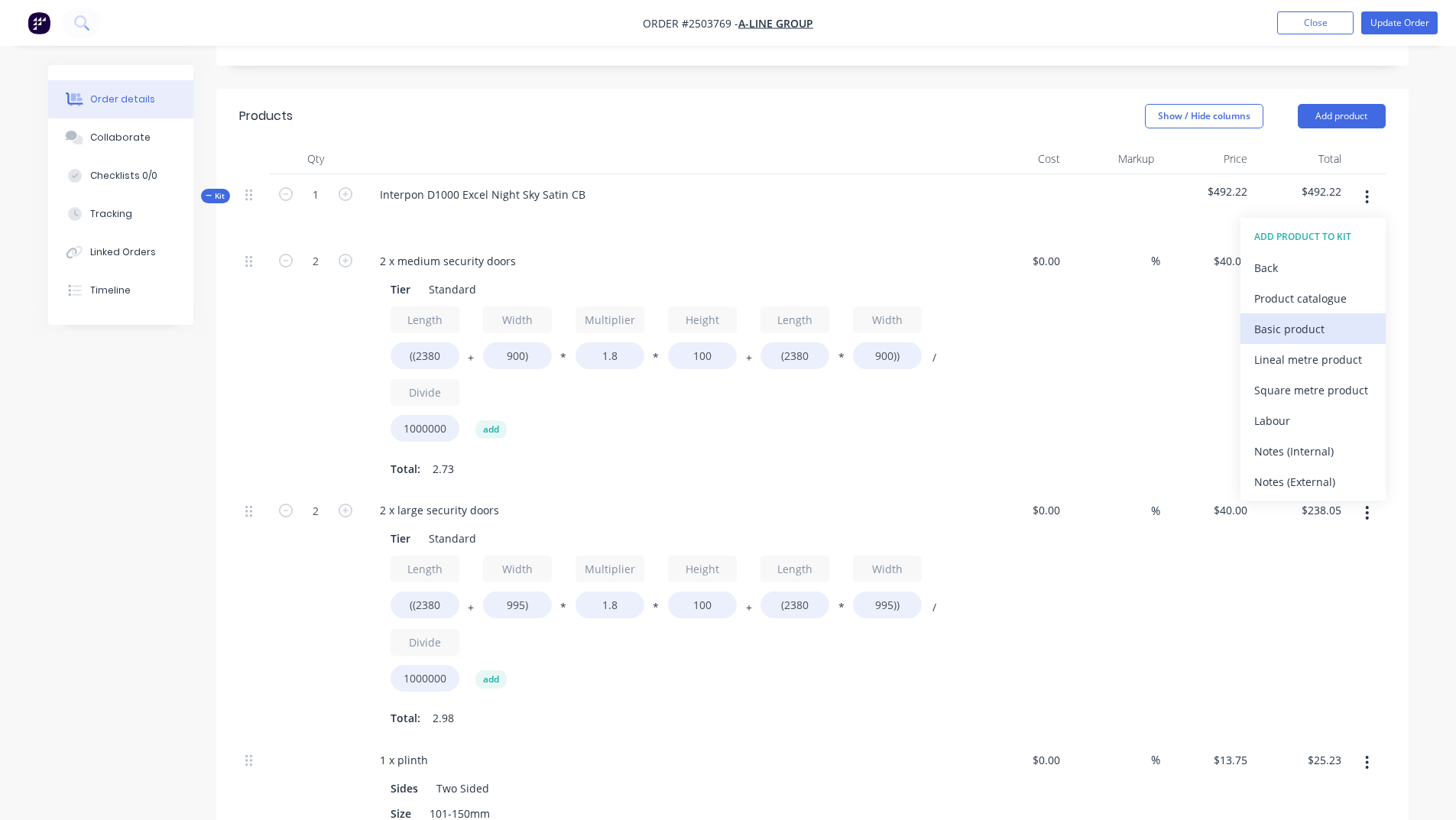
click at [1288, 318] on div "Basic product" at bounding box center [1313, 329] width 118 height 22
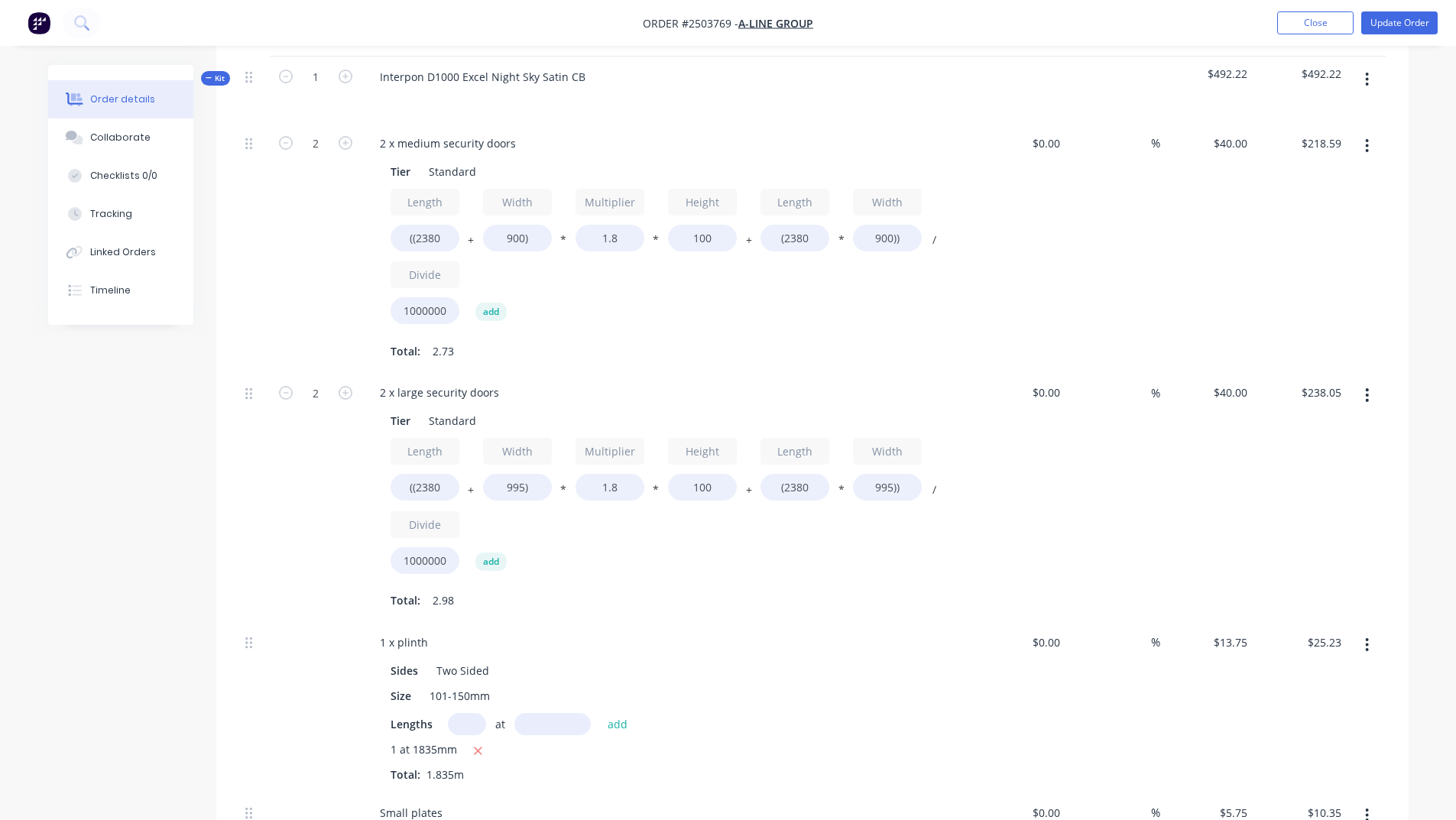
scroll to position [917, 0]
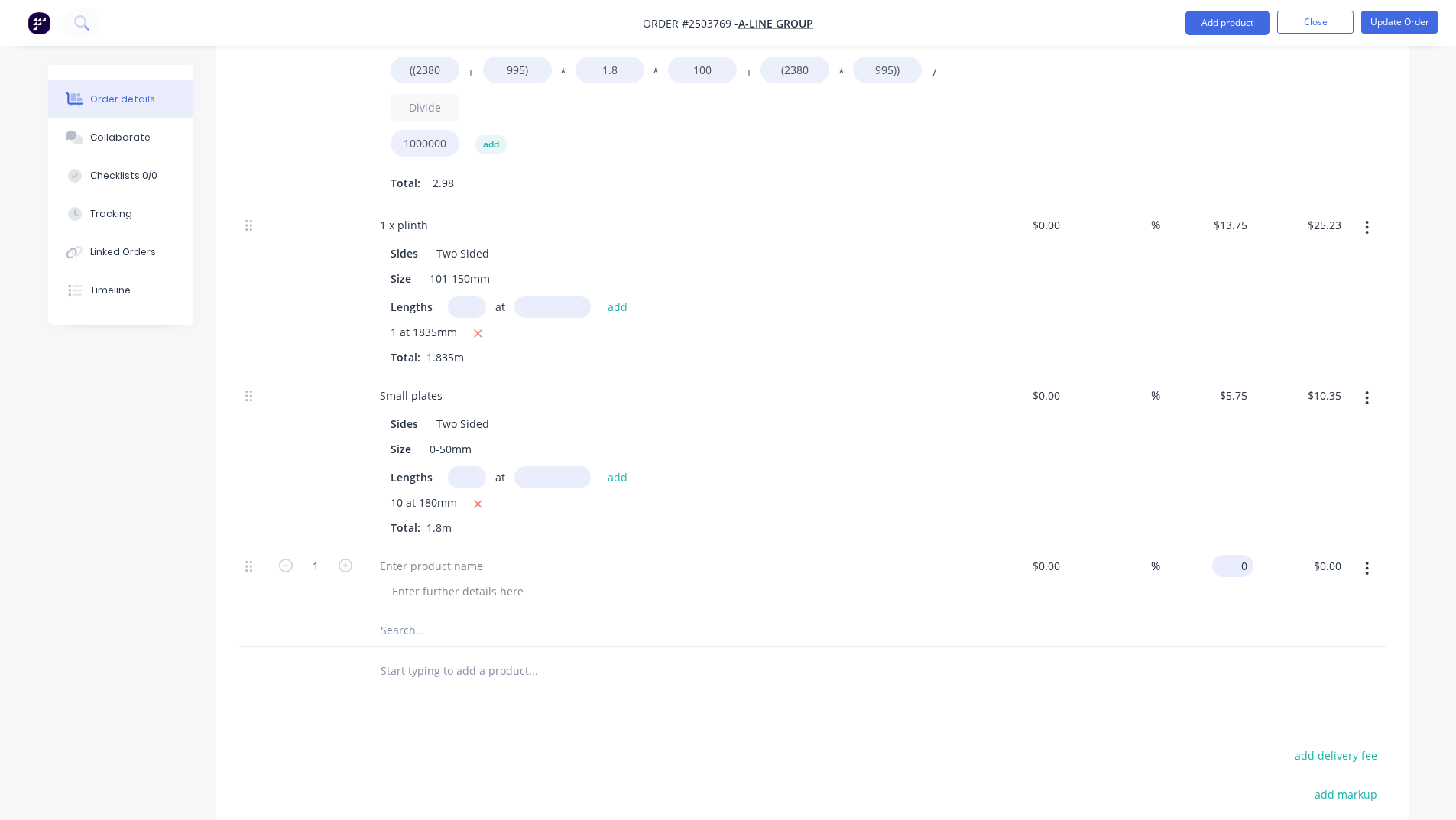
click at [1251, 555] on input "0" at bounding box center [1235, 566] width 35 height 22
type input "$135.00"
click at [1069, 616] on div at bounding box center [812, 631] width 1146 height 32
click at [449, 555] on div at bounding box center [432, 566] width 128 height 22
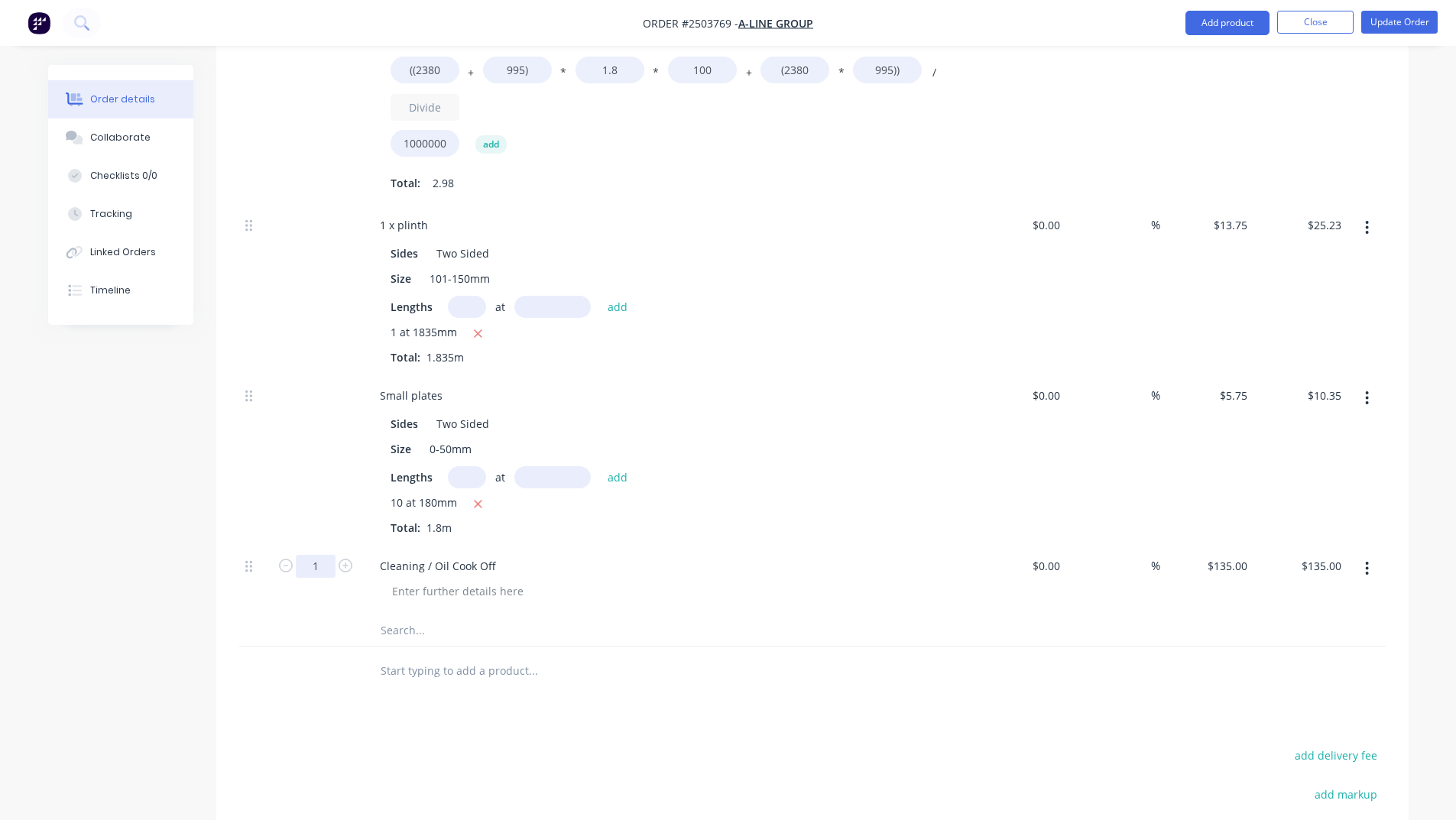
click at [314, 646] on div at bounding box center [316, 671] width 92 height 49
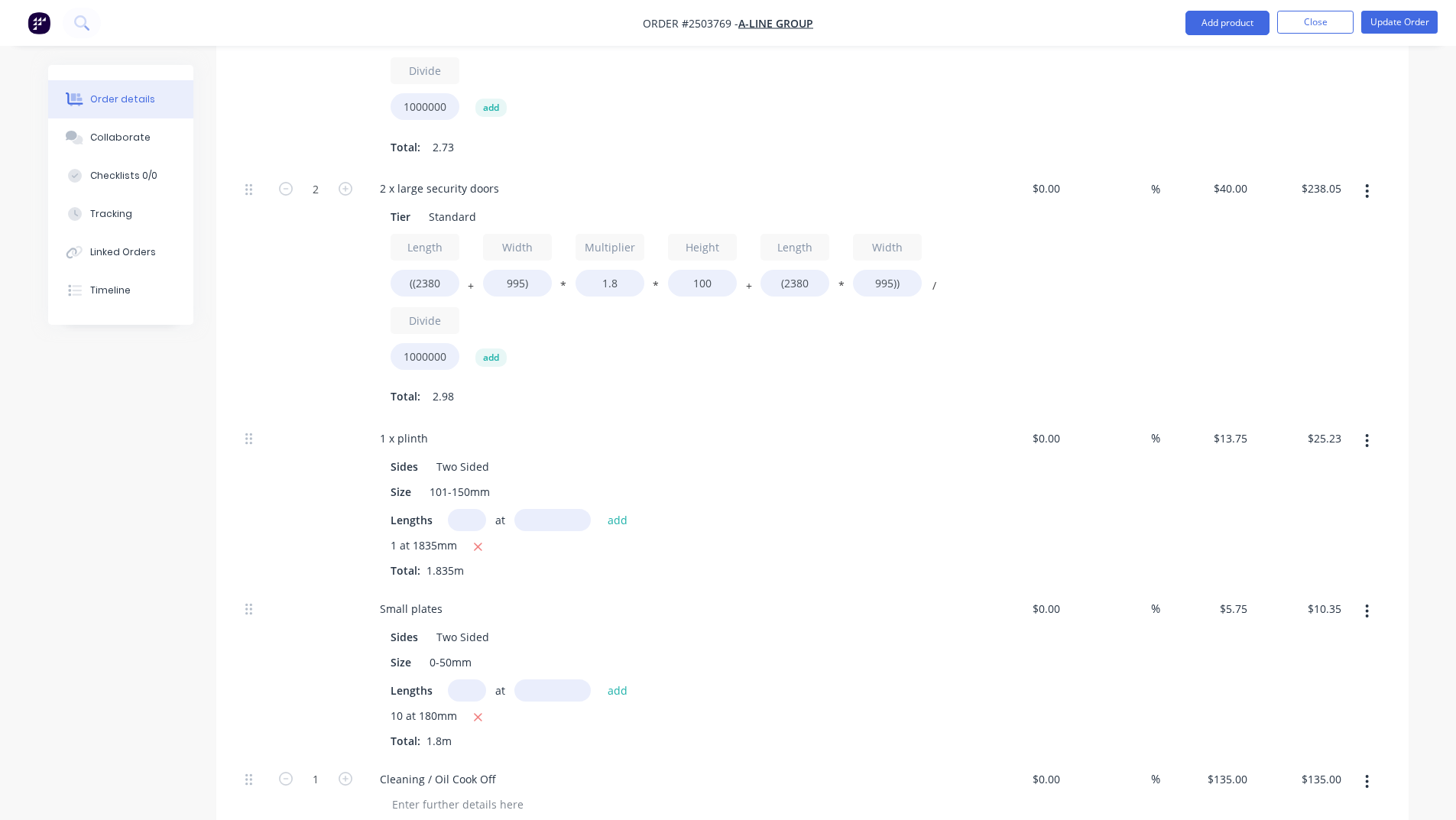
scroll to position [911, 0]
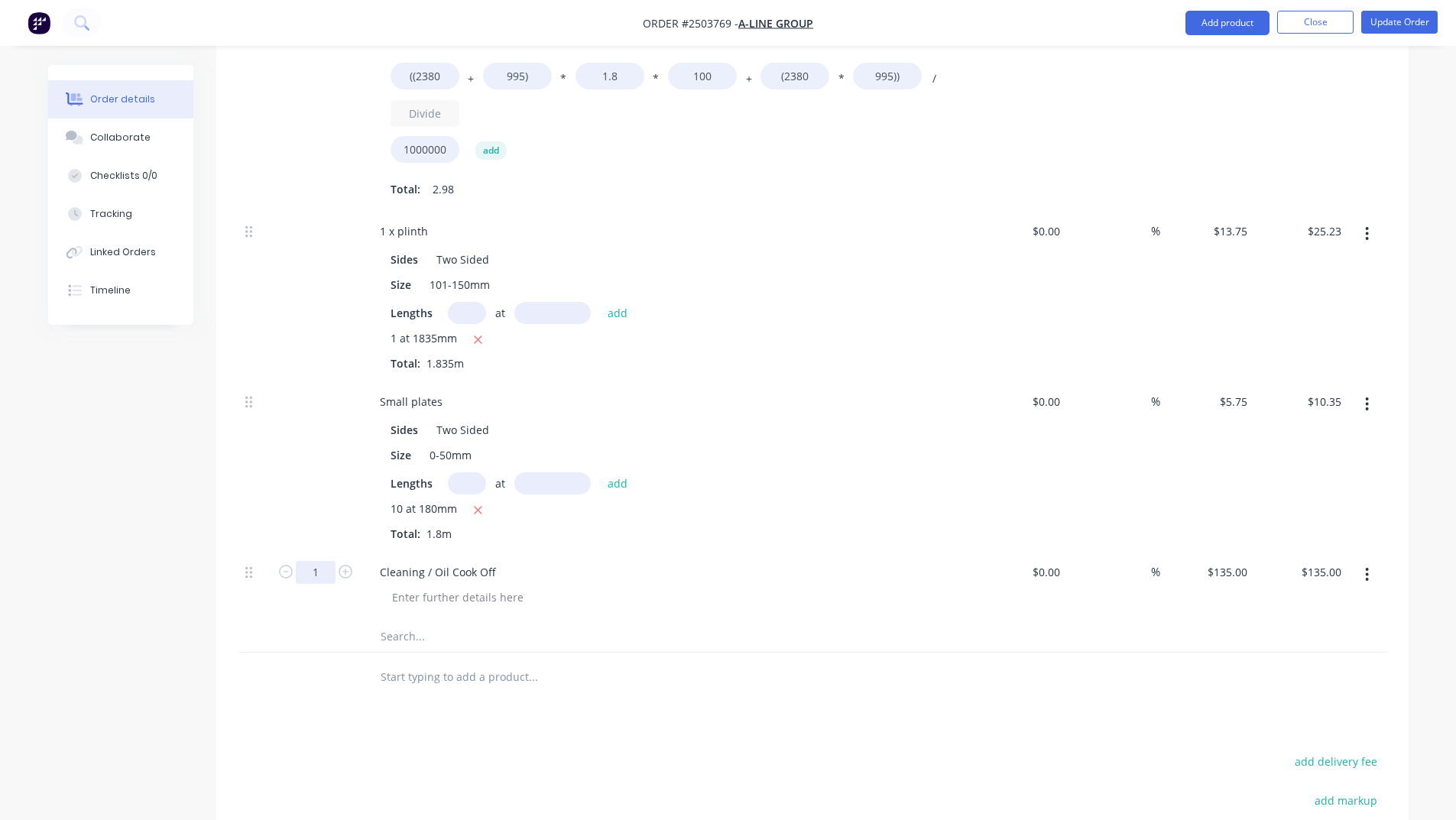
click at [329, 622] on div at bounding box center [316, 637] width 92 height 31
click at [1380, 26] on button "Update Order" at bounding box center [1400, 22] width 77 height 23
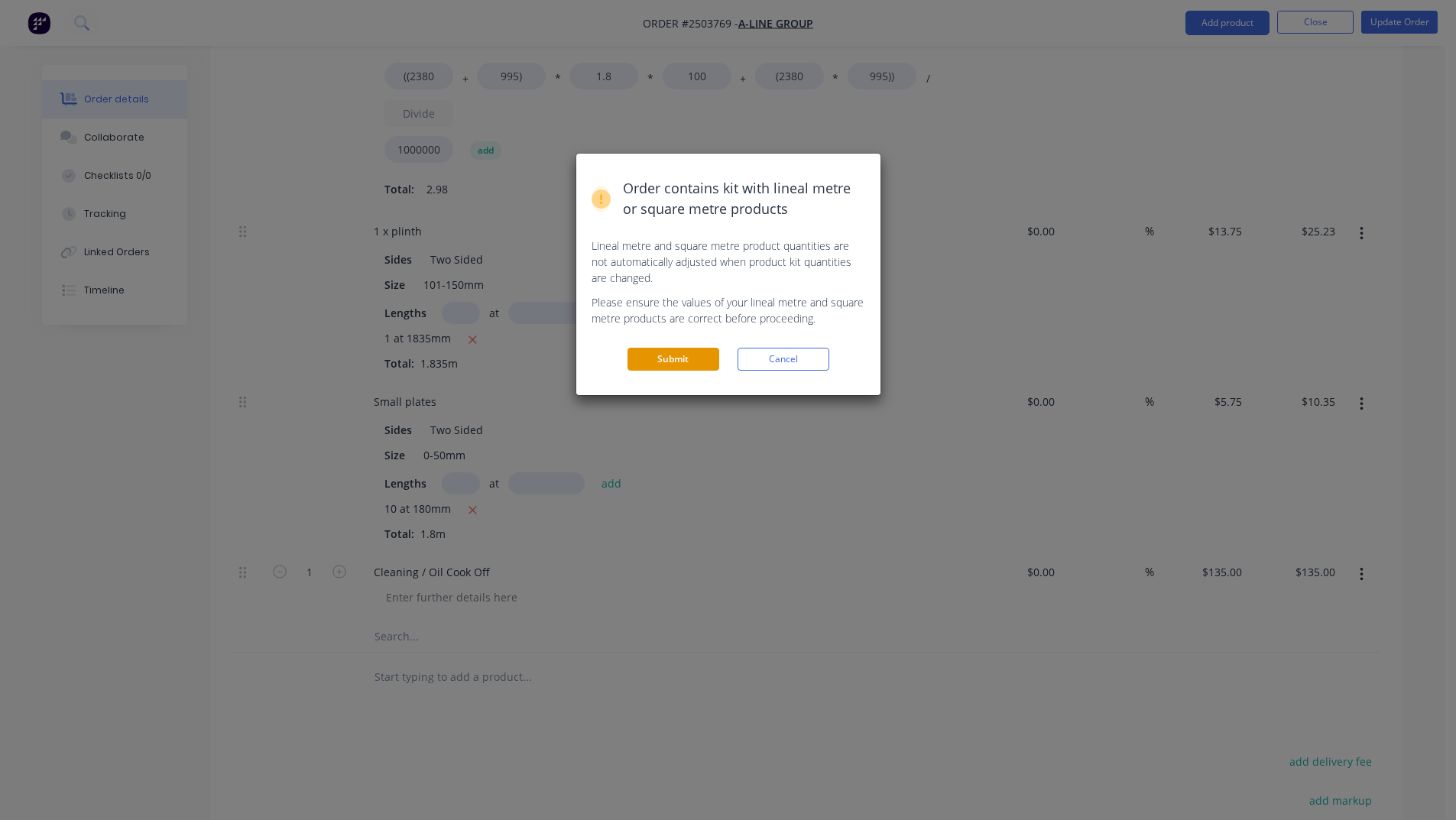
click at [692, 360] on button "Submit" at bounding box center [674, 358] width 92 height 23
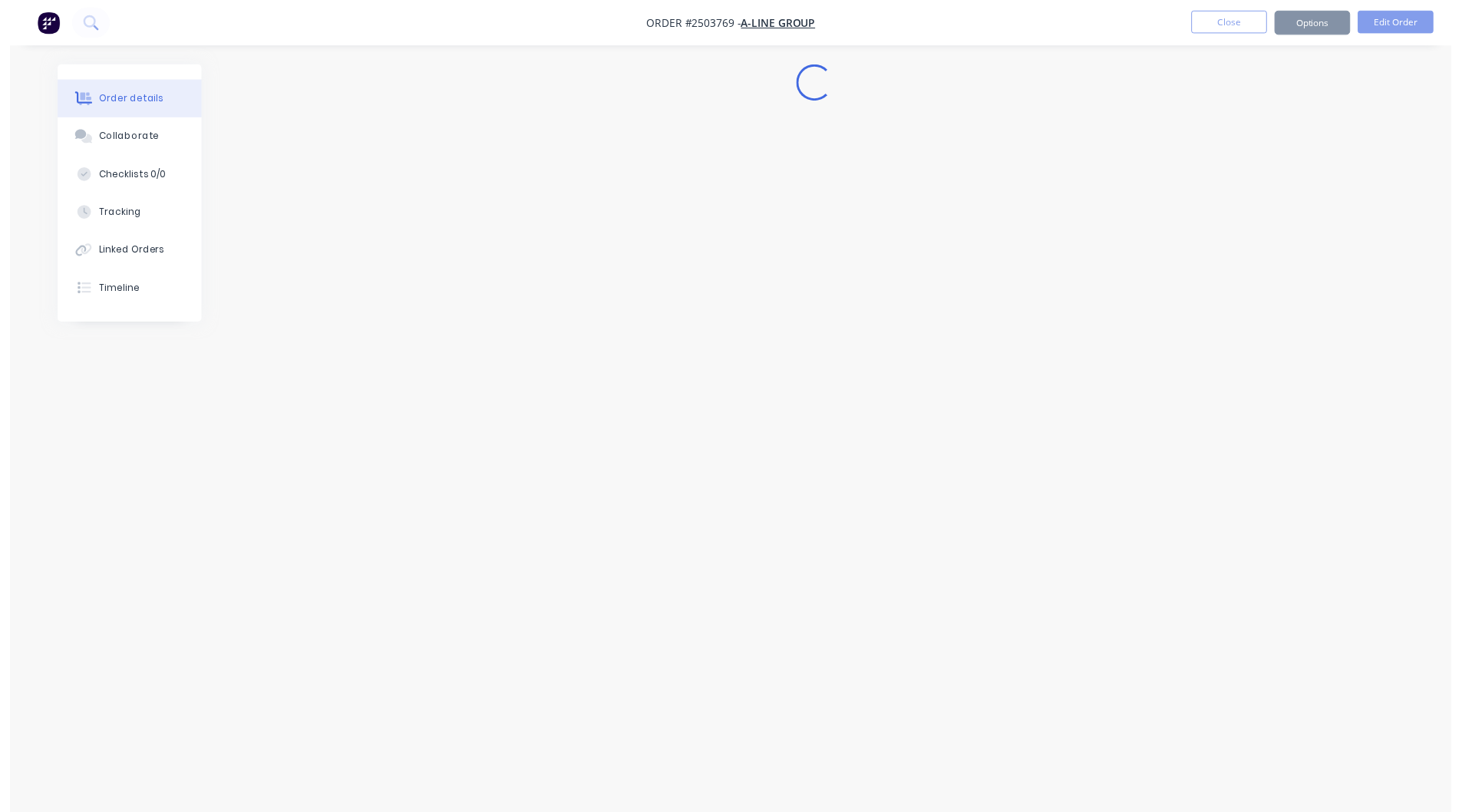
scroll to position [0, 0]
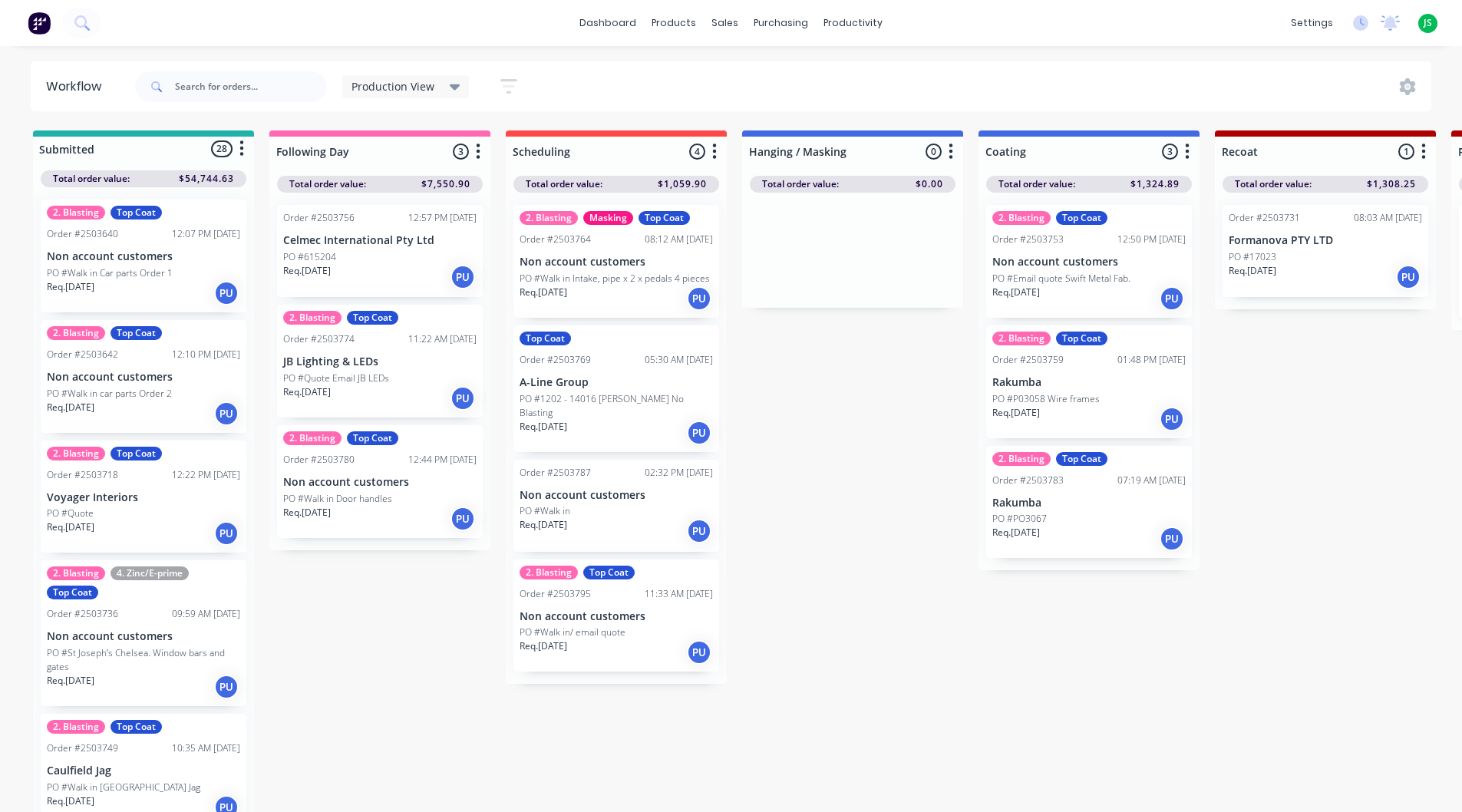
click at [645, 276] on p "PO #Walk in Intake, pipe x 2 x pedals 4 pieces" at bounding box center [615, 279] width 191 height 14
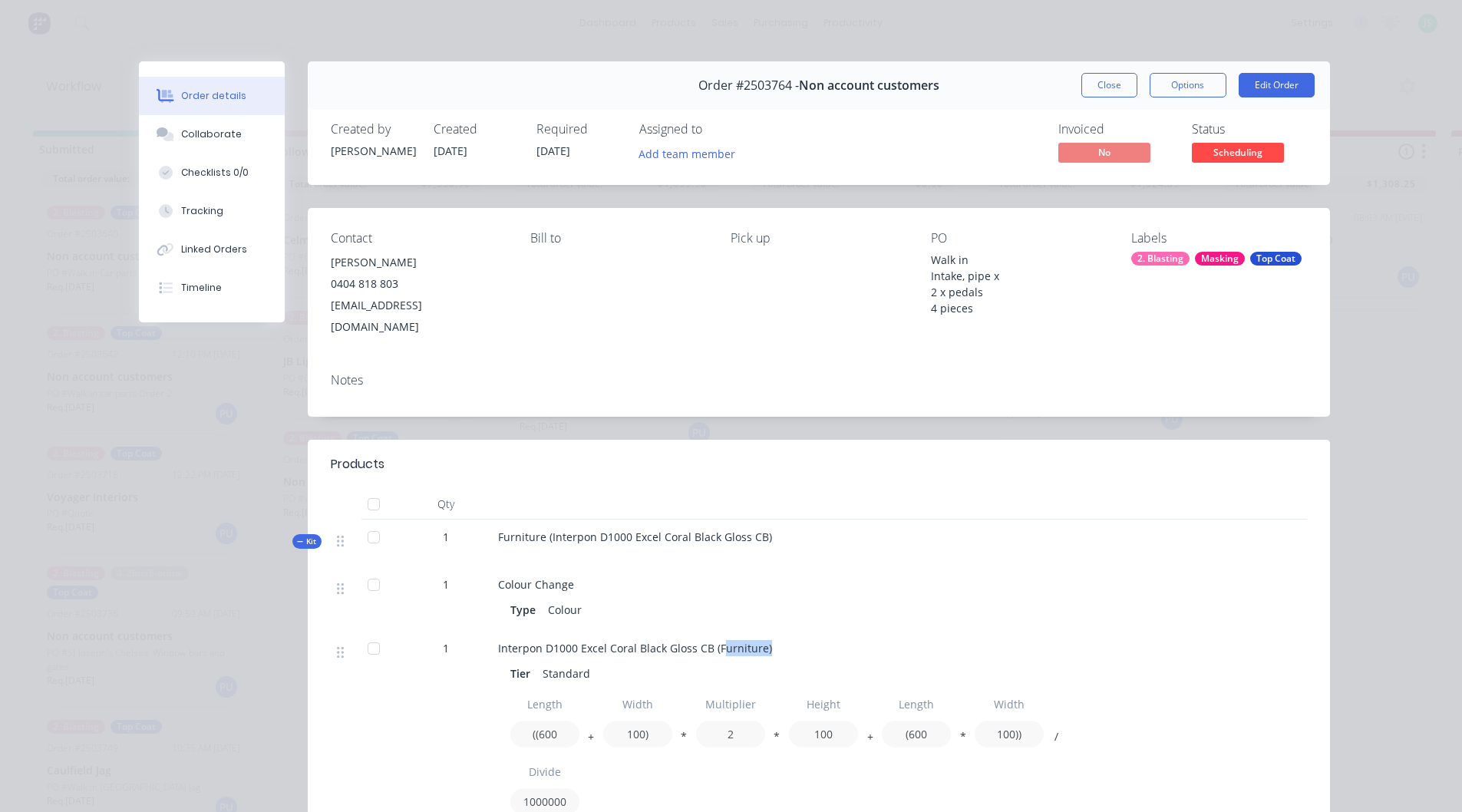
drag, startPoint x: 712, startPoint y: 622, endPoint x: 795, endPoint y: 625, distance: 83.1
click at [794, 640] on div "Interpon D1000 Excel Coral Black Gloss CB (Furniture)" at bounding box center [799, 648] width 602 height 16
click at [829, 598] on div "Type Colour" at bounding box center [799, 609] width 577 height 22
drag, startPoint x: 354, startPoint y: 143, endPoint x: 328, endPoint y: 149, distance: 26.7
click at [331, 149] on div "Created by [PERSON_NAME]" at bounding box center [373, 144] width 85 height 44
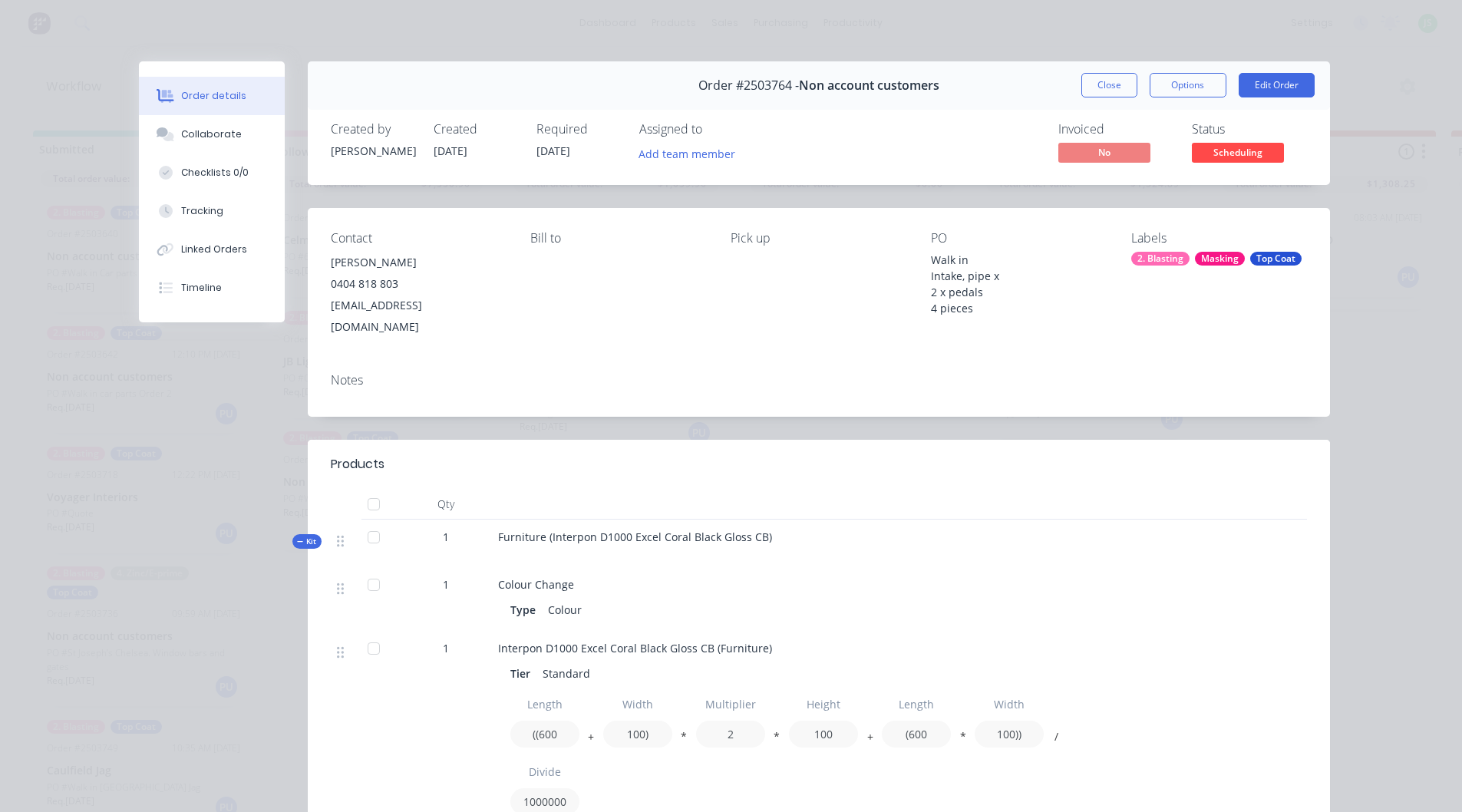
click at [765, 490] on div at bounding box center [799, 504] width 614 height 31
click at [1113, 91] on button "Close" at bounding box center [1110, 85] width 56 height 25
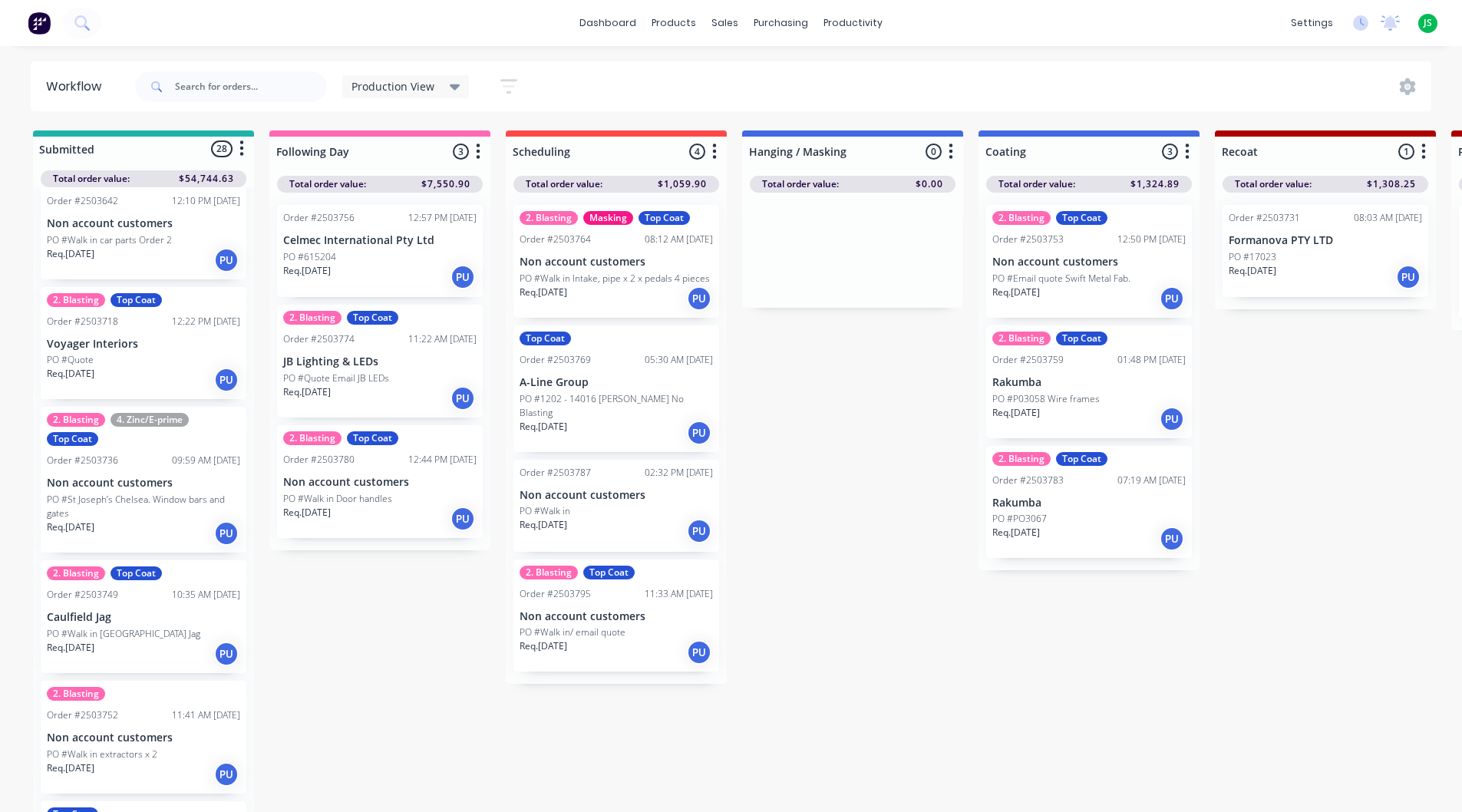
scroll to position [230, 0]
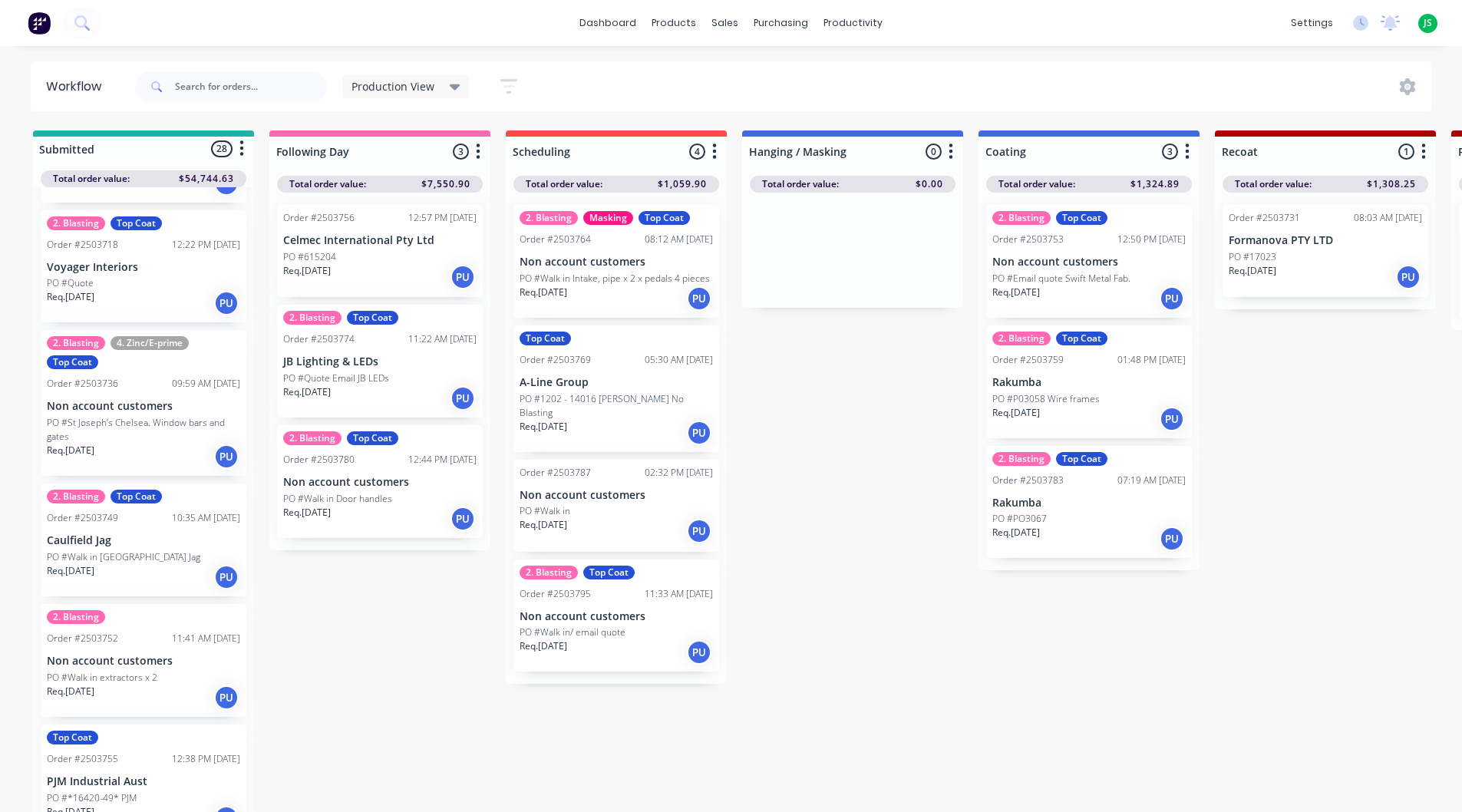
click at [102, 666] on p "Non account customers" at bounding box center [144, 661] width 193 height 13
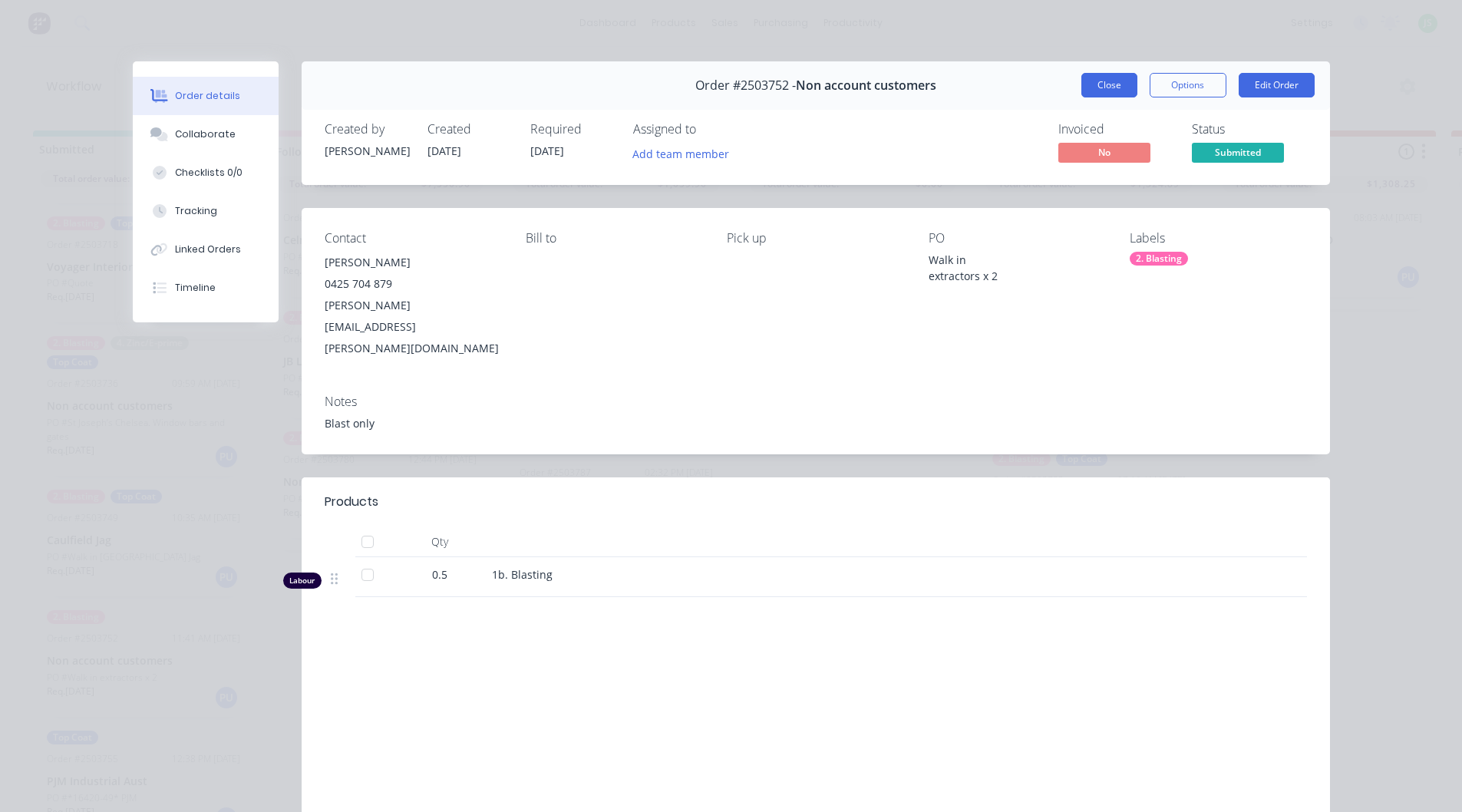
click at [1120, 78] on button "Close" at bounding box center [1110, 85] width 56 height 25
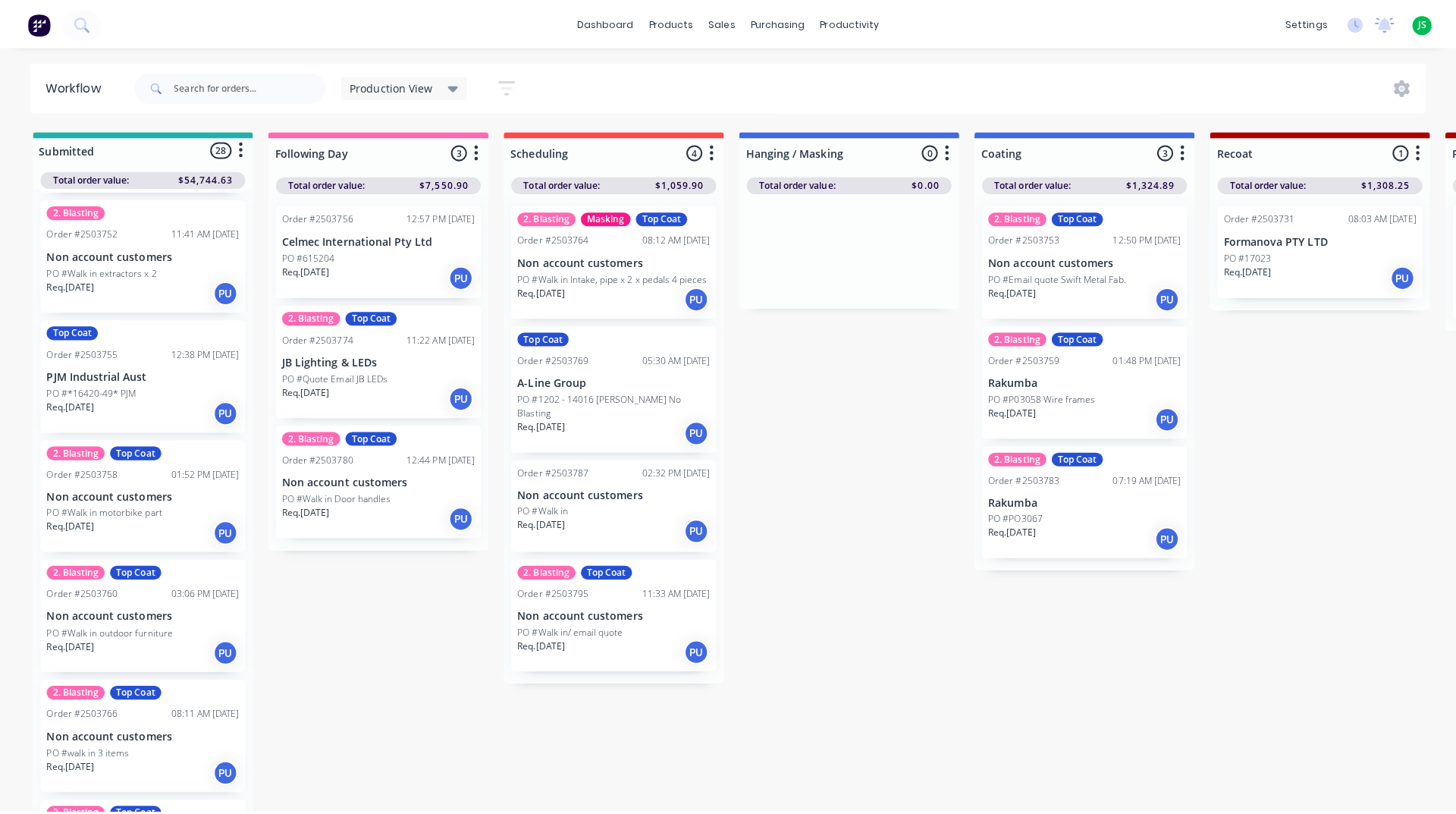
scroll to position [910, 0]
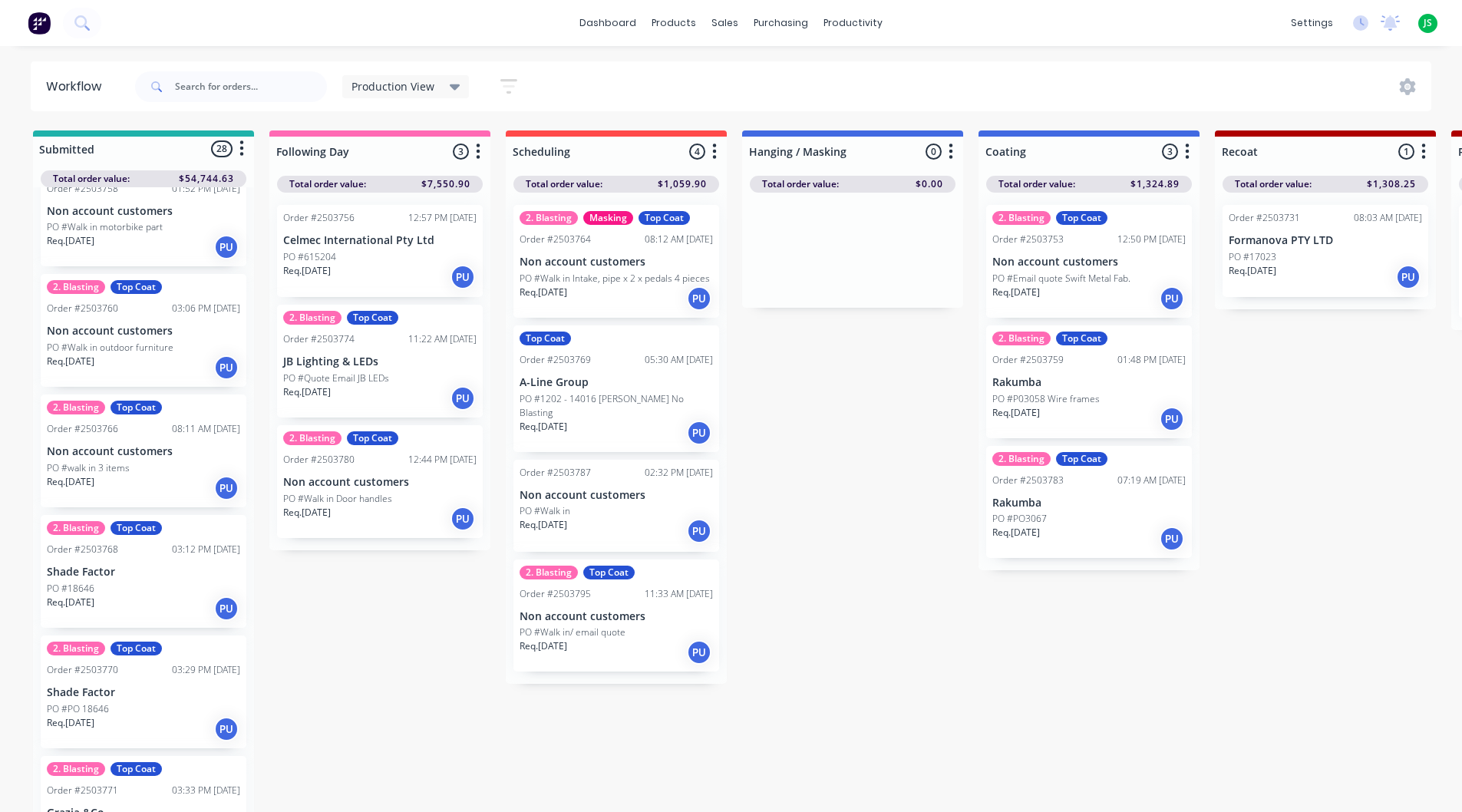
click at [185, 613] on div "Req. [DATE] PU" at bounding box center [144, 609] width 193 height 26
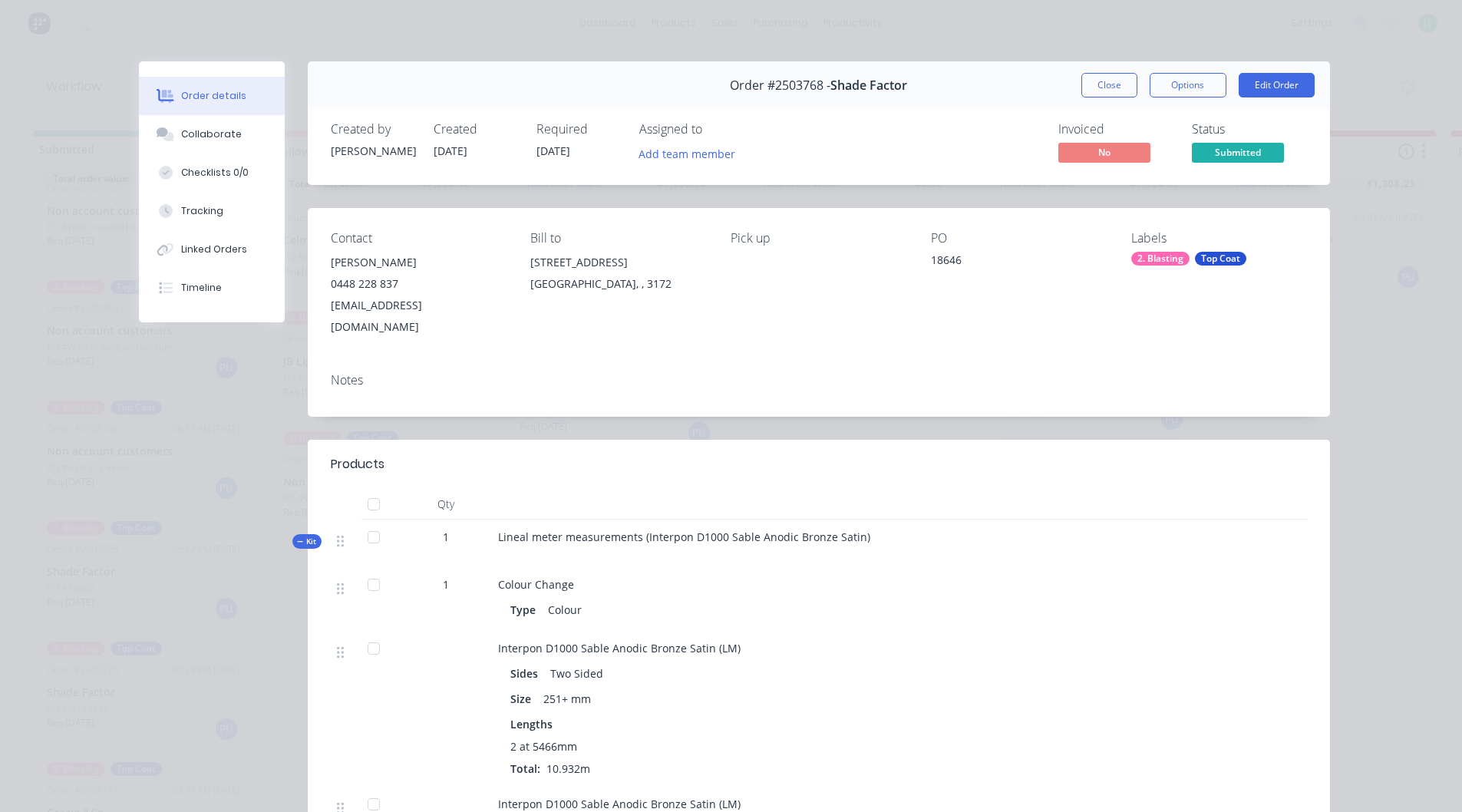
click at [1090, 81] on button "Close" at bounding box center [1110, 85] width 56 height 25
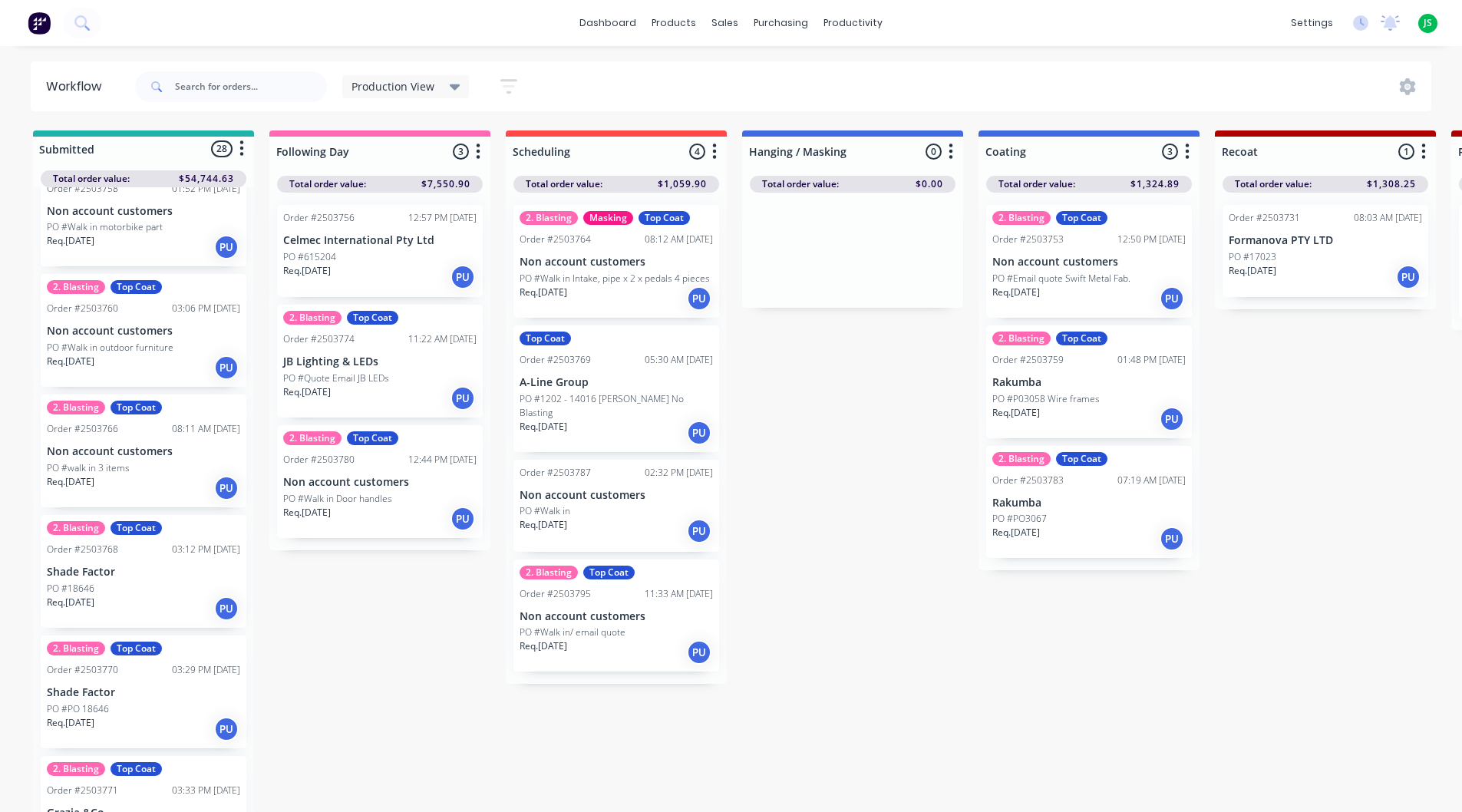
click at [449, 482] on p "Non account customers" at bounding box center [380, 482] width 193 height 13
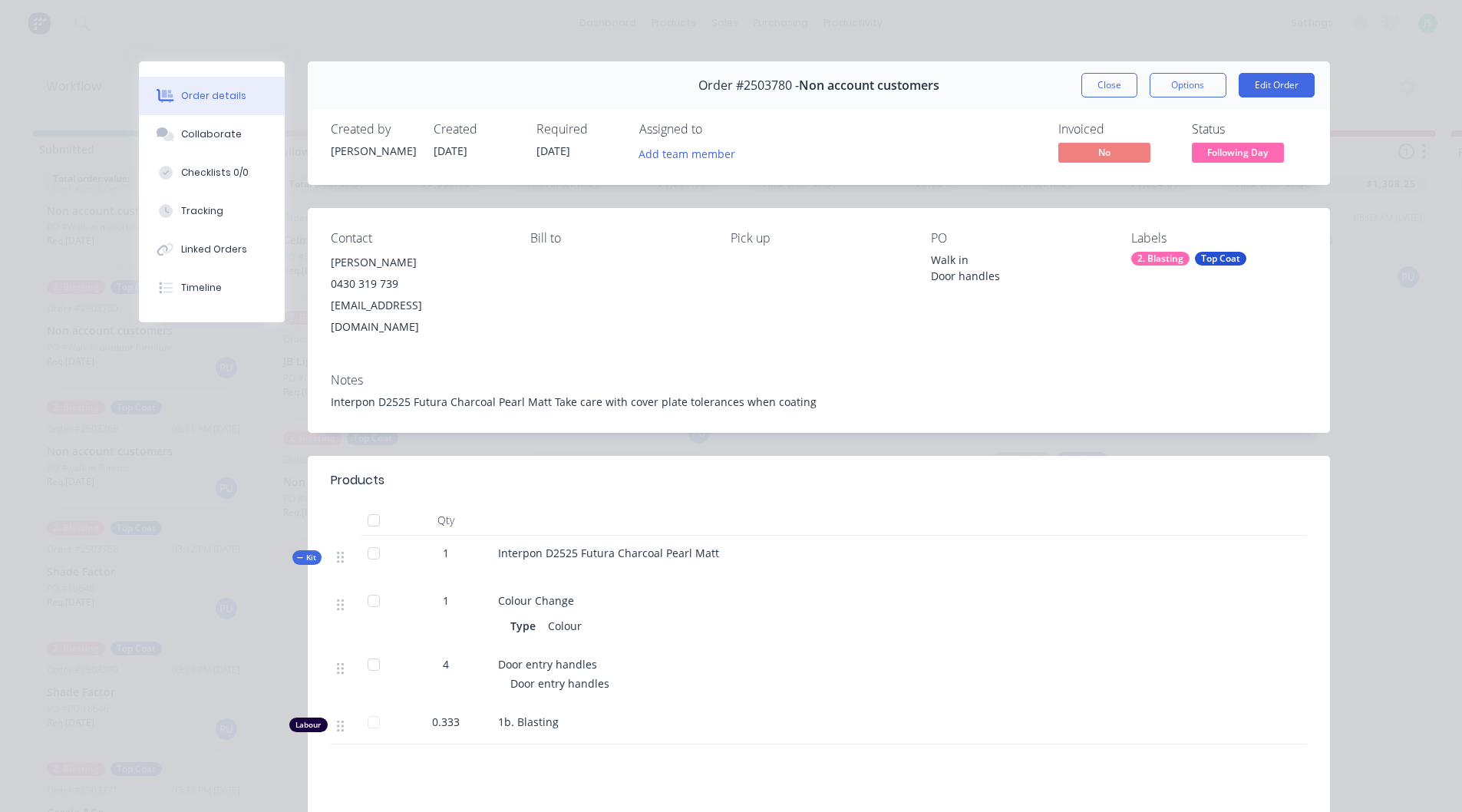
click at [1091, 82] on button "Close" at bounding box center [1110, 85] width 56 height 25
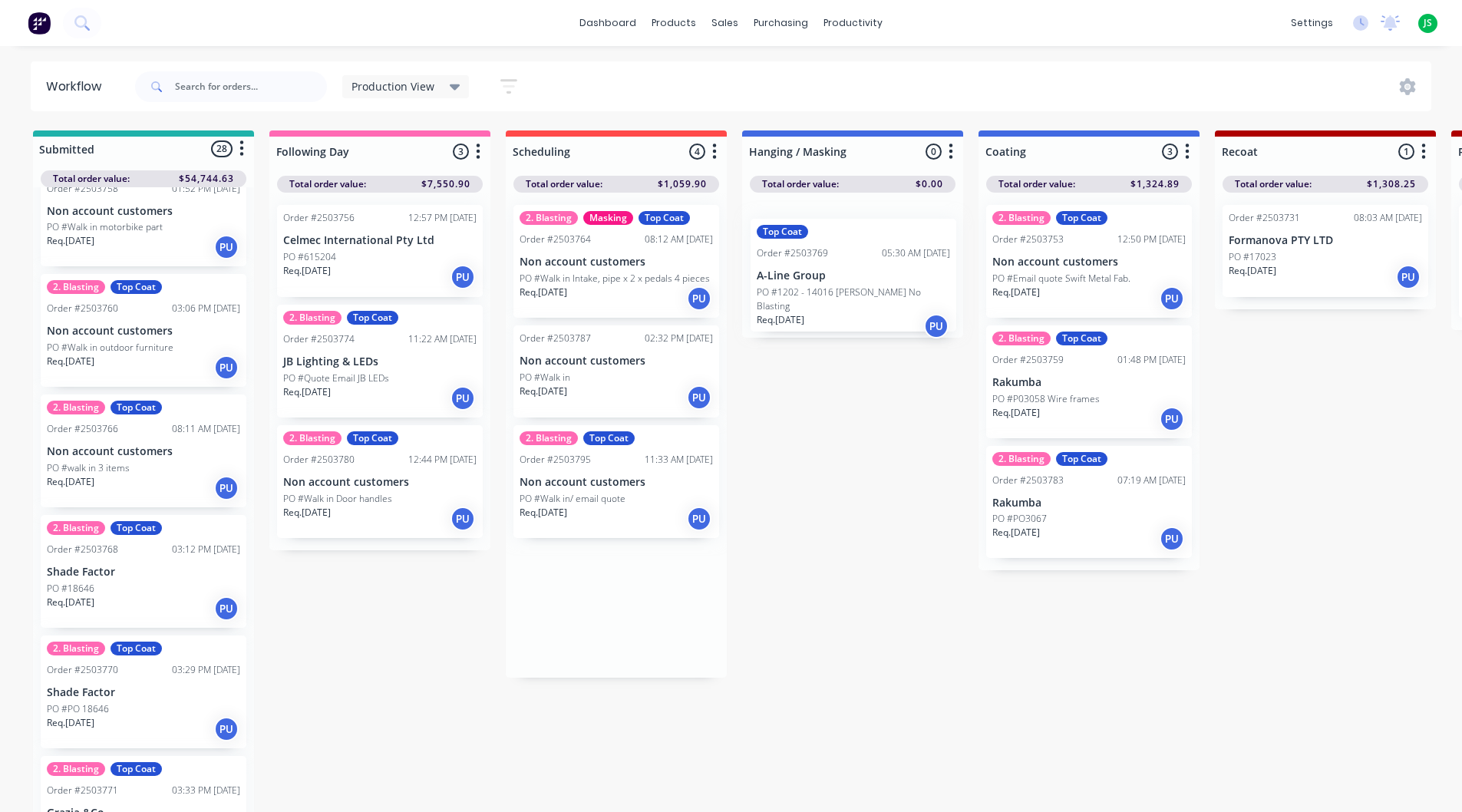
drag, startPoint x: 612, startPoint y: 413, endPoint x: 1009, endPoint y: 204, distance: 448.7
click at [606, 20] on link "dashboard" at bounding box center [608, 22] width 72 height 23
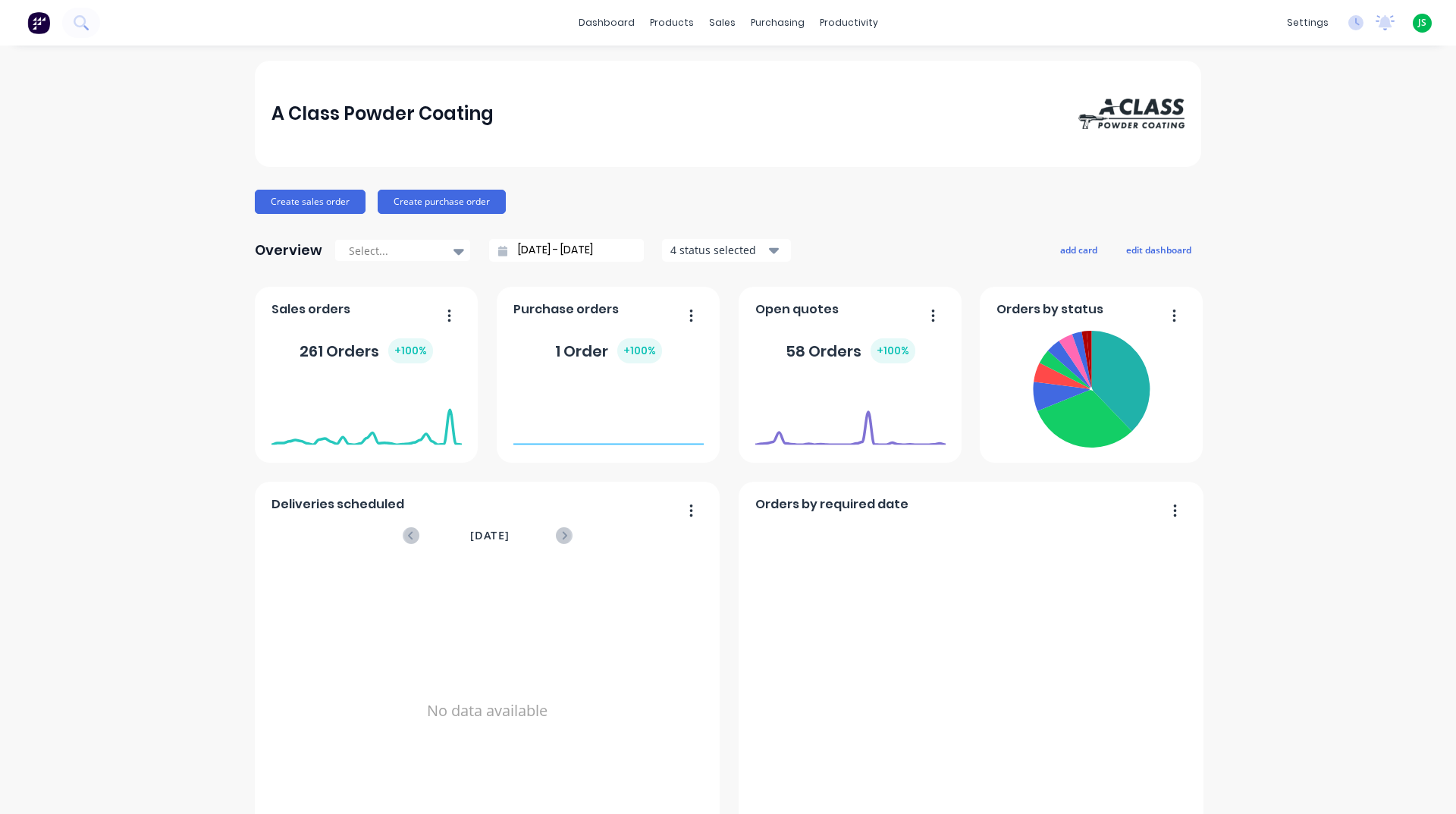
scroll to position [456, 0]
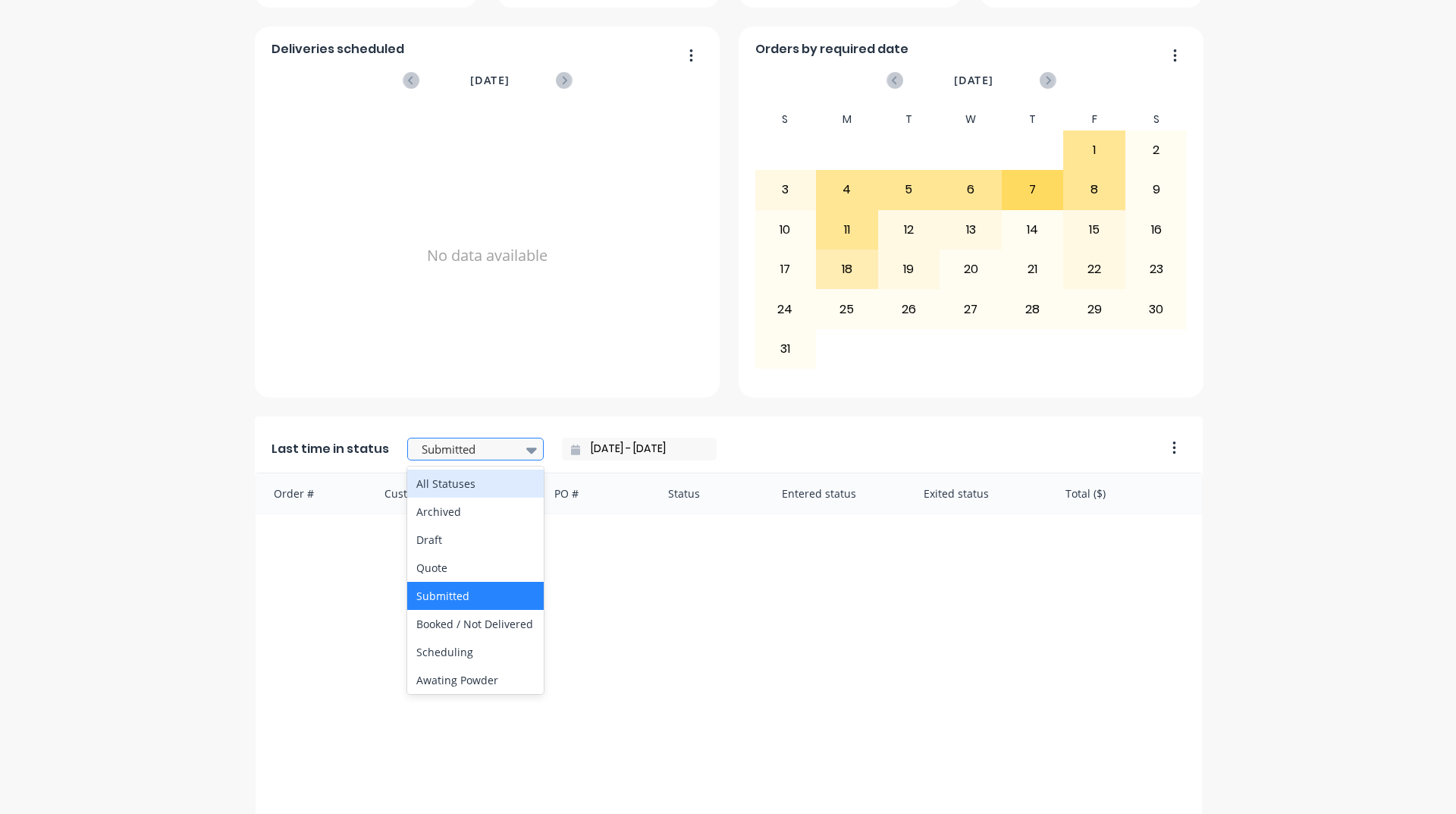
click at [486, 445] on div at bounding box center [467, 450] width 95 height 19
drag, startPoint x: 169, startPoint y: 386, endPoint x: 196, endPoint y: 379, distance: 27.9
click at [170, 385] on div "A Class Powder Coating Create sales order Create purchase order Overview Select…" at bounding box center [728, 293] width 1456 height 1377
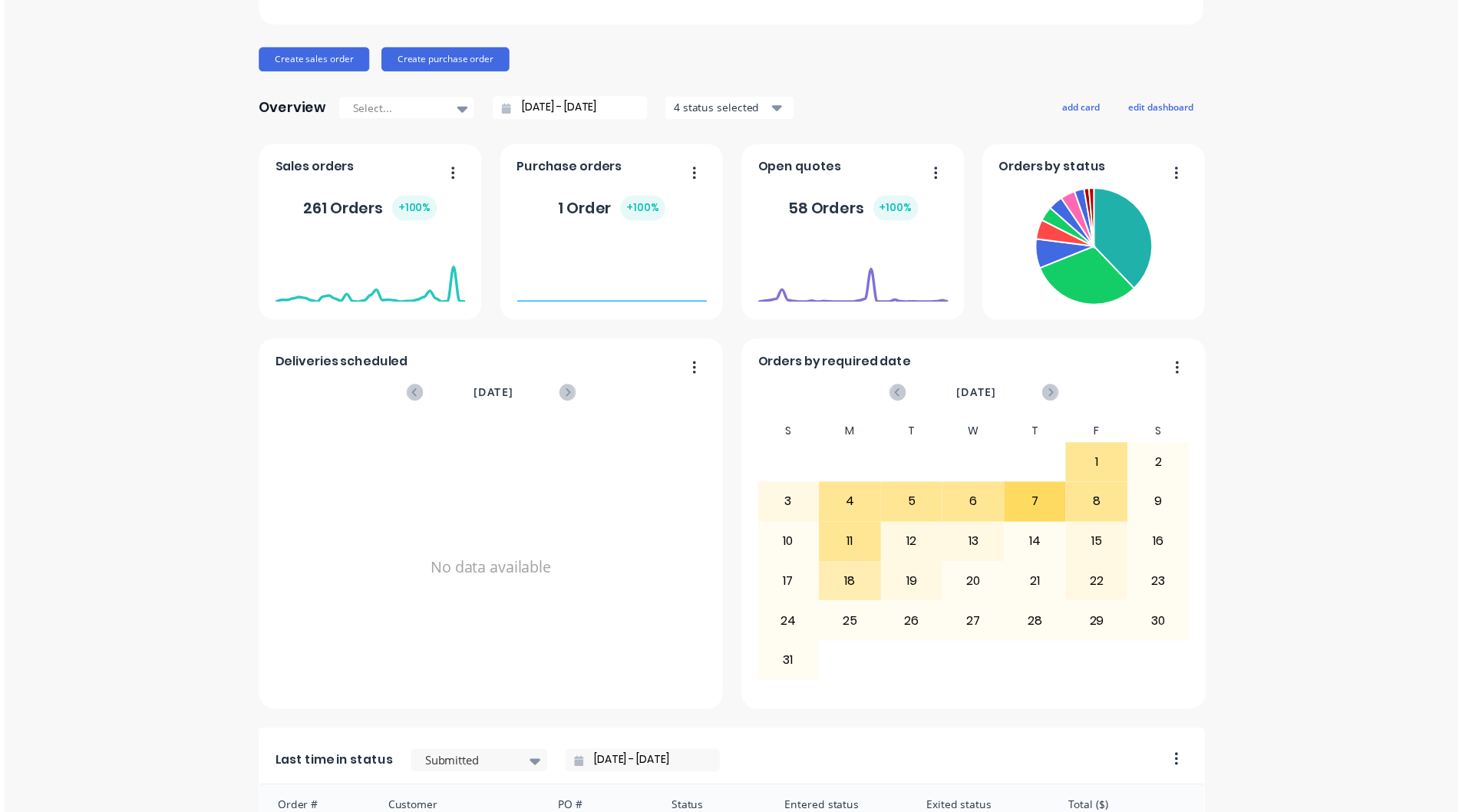
scroll to position [0, 0]
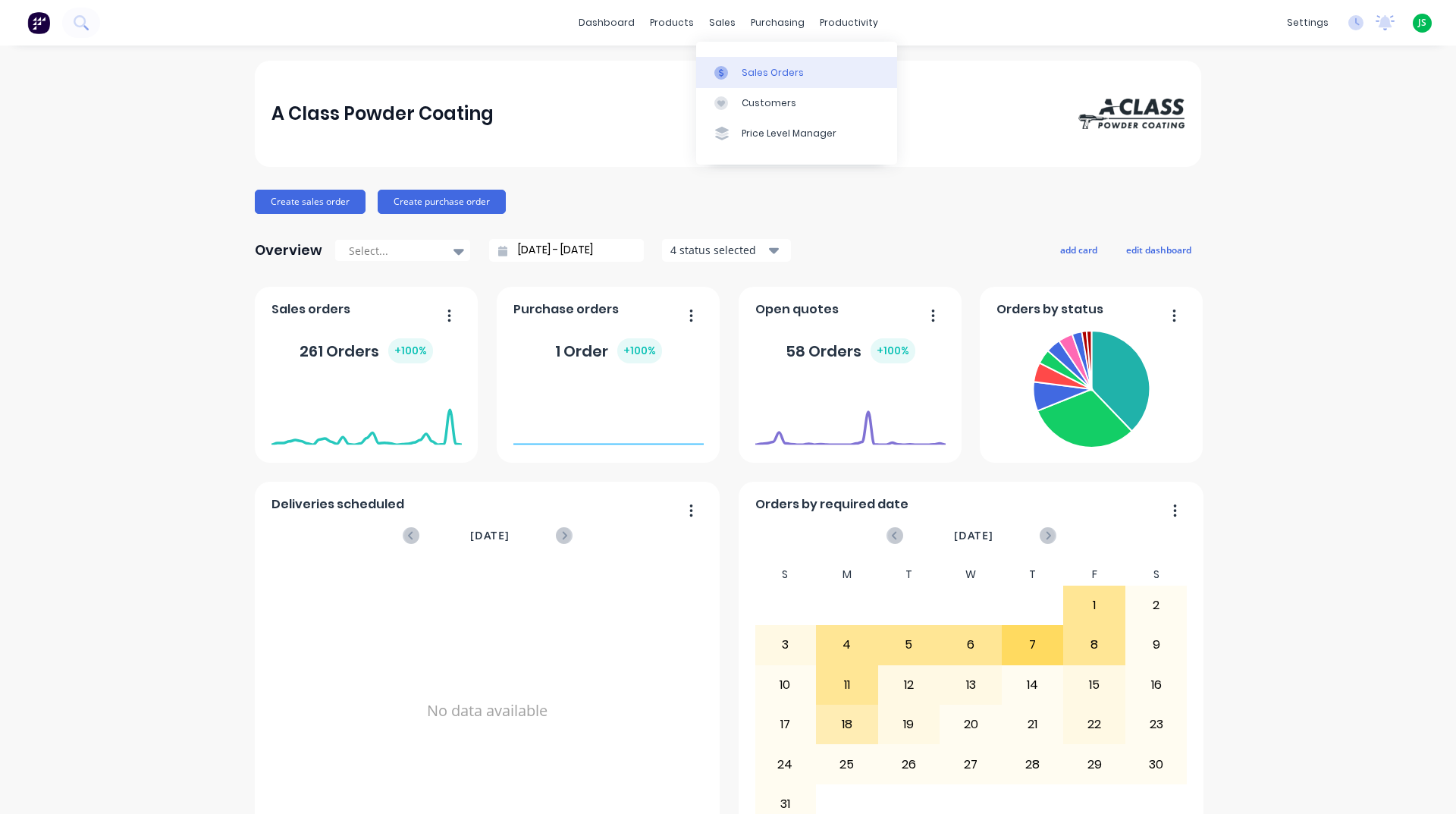
click at [730, 62] on link "Sales Orders" at bounding box center [797, 72] width 201 height 30
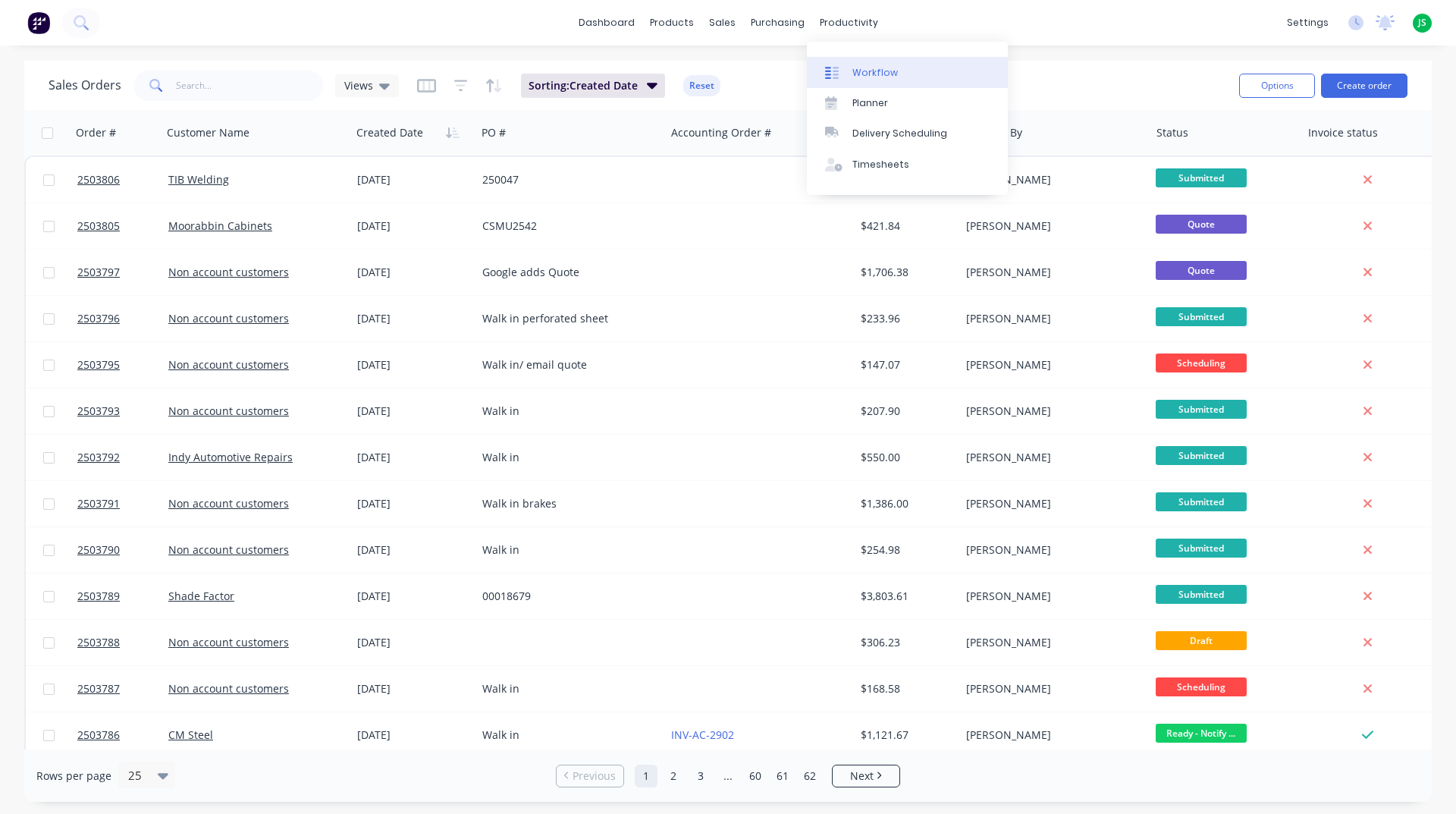
click at [835, 68] on icon at bounding box center [836, 73] width 6 height 12
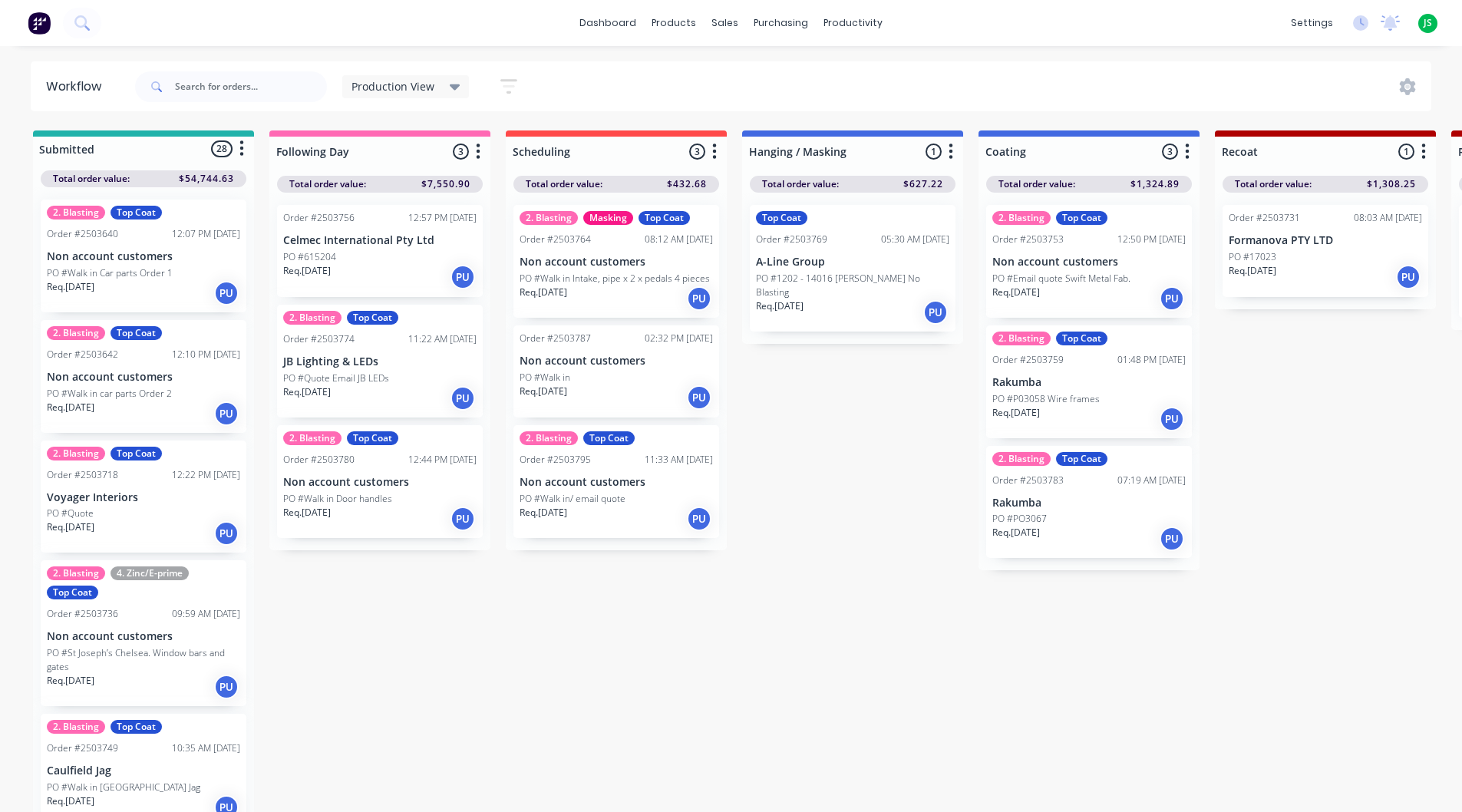
click at [834, 244] on div "Order #2503769 05:30 AM [DATE]" at bounding box center [852, 239] width 193 height 14
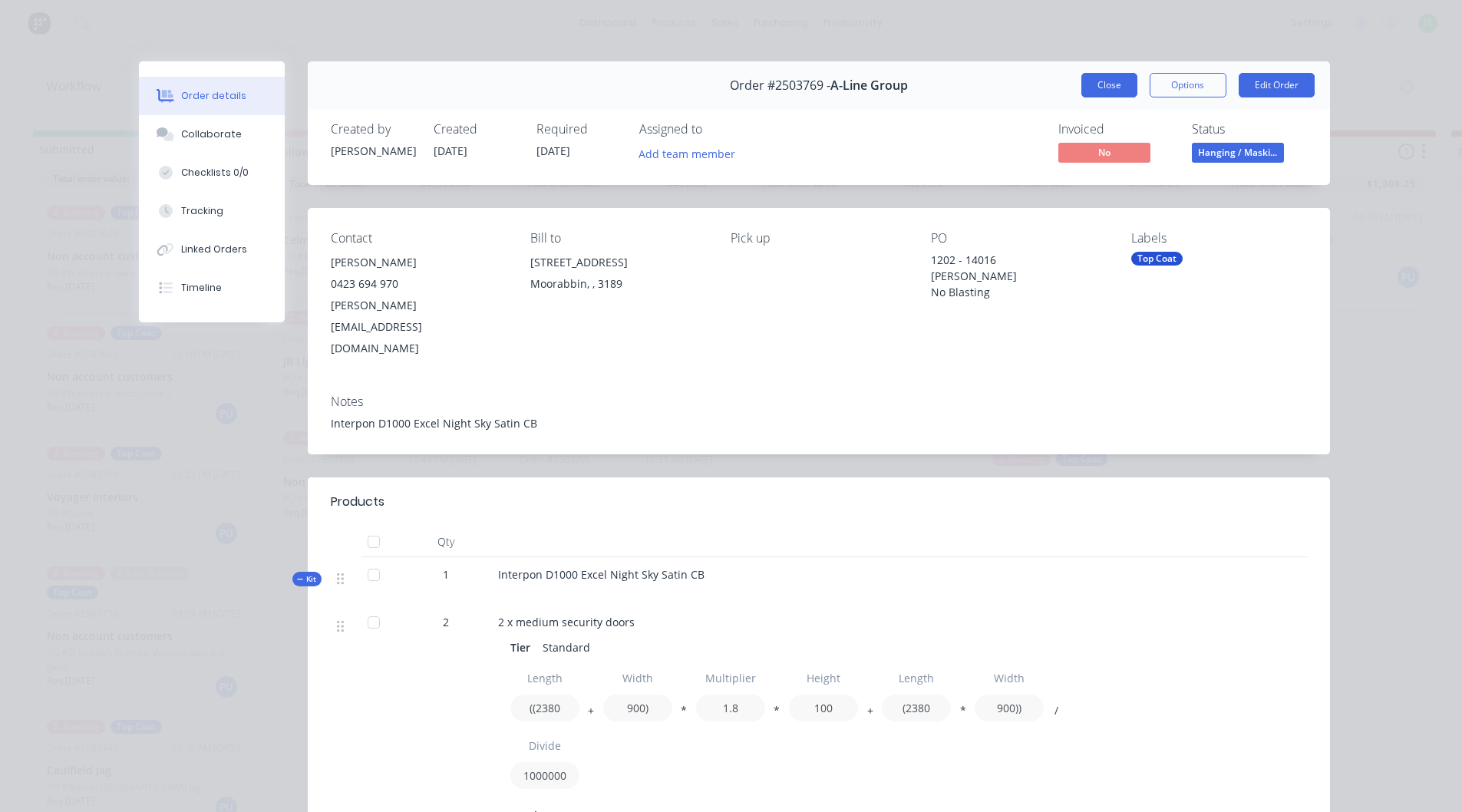
click at [1117, 86] on button "Close" at bounding box center [1110, 85] width 56 height 25
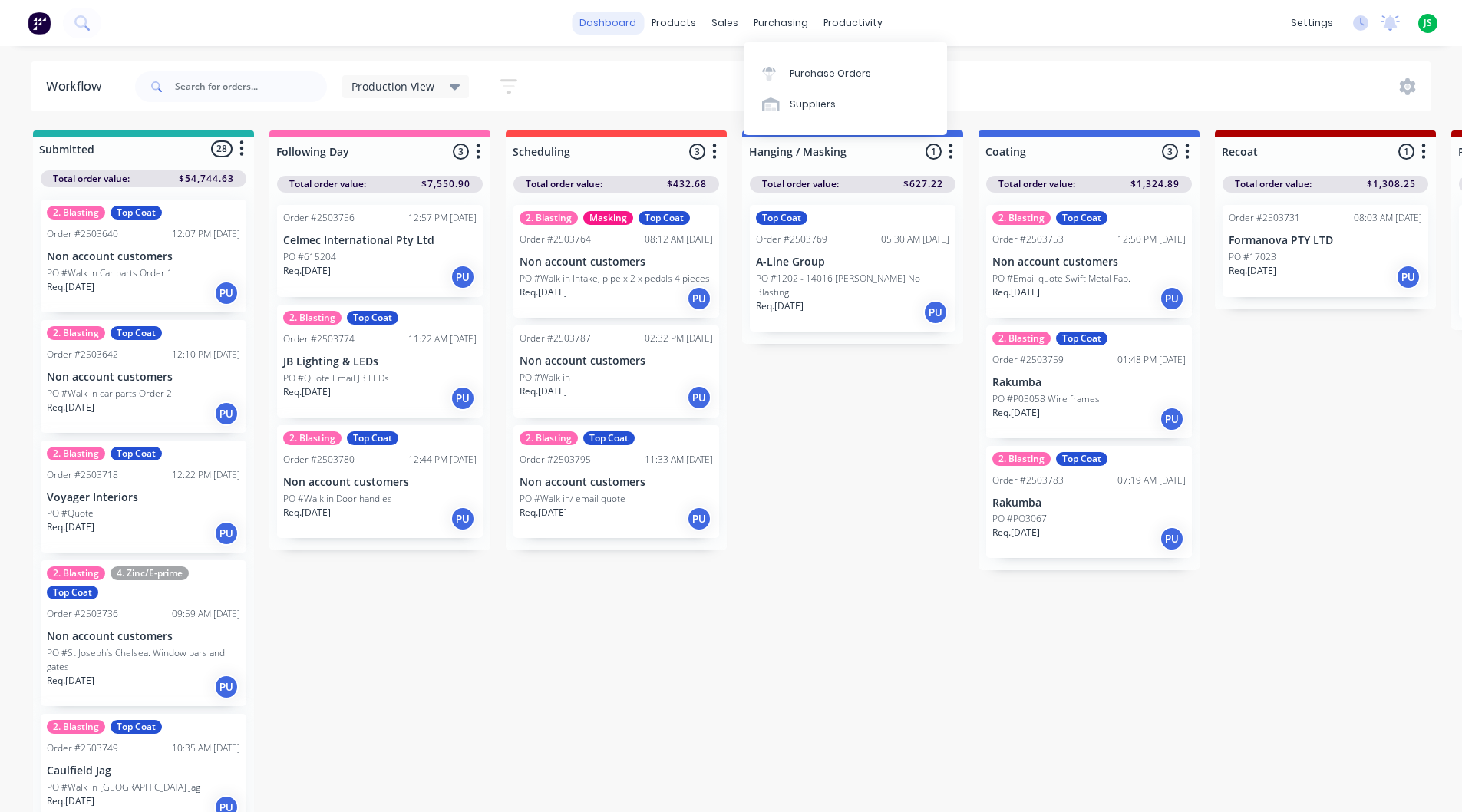
click at [588, 16] on link "dashboard" at bounding box center [608, 22] width 72 height 23
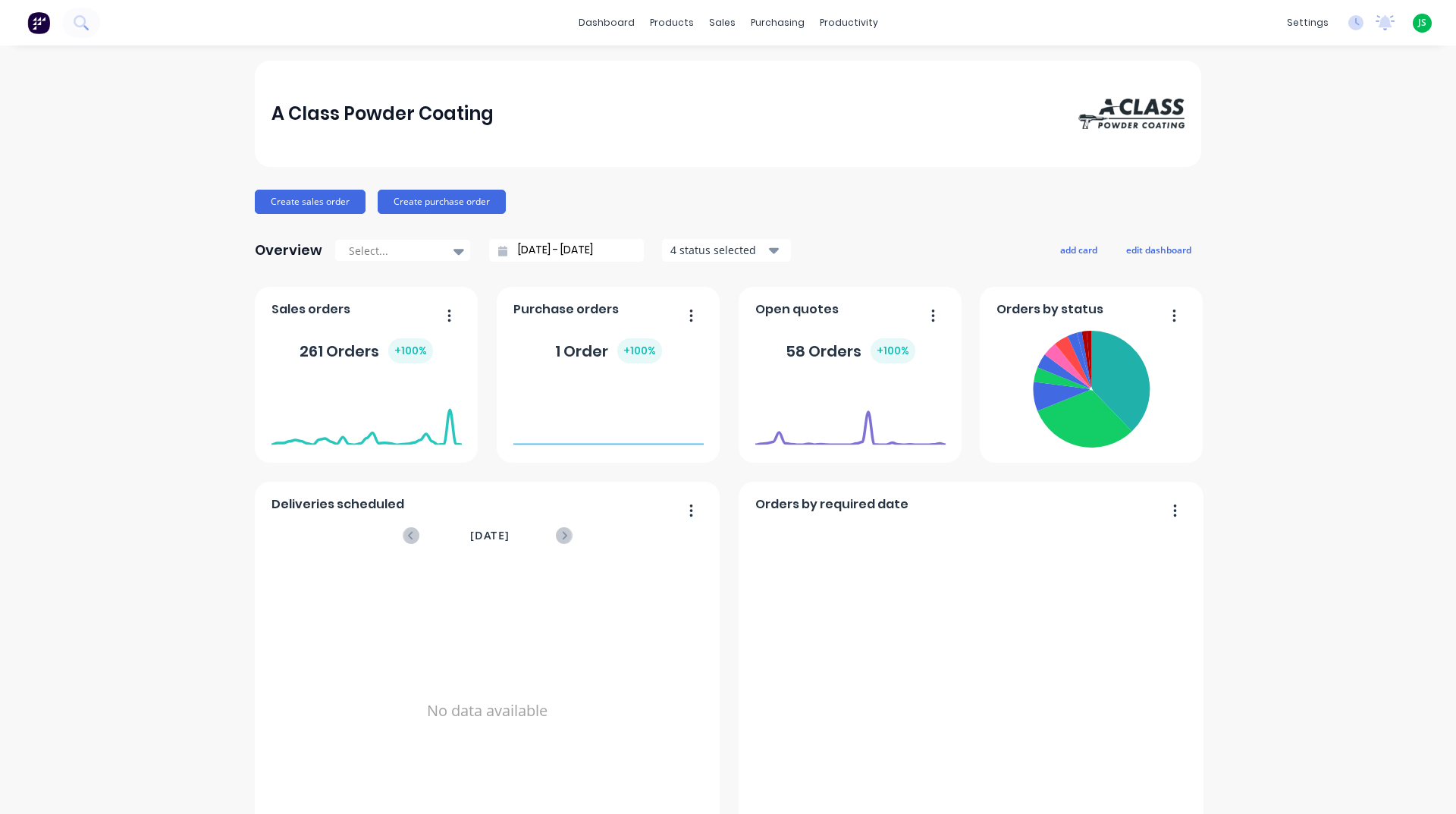
scroll to position [531, 0]
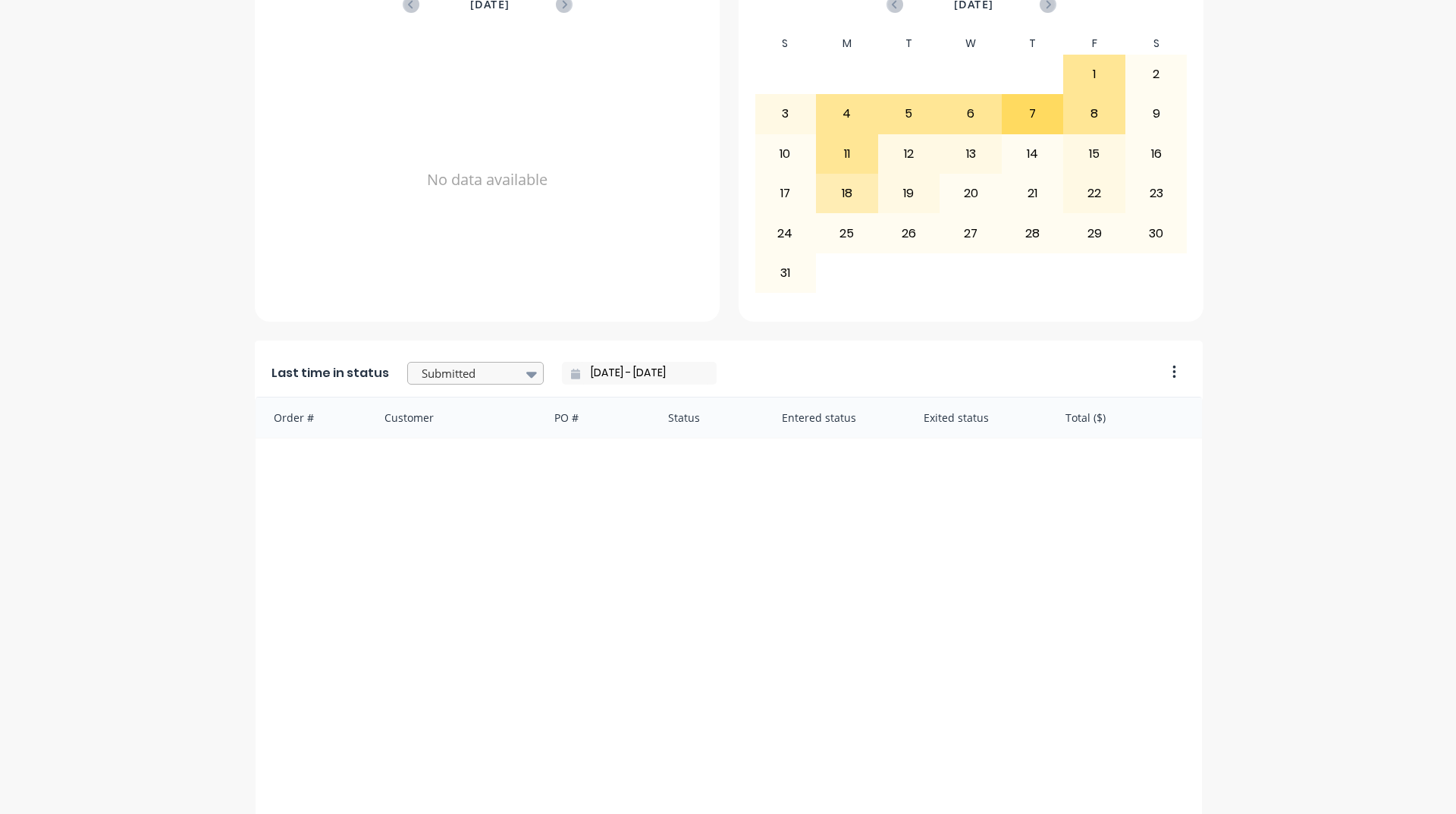
click at [439, 380] on div at bounding box center [467, 374] width 95 height 19
click at [488, 430] on div "Hanging / Masking" at bounding box center [476, 416] width 137 height 28
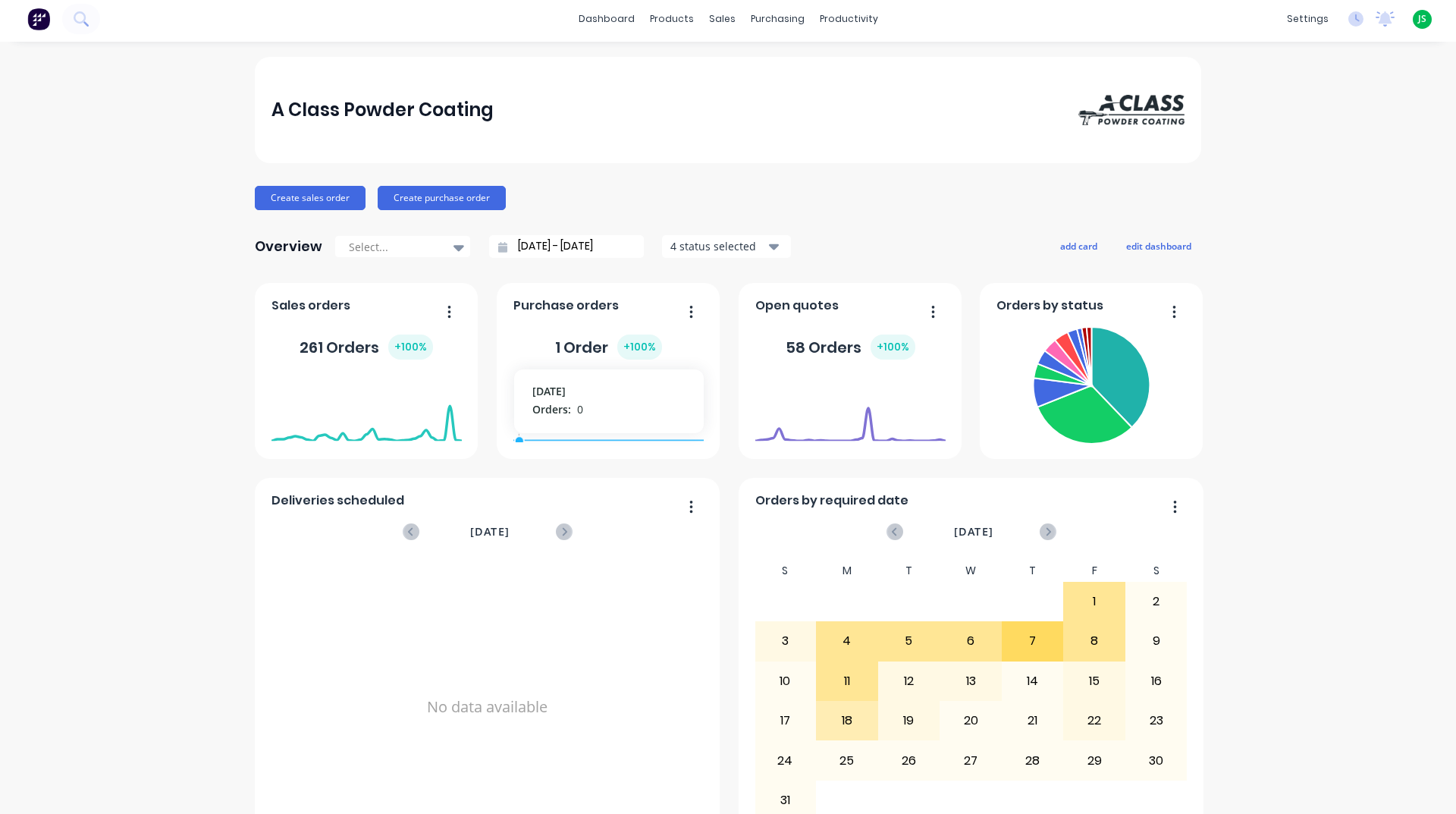
scroll to position [0, 0]
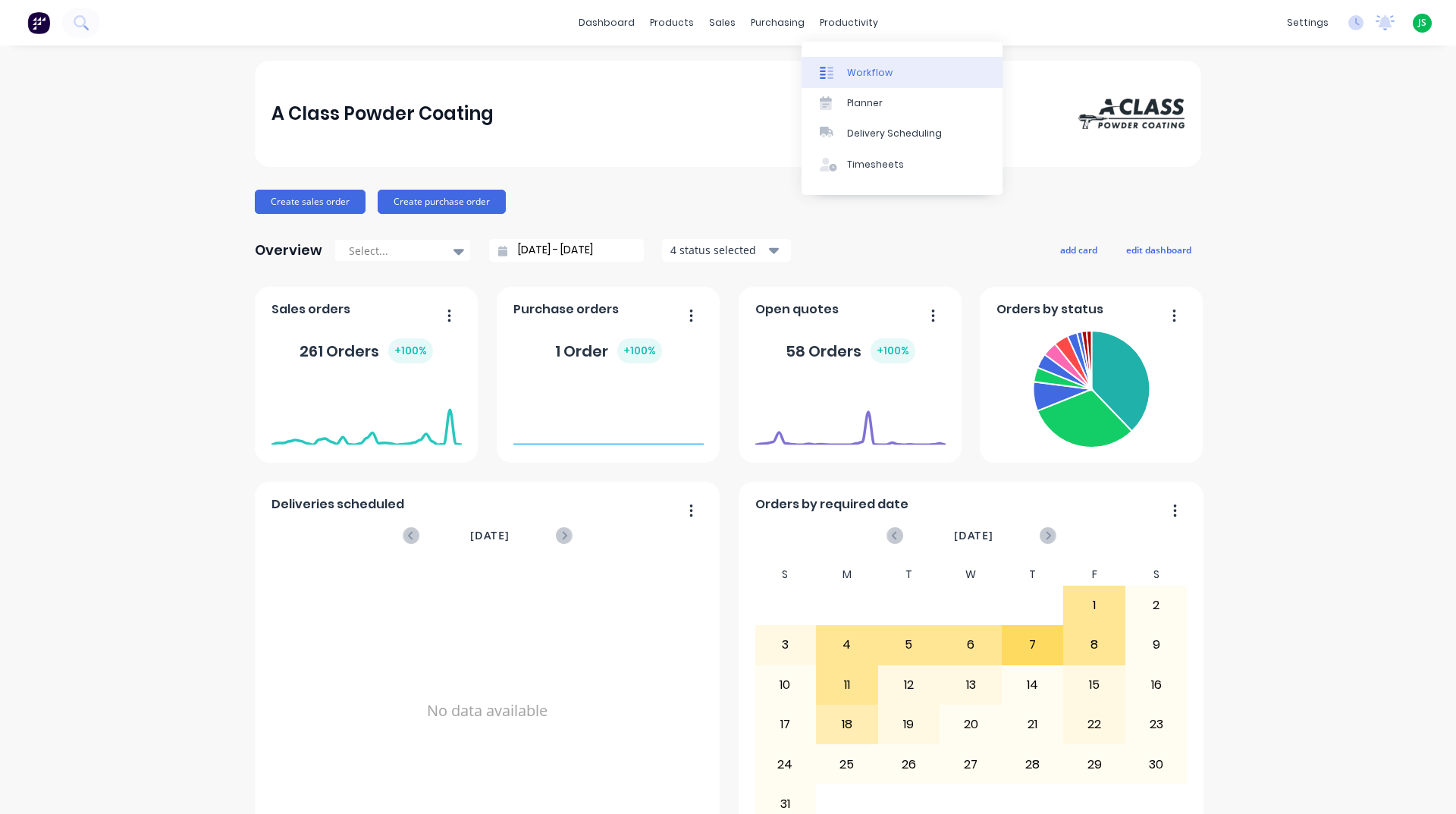
click at [864, 68] on div "Workflow" at bounding box center [870, 73] width 46 height 14
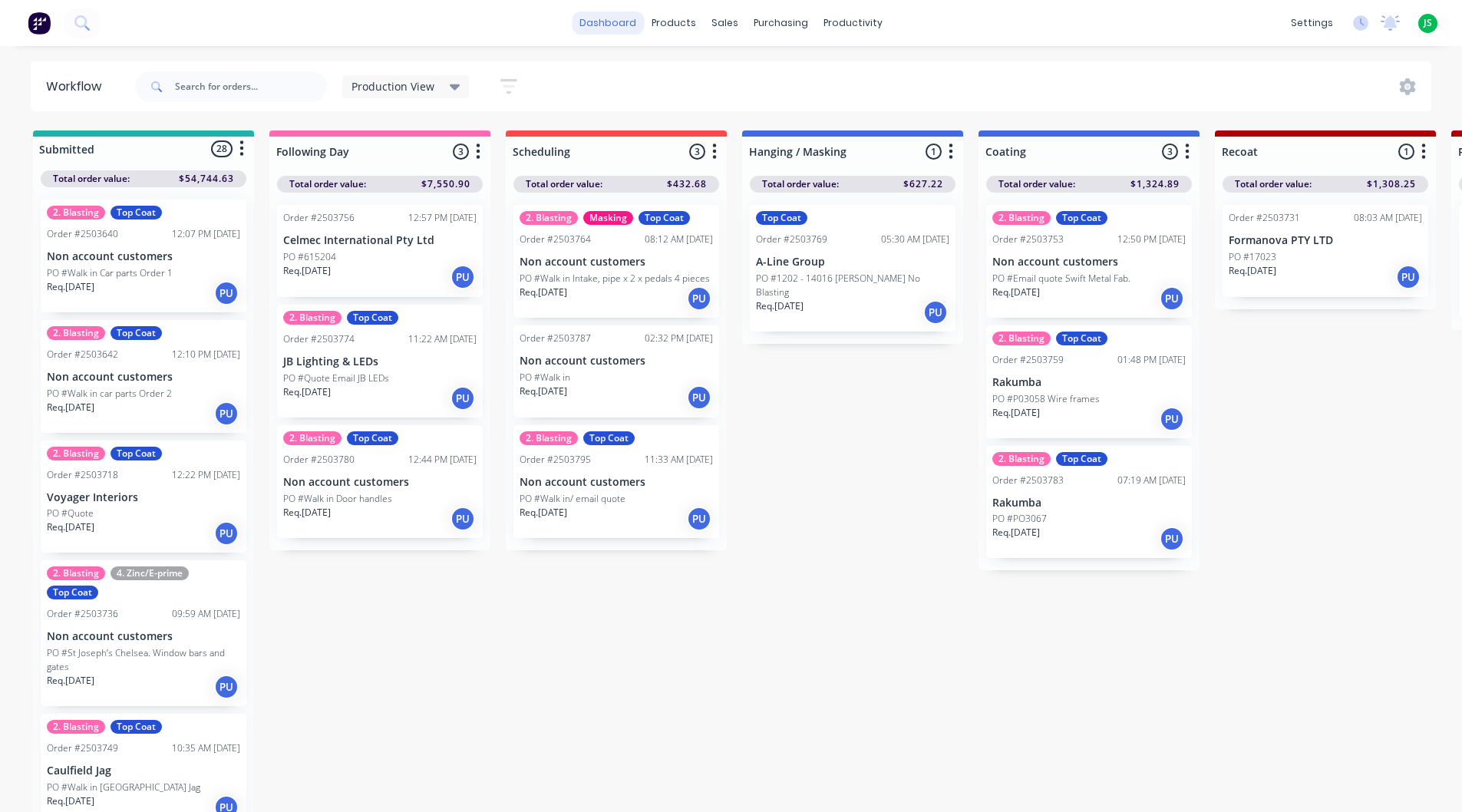
click at [620, 32] on link "dashboard" at bounding box center [608, 22] width 72 height 23
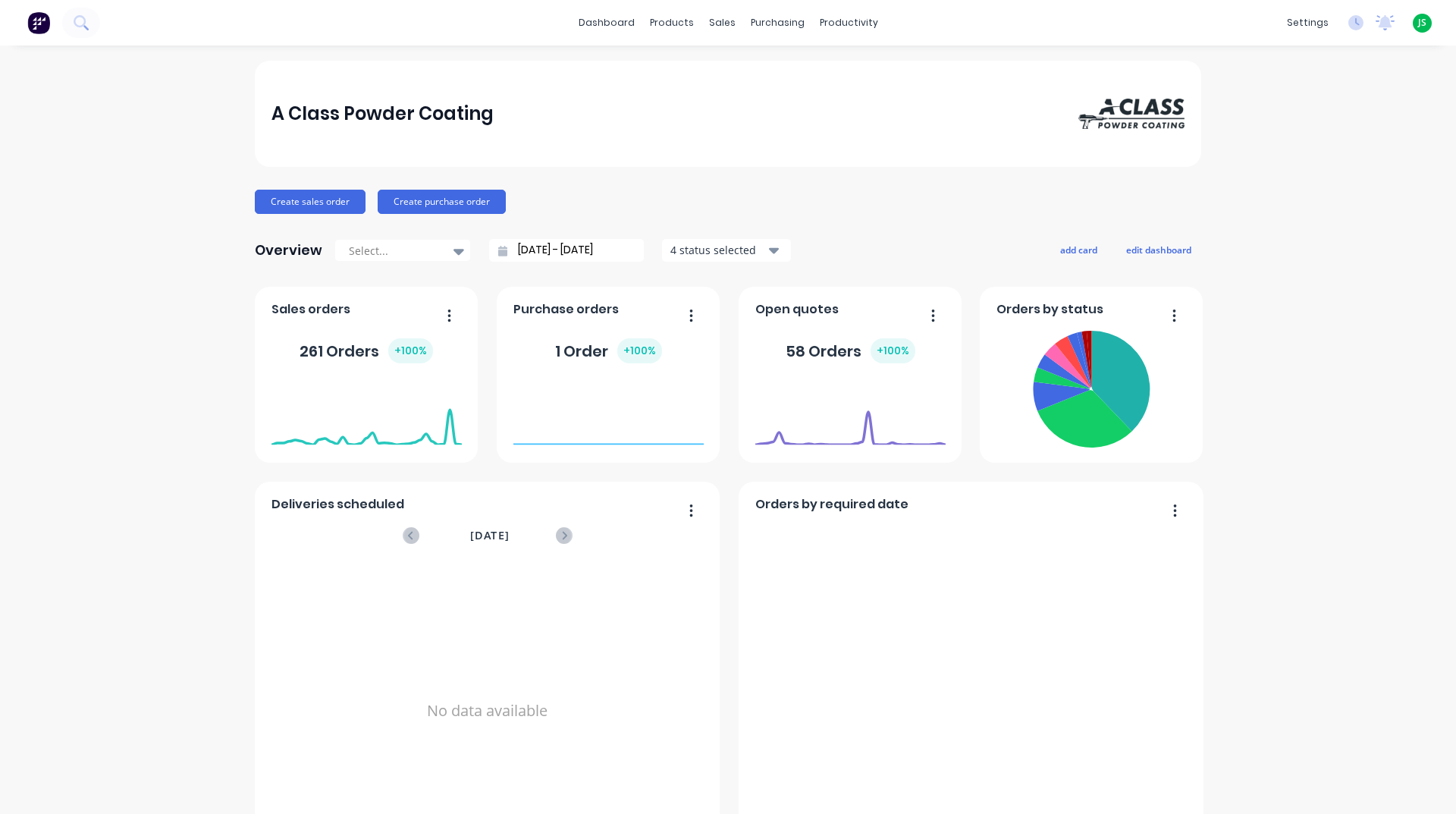
scroll to position [639, 0]
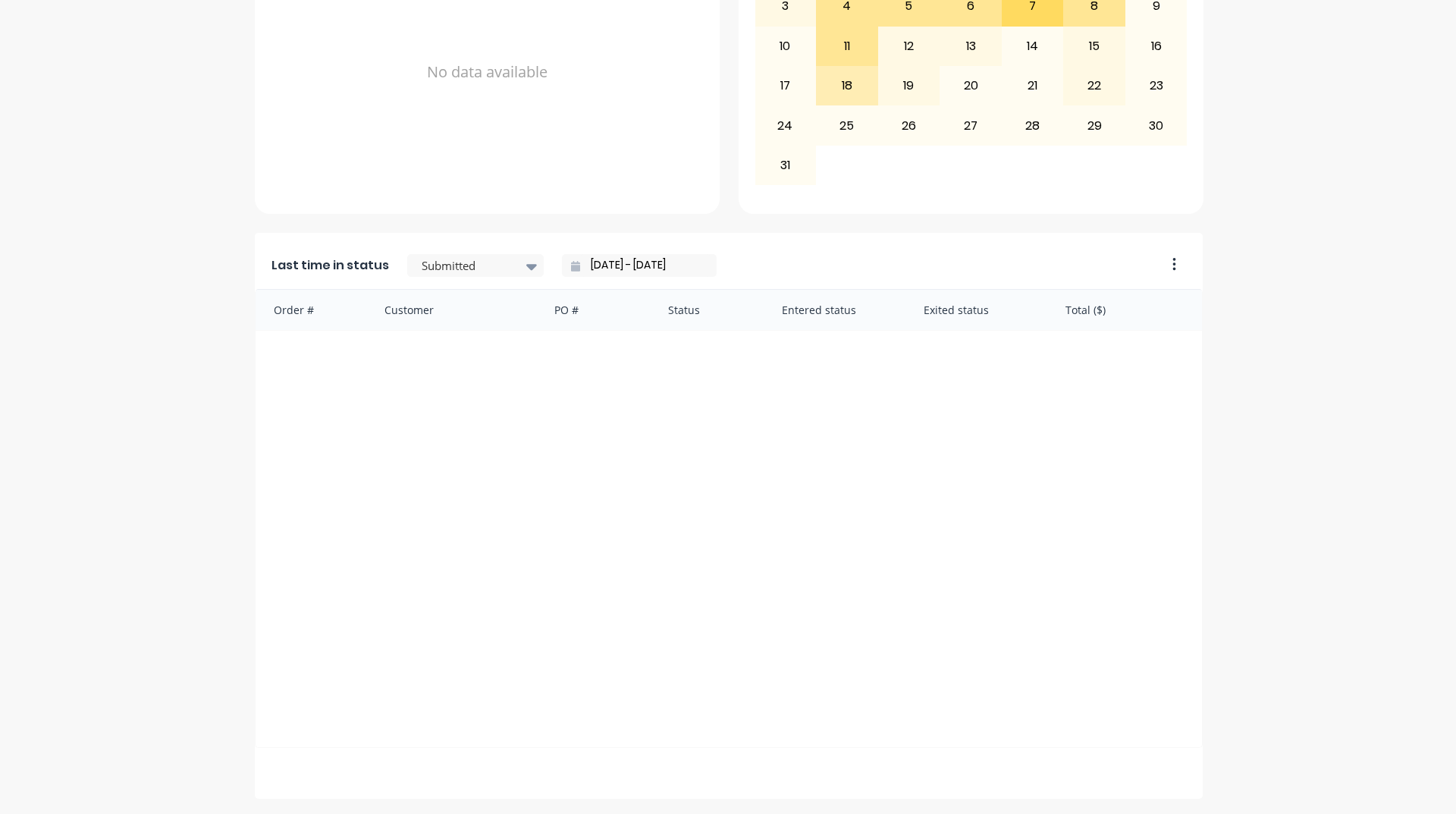
click at [494, 278] on div "Last time in status Submitted [DATE] - [DATE]" at bounding box center [706, 261] width 901 height 56
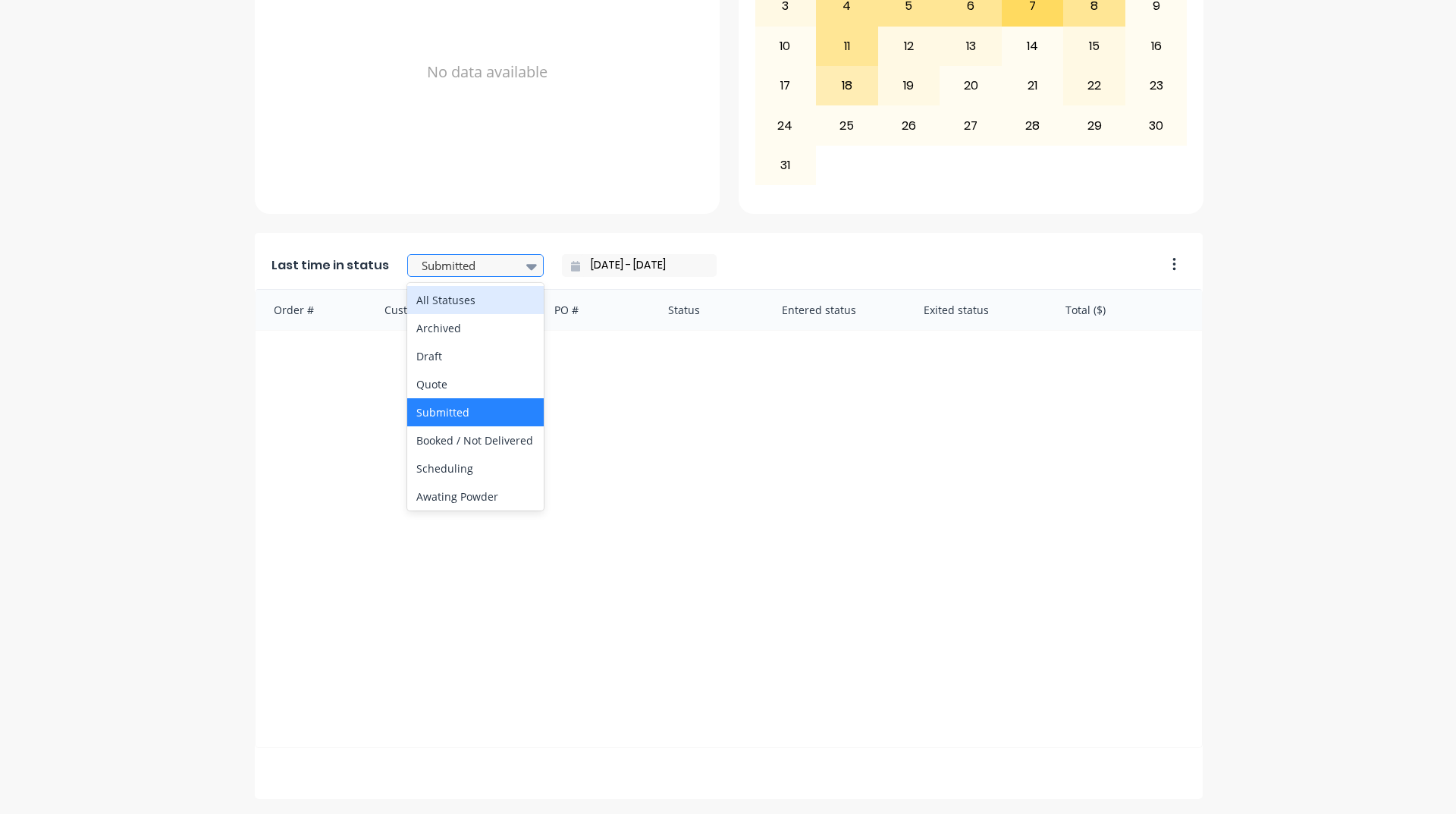
click at [500, 265] on div at bounding box center [467, 265] width 95 height 19
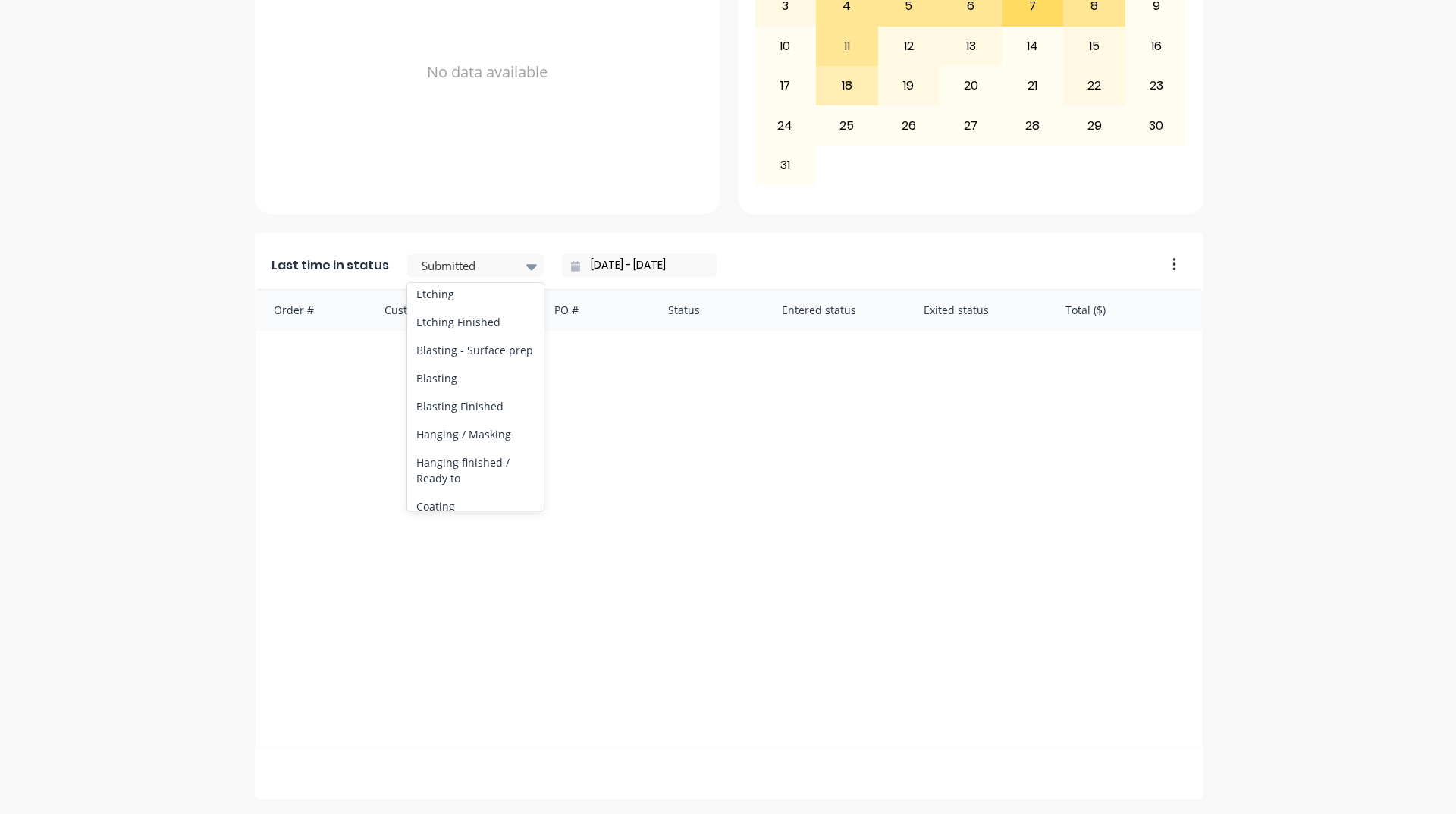
scroll to position [531, 0]
click at [500, 348] on div "Coating" at bounding box center [476, 334] width 137 height 28
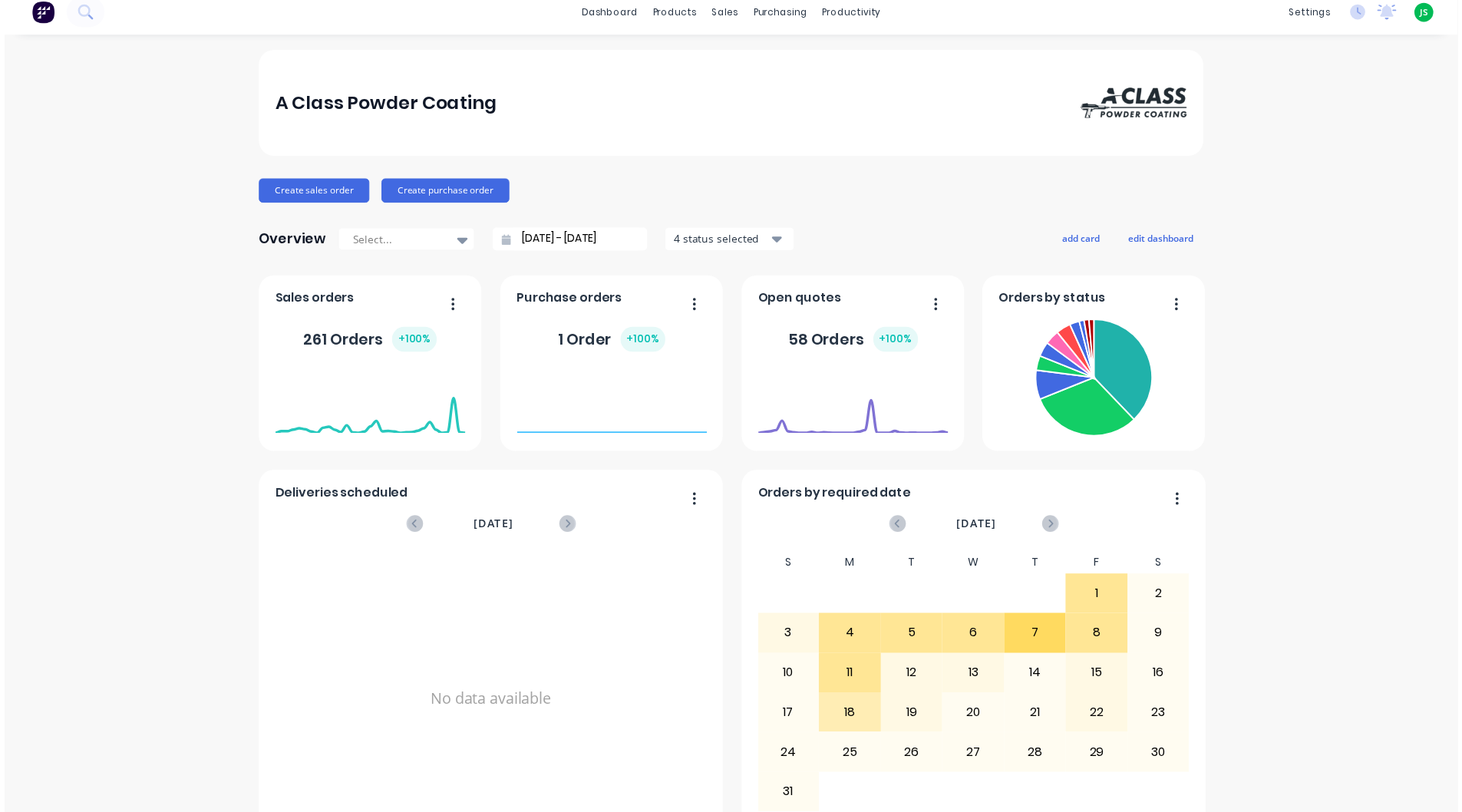
scroll to position [0, 0]
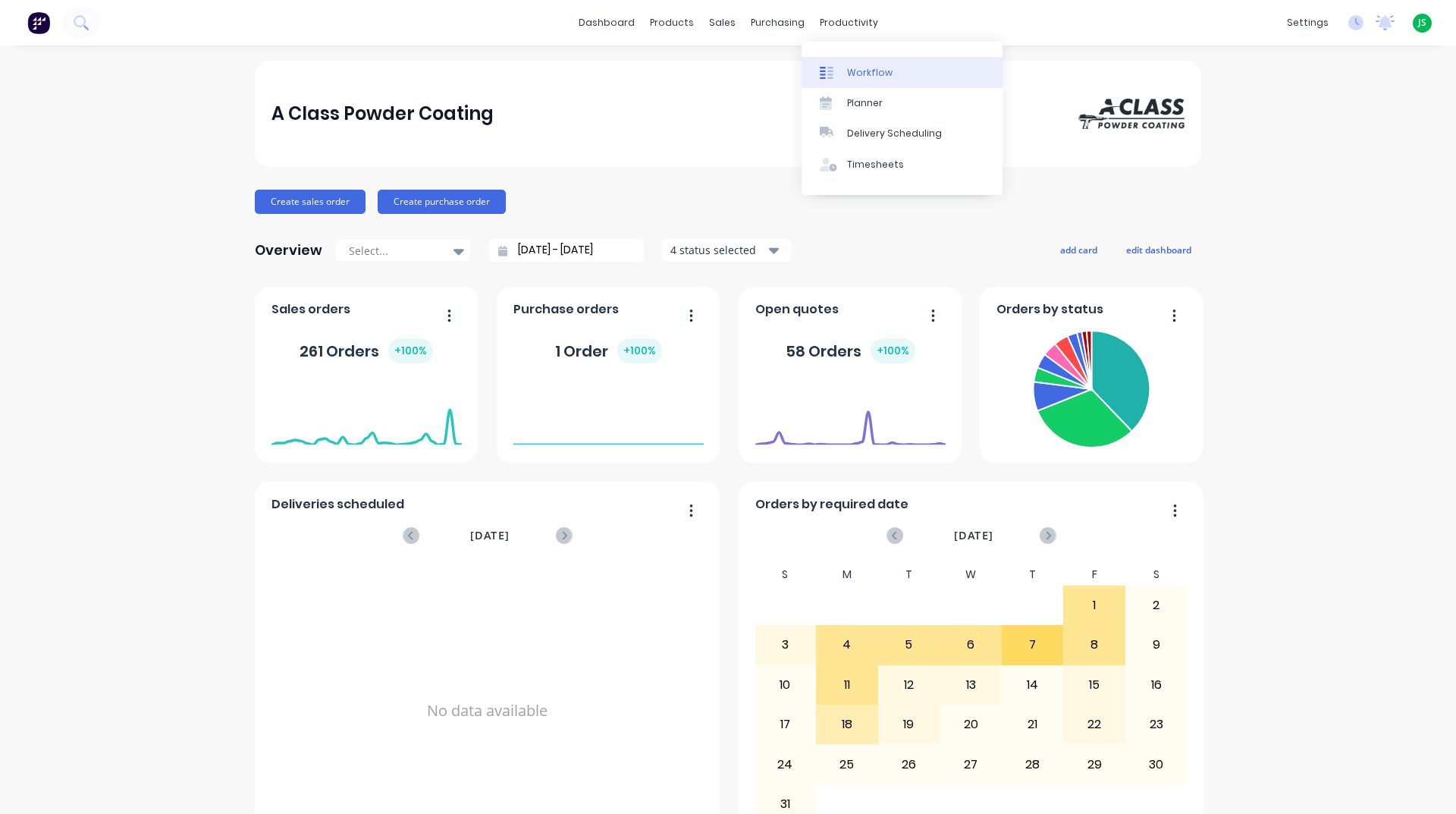
click at [853, 70] on div "Workflow" at bounding box center [870, 73] width 46 height 14
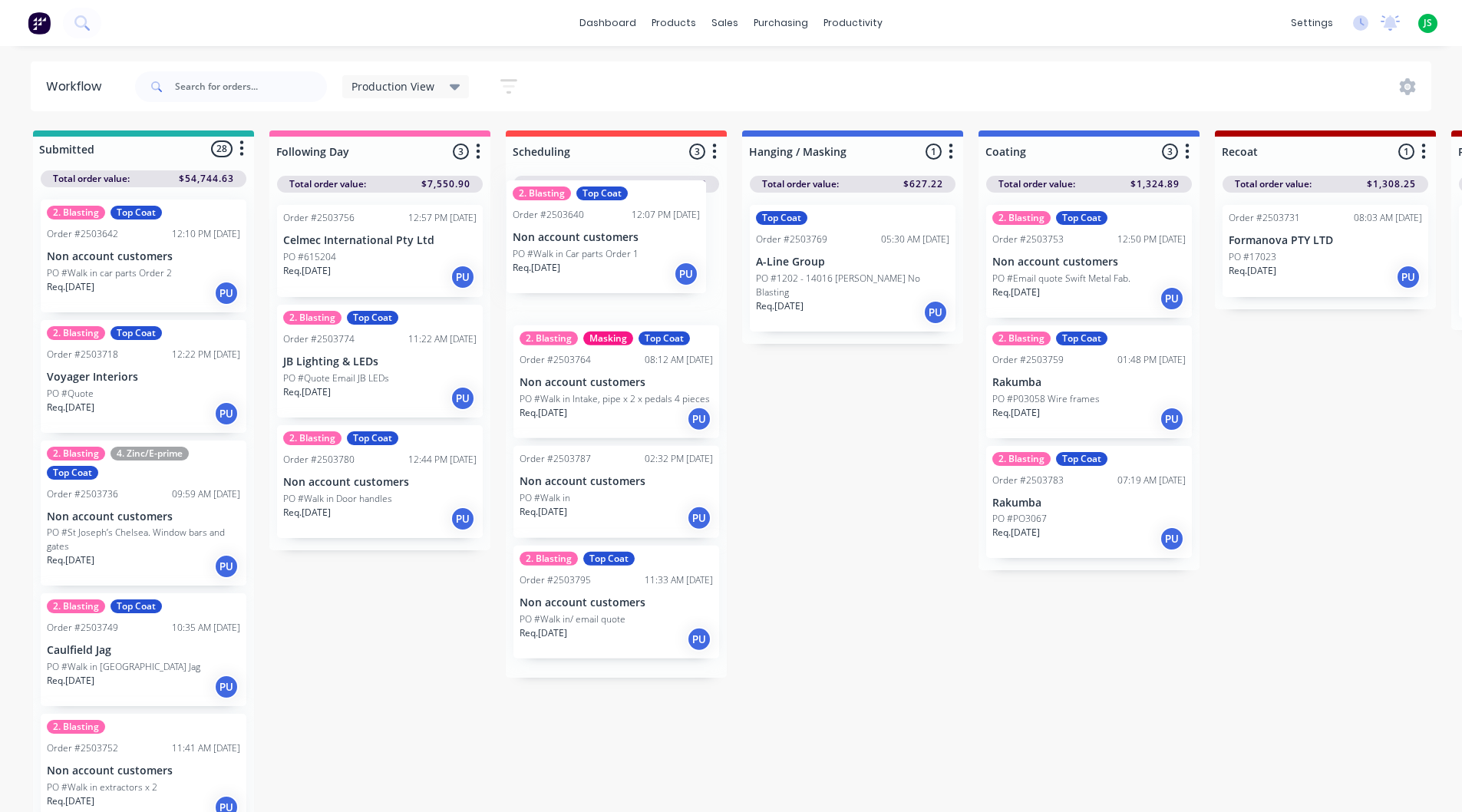
drag, startPoint x: 151, startPoint y: 274, endPoint x: 528, endPoint y: 251, distance: 377.7
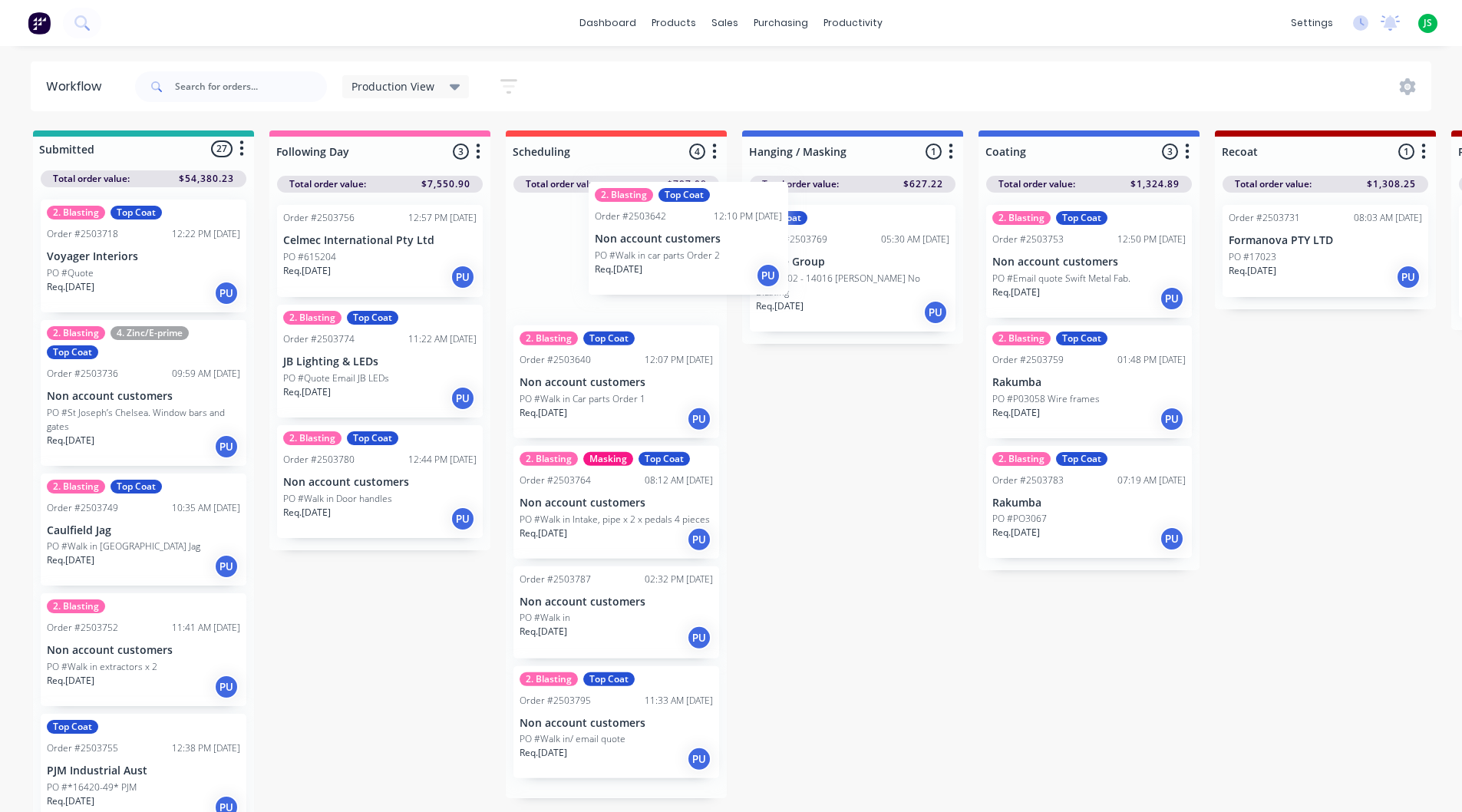
drag, startPoint x: 116, startPoint y: 266, endPoint x: 639, endPoint y: 256, distance: 523.1
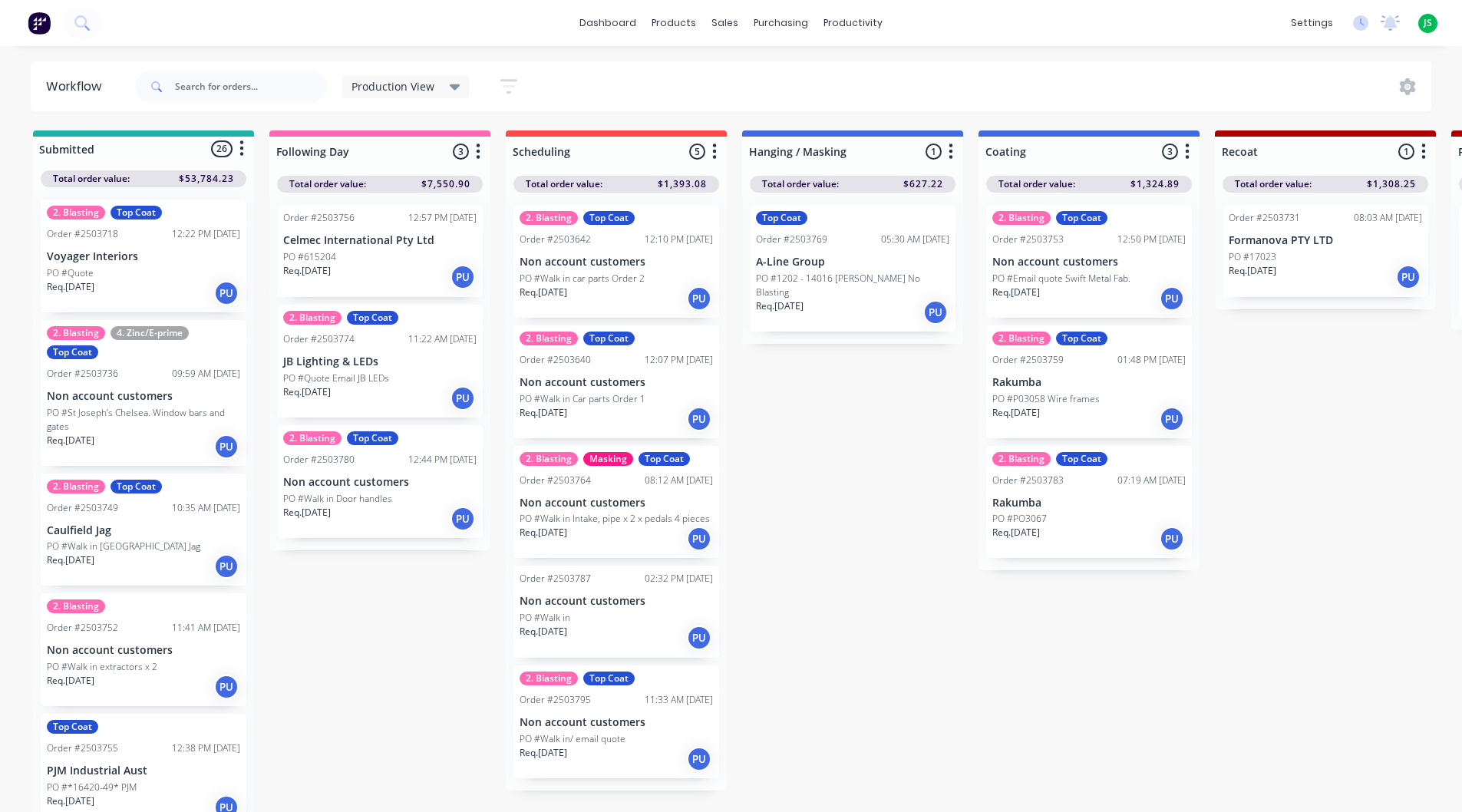
click at [637, 369] on div "2. Blasting Top Coat Order #2503640 12:07 PM [DATE] Non account customers PO #W…" at bounding box center [616, 382] width 206 height 113
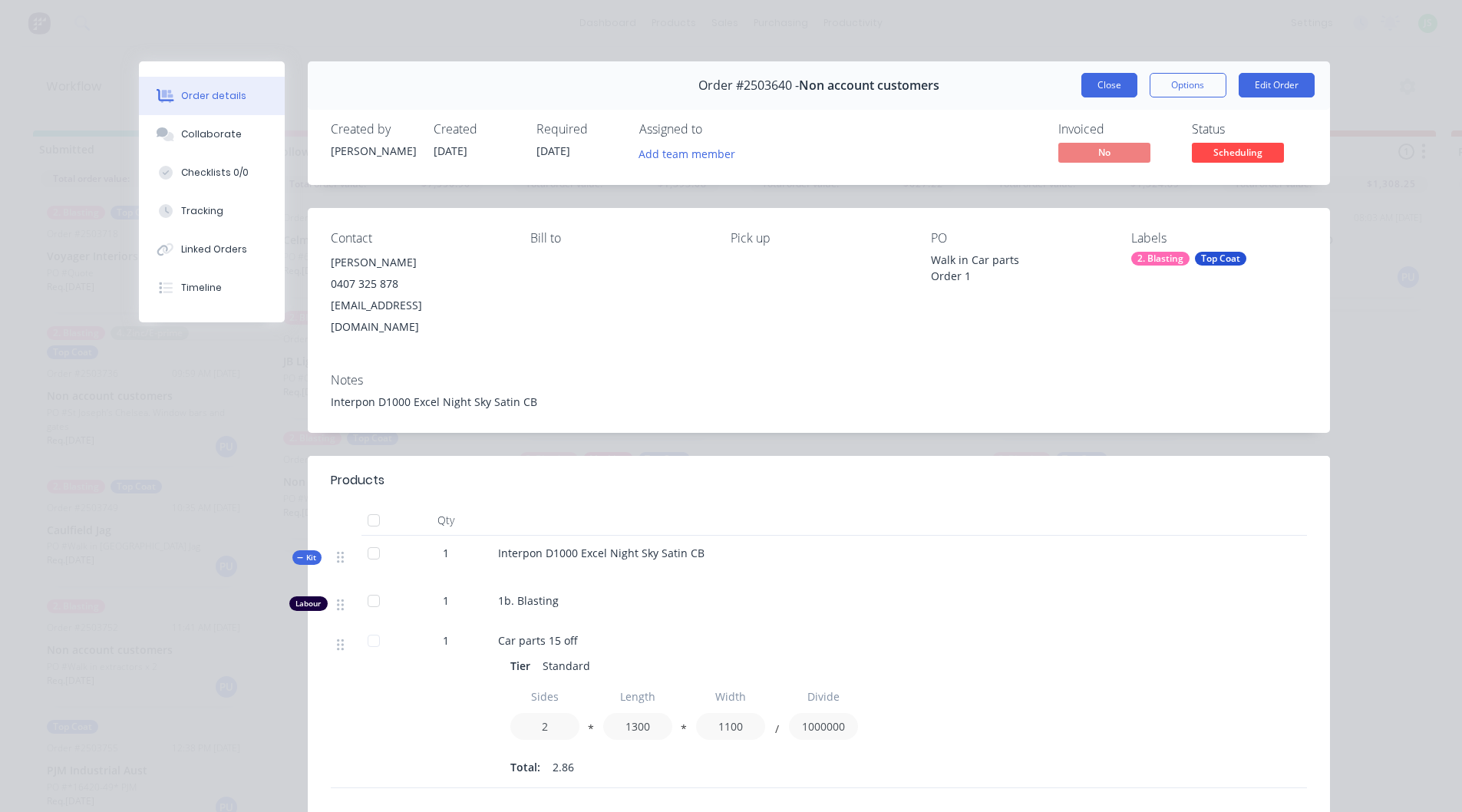
click at [1129, 86] on button "Close" at bounding box center [1110, 85] width 56 height 25
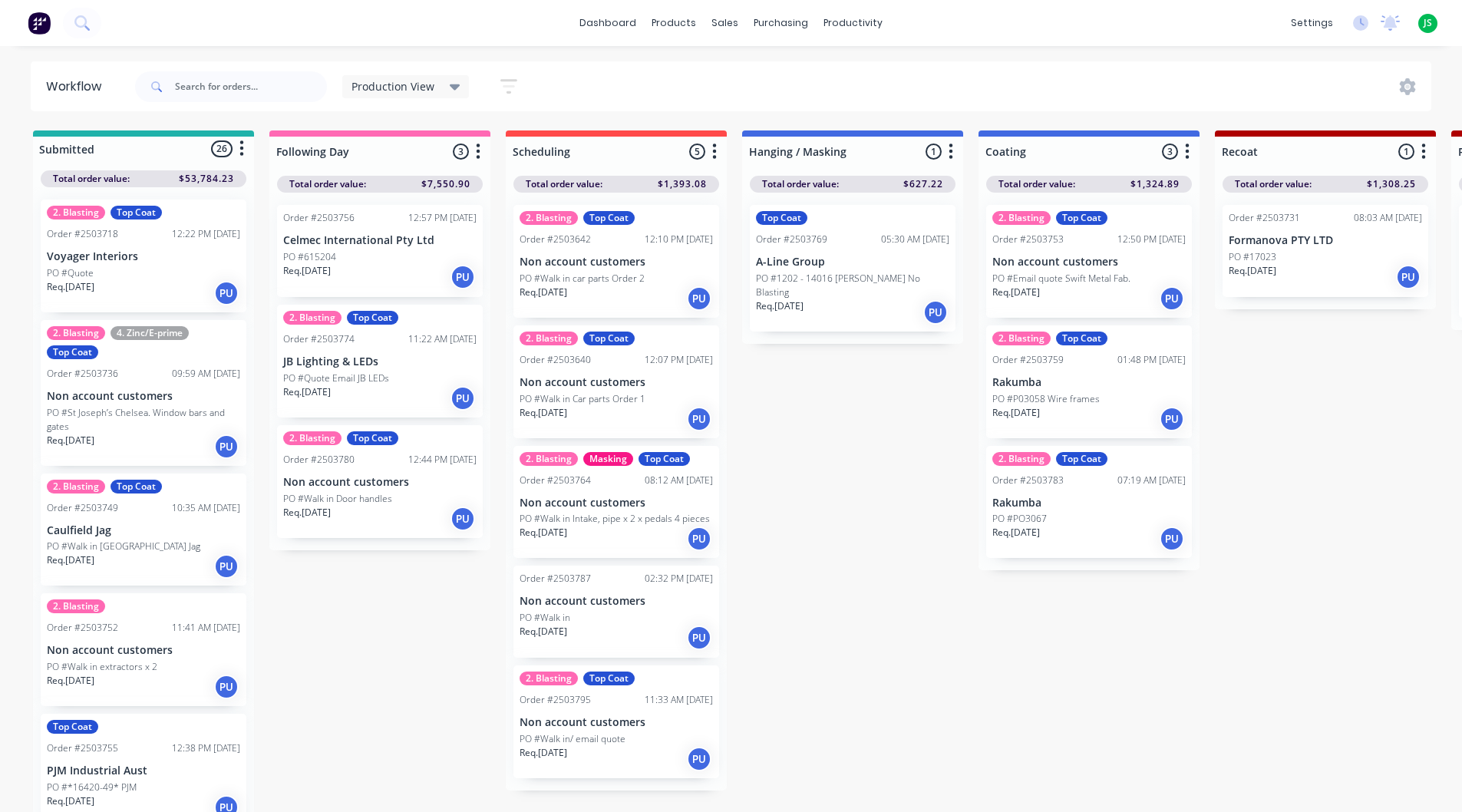
click at [645, 238] on div "12:10 PM [DATE]" at bounding box center [679, 239] width 68 height 14
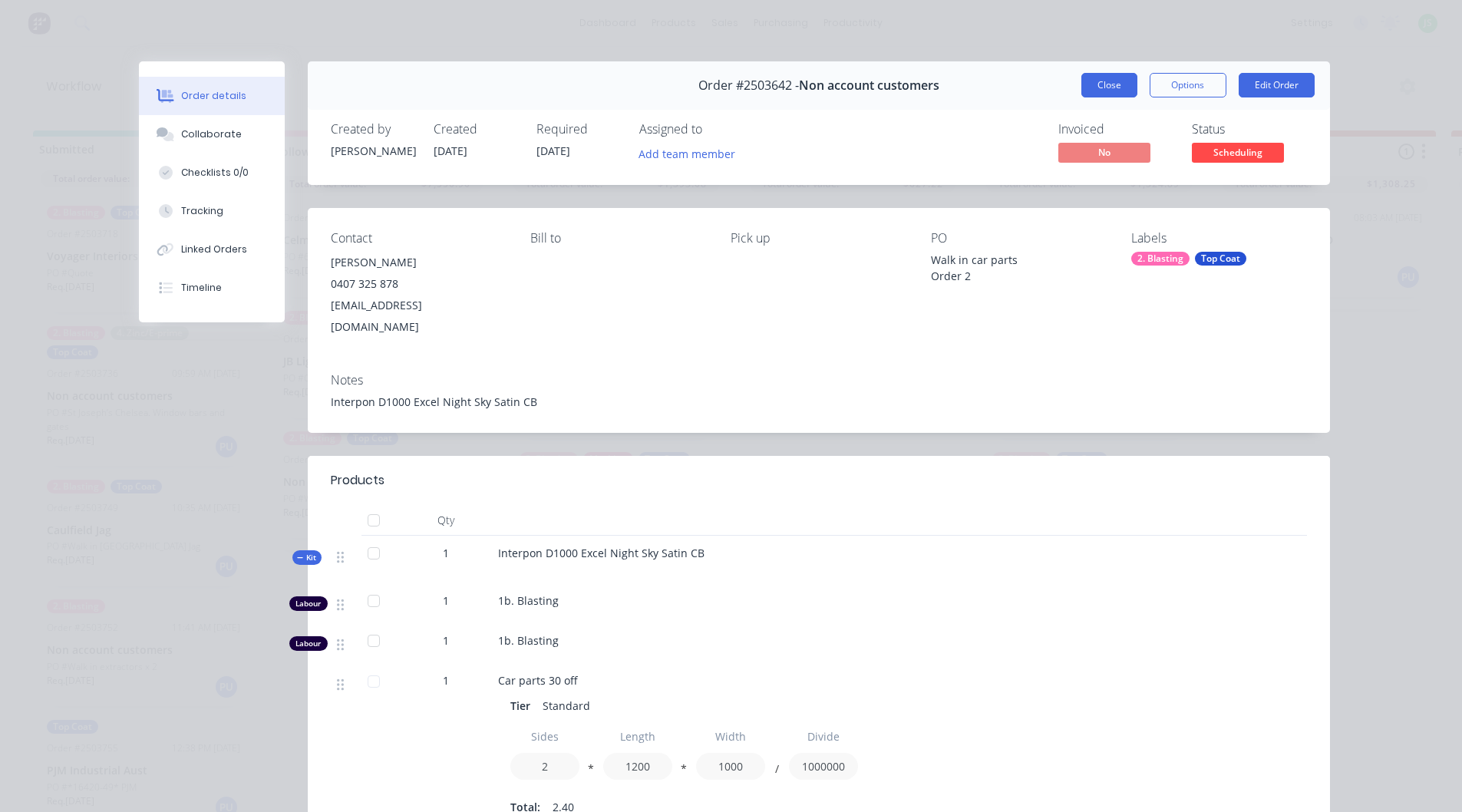
click at [1103, 91] on button "Close" at bounding box center [1110, 85] width 56 height 25
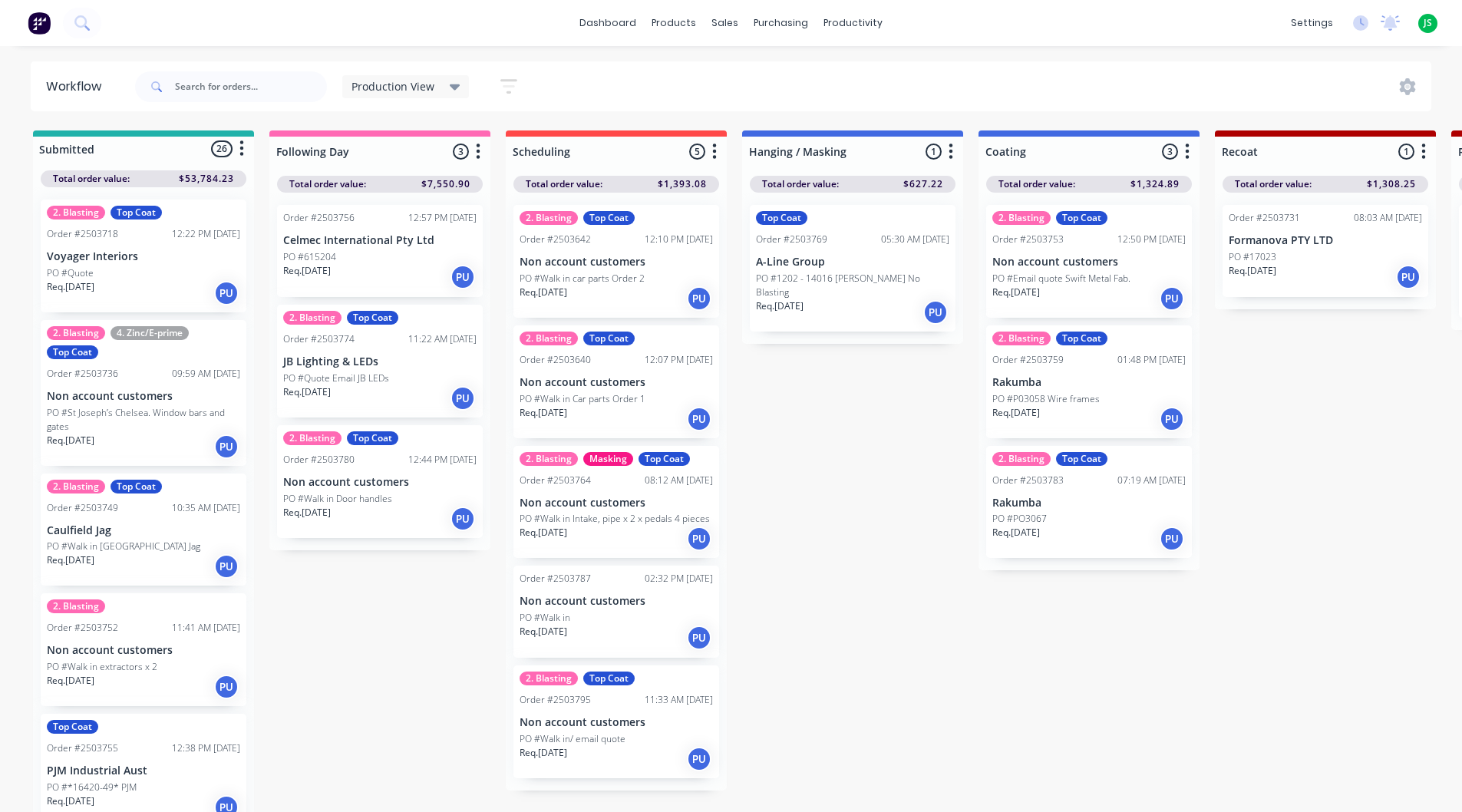
scroll to position [15, 0]
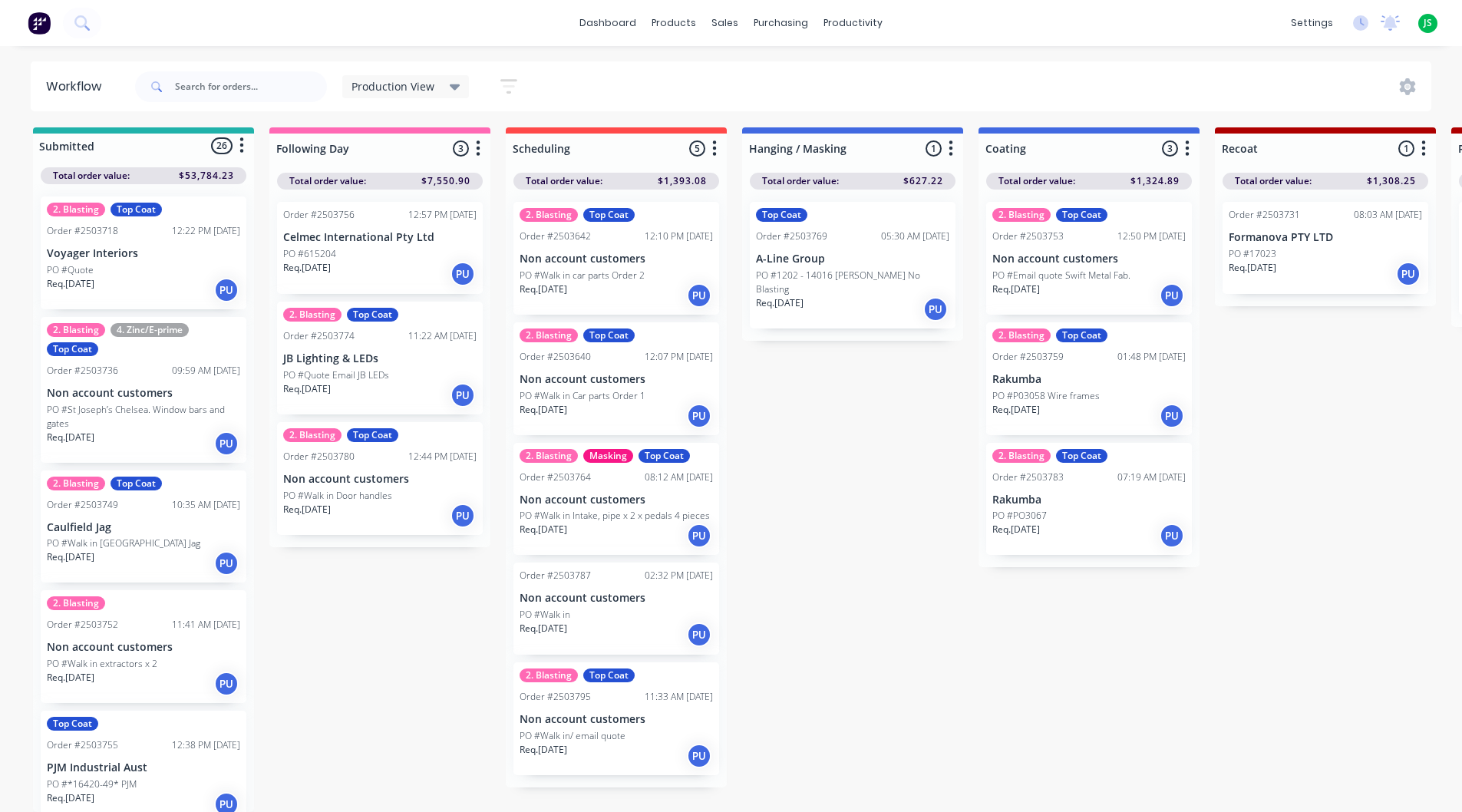
click at [187, 558] on div "Req. [DATE] PU" at bounding box center [144, 563] width 193 height 26
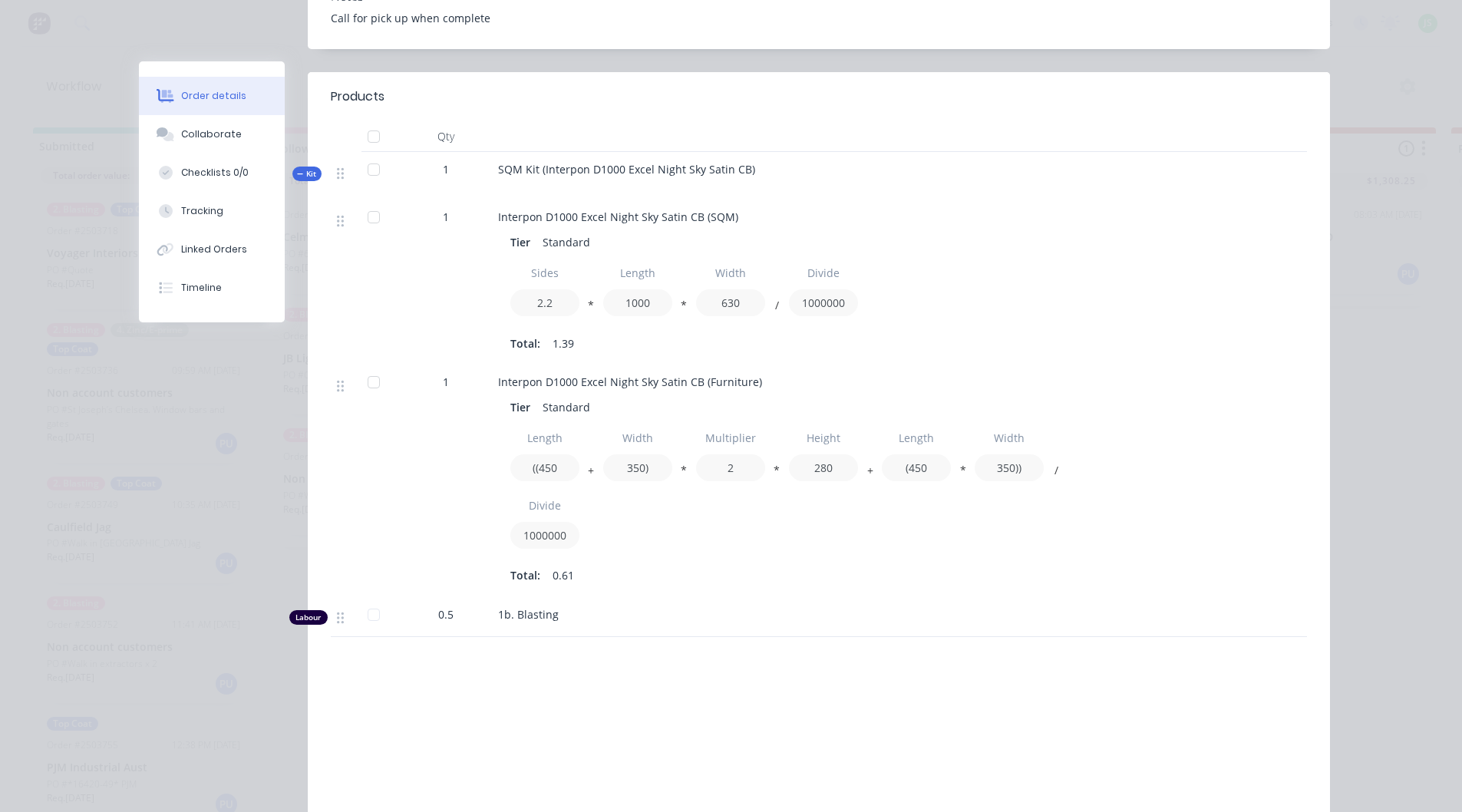
scroll to position [307, 0]
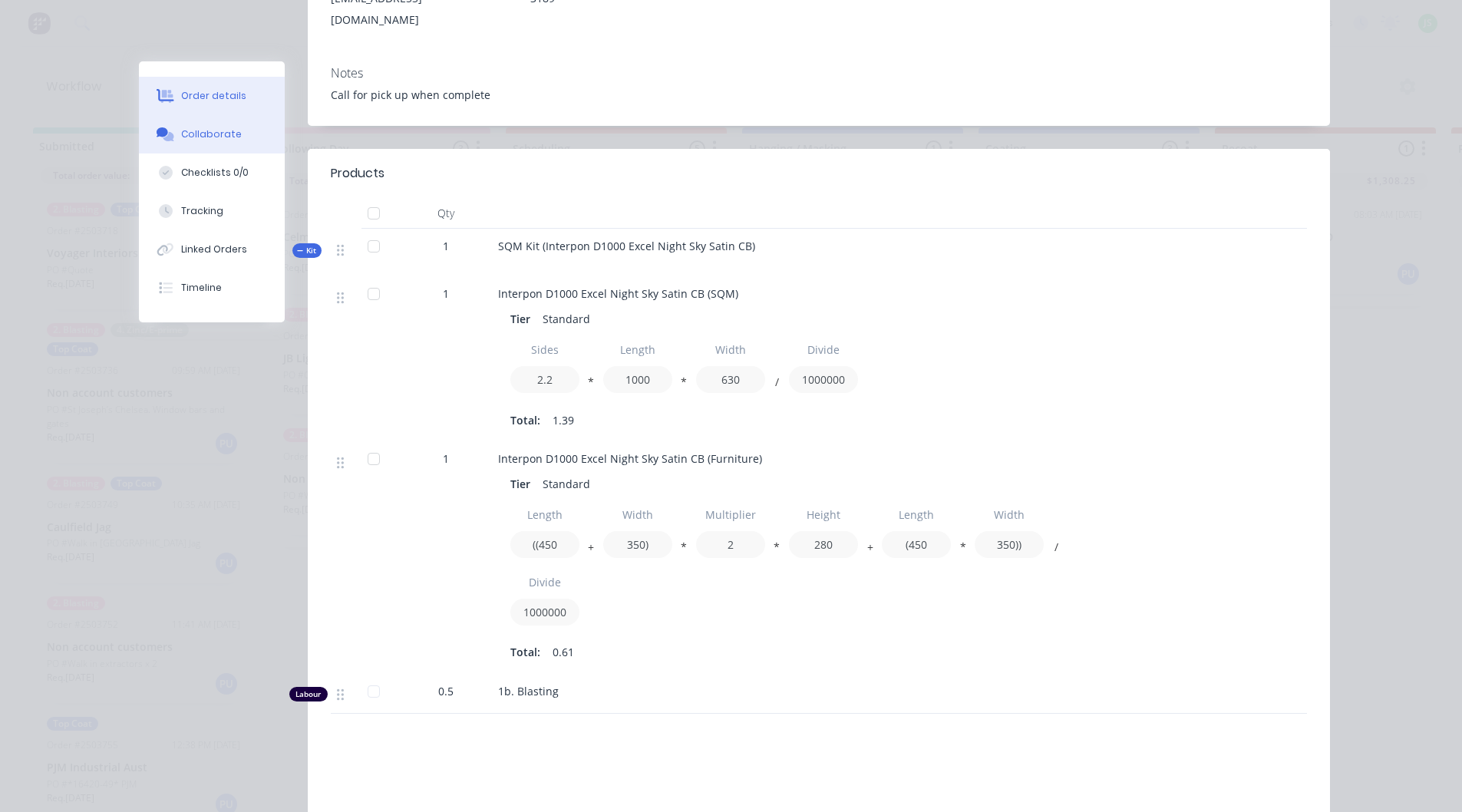
click at [206, 135] on div "Collaborate" at bounding box center [211, 134] width 61 height 14
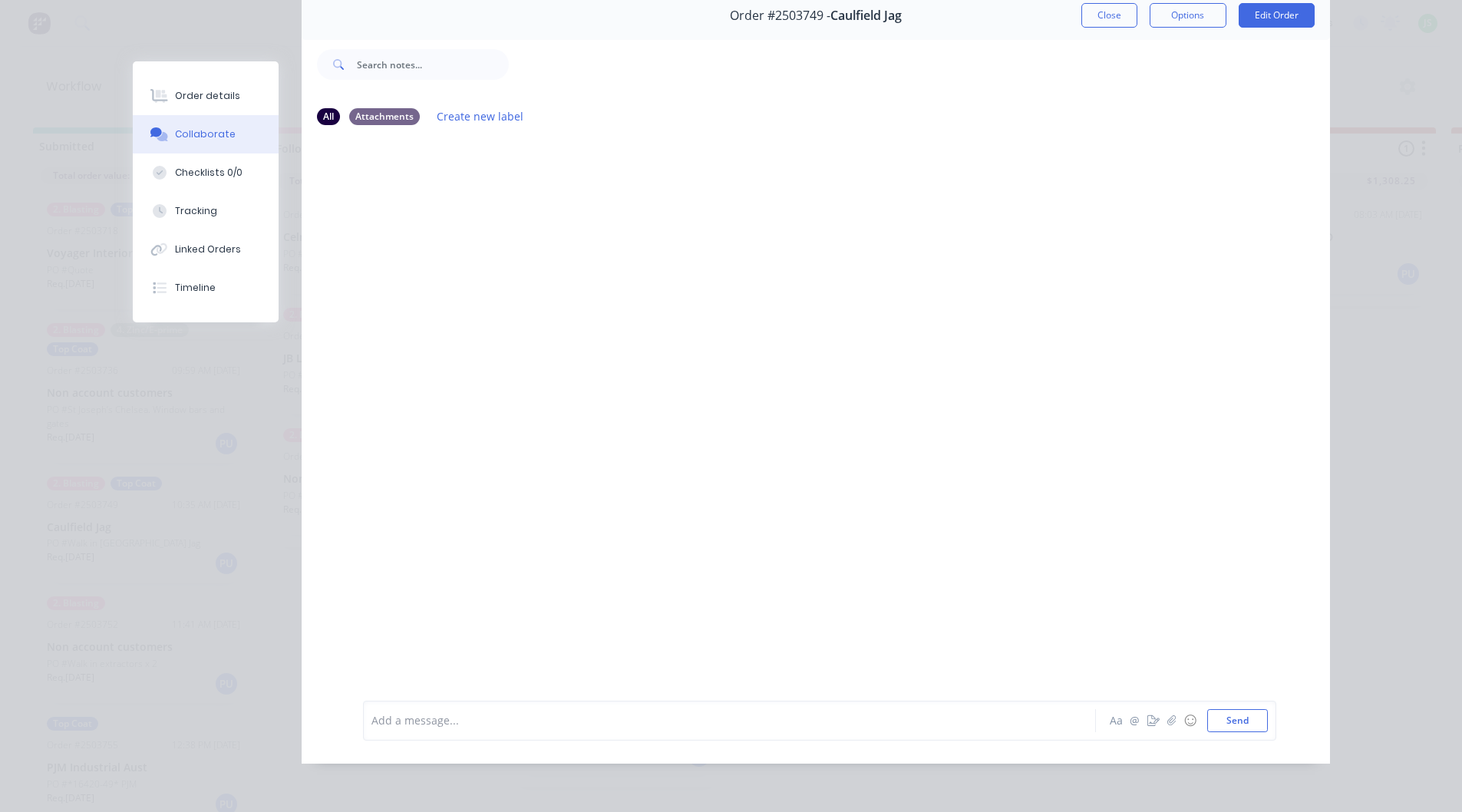
scroll to position [0, 0]
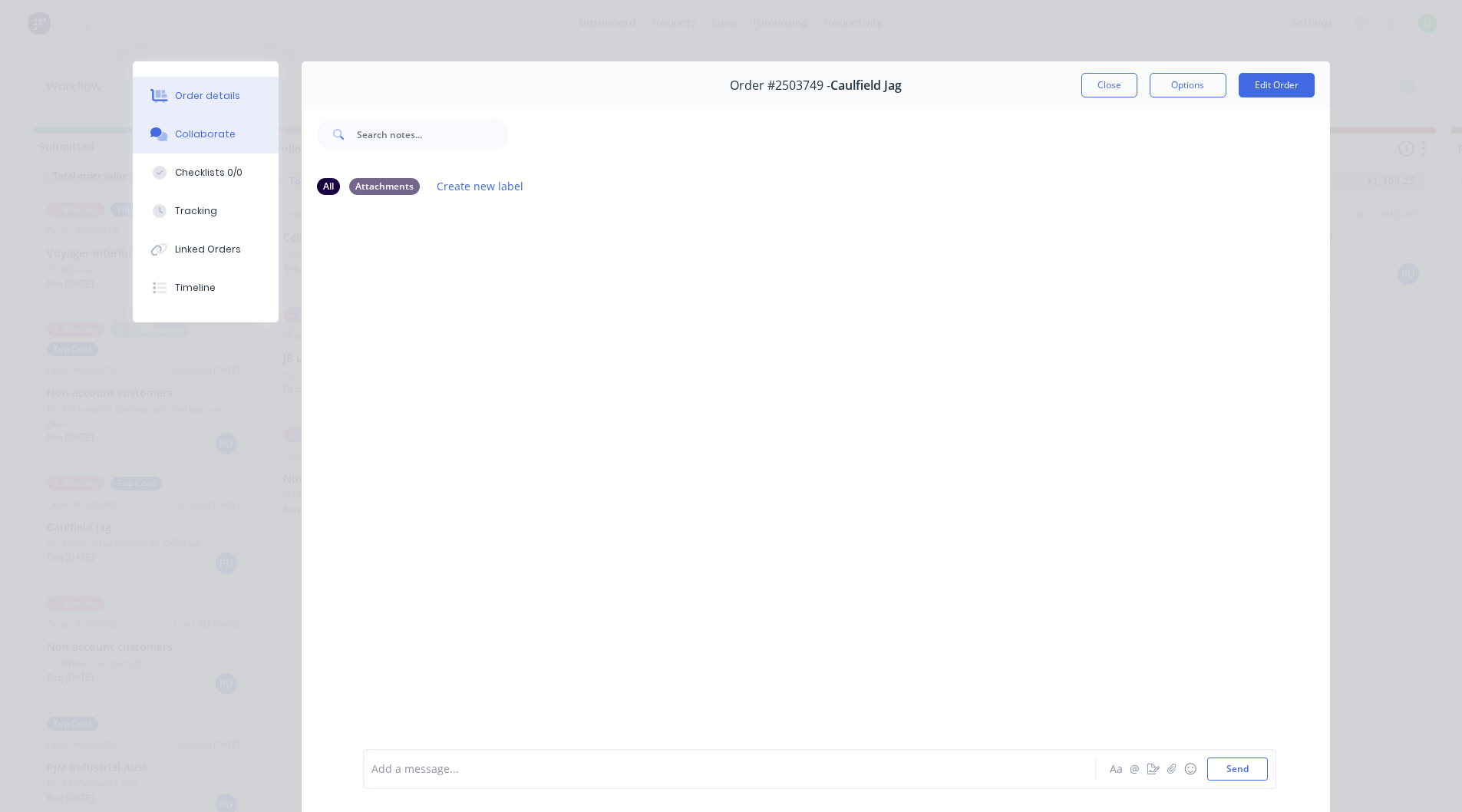
click at [220, 82] on button "Order details" at bounding box center [205, 96] width 146 height 38
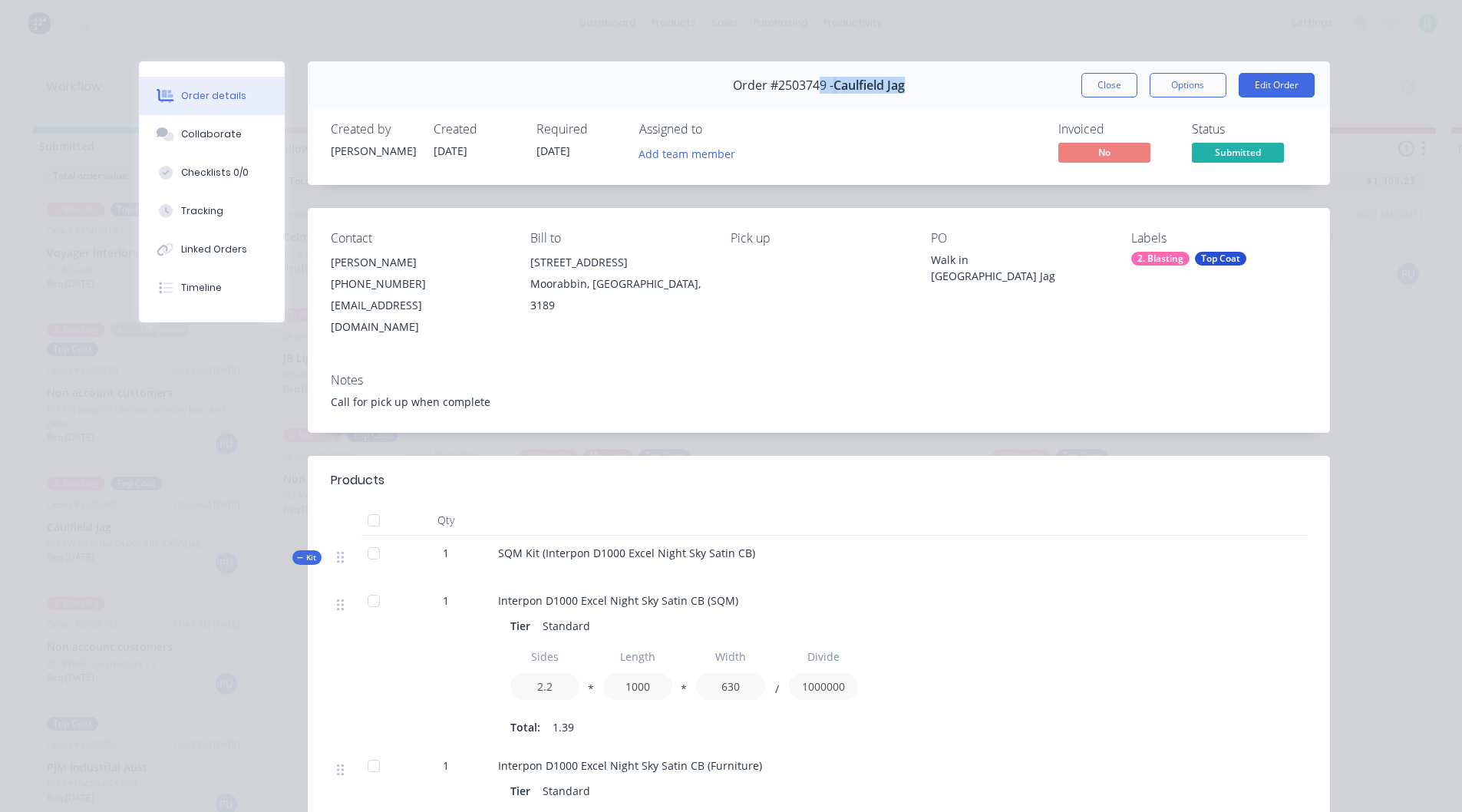
drag, startPoint x: 818, startPoint y: 83, endPoint x: 948, endPoint y: 79, distance: 130.1
click at [948, 79] on div "Order #2503749 - Caulfield Jag Close Options Edit Order" at bounding box center [819, 85] width 1023 height 49
click at [943, 82] on div "Order #2503749 - Caulfield Jag Close Options Edit Order" at bounding box center [819, 85] width 1023 height 49
drag, startPoint x: 829, startPoint y: 86, endPoint x: 976, endPoint y: 94, distance: 147.2
click at [907, 85] on div "Order #2503749 - Caulfield Jag Close Options Edit Order" at bounding box center [819, 85] width 1023 height 49
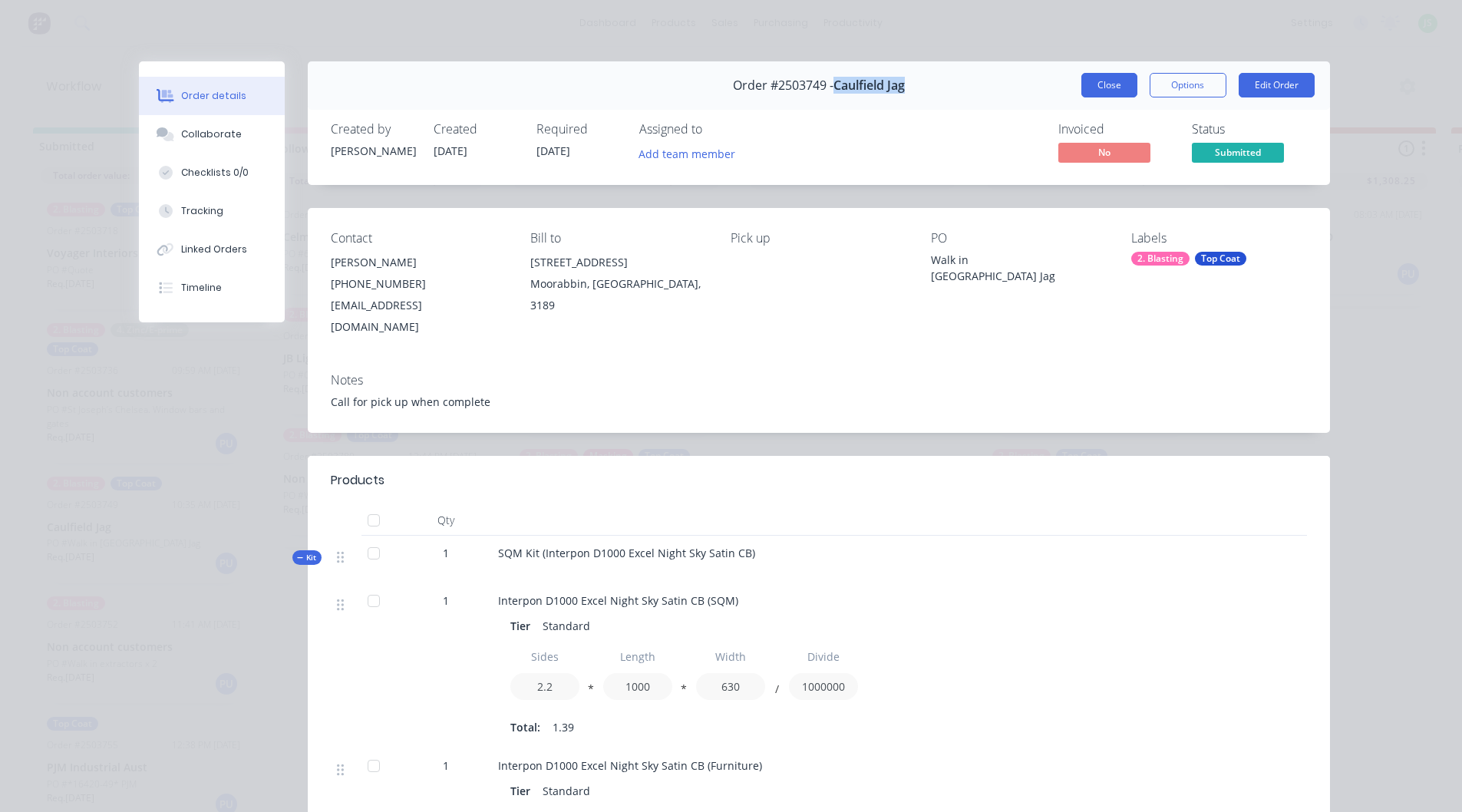
click at [1105, 75] on button "Close" at bounding box center [1110, 85] width 56 height 25
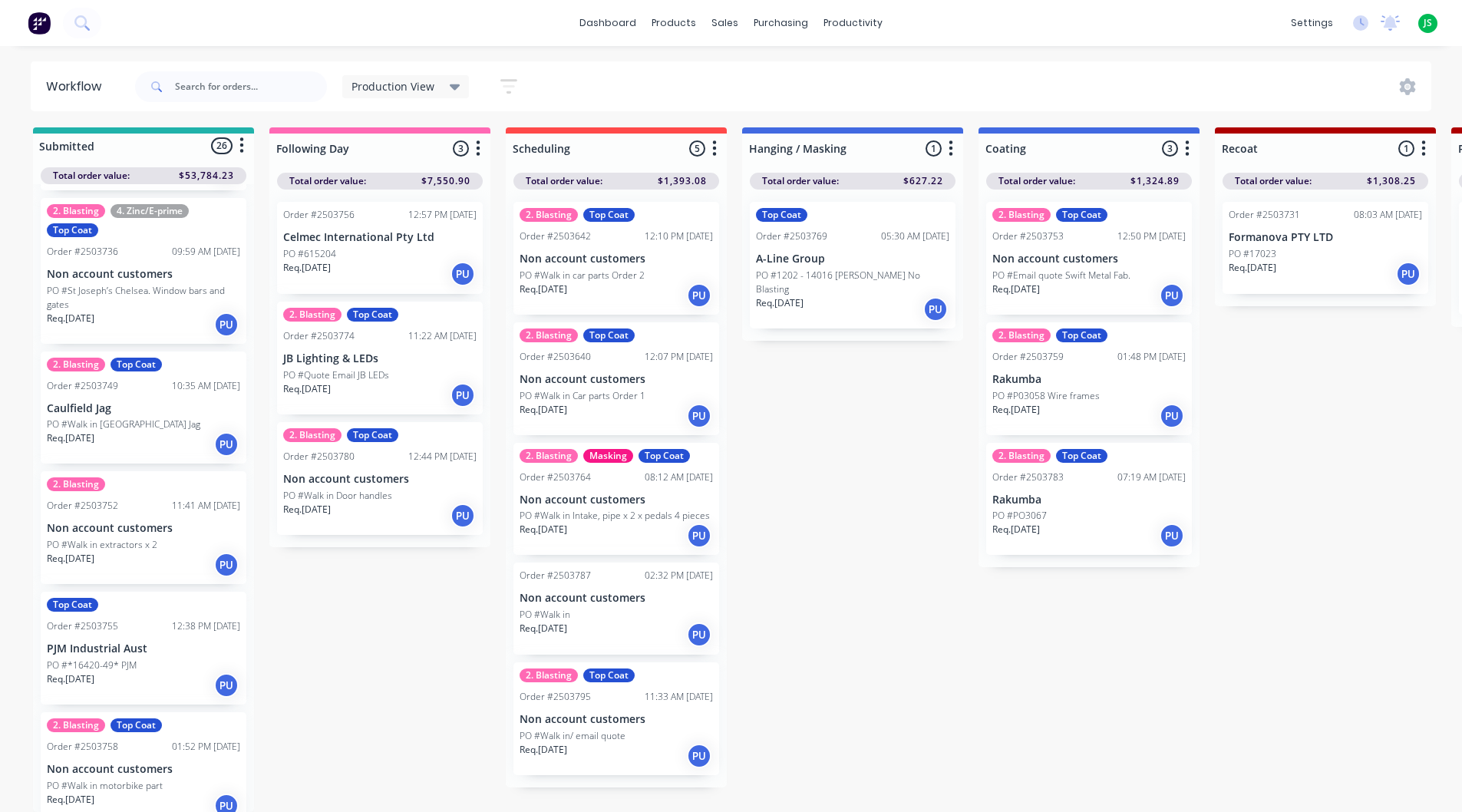
scroll to position [154, 0]
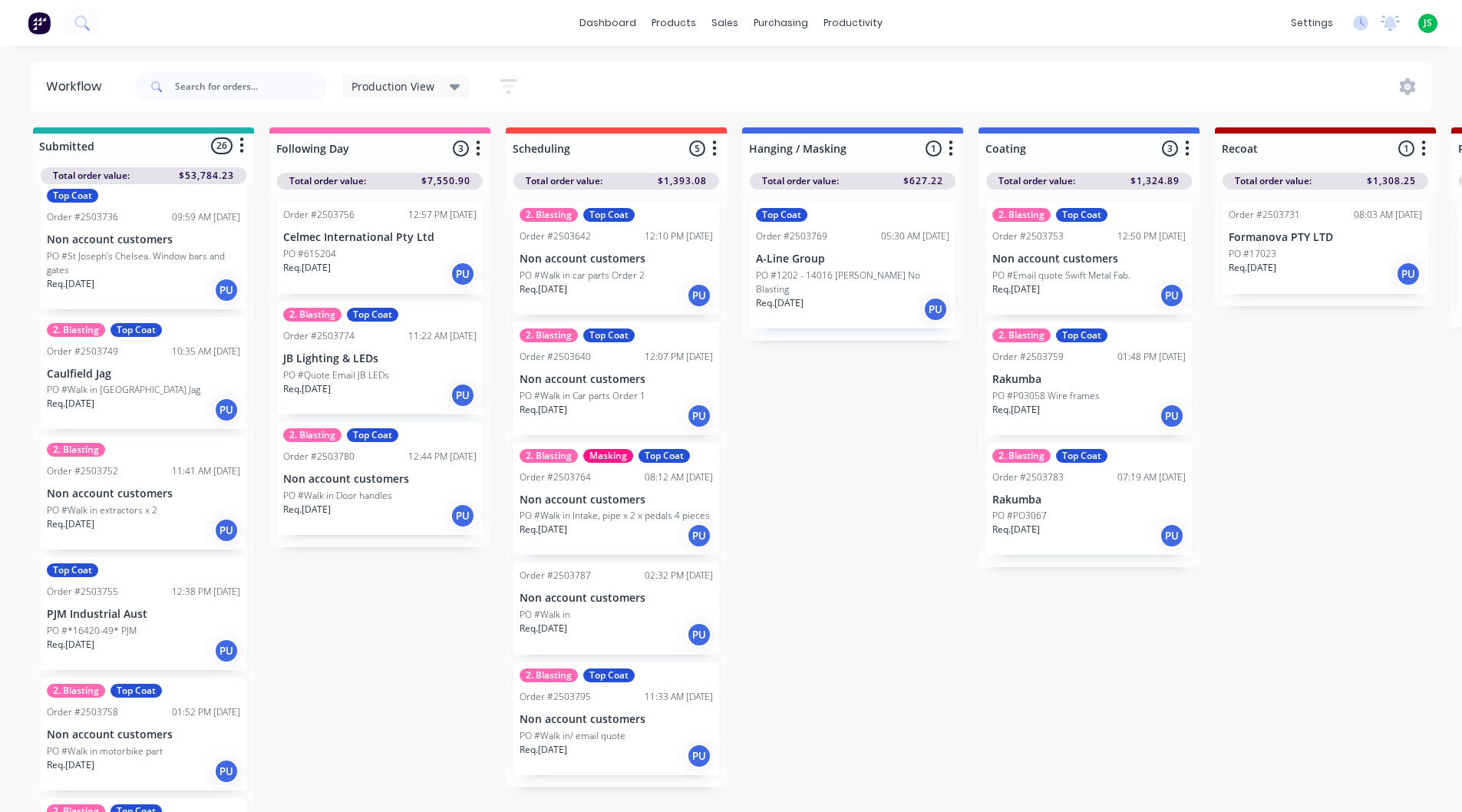
click at [184, 503] on div "PO #Walk in extractors x 2" at bounding box center [144, 510] width 193 height 14
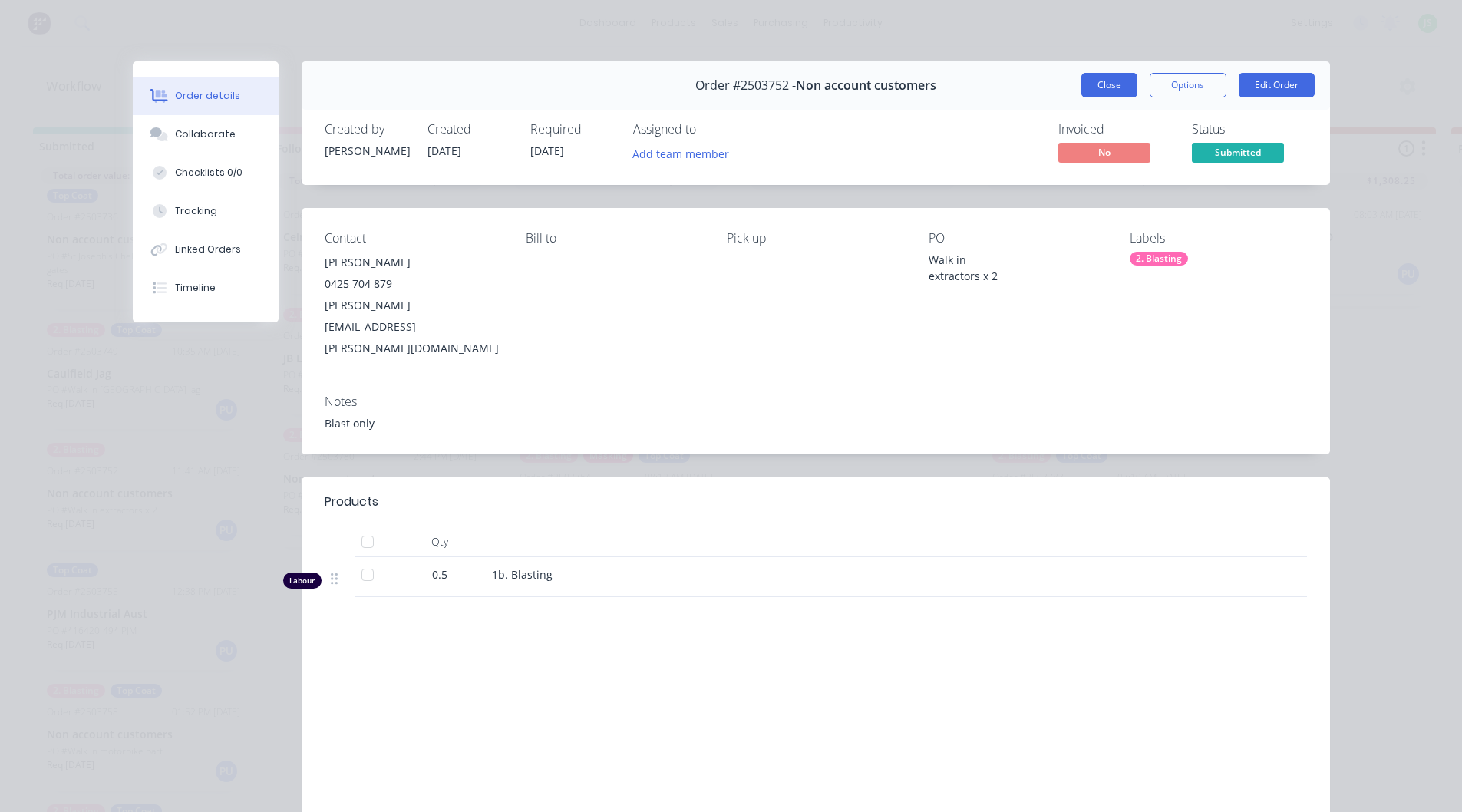
click at [1088, 83] on button "Close" at bounding box center [1110, 85] width 56 height 25
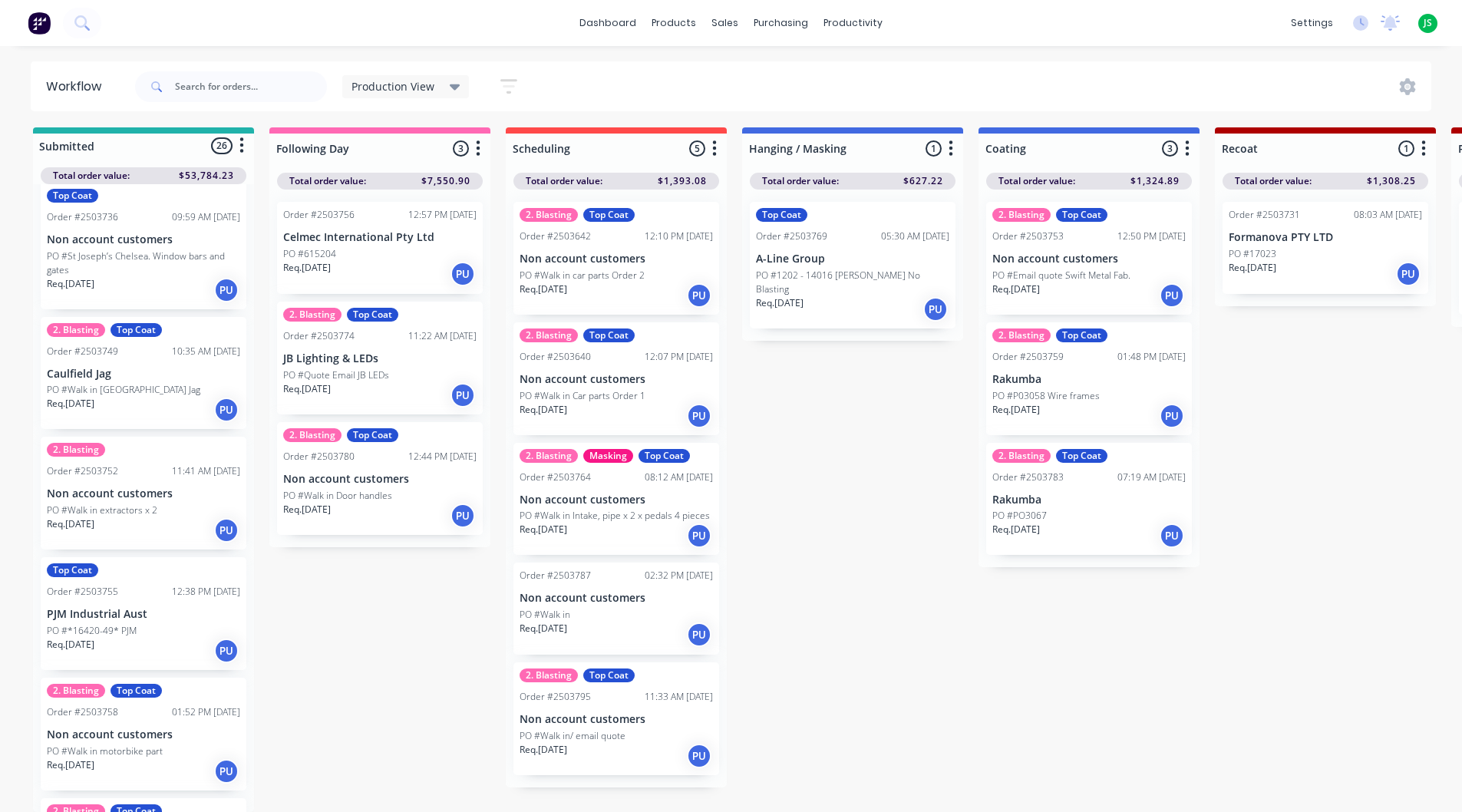
scroll to position [230, 0]
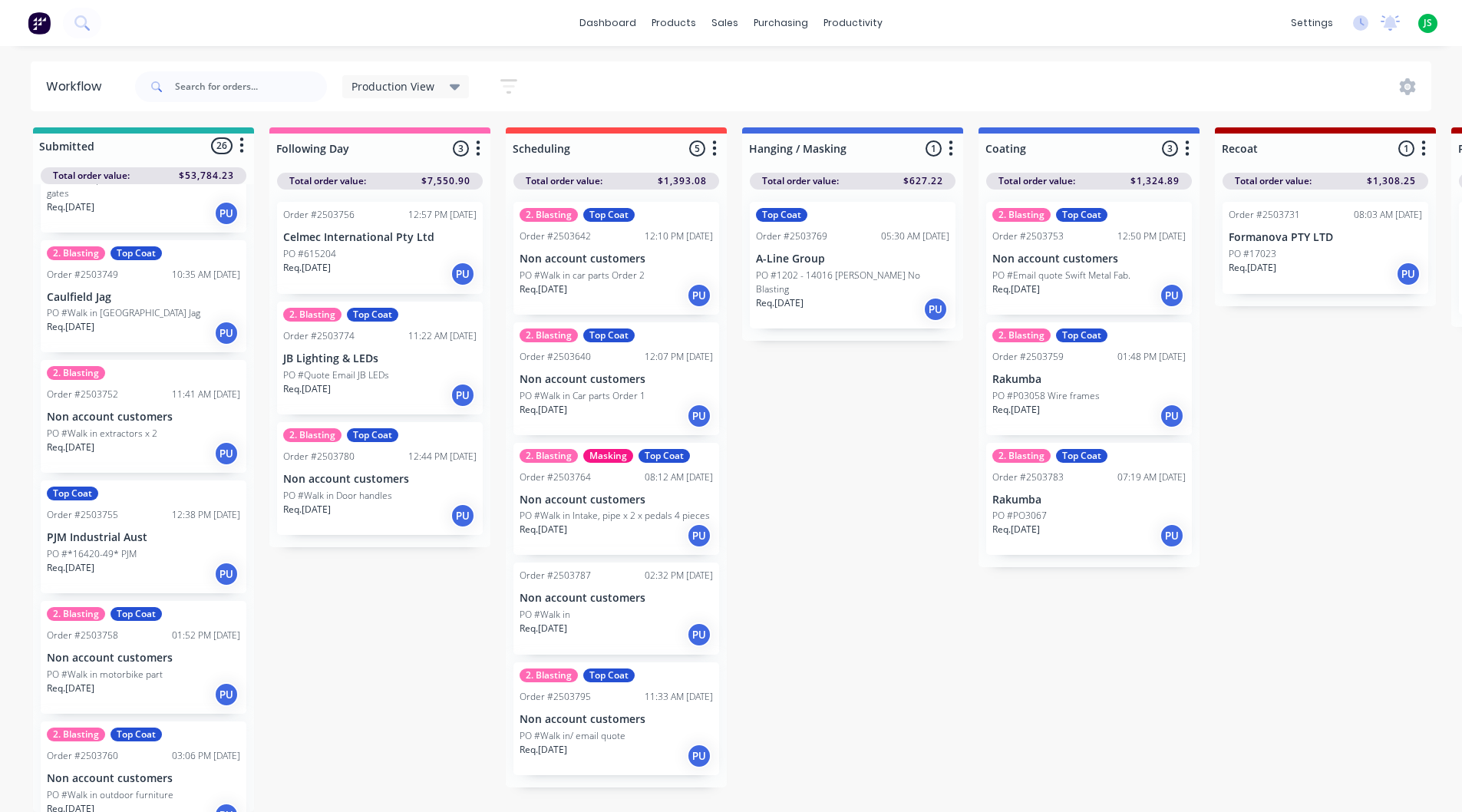
click at [172, 547] on div "PO #*16420-49* PJM" at bounding box center [144, 554] width 193 height 14
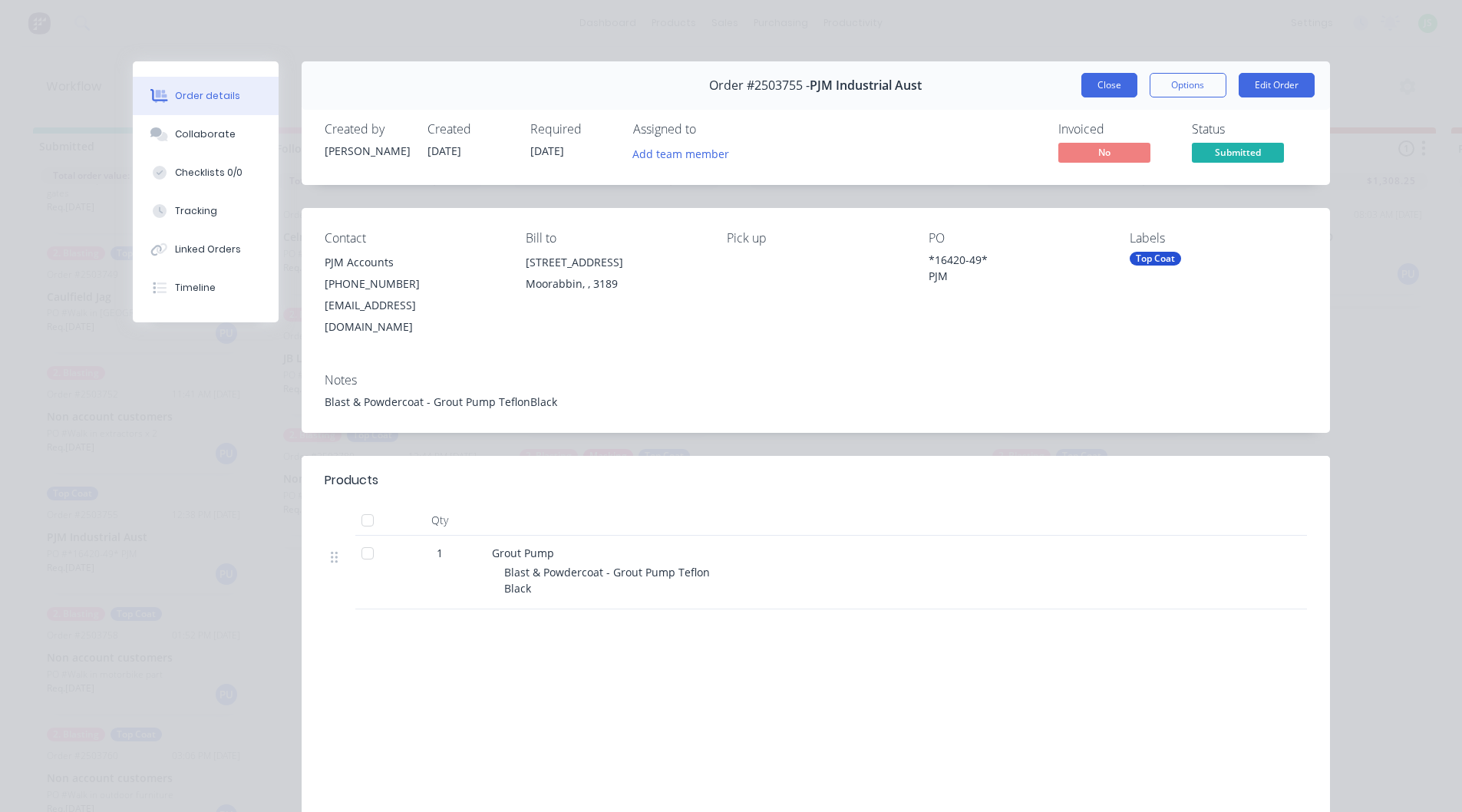
click at [1115, 81] on button "Close" at bounding box center [1110, 85] width 56 height 25
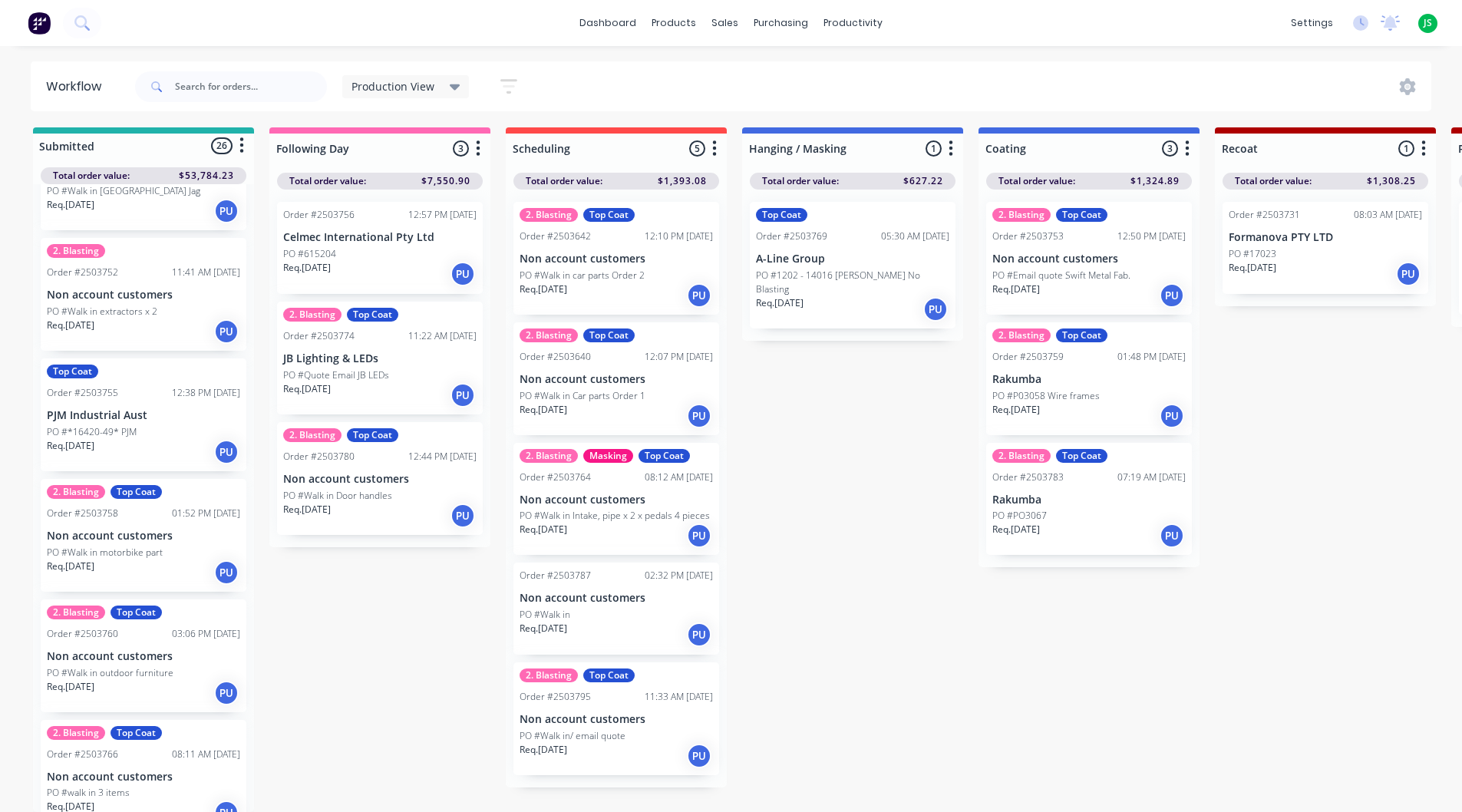
scroll to position [384, 0]
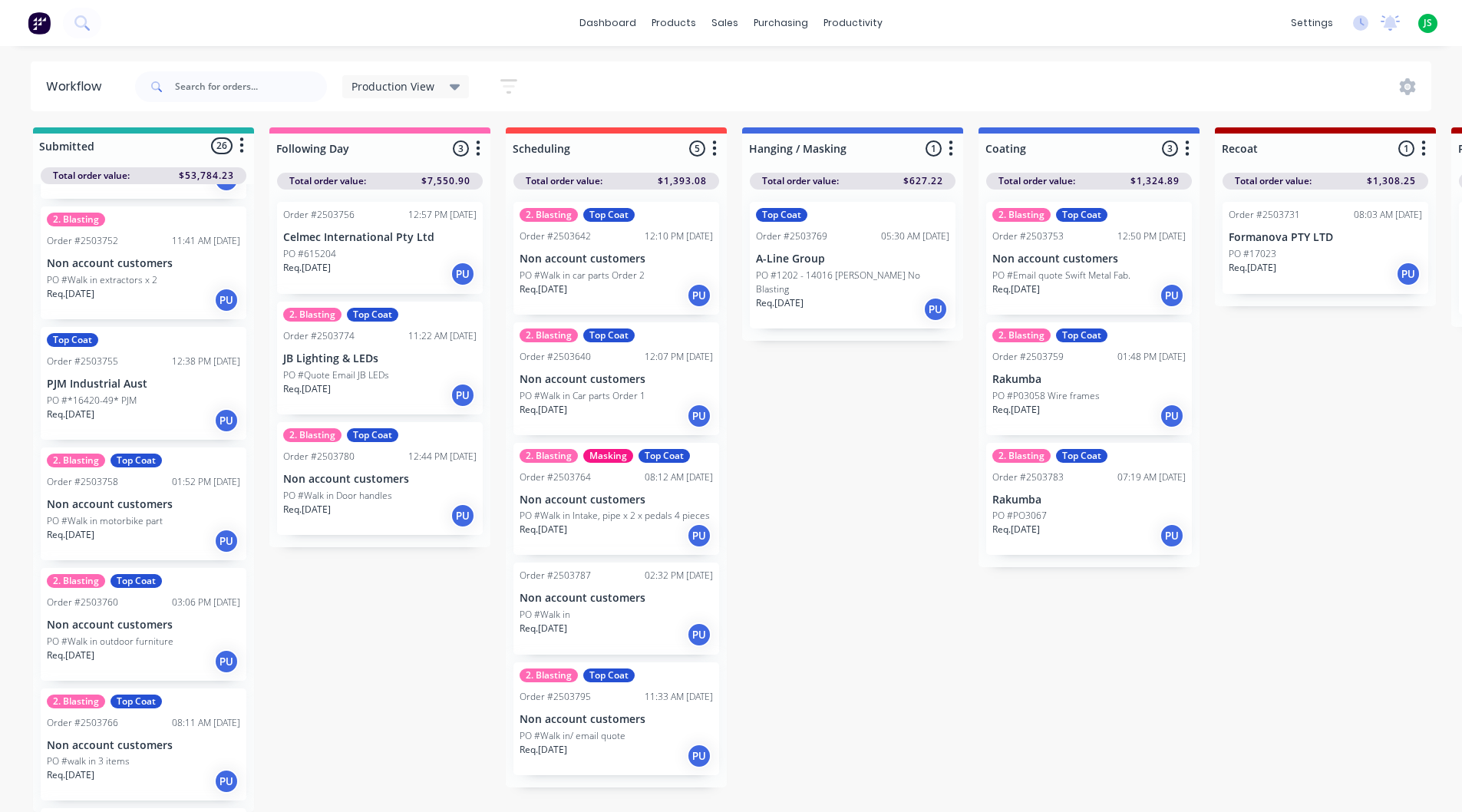
click at [193, 408] on div "Req. [DATE] PU" at bounding box center [144, 421] width 193 height 26
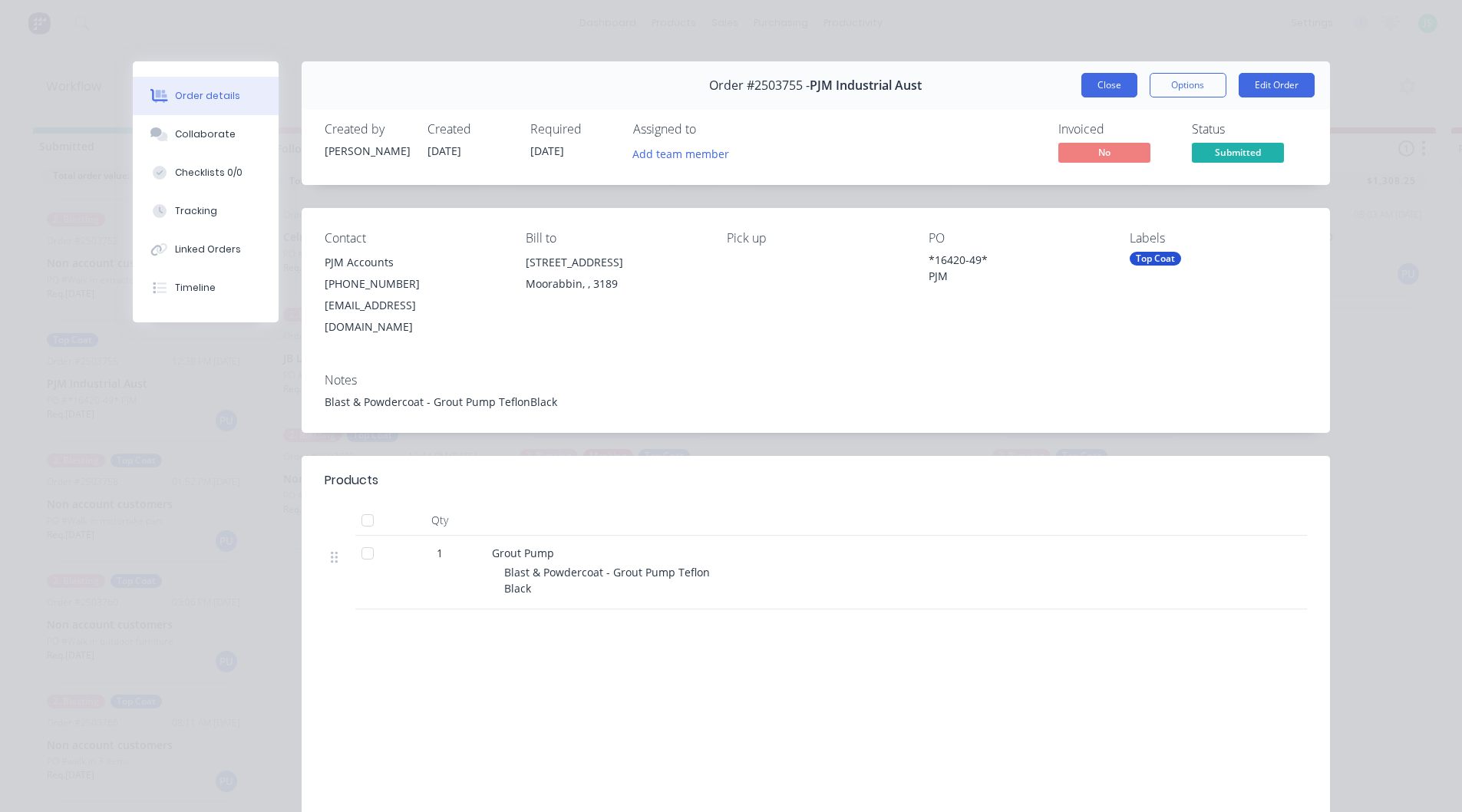
click at [1106, 90] on button "Close" at bounding box center [1110, 85] width 56 height 25
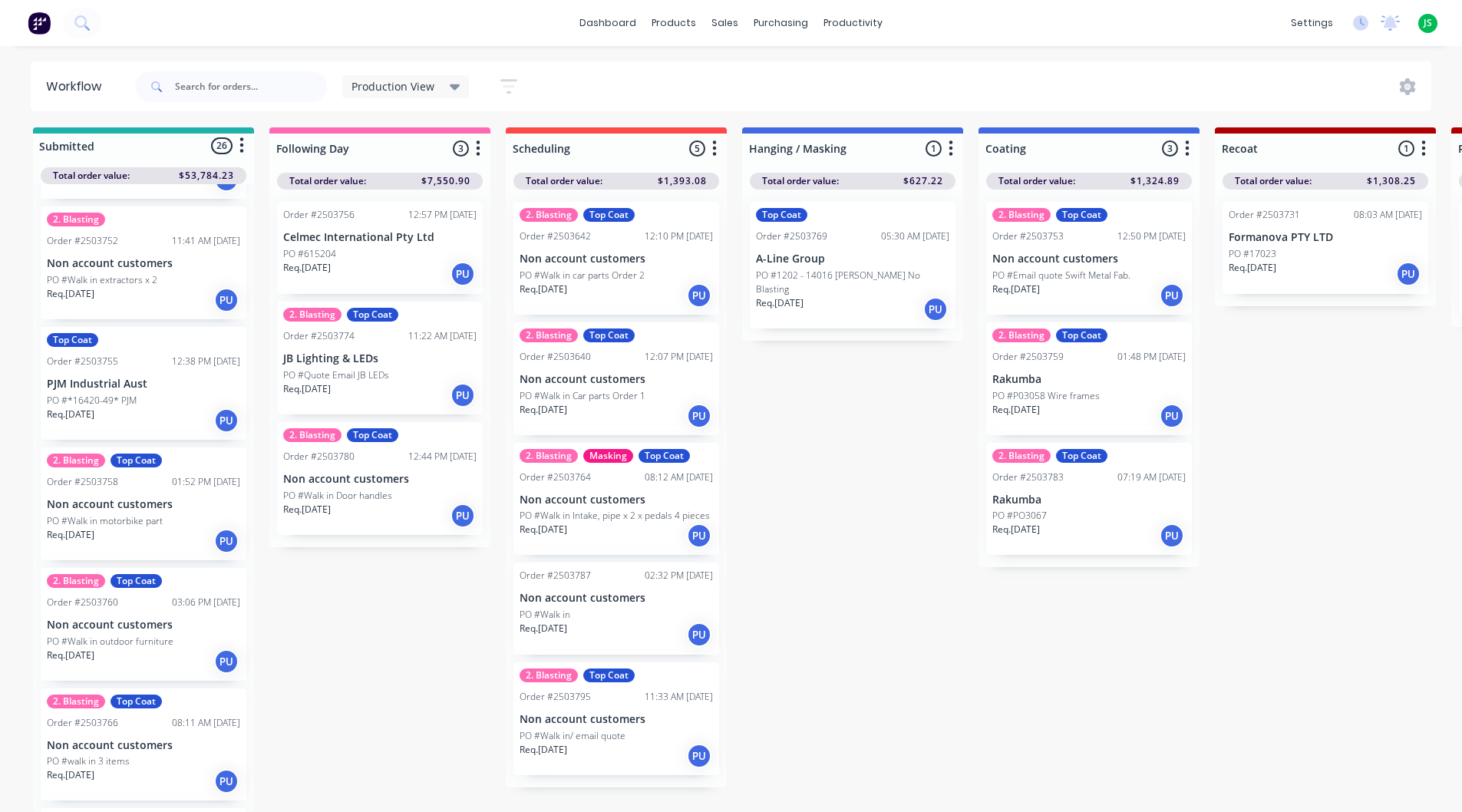
scroll to position [461, 0]
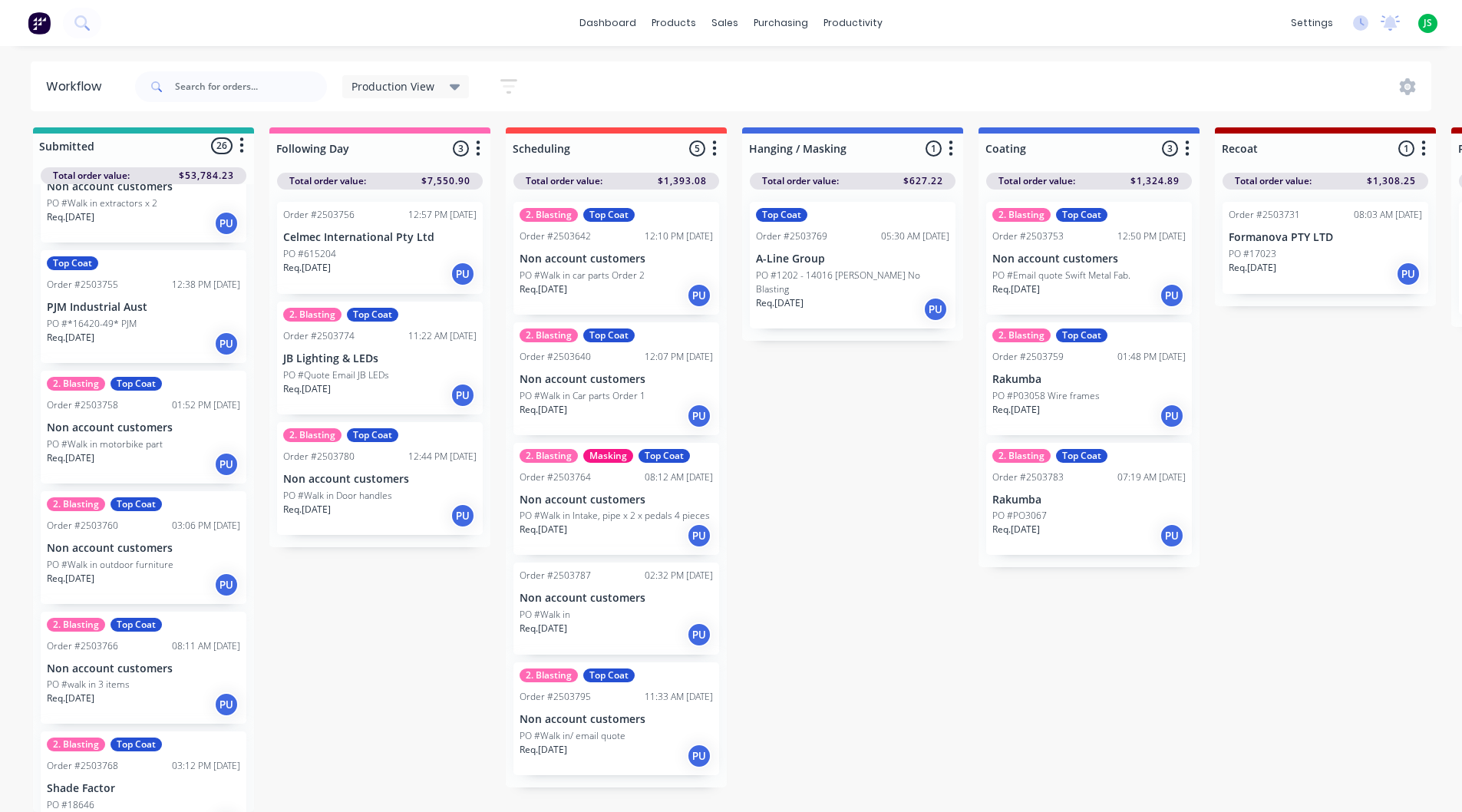
click at [138, 572] on div "Req. [DATE] PU" at bounding box center [144, 585] width 193 height 26
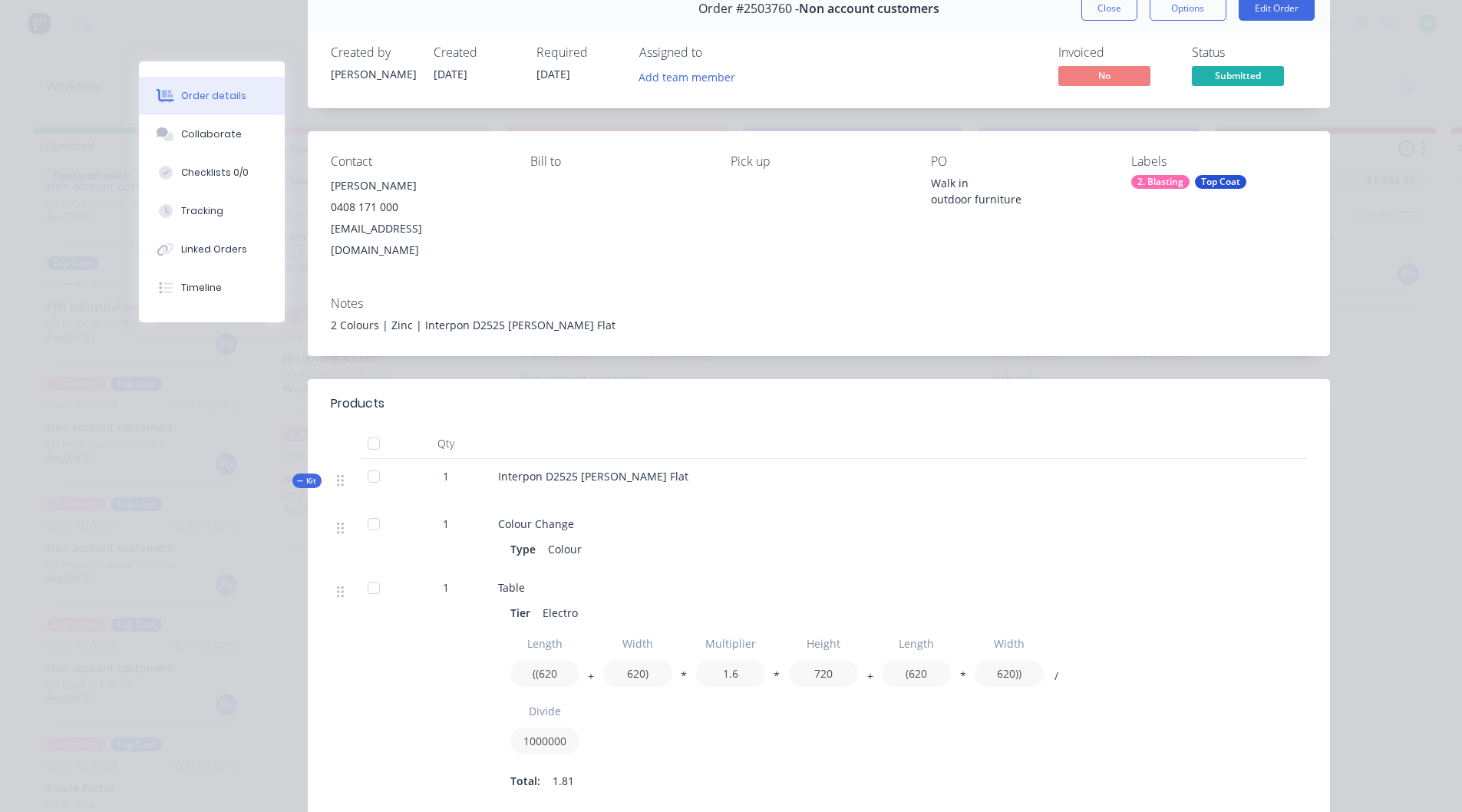
scroll to position [0, 0]
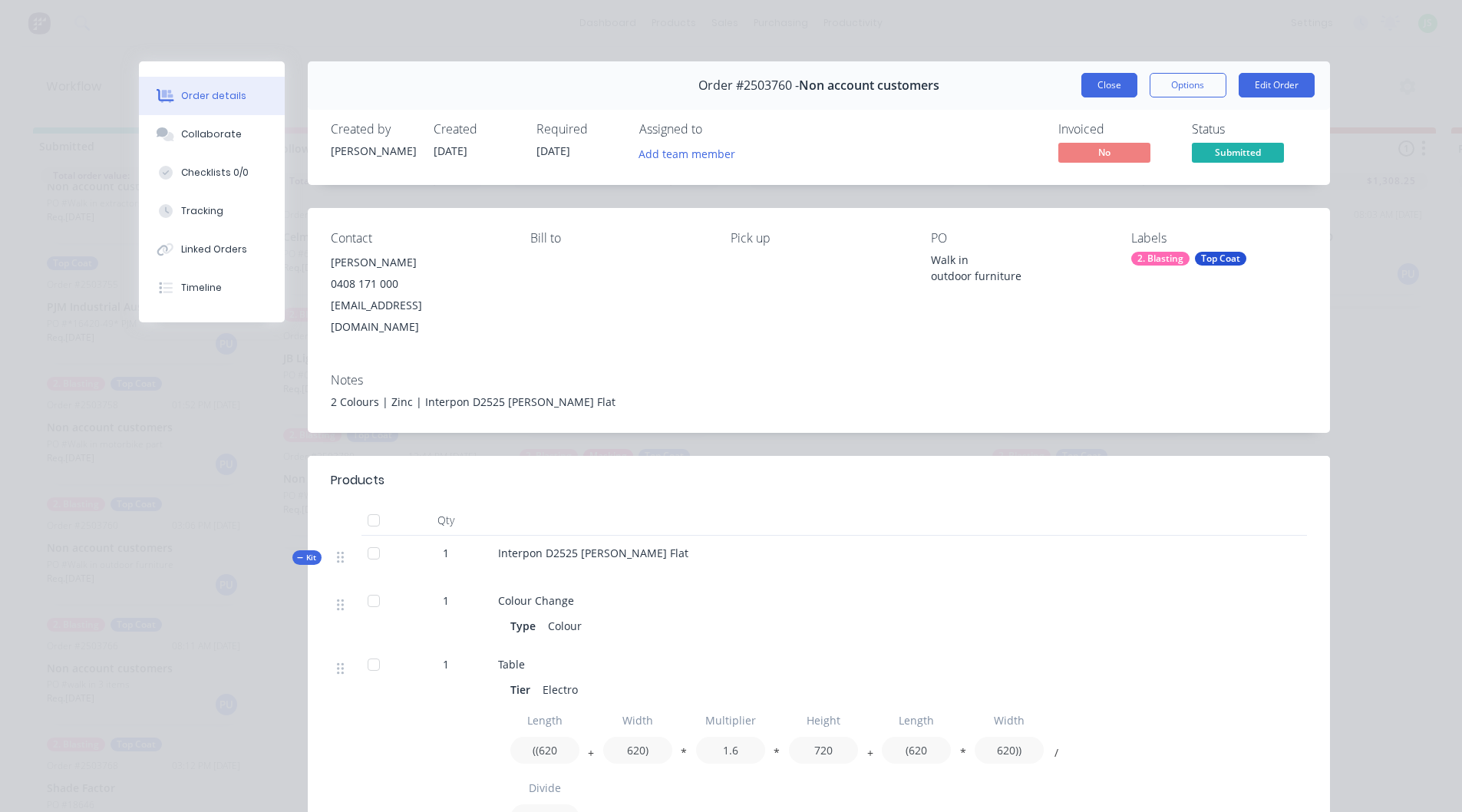
click at [1094, 81] on button "Close" at bounding box center [1110, 85] width 56 height 25
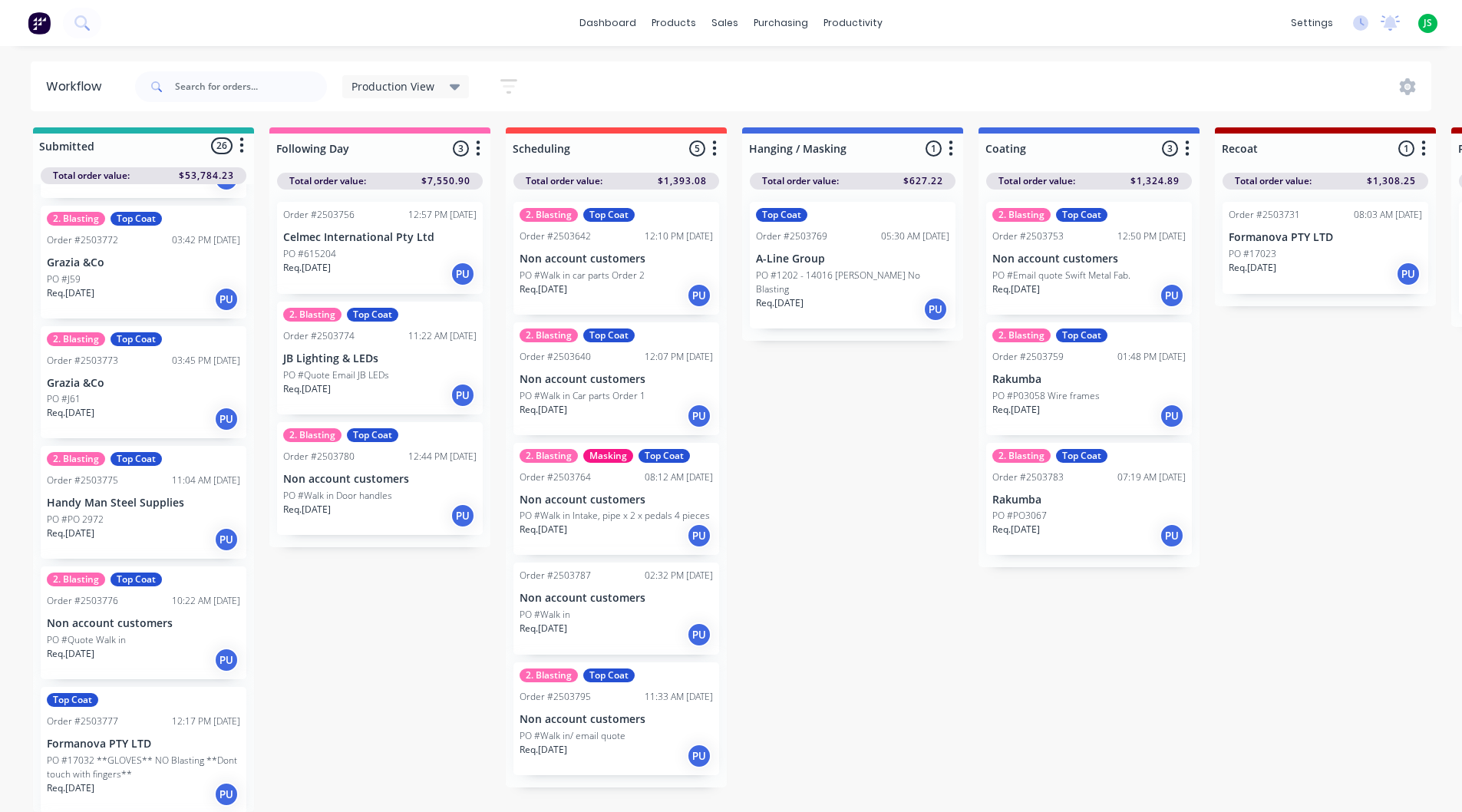
scroll to position [1458, 0]
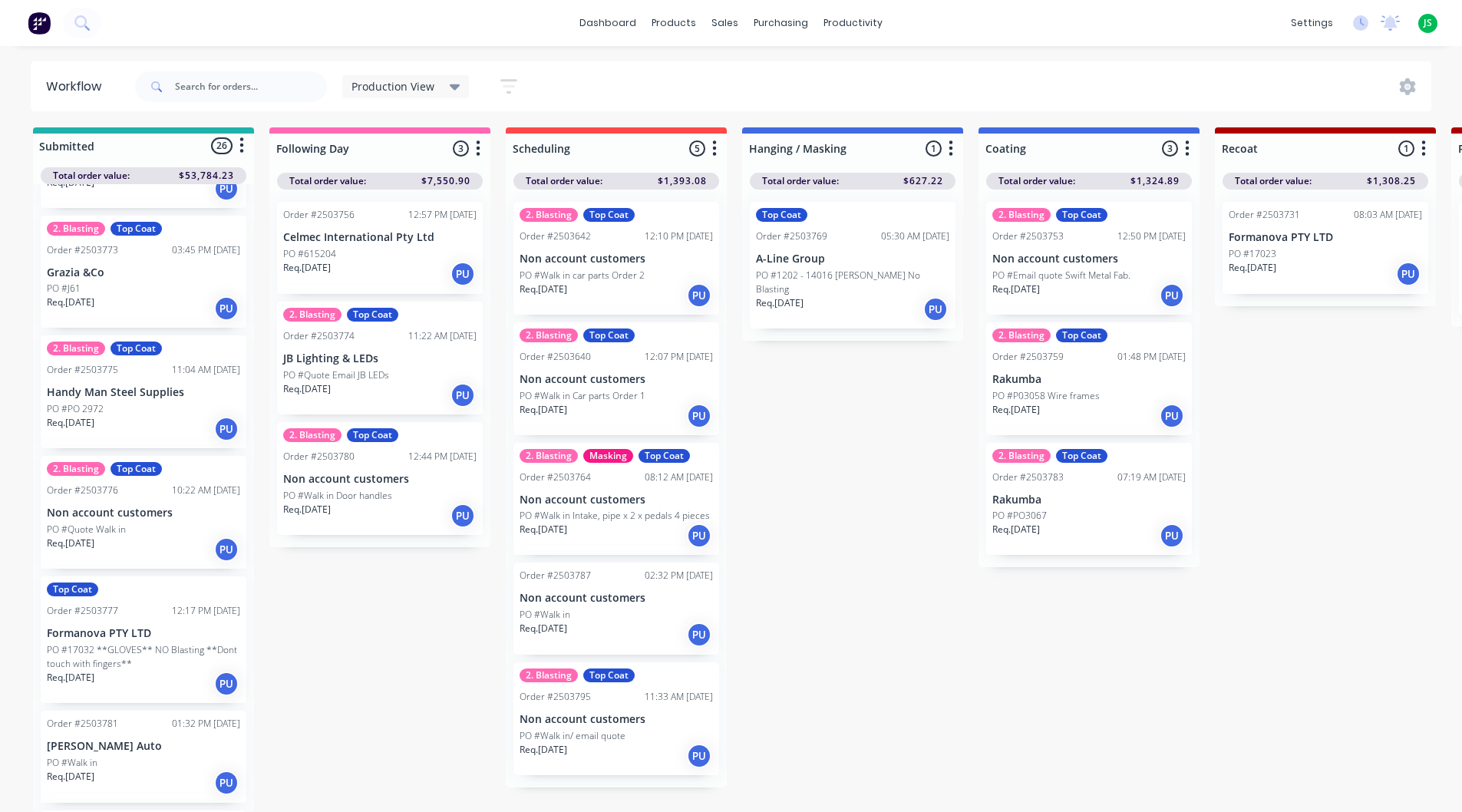
click at [180, 416] on div "Req. [DATE] PU" at bounding box center [144, 429] width 193 height 26
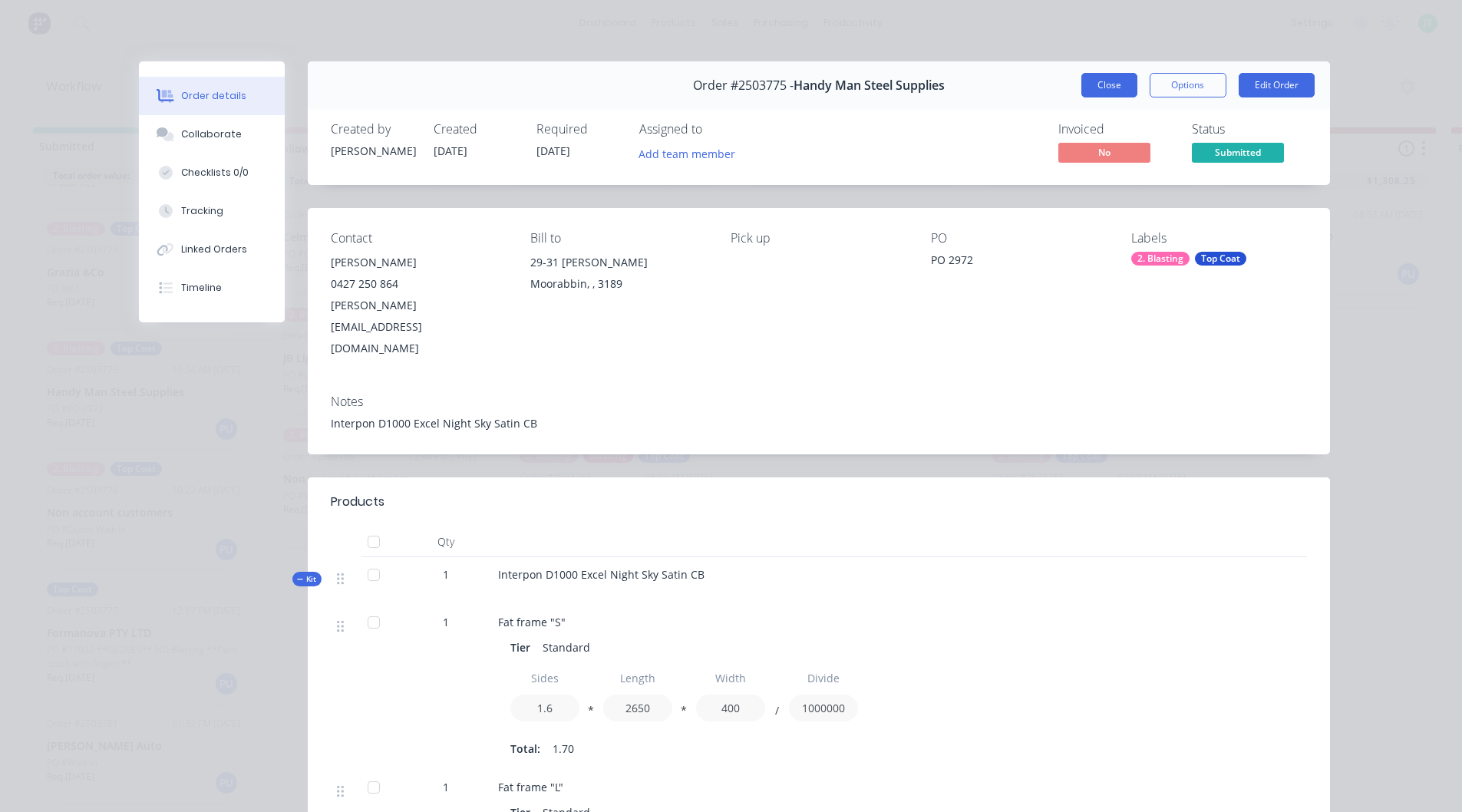
click at [1082, 89] on button "Close" at bounding box center [1110, 85] width 56 height 25
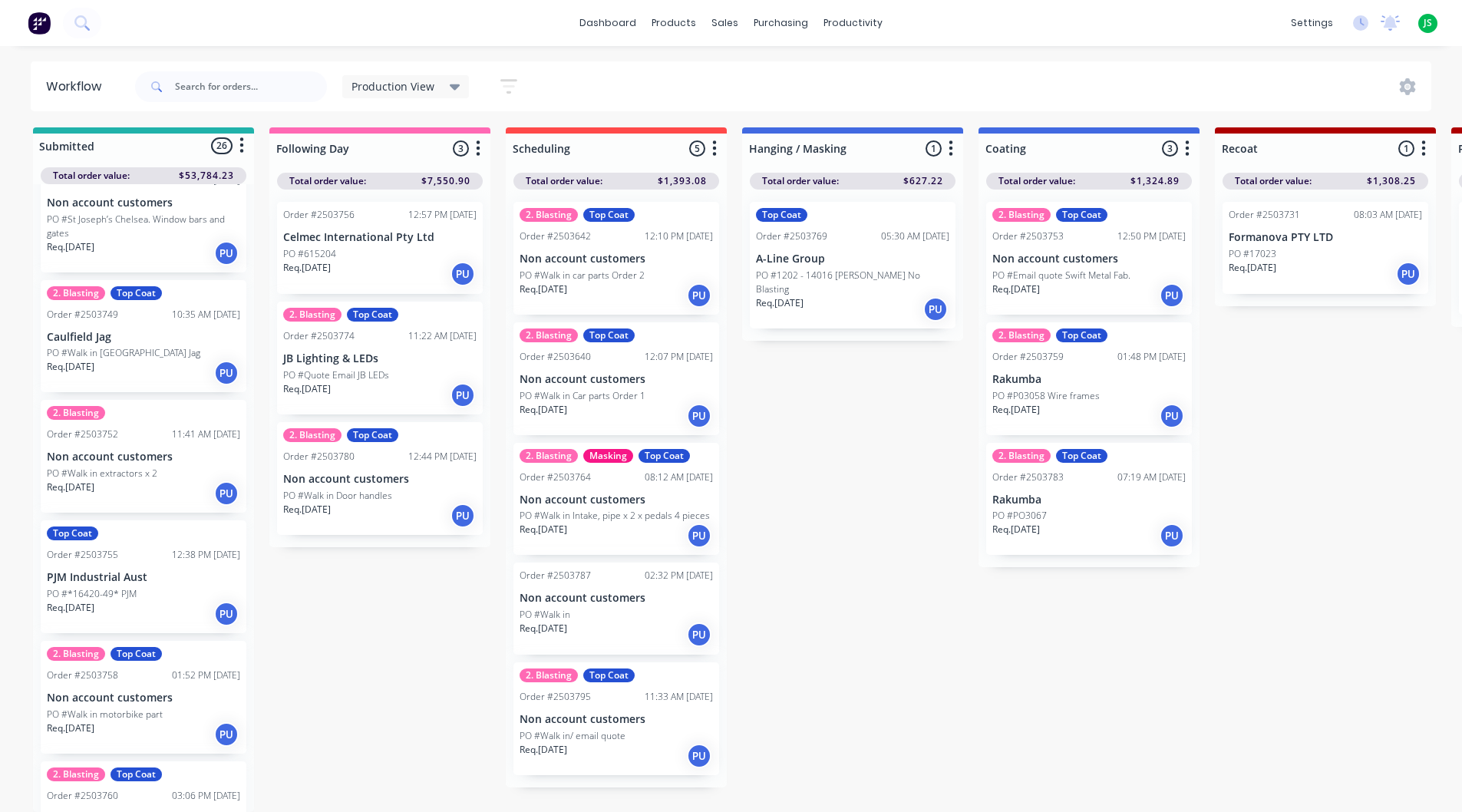
scroll to position [0, 0]
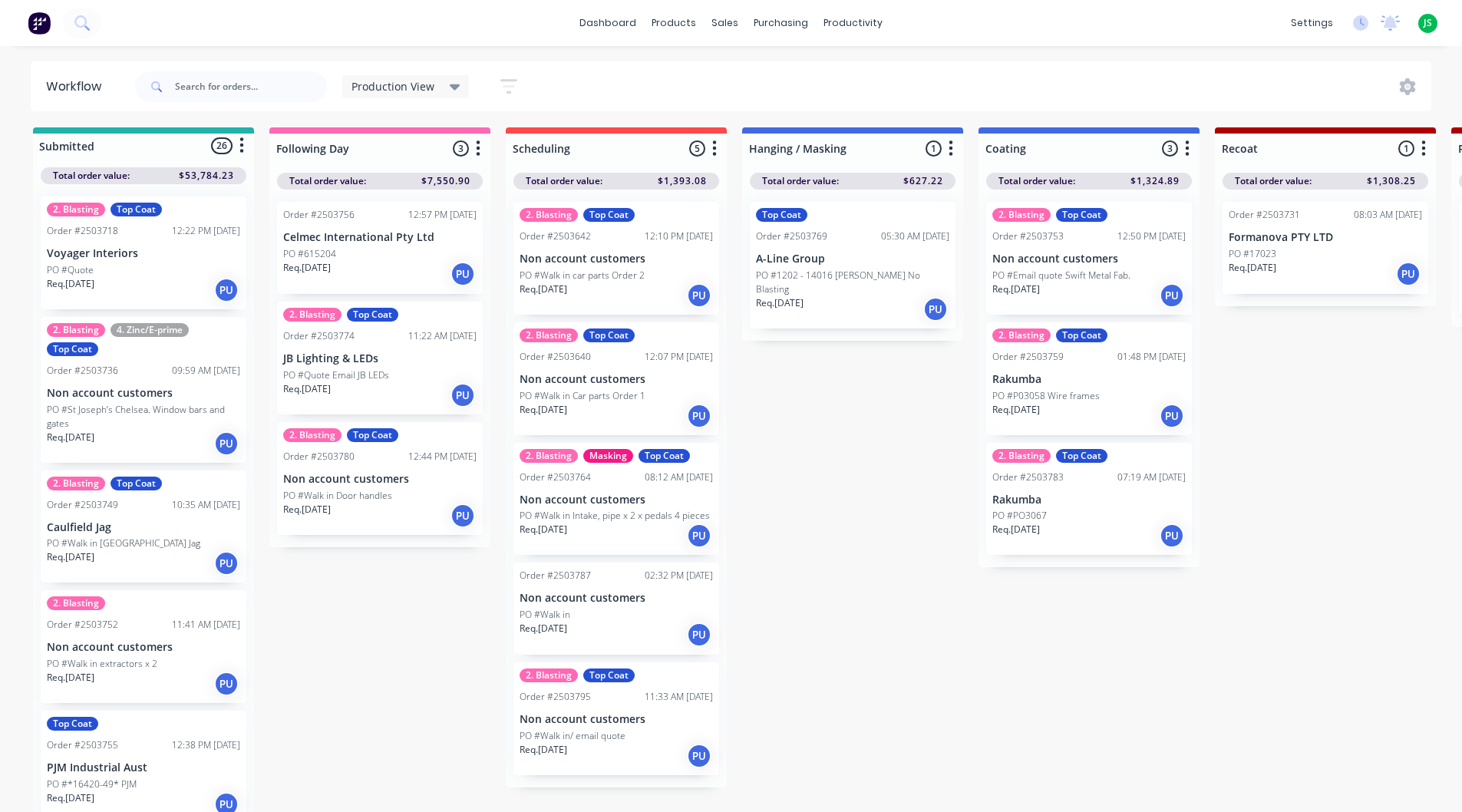
click at [94, 550] on p "Req. [DATE]" at bounding box center [71, 557] width 48 height 14
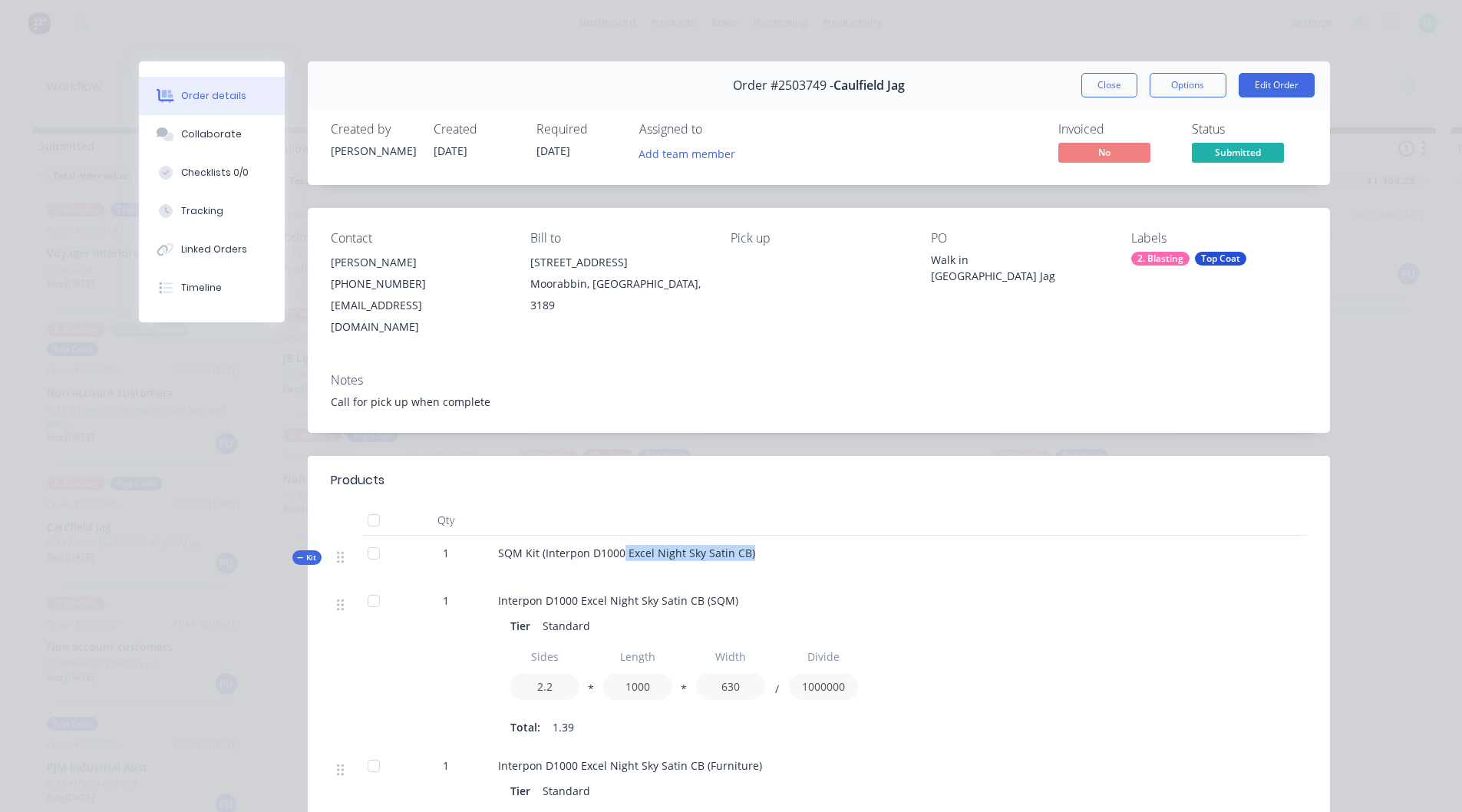
drag, startPoint x: 627, startPoint y: 533, endPoint x: 844, endPoint y: 527, distance: 217.1
click at [844, 536] on div "SQM Kit (Interpon D1000 Excel Night Sky Satin CB)" at bounding box center [799, 560] width 614 height 48
click at [852, 536] on div "SQM Kit (Interpon D1000 Excel Night Sky Satin CB)" at bounding box center [799, 560] width 614 height 48
